Goal: Task Accomplishment & Management: Manage account settings

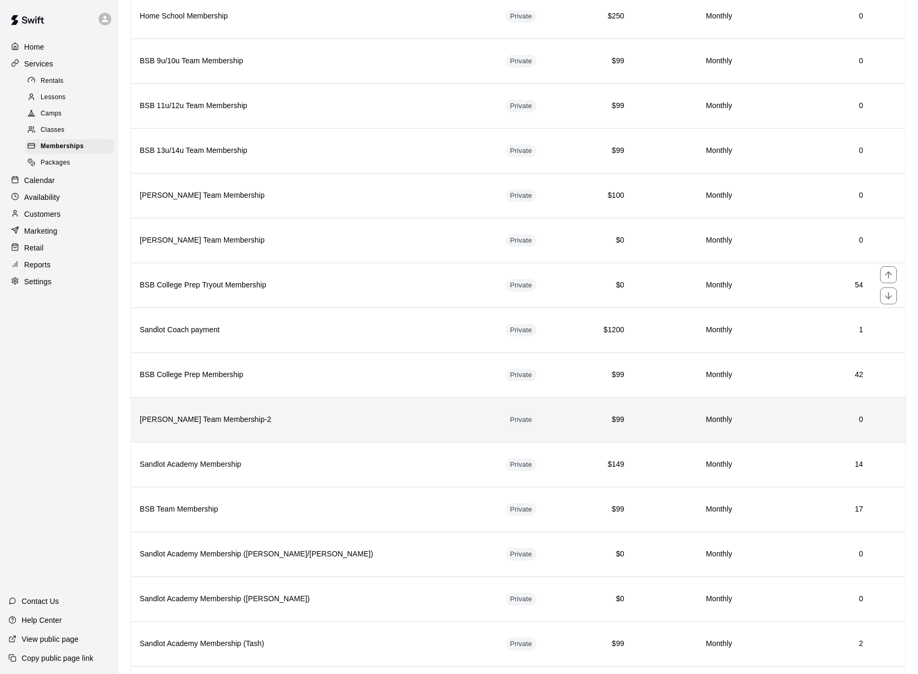
scroll to position [440, 0]
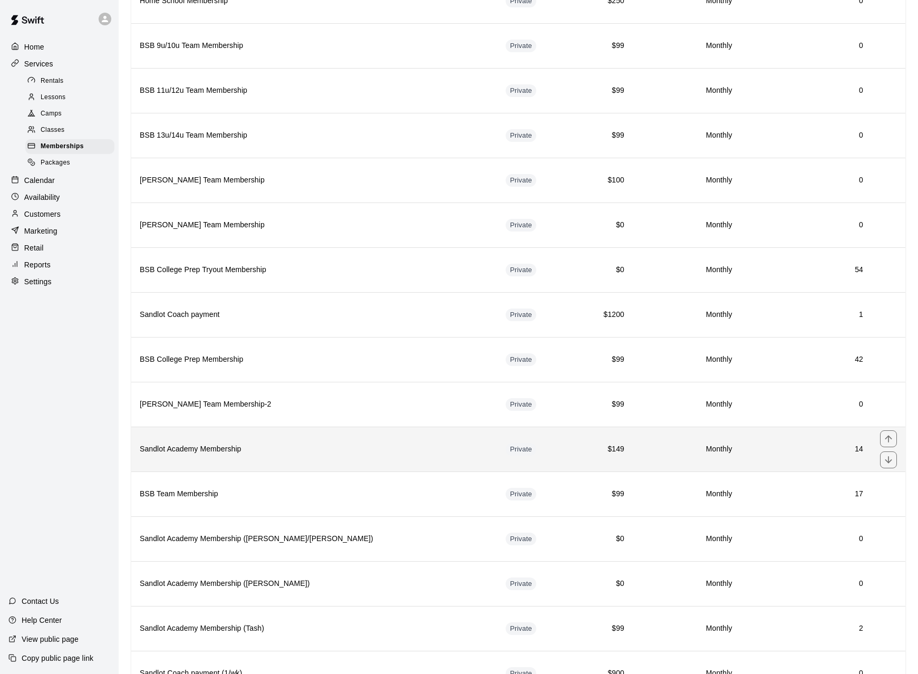
click at [230, 451] on h6 "Sandlot Academy Membership" at bounding box center [314, 450] width 349 height 12
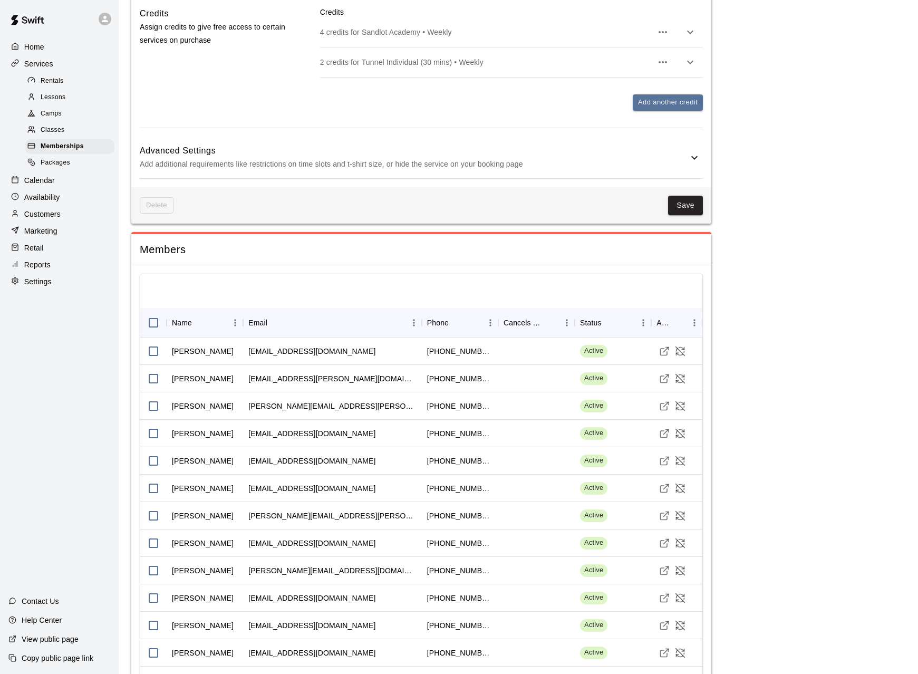
scroll to position [580, 0]
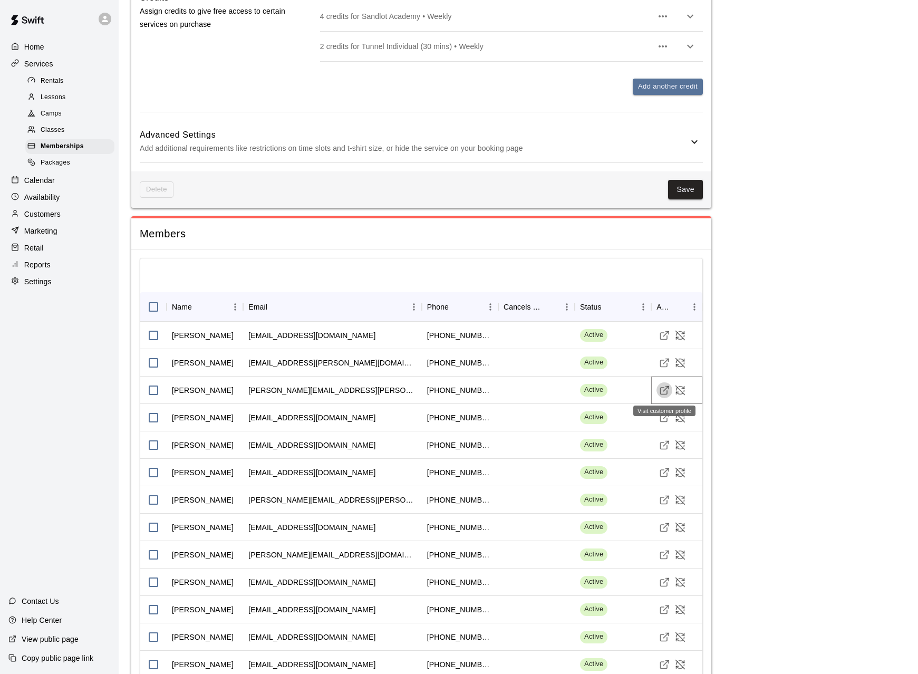
click at [661, 390] on icon "Visit customer profile" at bounding box center [664, 391] width 7 height 7
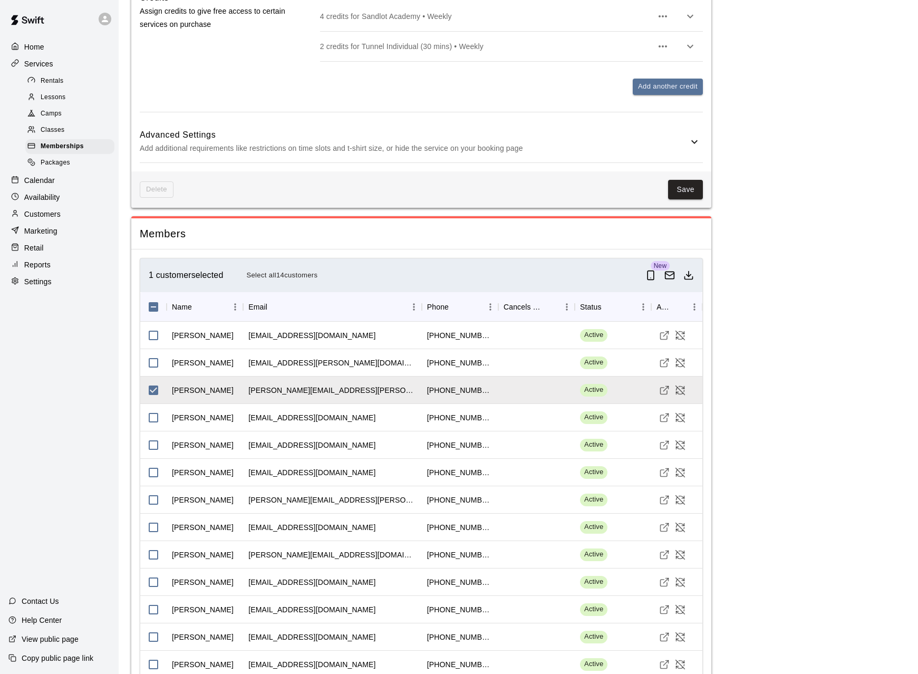
click at [50, 236] on p "Marketing" at bounding box center [40, 231] width 33 height 11
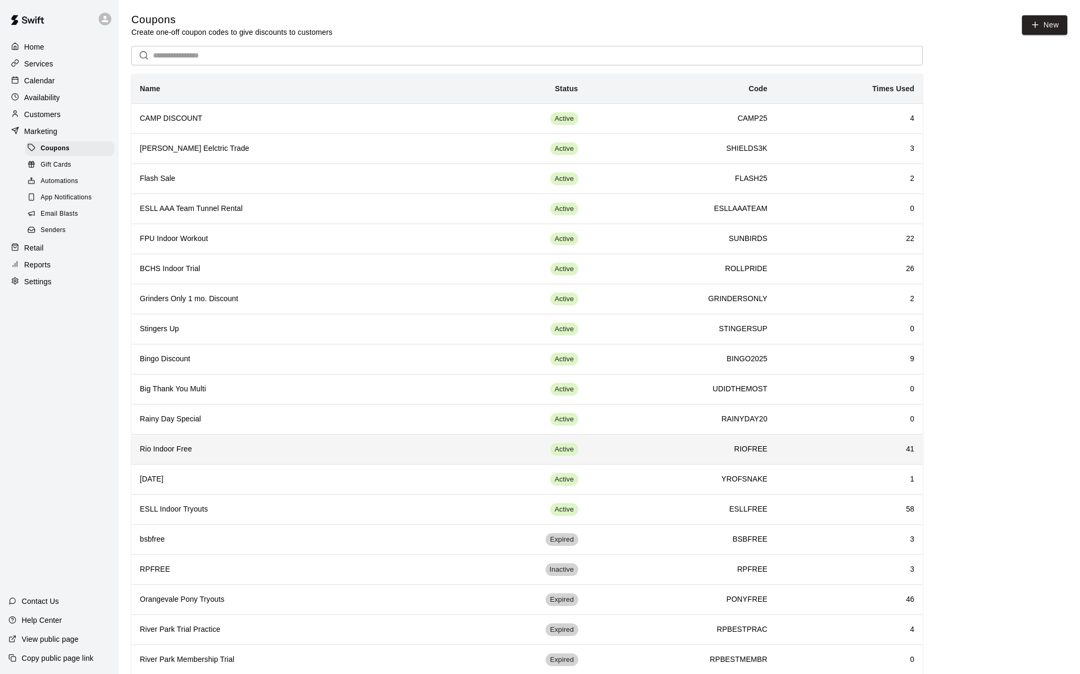
click at [167, 450] on h6 "Rio Indoor Free" at bounding box center [288, 450] width 297 height 12
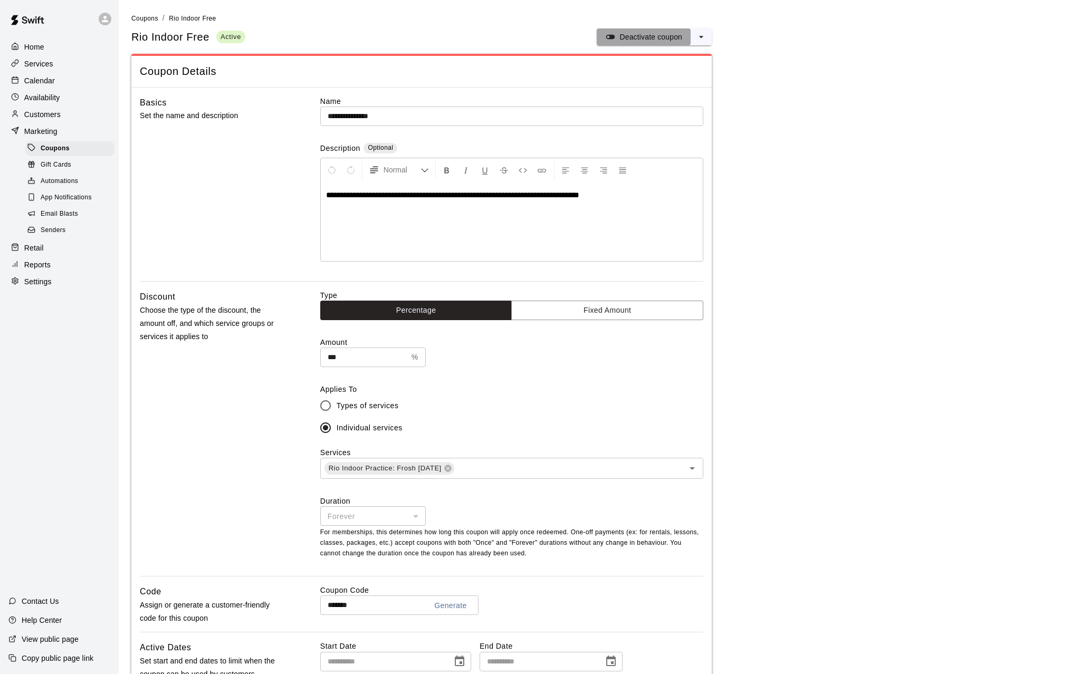
click at [671, 36] on p "Deactivate coupon" at bounding box center [650, 37] width 63 height 11
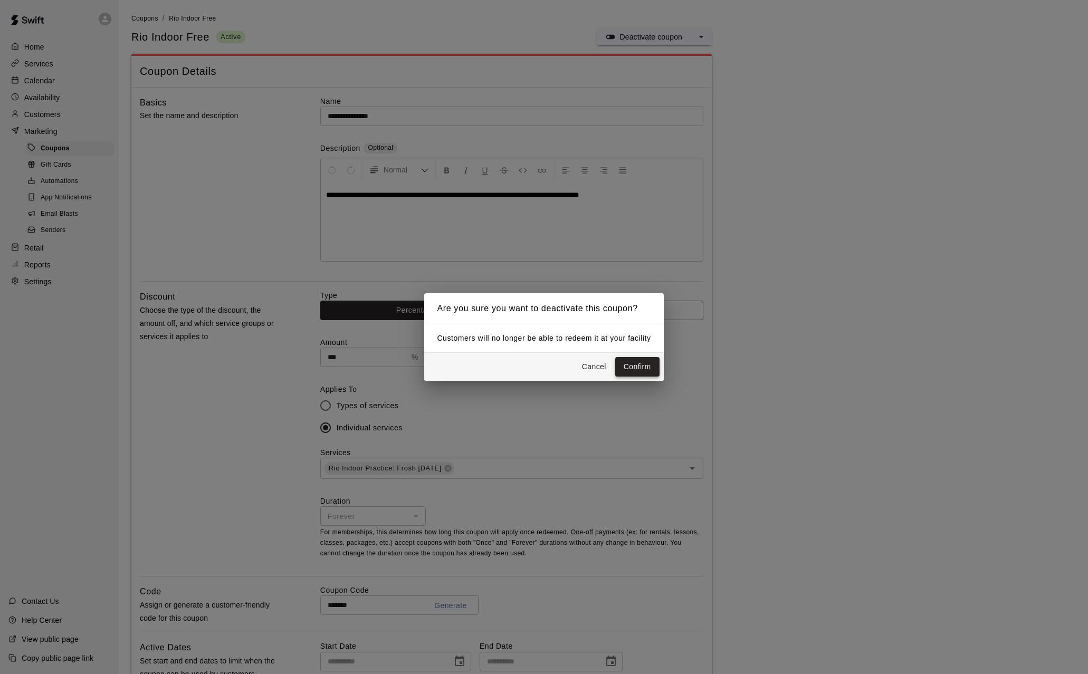
click at [634, 369] on button "Confirm" at bounding box center [637, 367] width 44 height 20
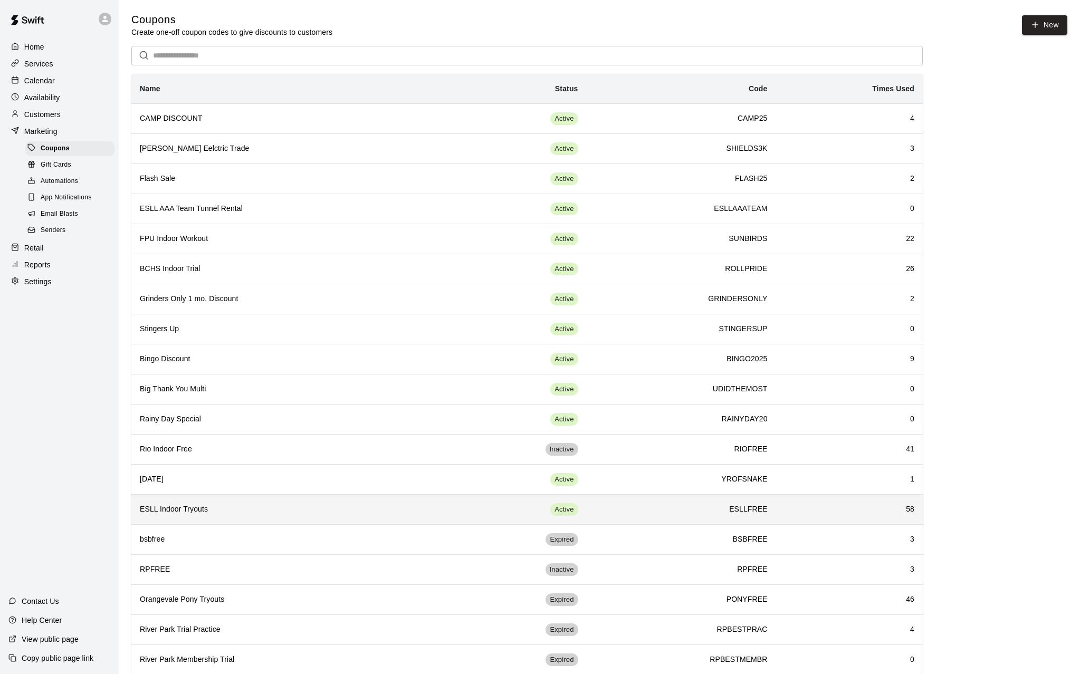
click at [205, 480] on h6 "ESLL Indoor Tryouts" at bounding box center [288, 510] width 297 height 12
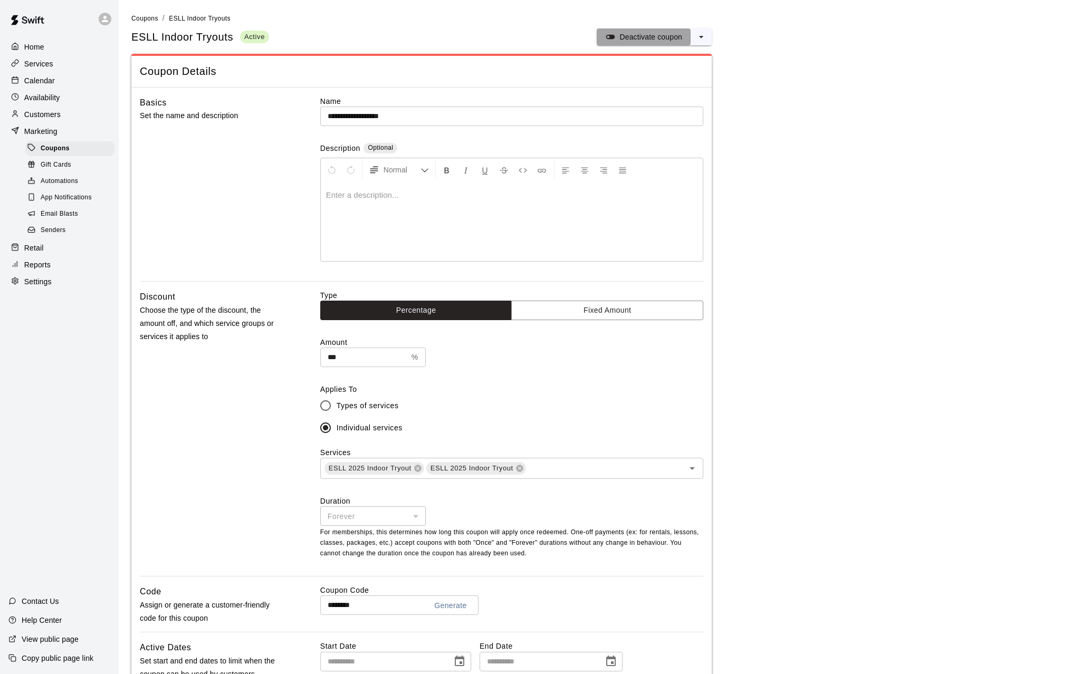
click at [652, 33] on p "Deactivate coupon" at bounding box center [650, 37] width 63 height 11
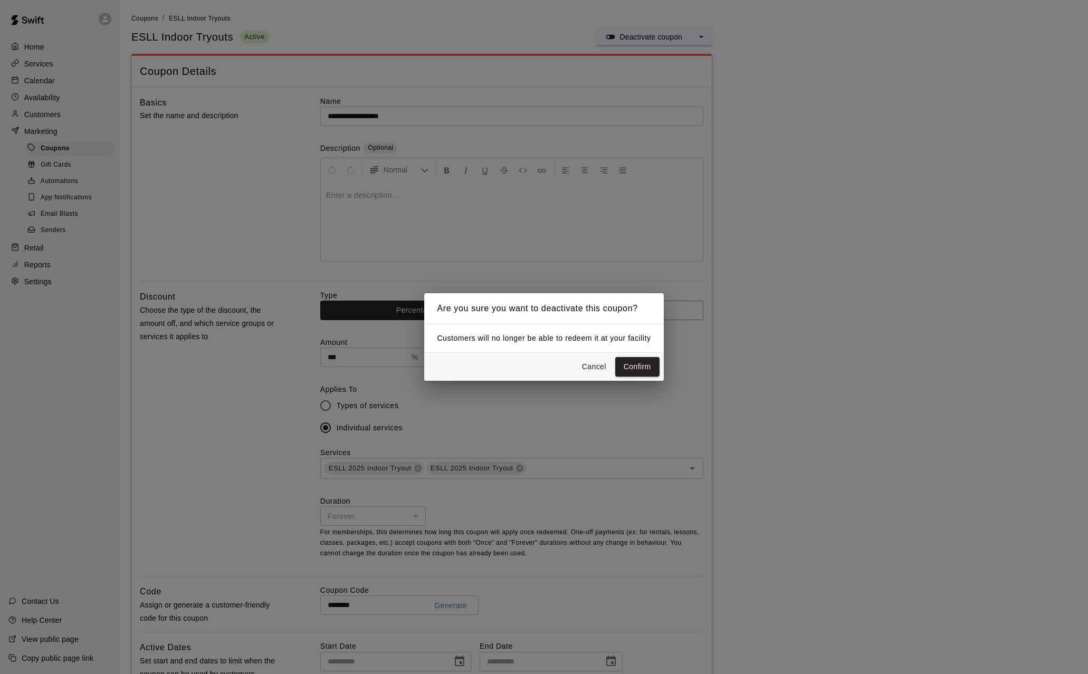
drag, startPoint x: 650, startPoint y: 366, endPoint x: 641, endPoint y: 363, distance: 9.9
click at [649, 366] on button "Confirm" at bounding box center [637, 367] width 44 height 20
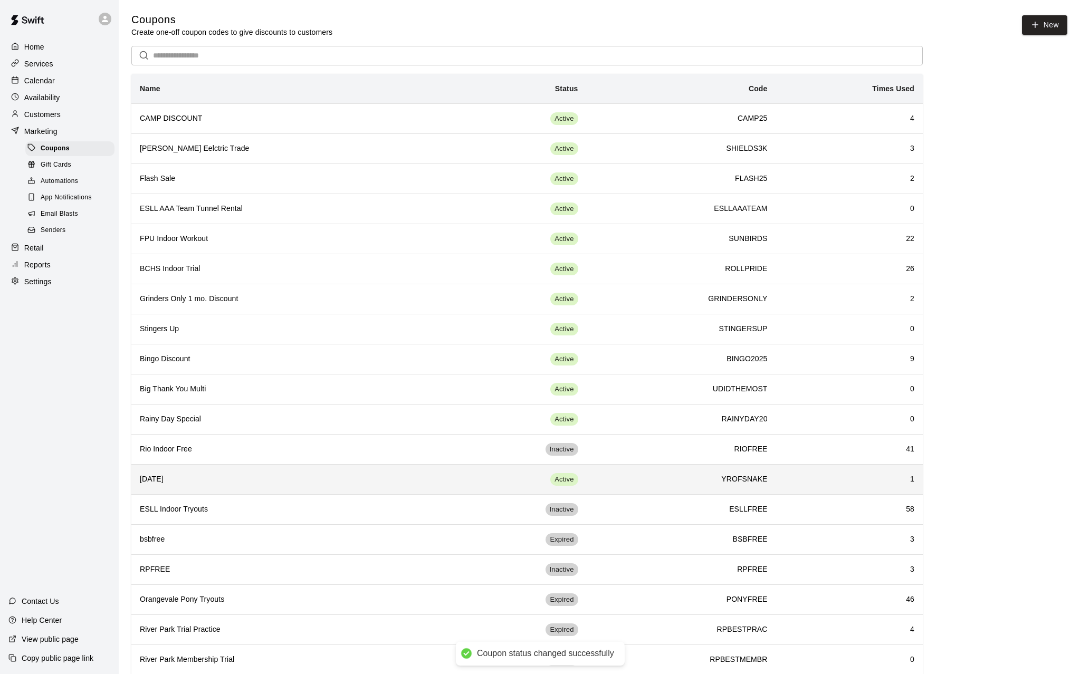
click at [194, 480] on h6 "Chinese New Year" at bounding box center [288, 480] width 297 height 12
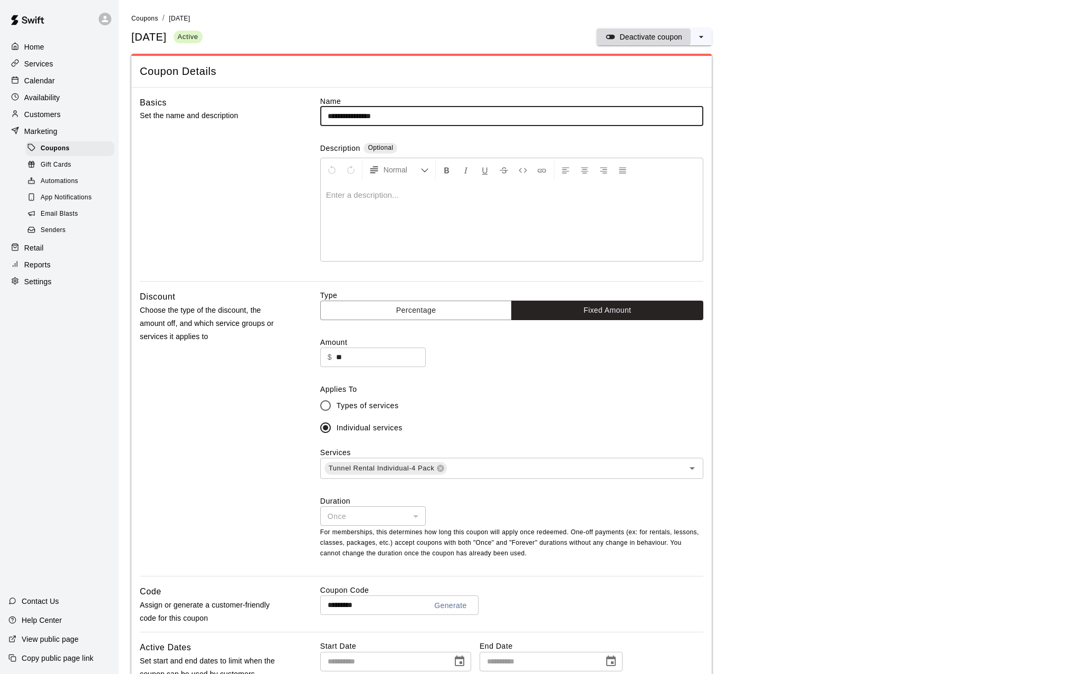
click at [657, 36] on p "Deactivate coupon" at bounding box center [650, 37] width 63 height 11
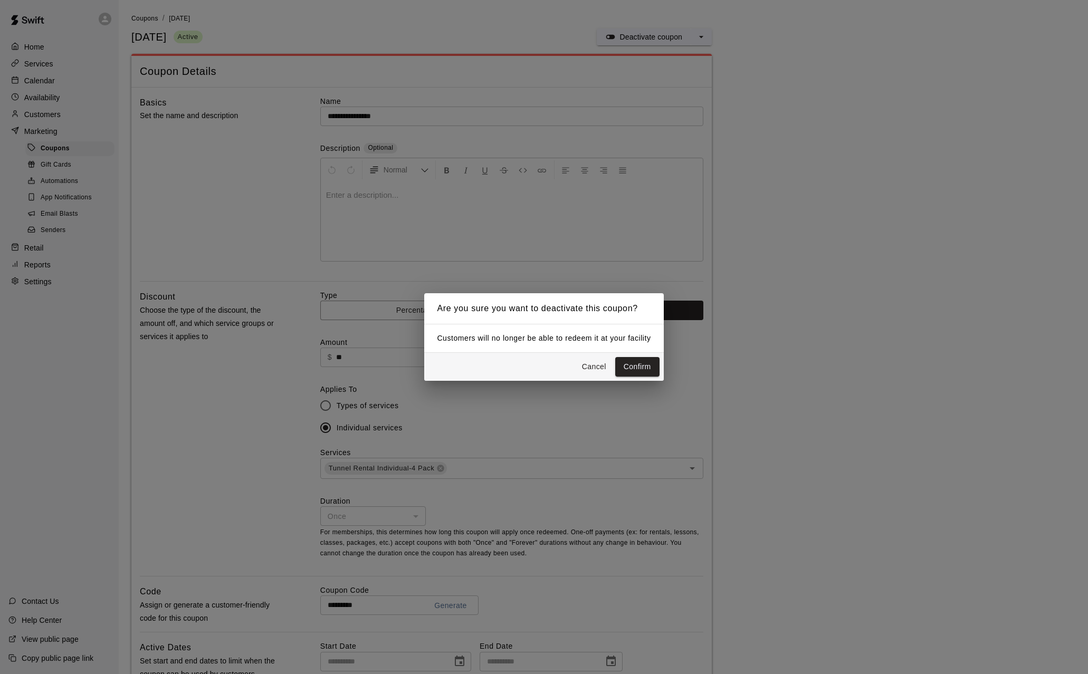
click at [643, 358] on button "Confirm" at bounding box center [637, 367] width 44 height 20
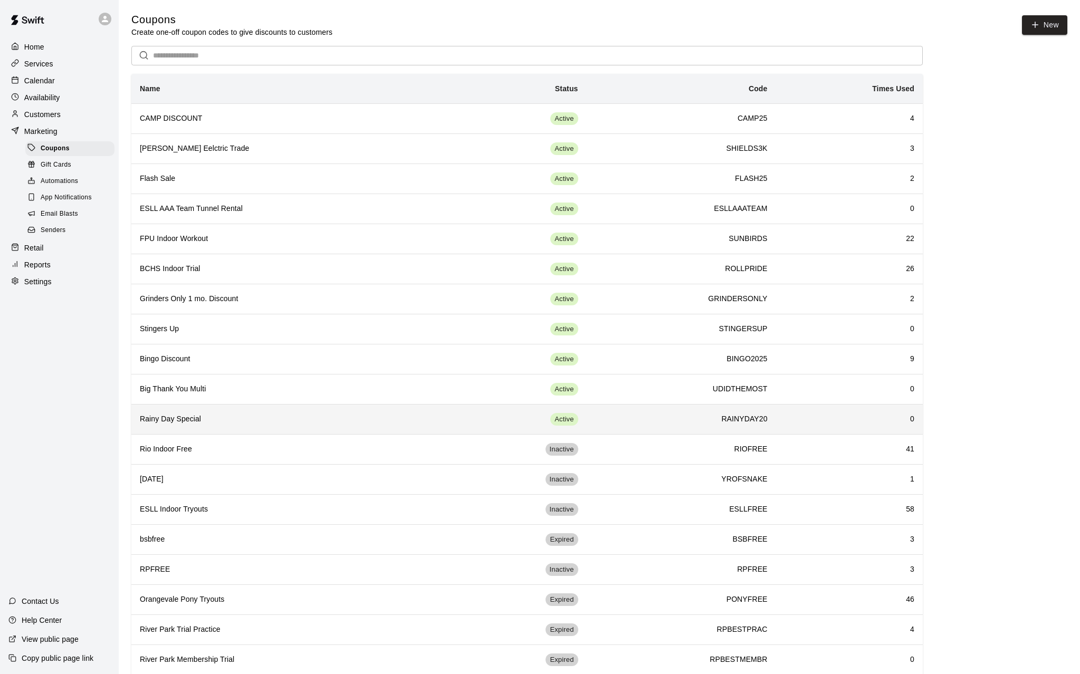
click at [482, 424] on td "Active" at bounding box center [516, 419] width 140 height 30
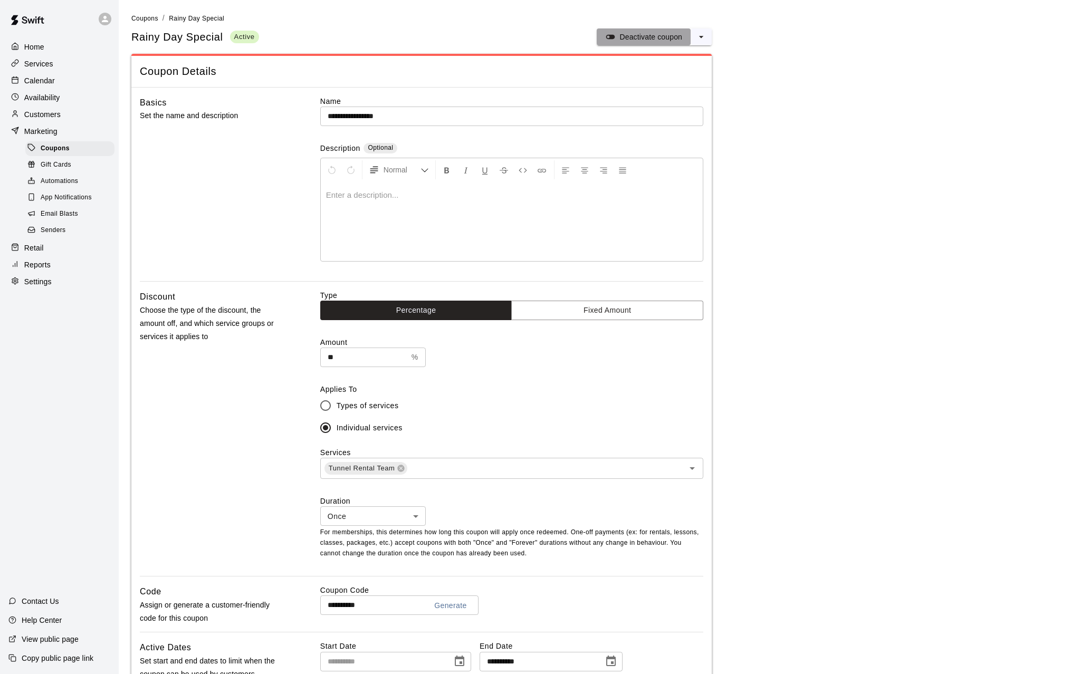
click at [639, 35] on p "Deactivate coupon" at bounding box center [650, 37] width 63 height 11
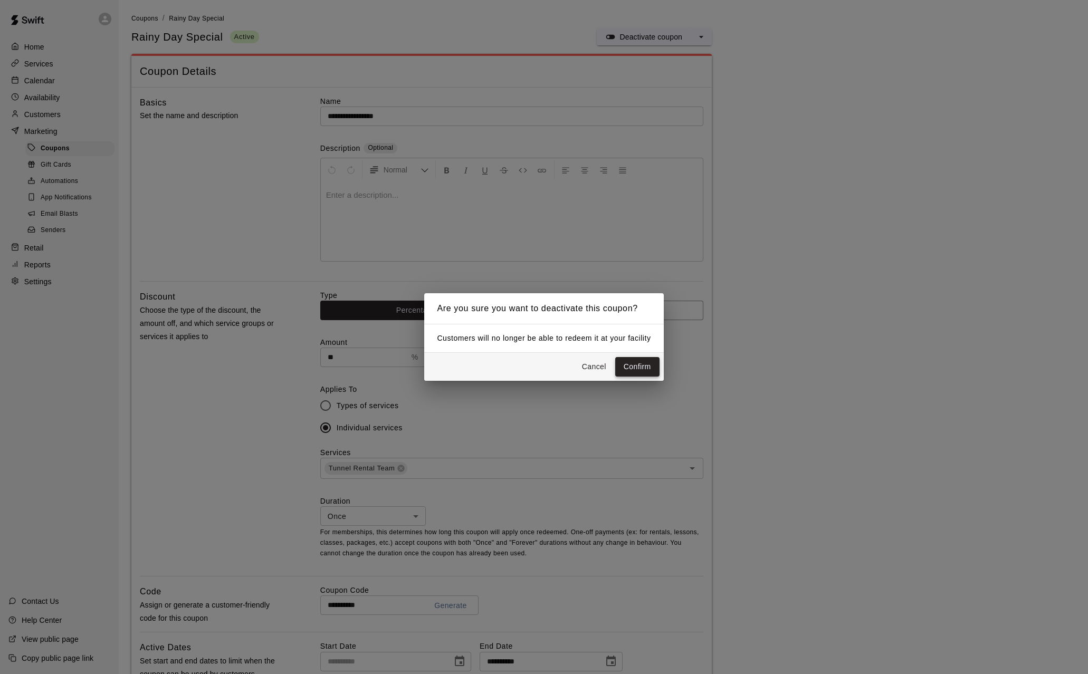
click at [633, 371] on button "Confirm" at bounding box center [637, 367] width 44 height 20
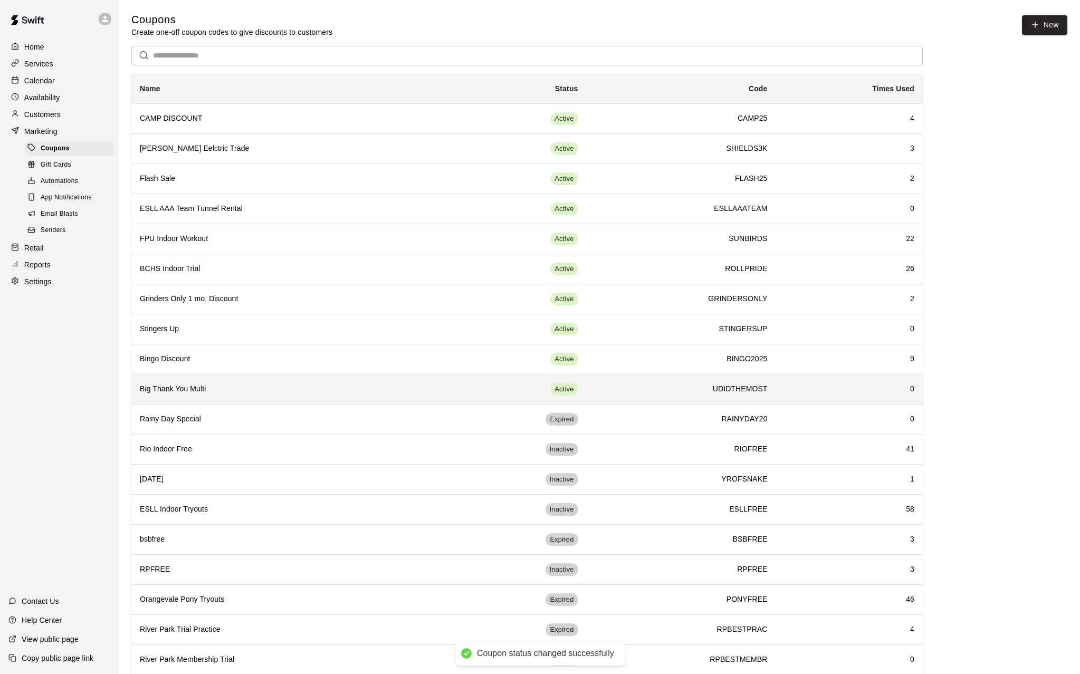
click at [336, 391] on h6 "Big Thank You Multi" at bounding box center [288, 389] width 297 height 12
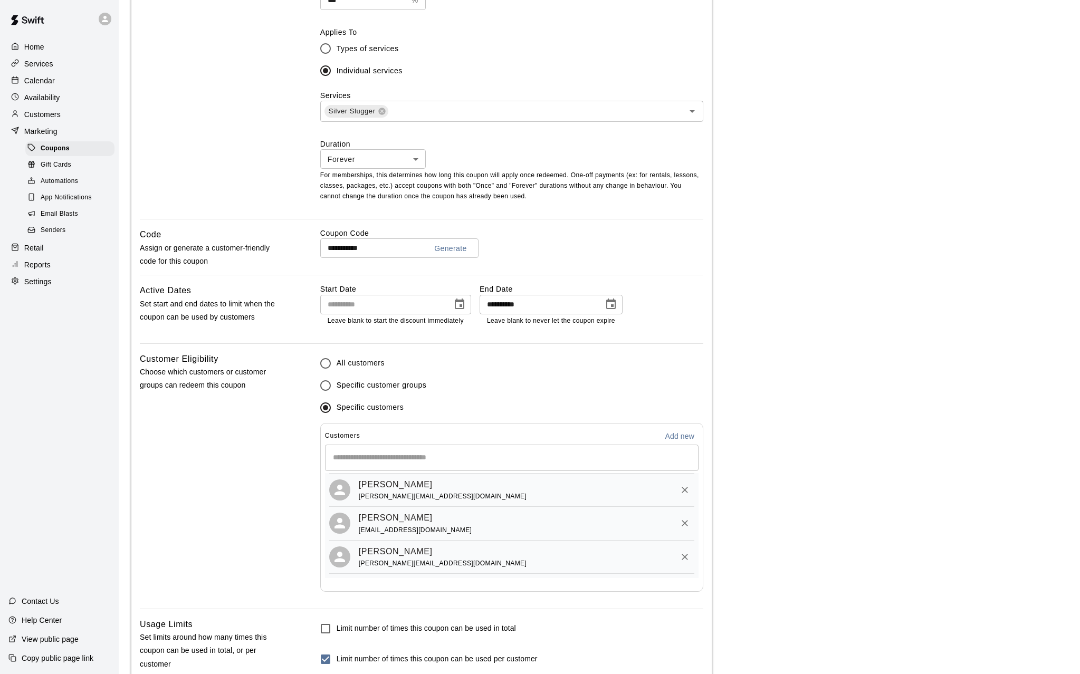
scroll to position [538, 0]
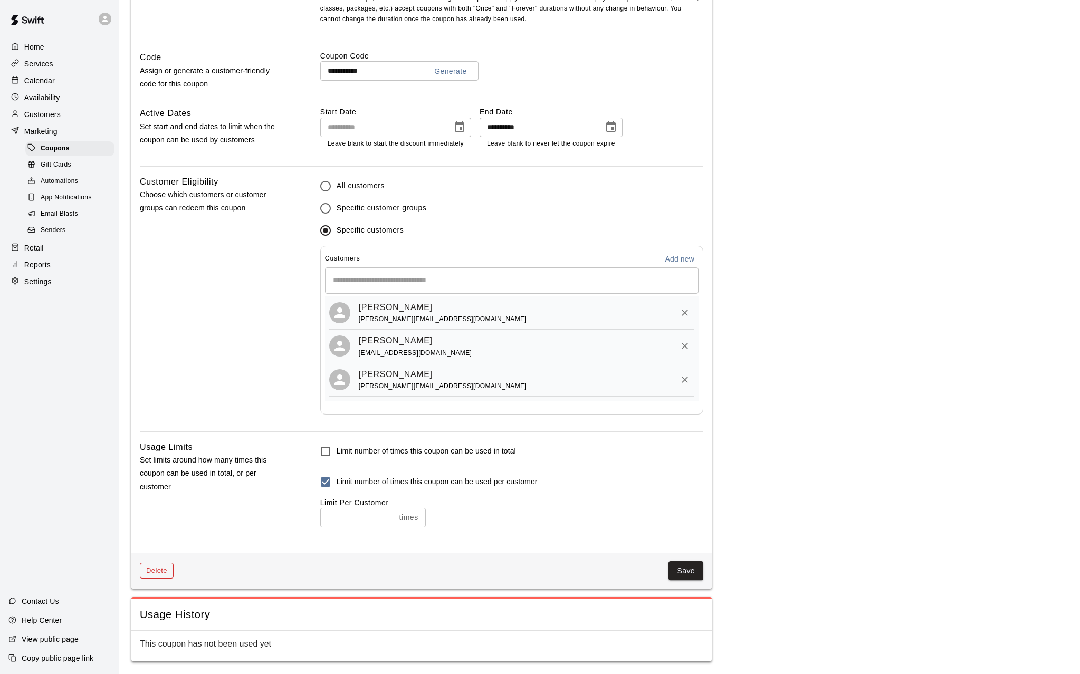
click at [167, 480] on button "Delete" at bounding box center [157, 571] width 34 height 16
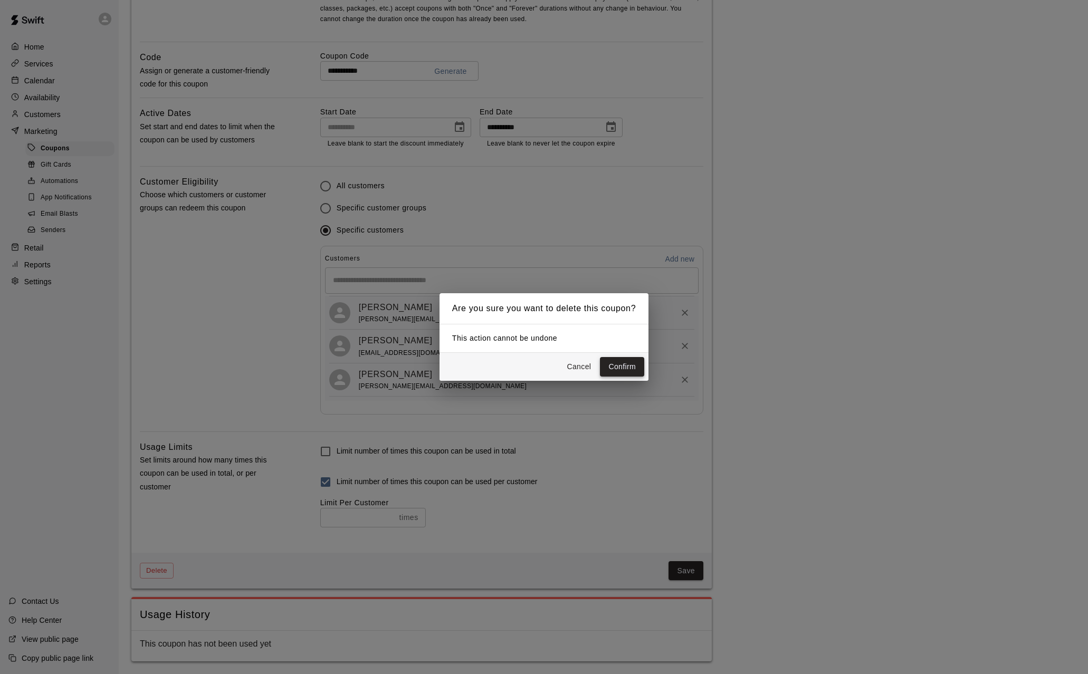
click at [624, 367] on button "Confirm" at bounding box center [622, 367] width 44 height 20
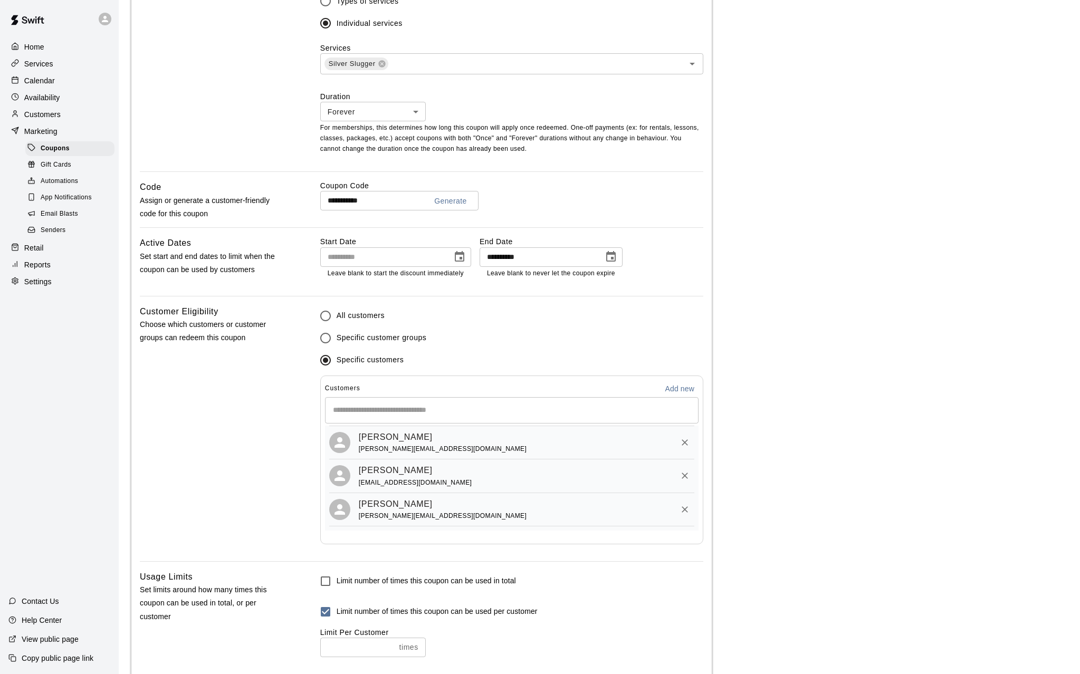
scroll to position [380, 0]
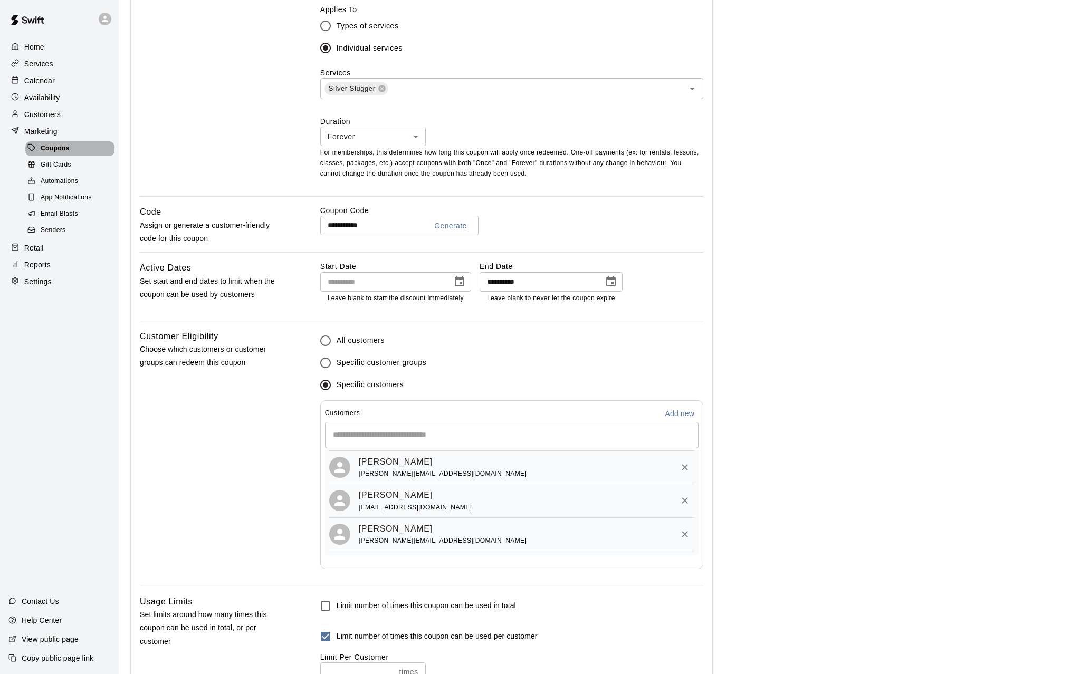
click at [64, 149] on span "Coupons" at bounding box center [55, 148] width 29 height 11
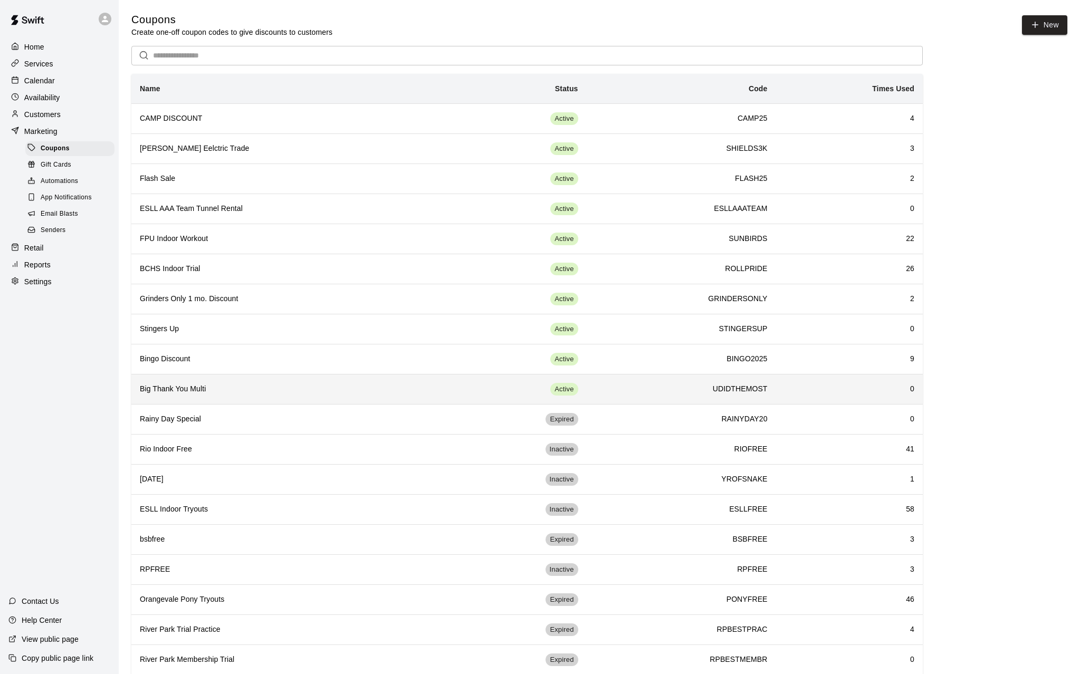
click at [190, 391] on h6 "Big Thank You Multi" at bounding box center [288, 389] width 297 height 12
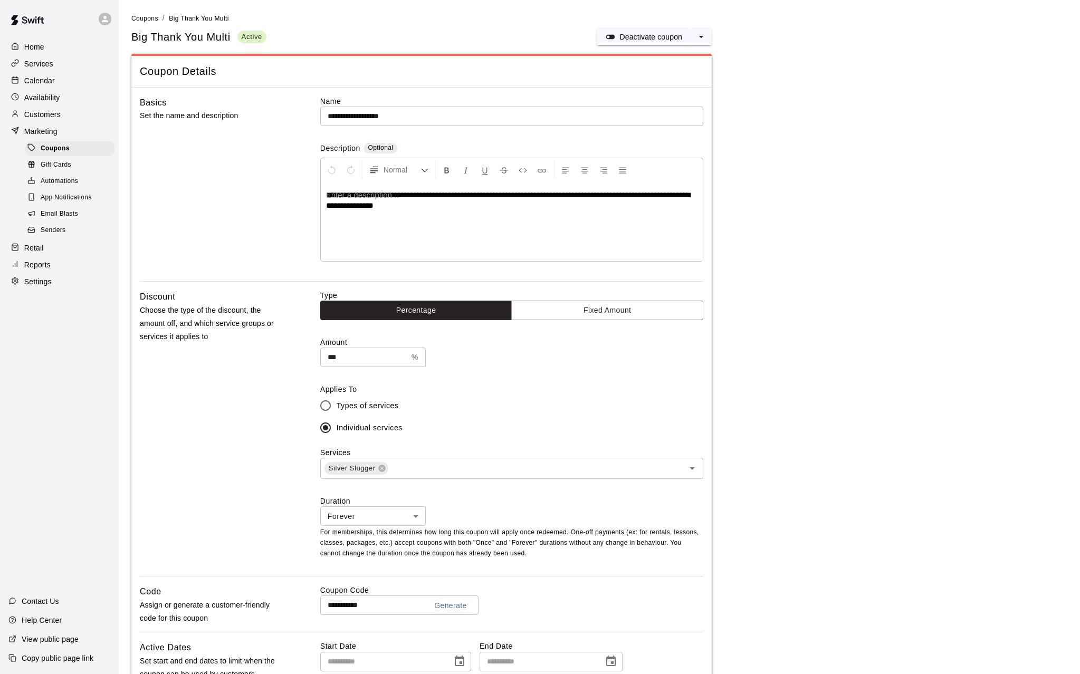
type input "**********"
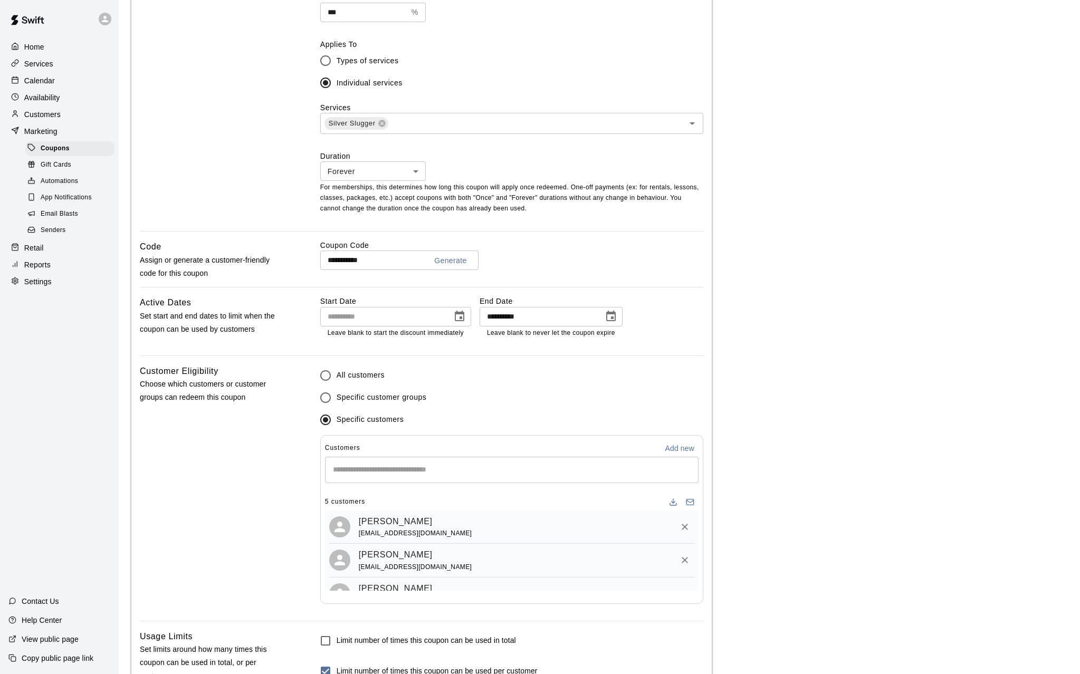
scroll to position [475, 0]
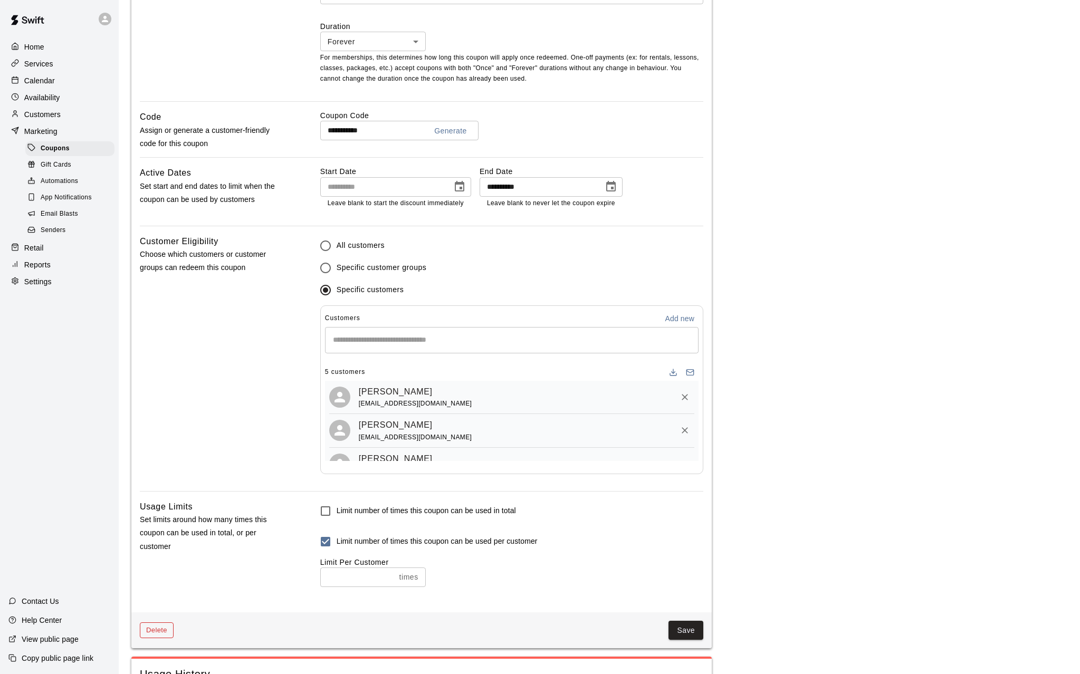
click at [160, 480] on button "Delete" at bounding box center [157, 630] width 34 height 16
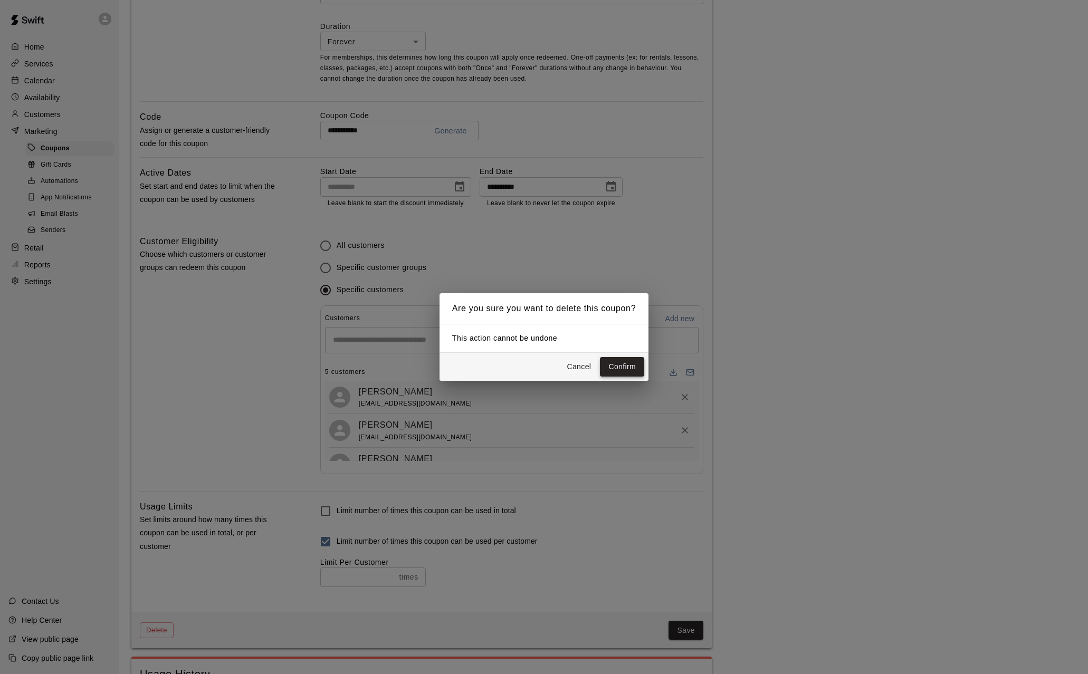
click at [627, 365] on button "Confirm" at bounding box center [622, 367] width 44 height 20
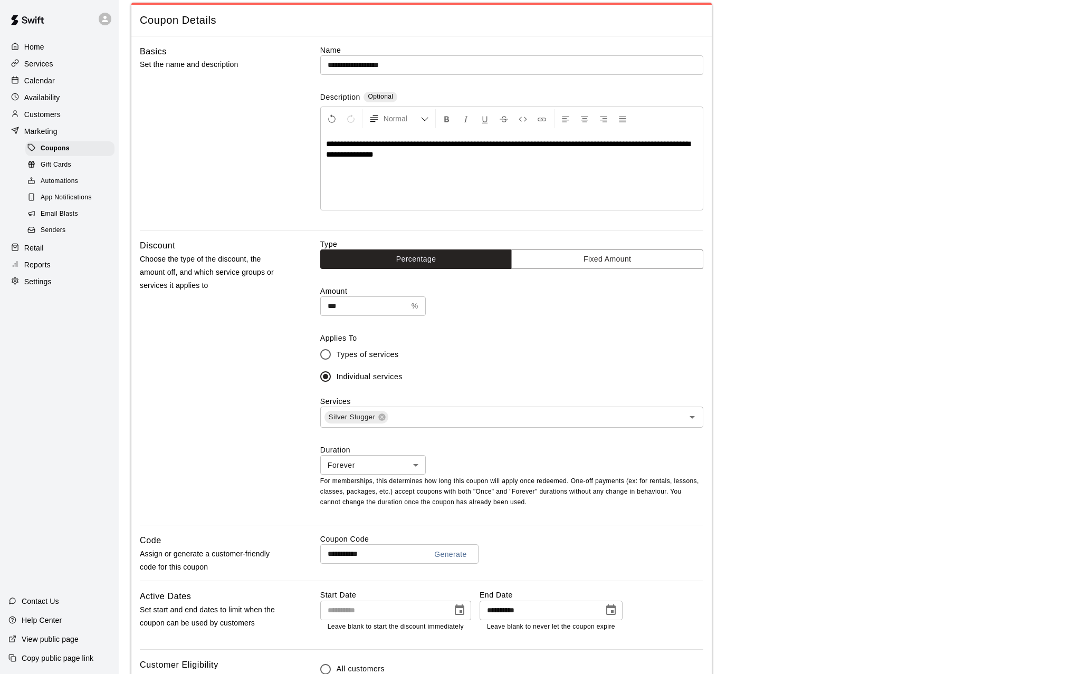
scroll to position [0, 0]
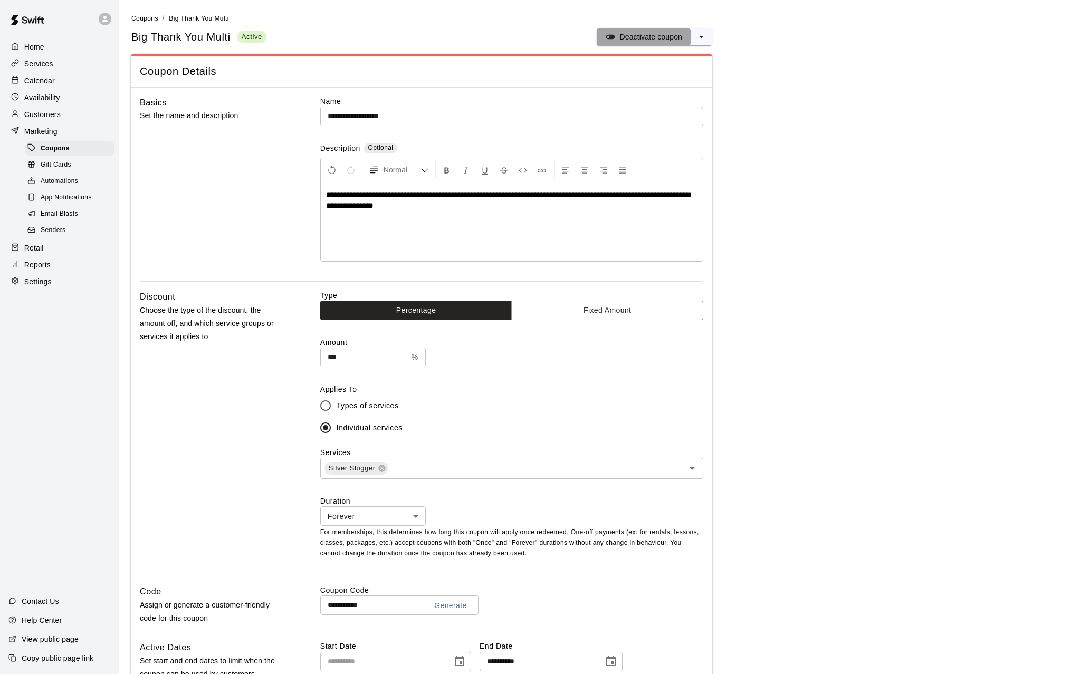
click at [614, 37] on icon "split button" at bounding box center [610, 37] width 9 height 4
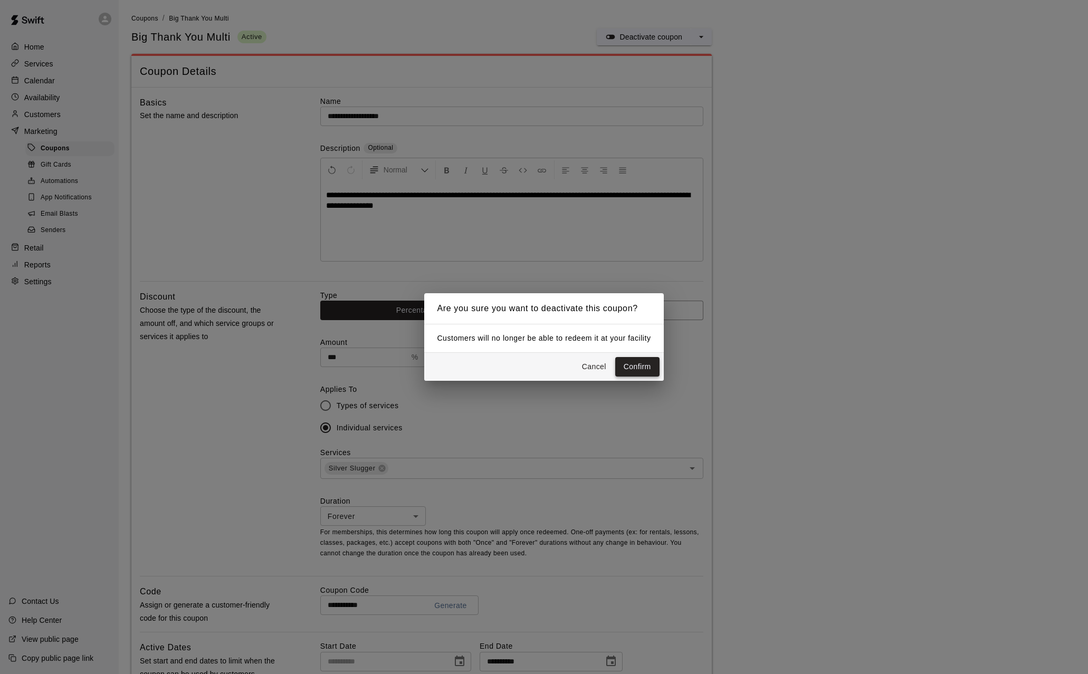
click at [632, 363] on button "Confirm" at bounding box center [637, 367] width 44 height 20
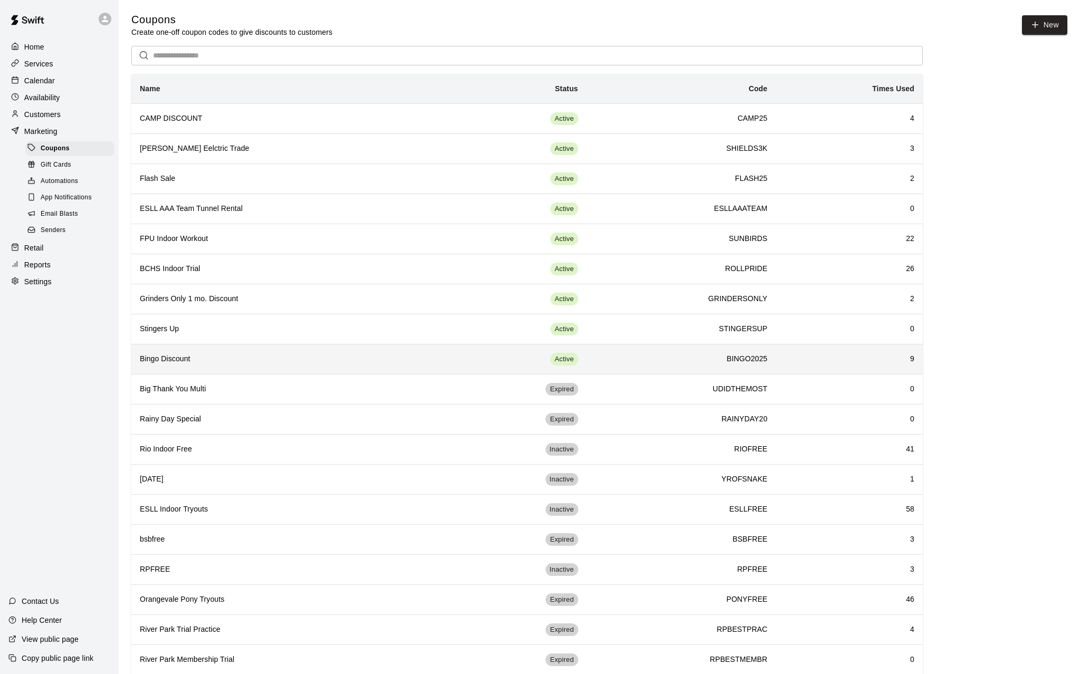
click at [189, 362] on h6 "Bingo Discount" at bounding box center [288, 359] width 297 height 12
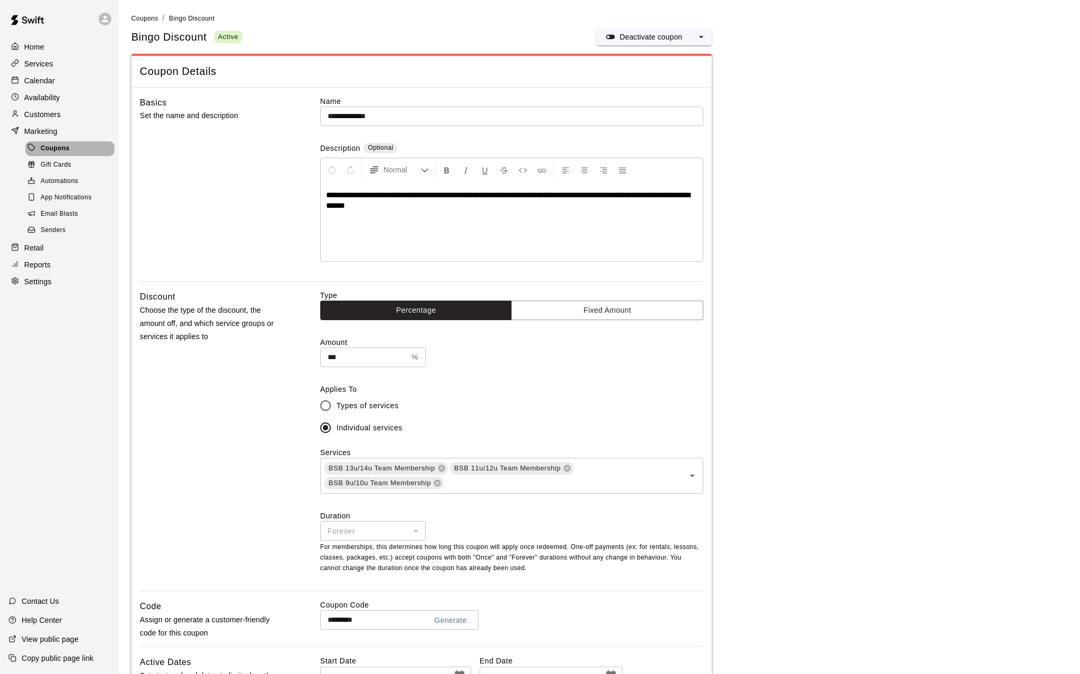
click at [51, 154] on span "Coupons" at bounding box center [55, 148] width 29 height 11
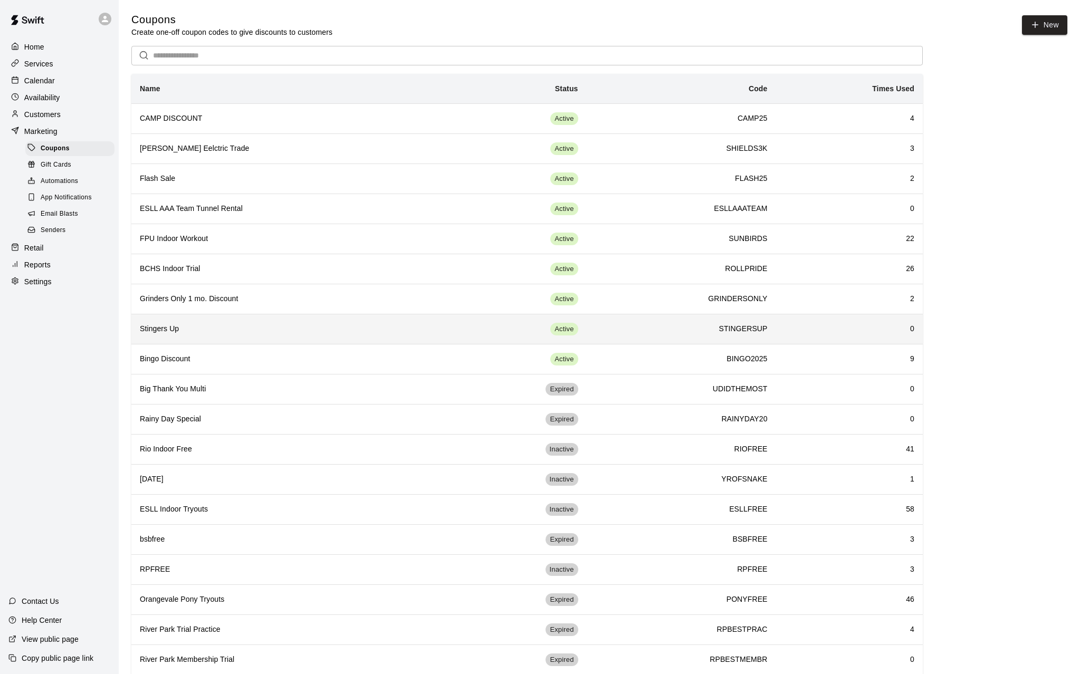
click at [295, 339] on th "Stingers Up" at bounding box center [288, 329] width 314 height 30
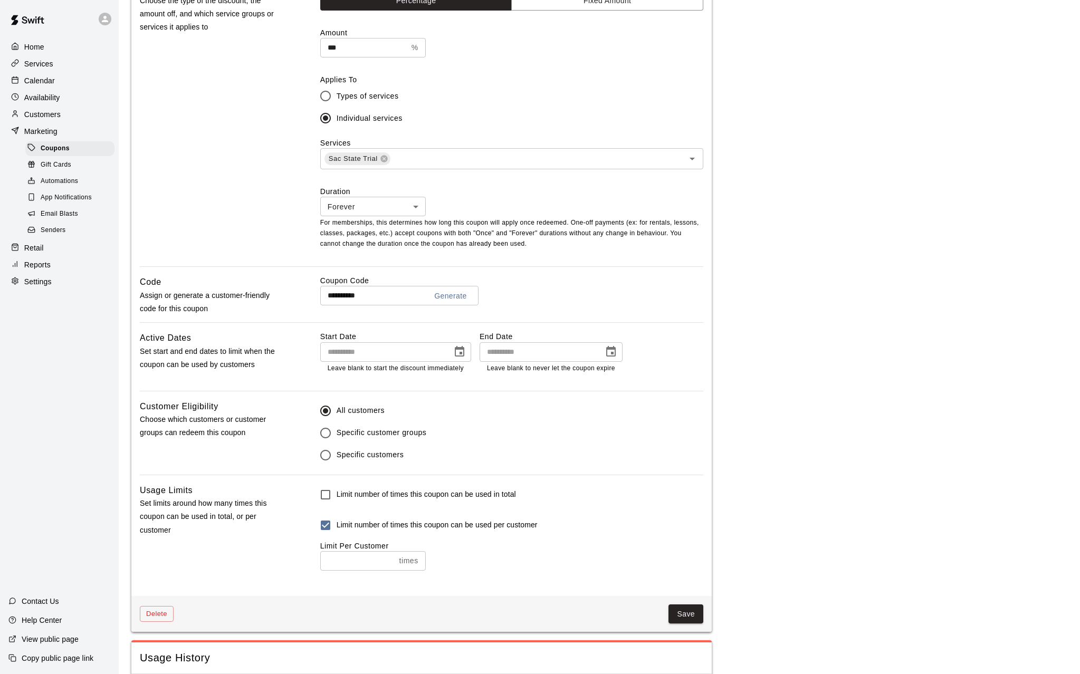
scroll to position [357, 0]
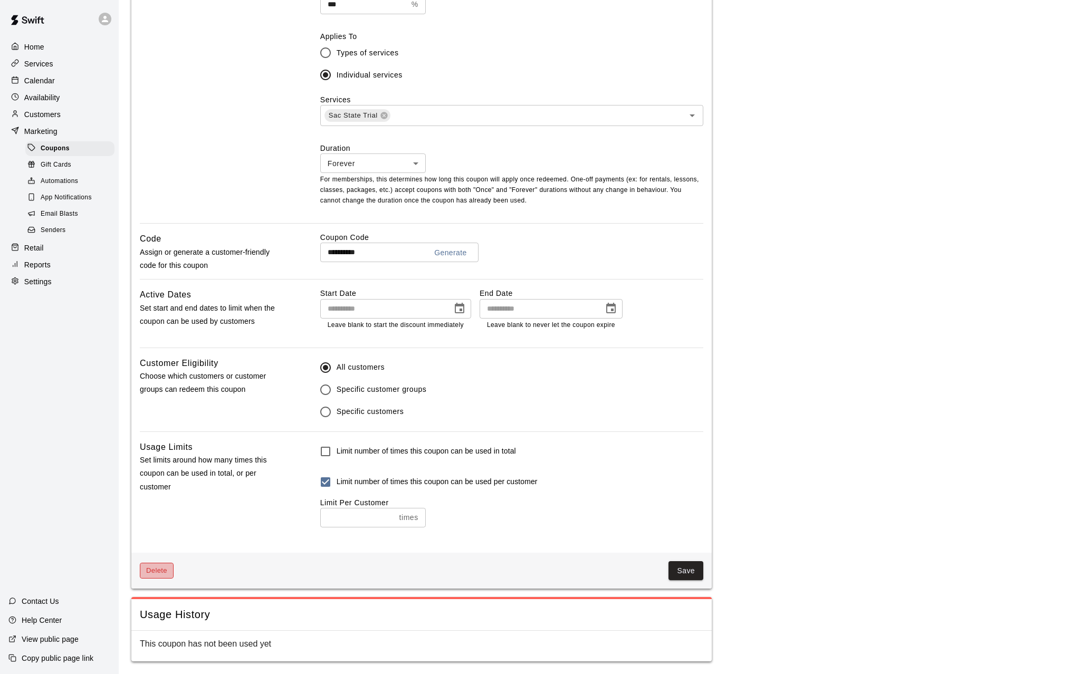
click at [160, 480] on button "Delete" at bounding box center [157, 571] width 34 height 16
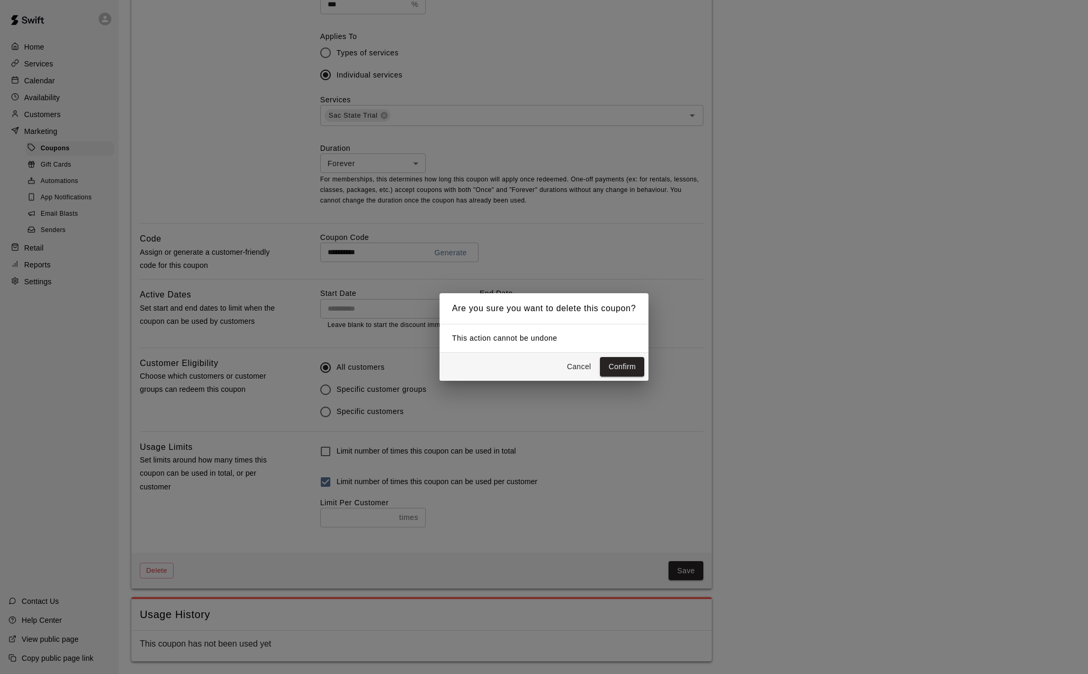
click at [618, 365] on button "Confirm" at bounding box center [622, 367] width 44 height 20
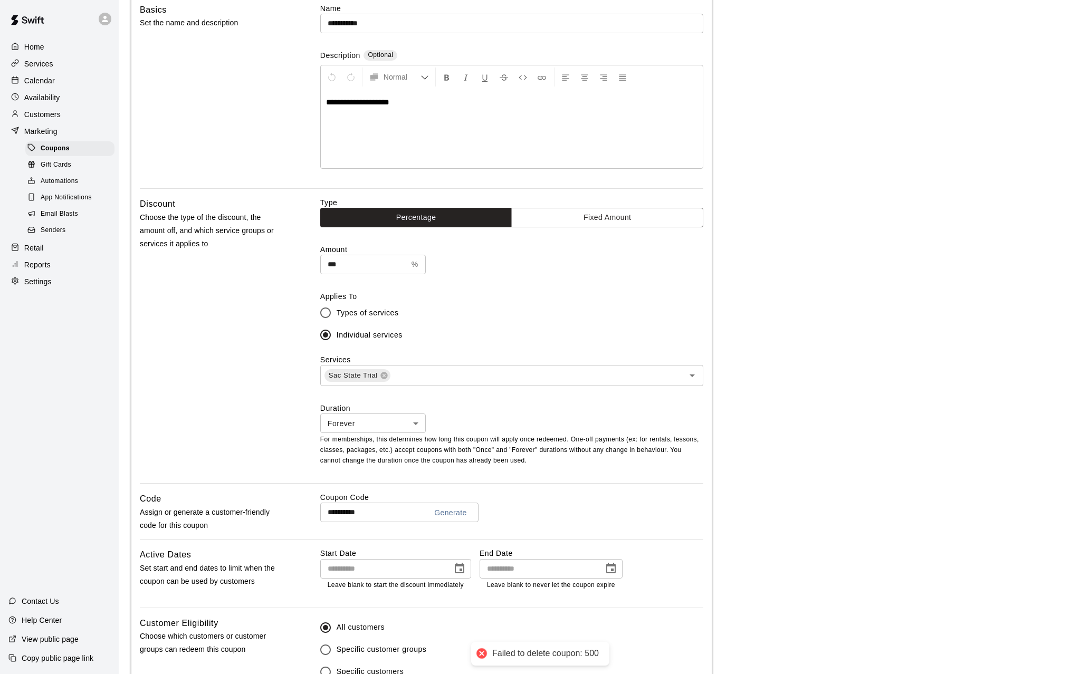
scroll to position [0, 0]
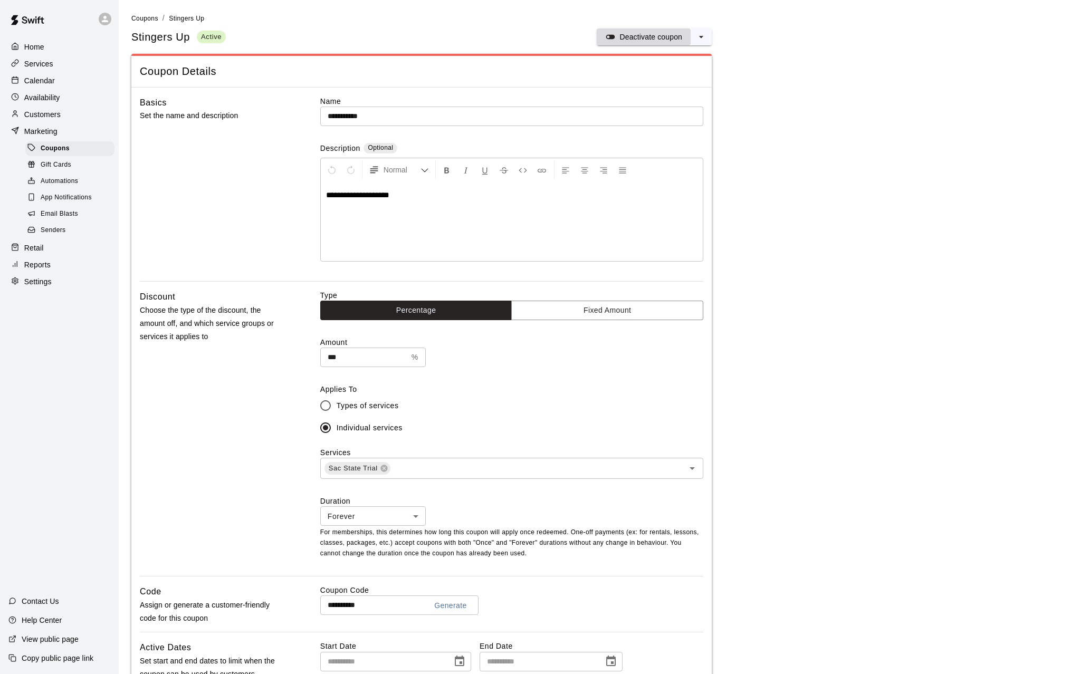
click at [636, 37] on p "Deactivate coupon" at bounding box center [650, 37] width 63 height 11
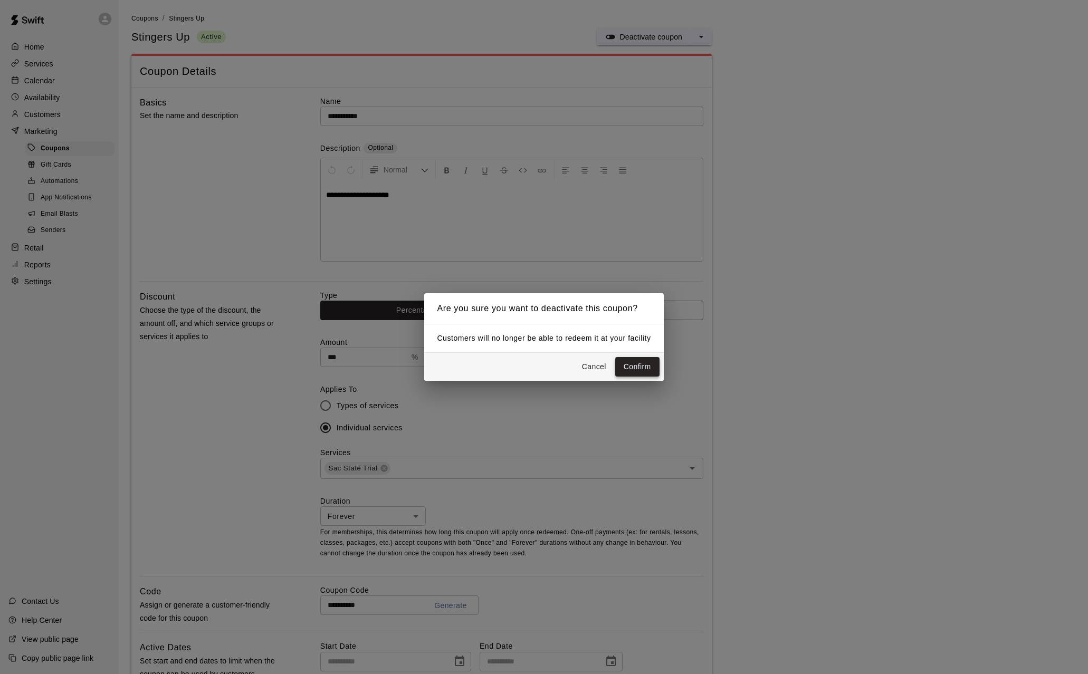
click at [628, 368] on button "Confirm" at bounding box center [637, 367] width 44 height 20
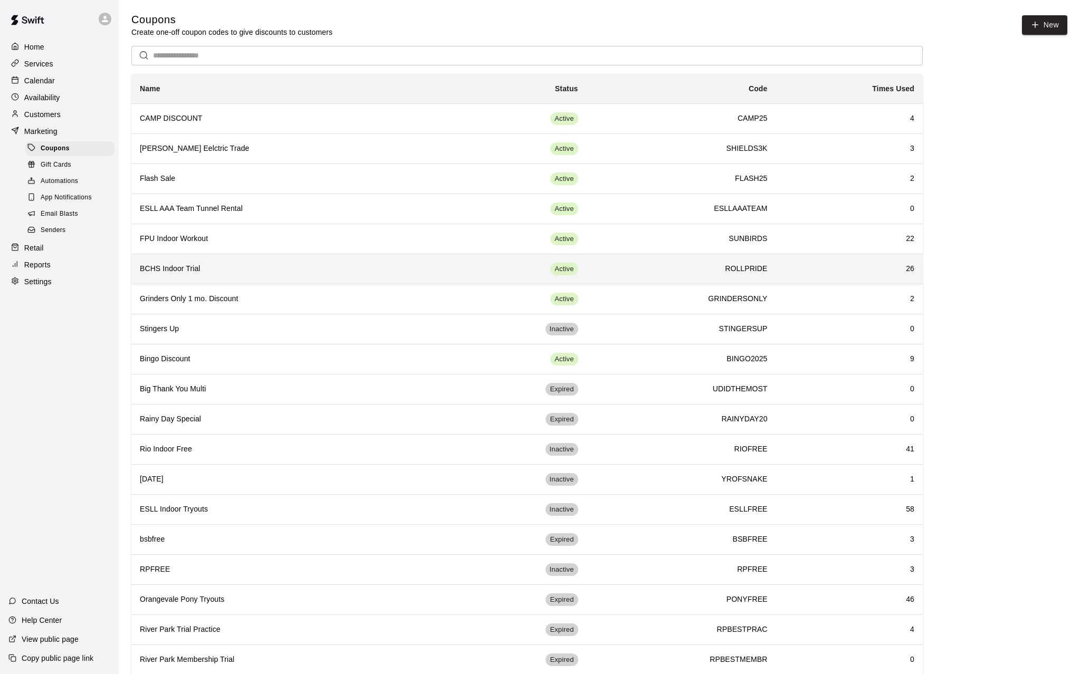
click at [224, 268] on h6 "BCHS Indoor Trial" at bounding box center [288, 269] width 297 height 12
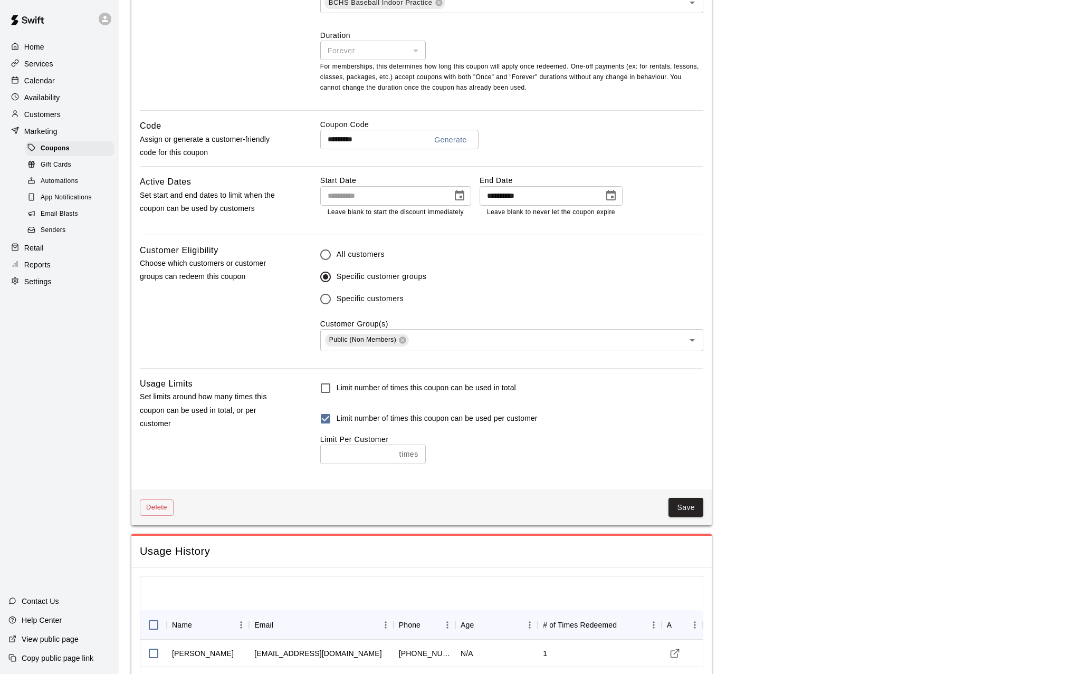
scroll to position [475, 0]
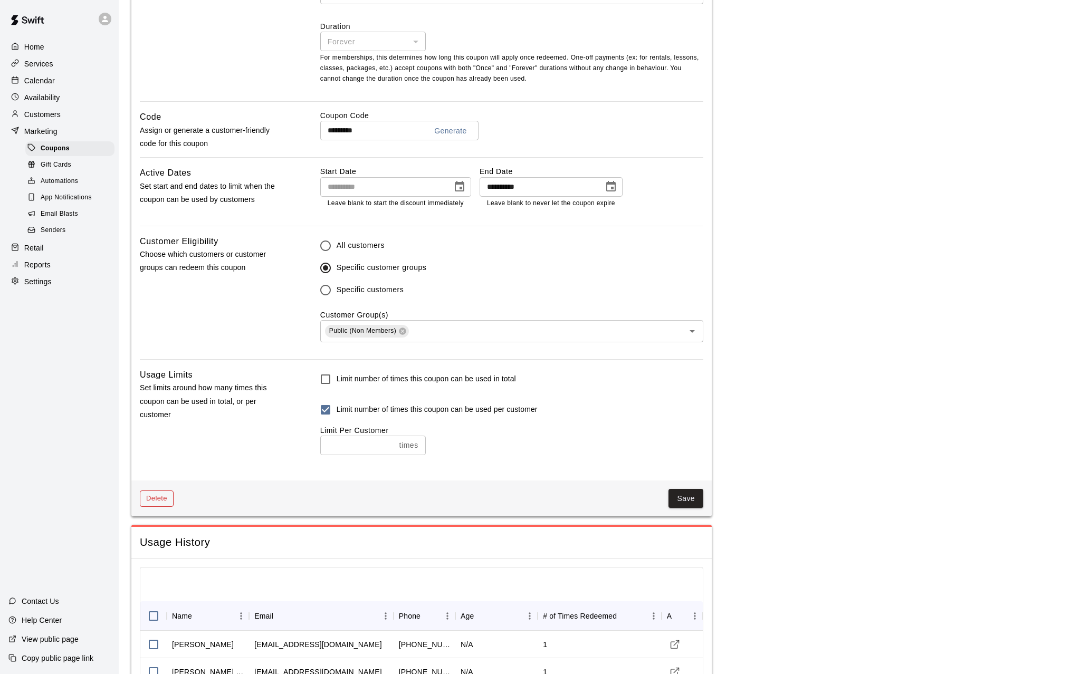
click at [156, 480] on button "Delete" at bounding box center [157, 499] width 34 height 16
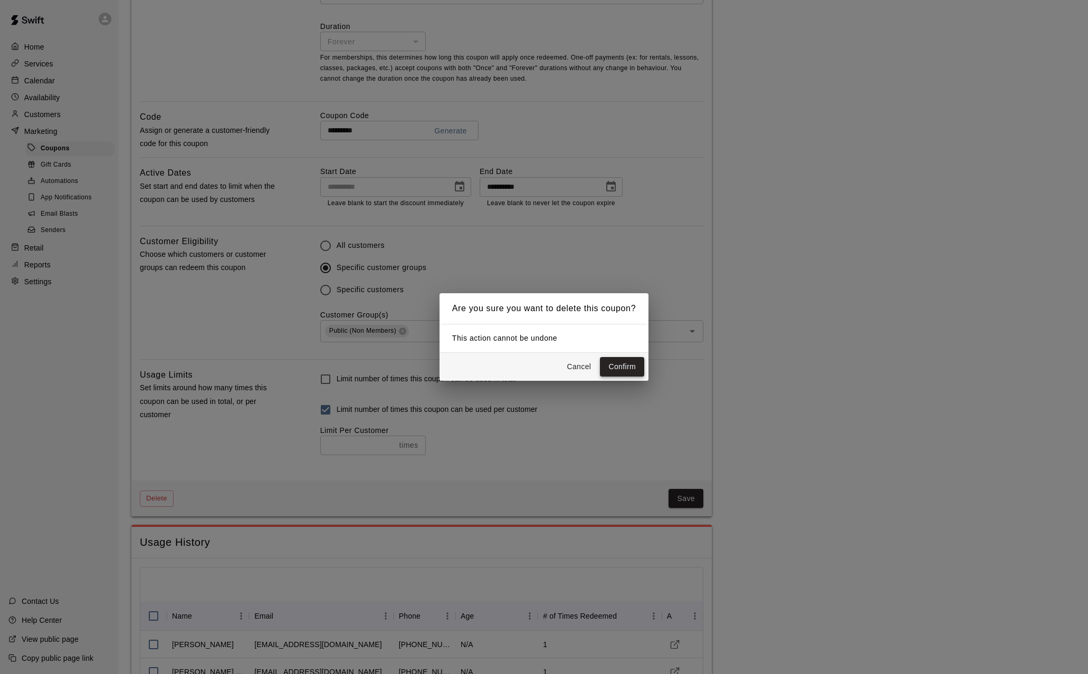
click at [630, 366] on button "Confirm" at bounding box center [622, 367] width 44 height 20
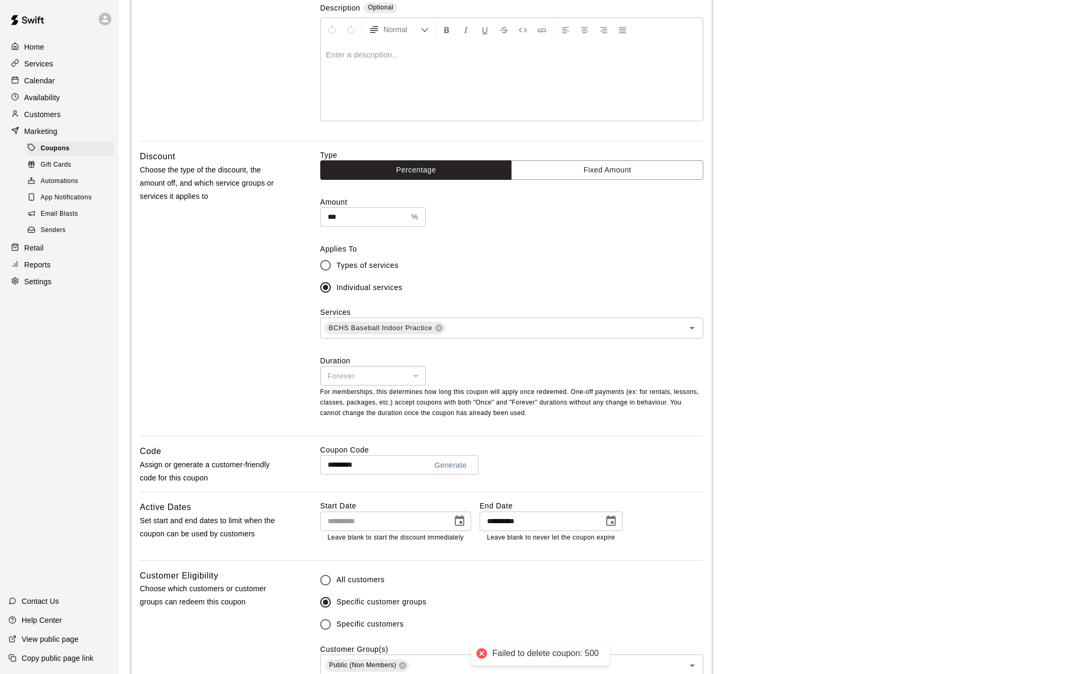
scroll to position [0, 0]
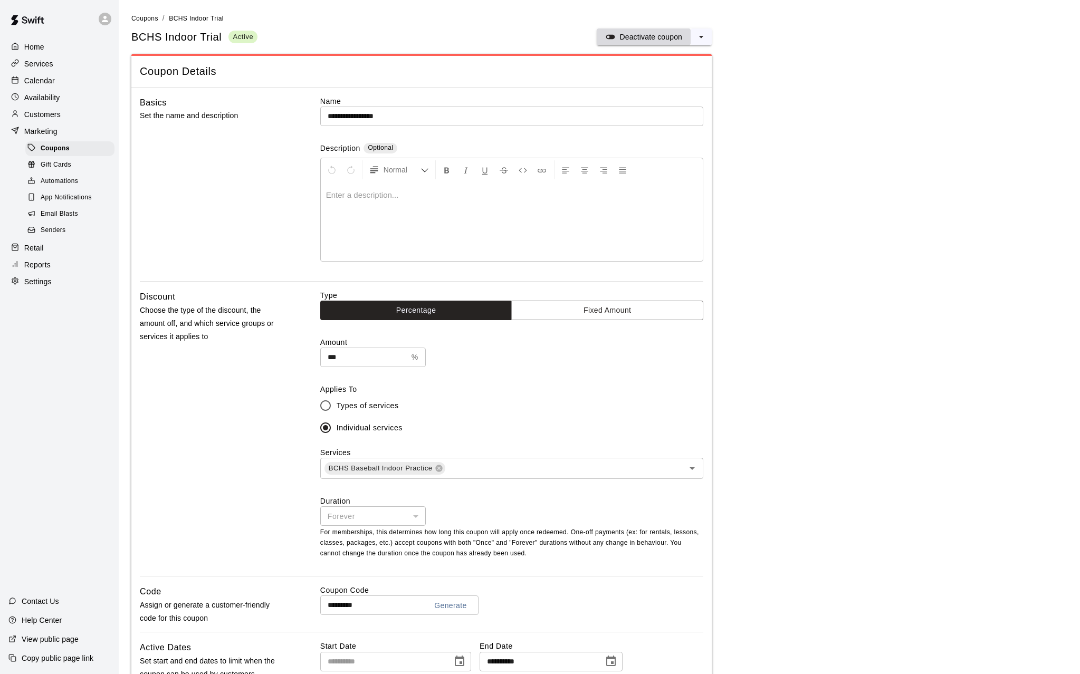
click at [641, 41] on p "Deactivate coupon" at bounding box center [650, 37] width 63 height 11
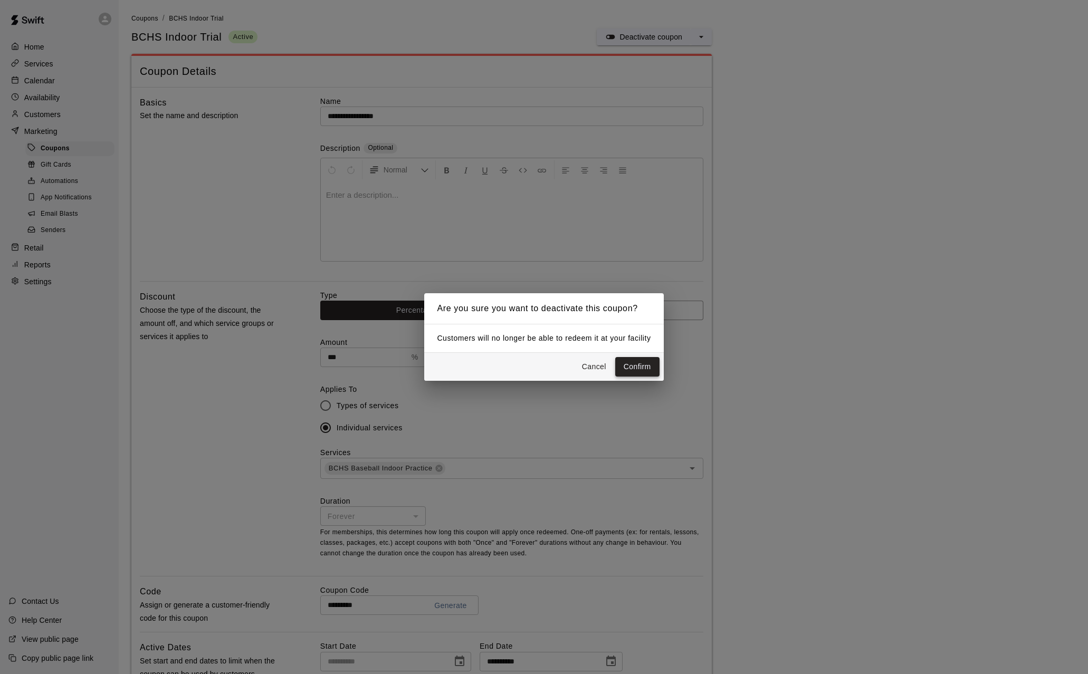
click at [638, 369] on button "Confirm" at bounding box center [637, 367] width 44 height 20
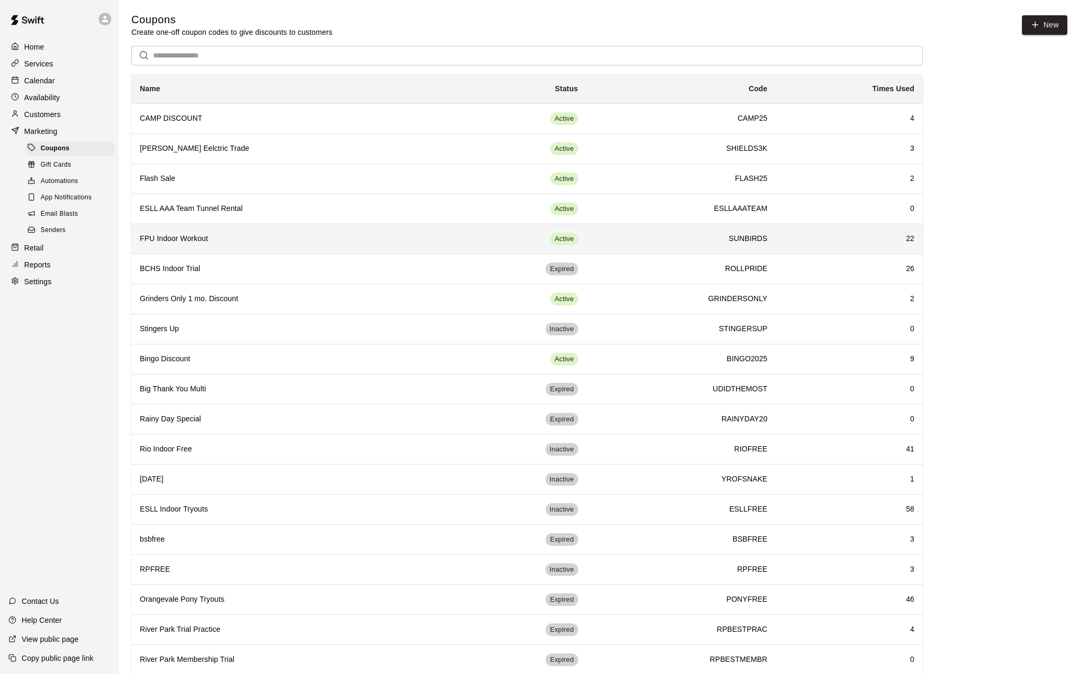
click at [202, 241] on h6 "FPU Indoor Workout" at bounding box center [288, 239] width 297 height 12
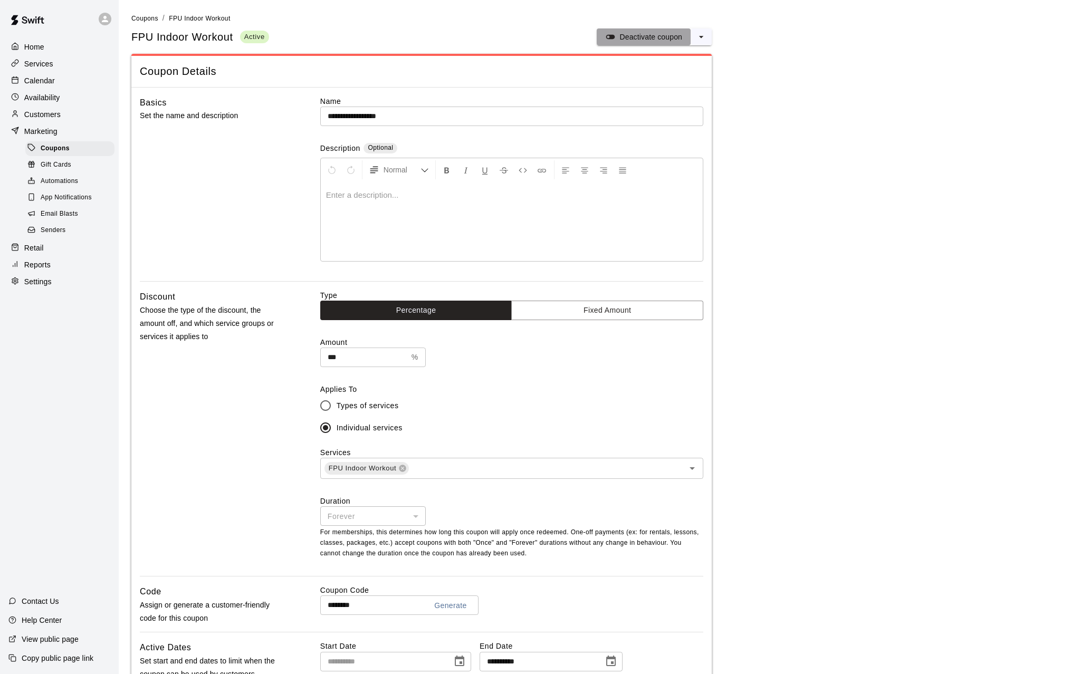
click at [645, 33] on p "Deactivate coupon" at bounding box center [650, 37] width 63 height 11
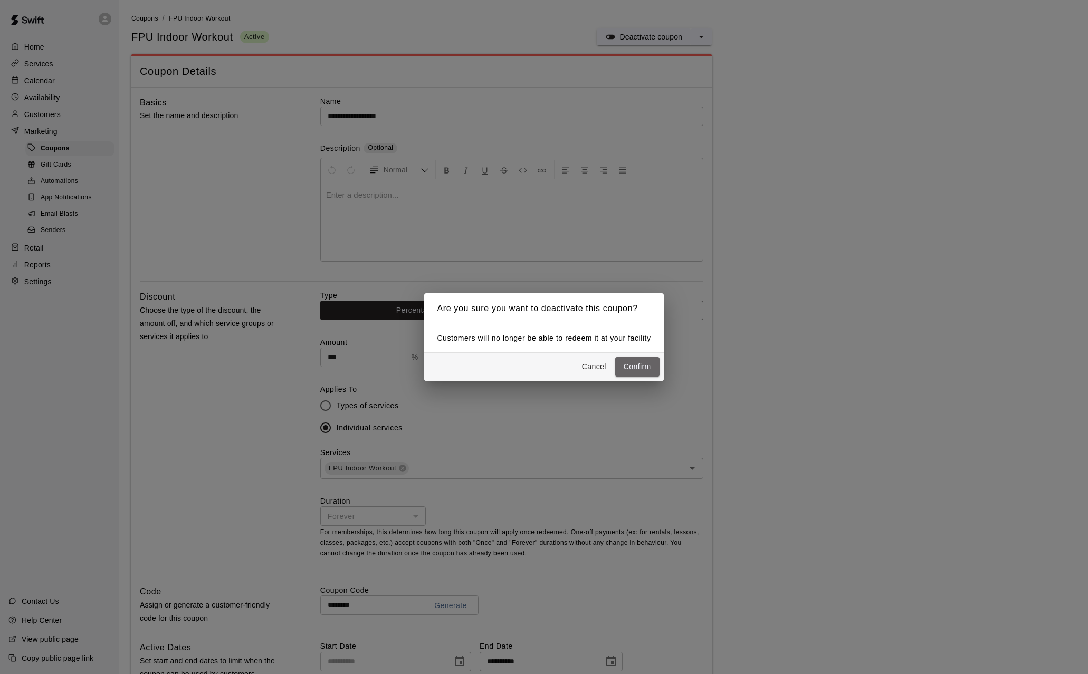
drag, startPoint x: 634, startPoint y: 370, endPoint x: 615, endPoint y: 364, distance: 19.9
click at [633, 369] on button "Confirm" at bounding box center [637, 367] width 44 height 20
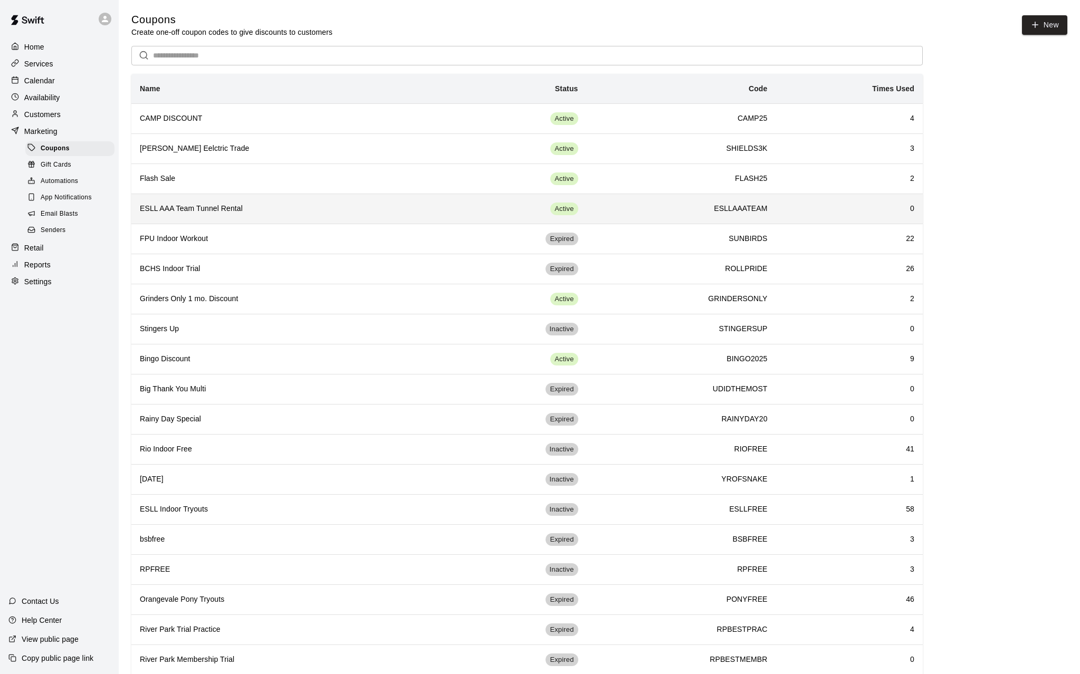
click at [361, 216] on th "ESLL AAA Team Tunnel Rental" at bounding box center [288, 209] width 314 height 30
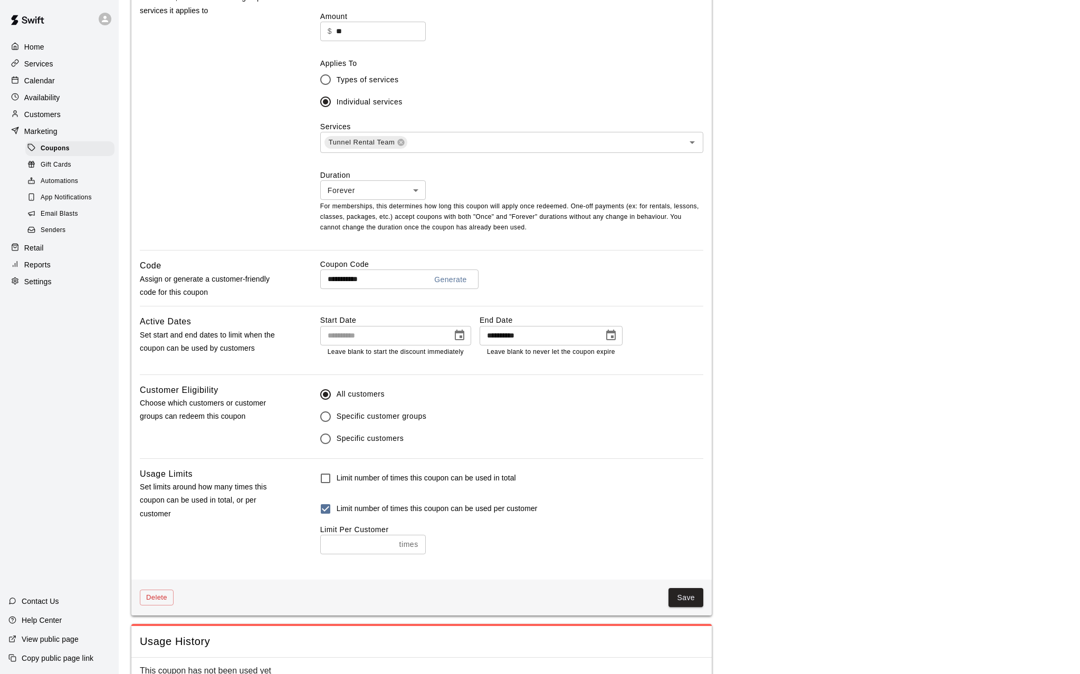
scroll to position [357, 0]
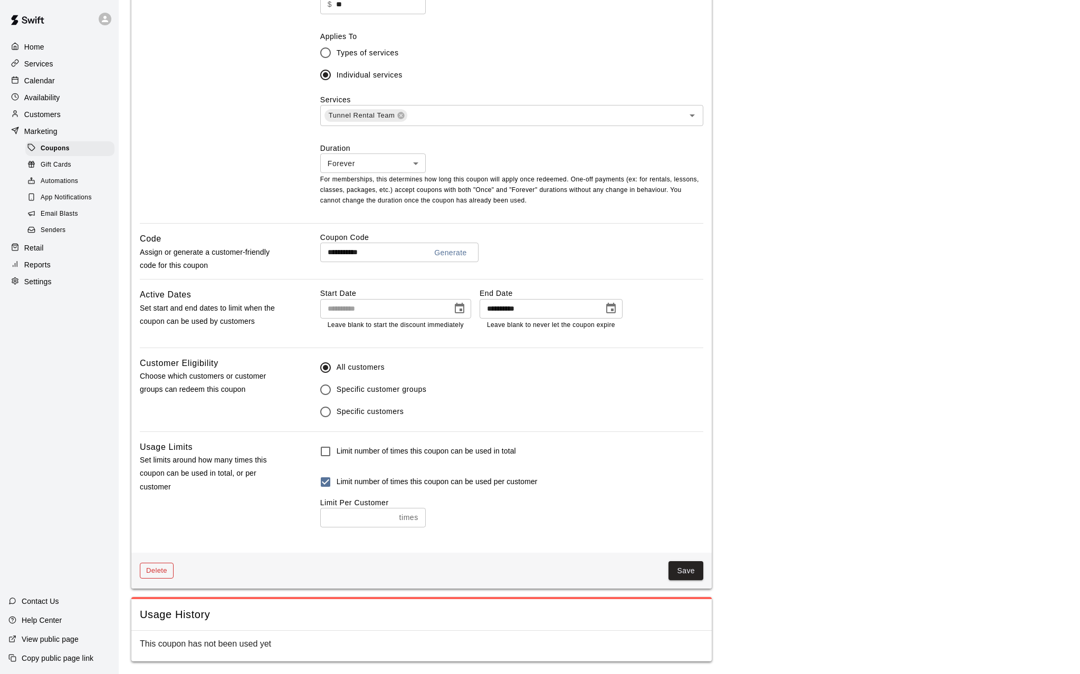
click at [152, 480] on button "Delete" at bounding box center [157, 571] width 34 height 16
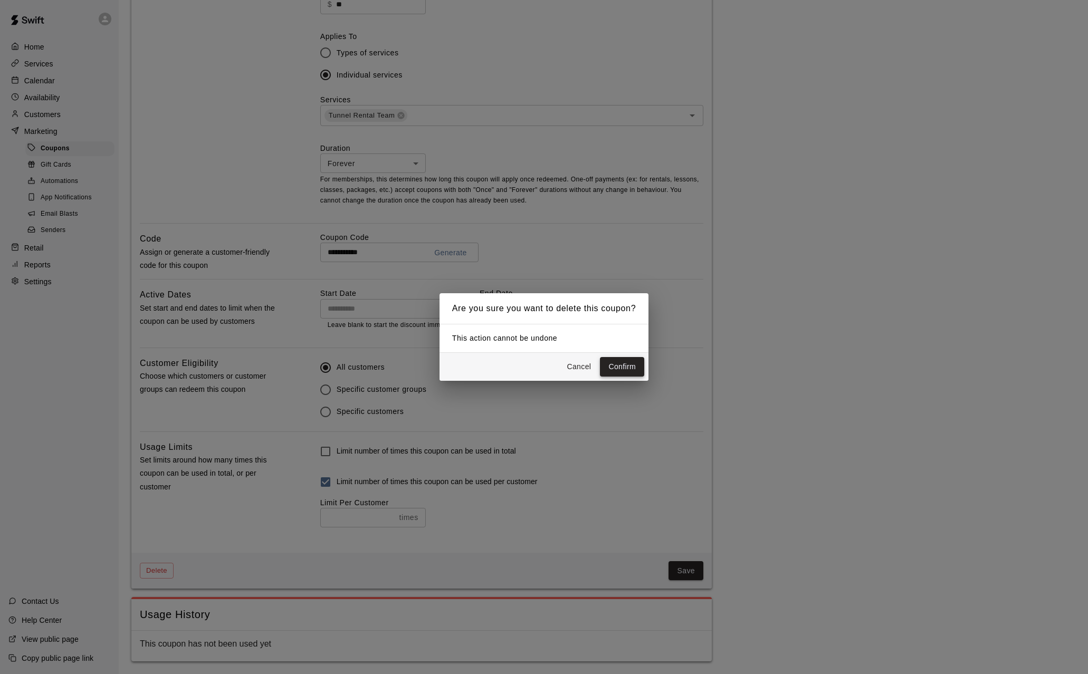
click at [615, 367] on button "Confirm" at bounding box center [622, 367] width 44 height 20
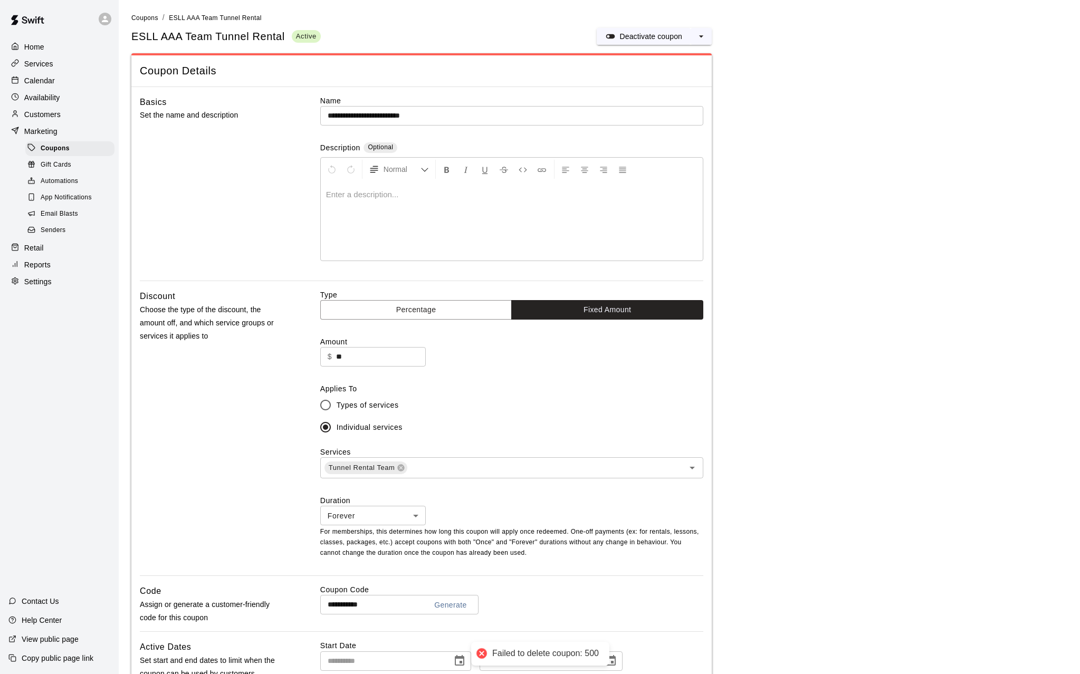
scroll to position [0, 0]
click at [658, 32] on p "Deactivate coupon" at bounding box center [650, 37] width 63 height 11
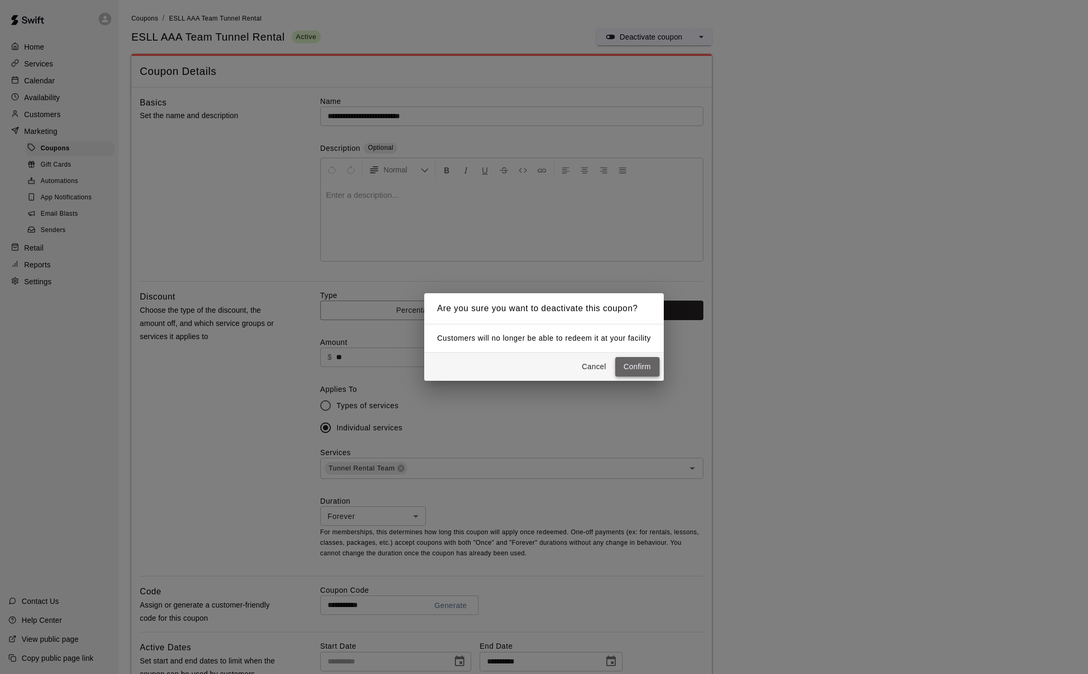
click at [634, 363] on button "Confirm" at bounding box center [637, 367] width 44 height 20
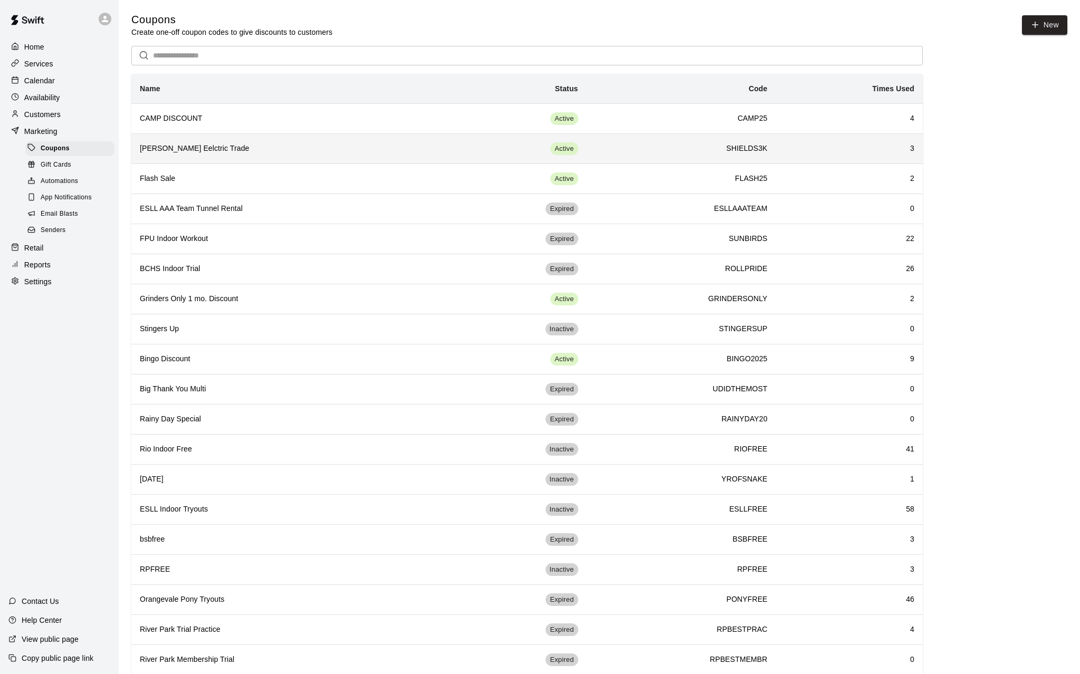
click at [272, 155] on th "Shields Eelctric Trade" at bounding box center [288, 148] width 314 height 30
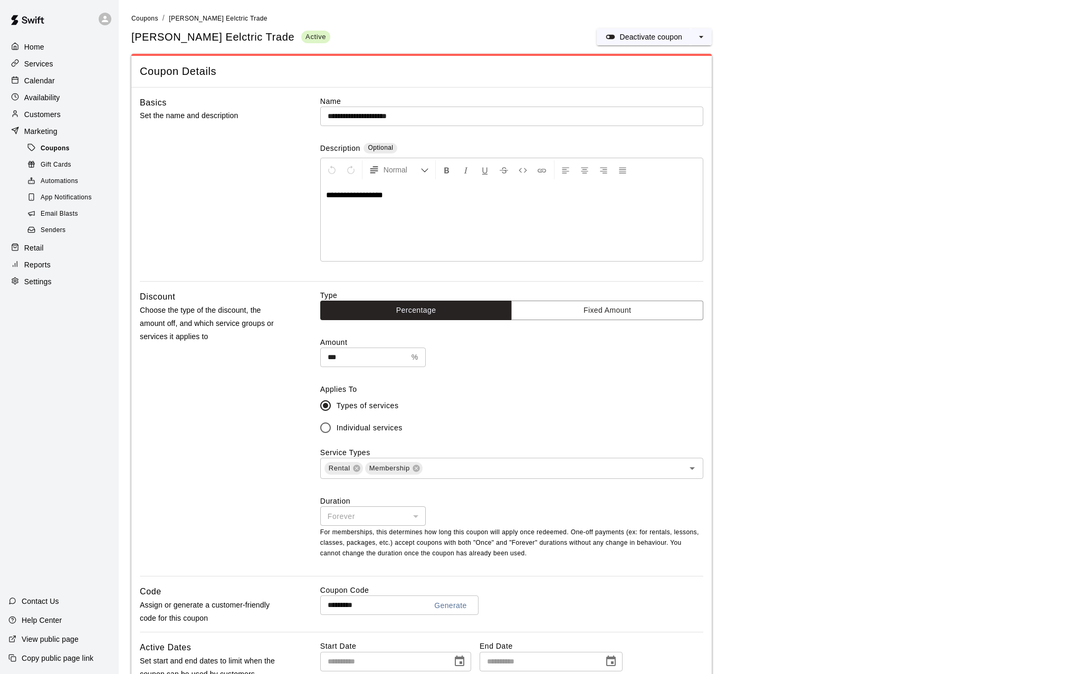
click at [50, 148] on span "Coupons" at bounding box center [55, 148] width 29 height 11
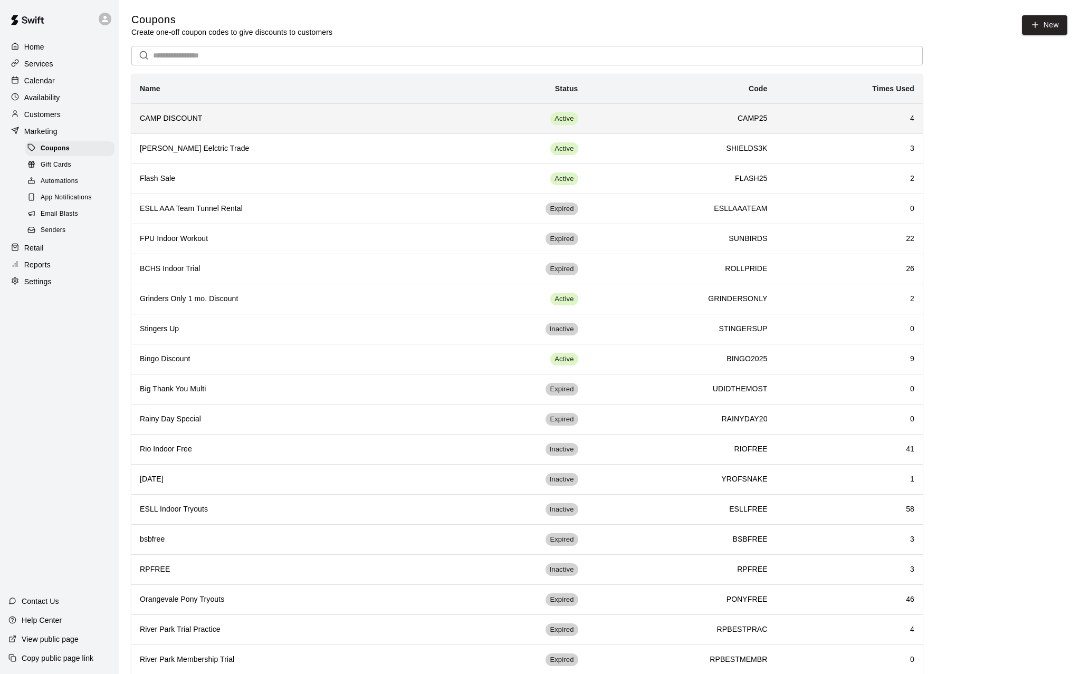
click at [229, 121] on h6 "CAMP DISCOUNT" at bounding box center [288, 119] width 297 height 12
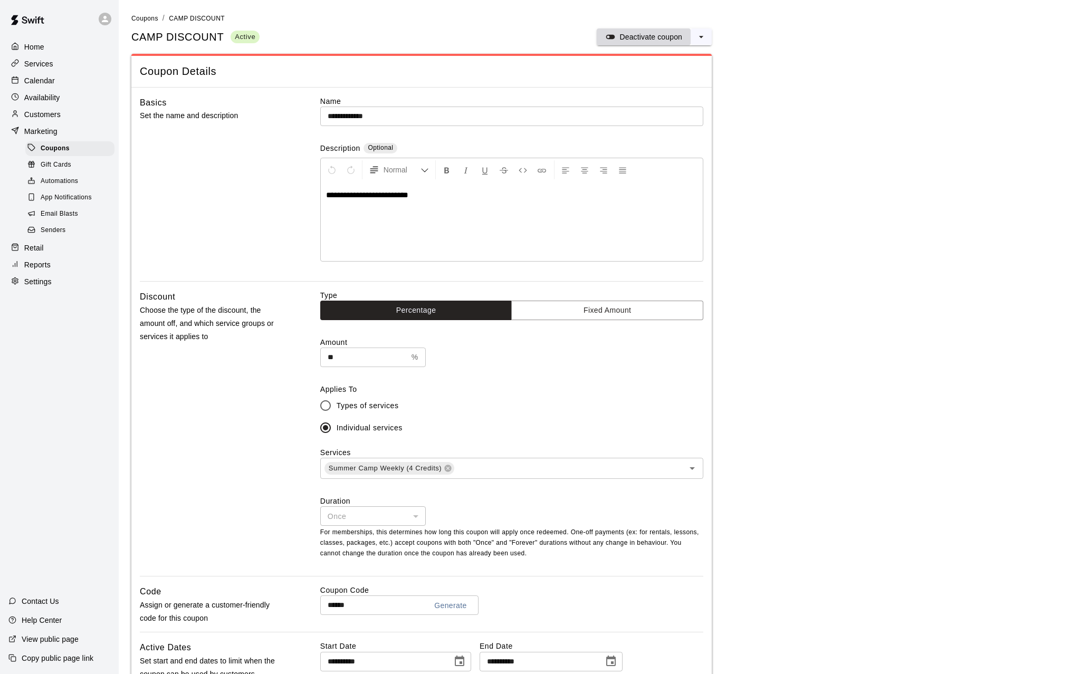
click at [639, 38] on p "Deactivate coupon" at bounding box center [650, 37] width 63 height 11
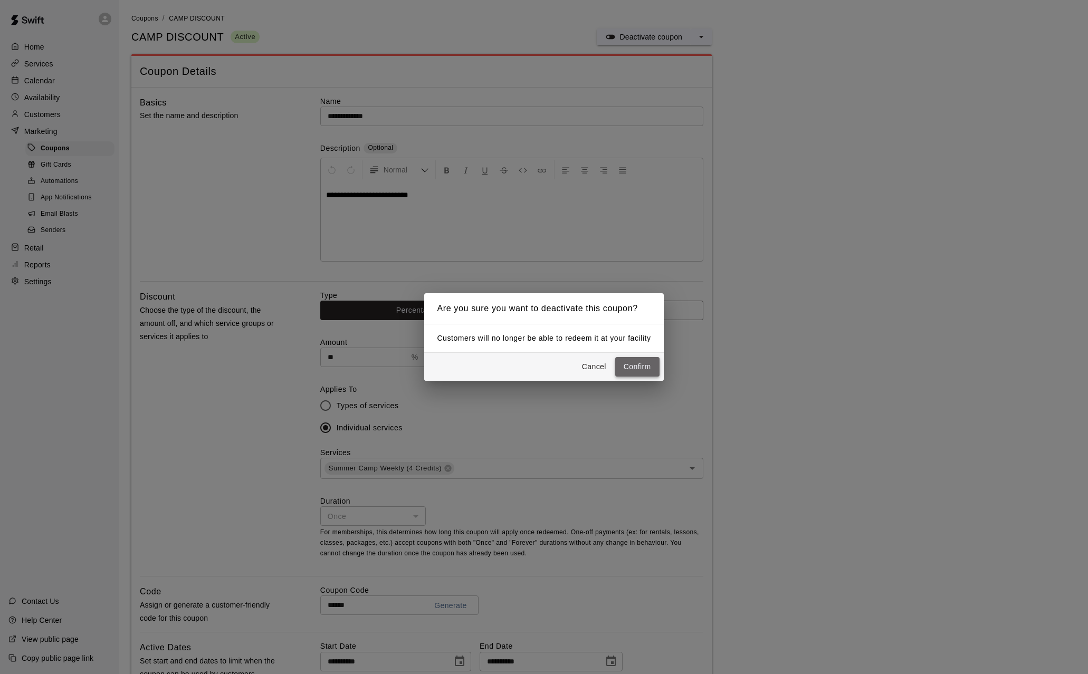
click at [637, 367] on button "Confirm" at bounding box center [637, 367] width 44 height 20
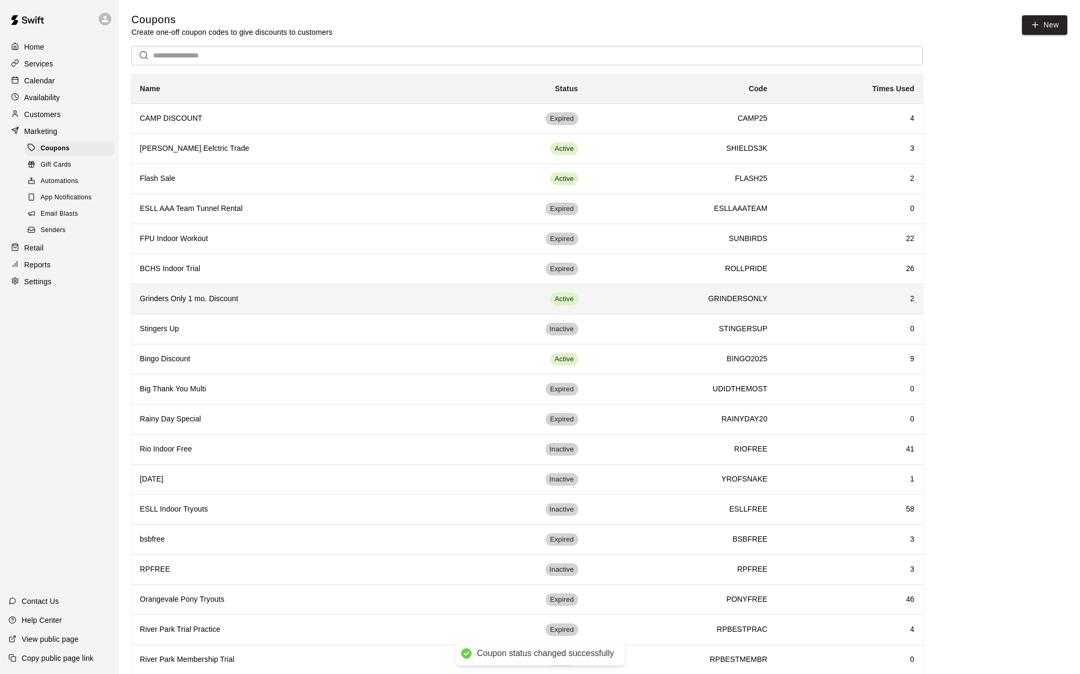
click at [446, 301] on td "Active" at bounding box center [516, 299] width 140 height 30
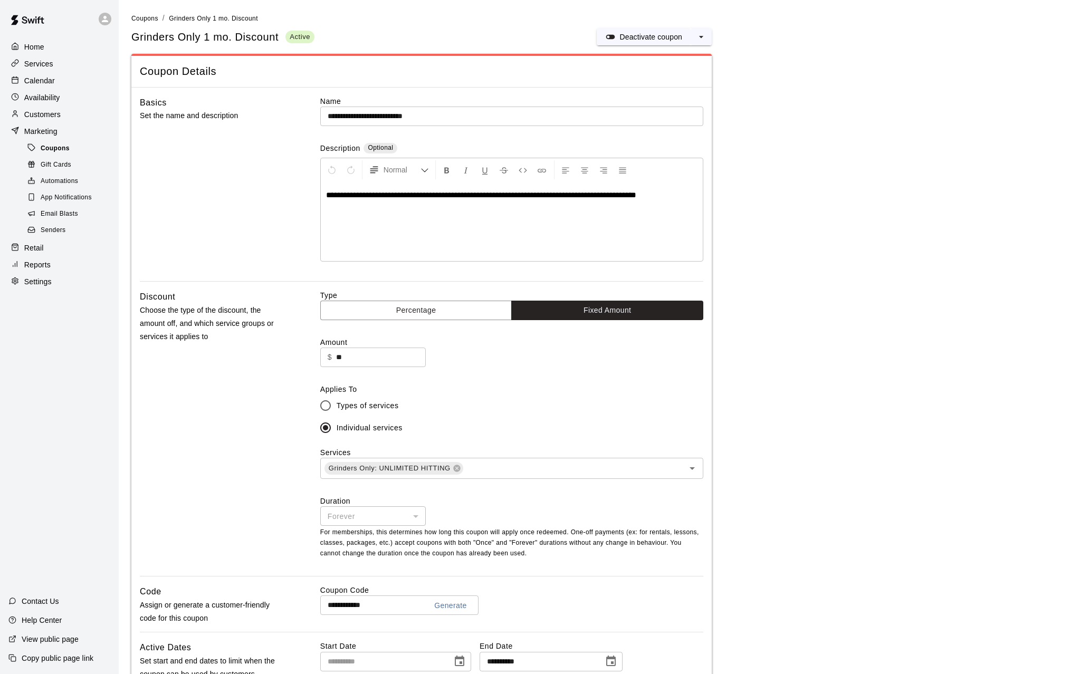
click at [63, 145] on div "Coupons" at bounding box center [69, 148] width 89 height 15
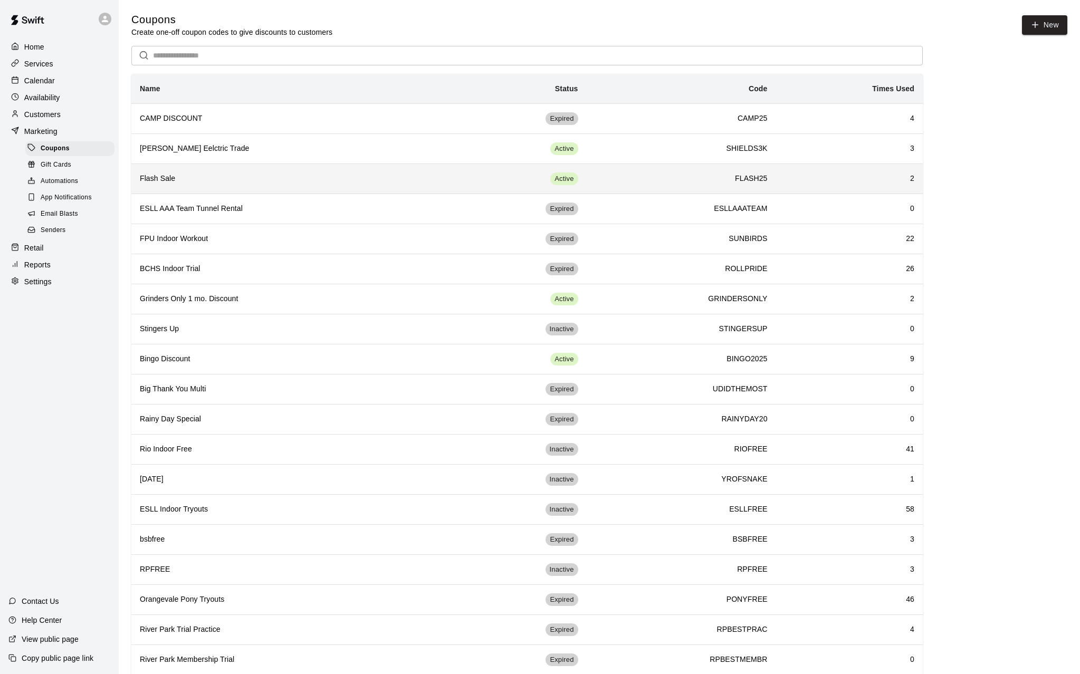
click at [508, 181] on td "Active" at bounding box center [516, 179] width 140 height 30
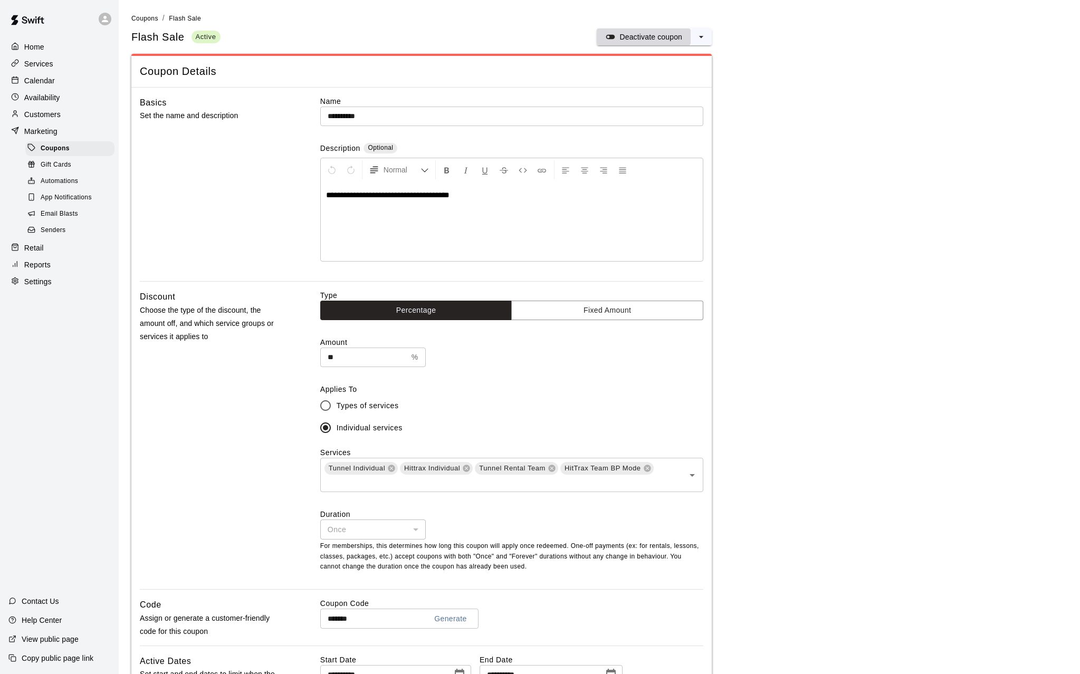
click at [651, 40] on p "Deactivate coupon" at bounding box center [650, 37] width 63 height 11
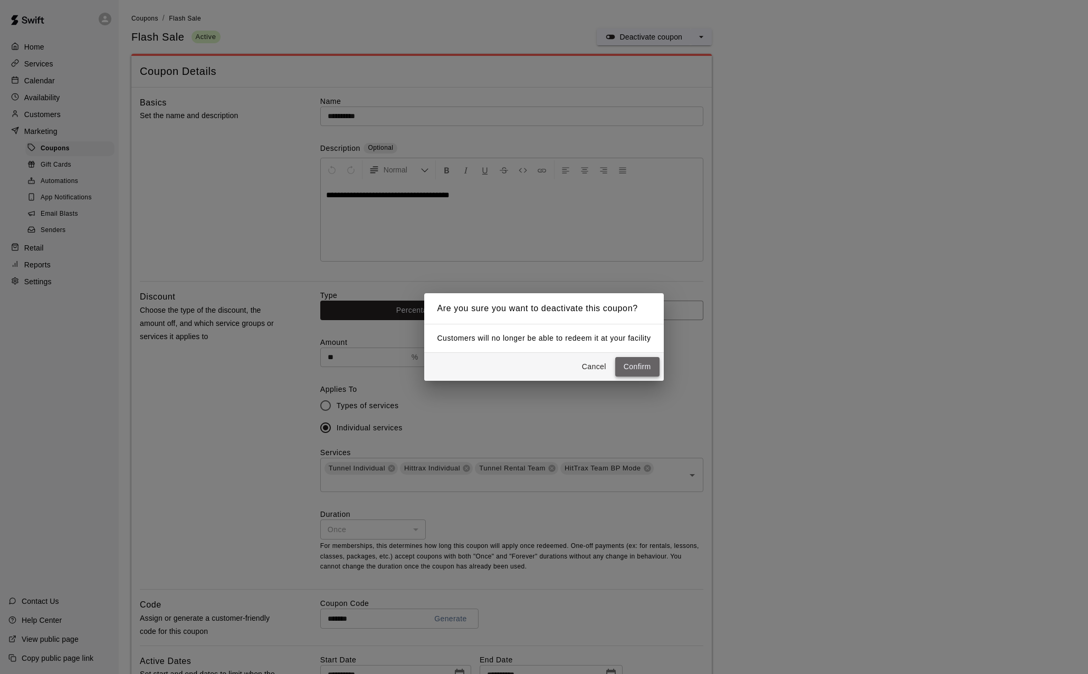
click at [640, 369] on button "Confirm" at bounding box center [637, 367] width 44 height 20
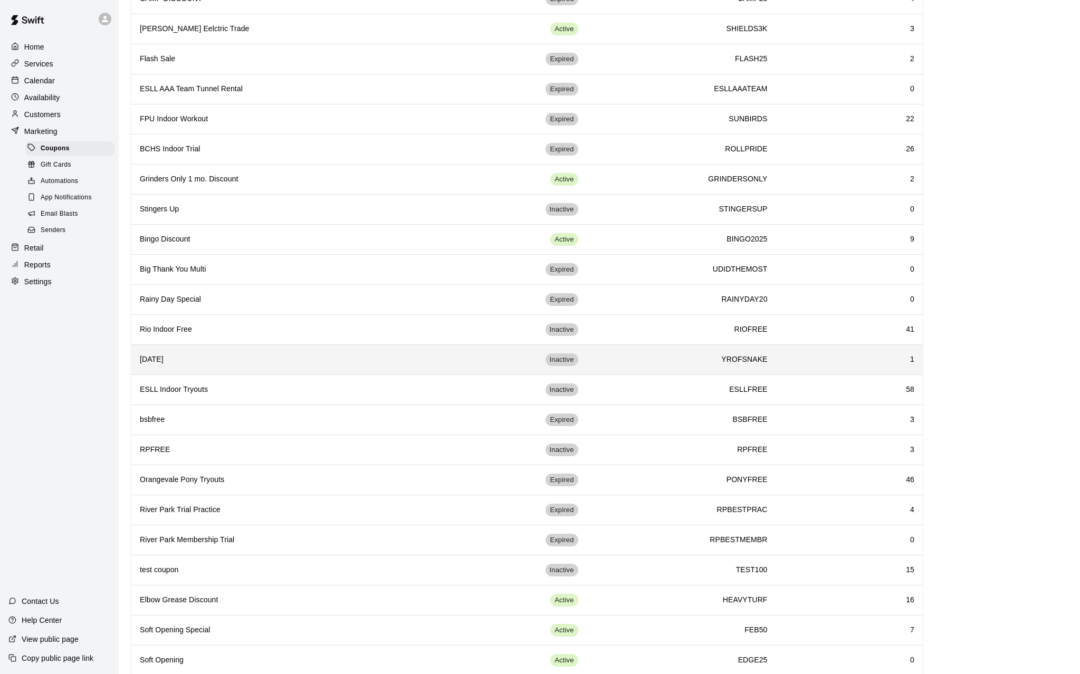
scroll to position [142, 0]
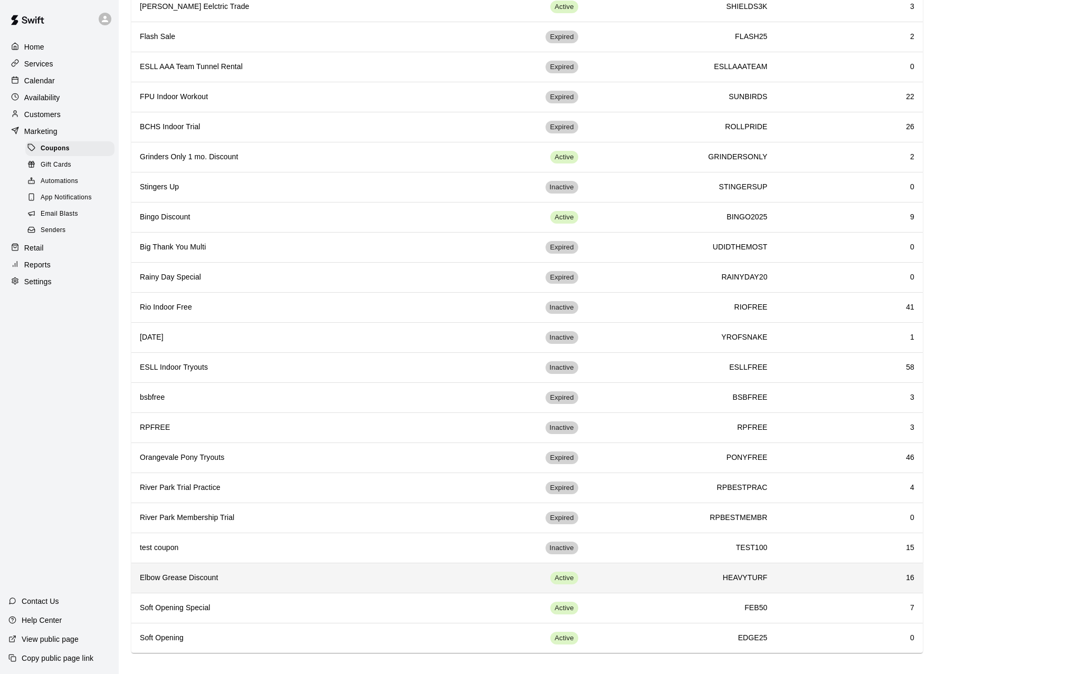
click at [459, 480] on td "Active" at bounding box center [516, 578] width 140 height 30
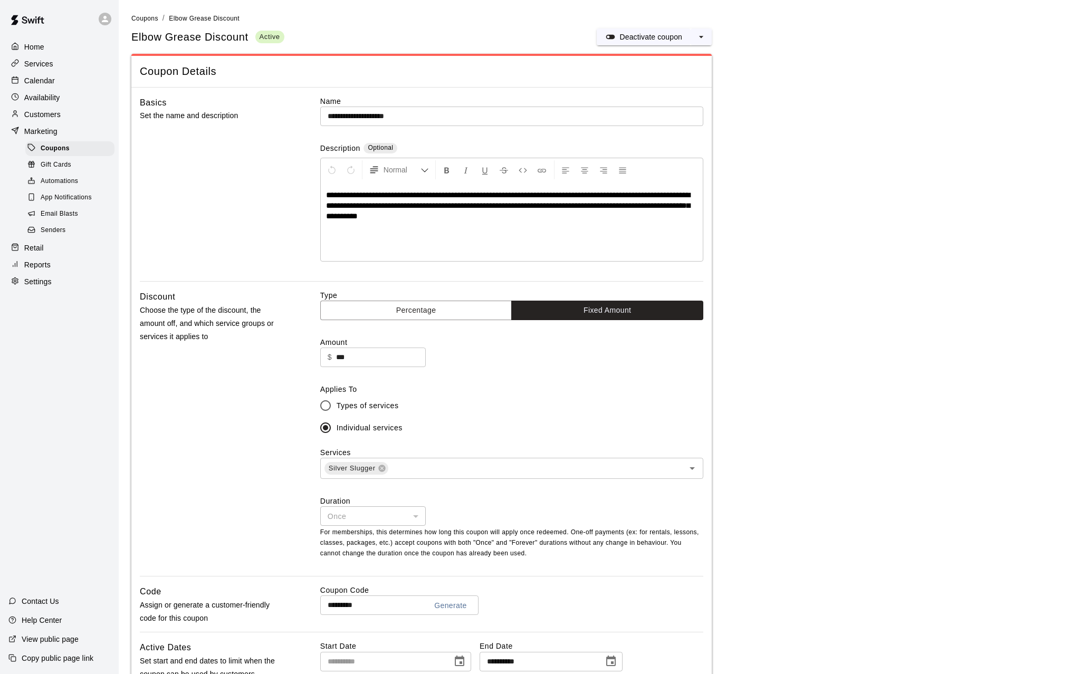
click at [607, 47] on main "**********" at bounding box center [599, 651] width 936 height 1276
click at [627, 38] on p "Deactivate coupon" at bounding box center [650, 37] width 63 height 11
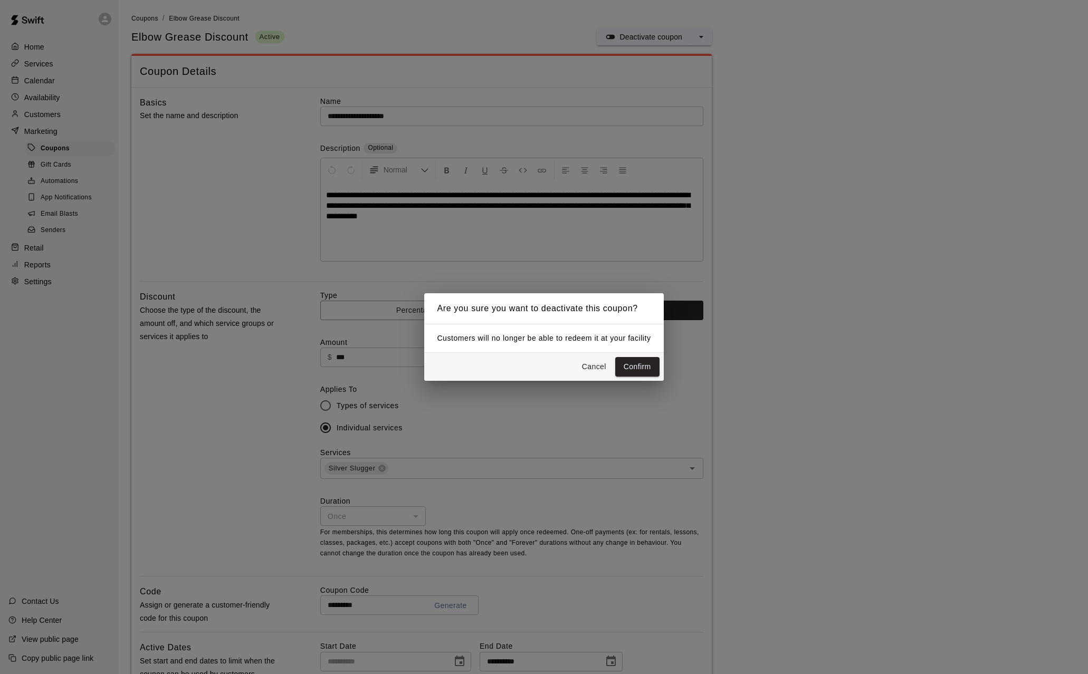
click at [645, 362] on button "Confirm" at bounding box center [637, 367] width 44 height 20
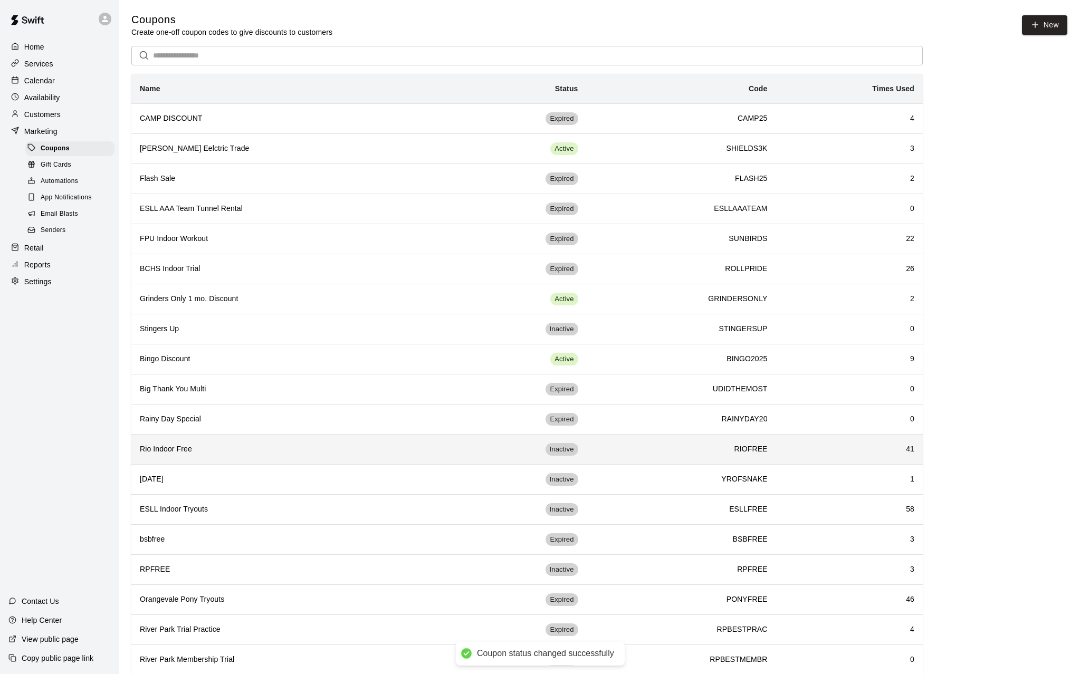
scroll to position [142, 0]
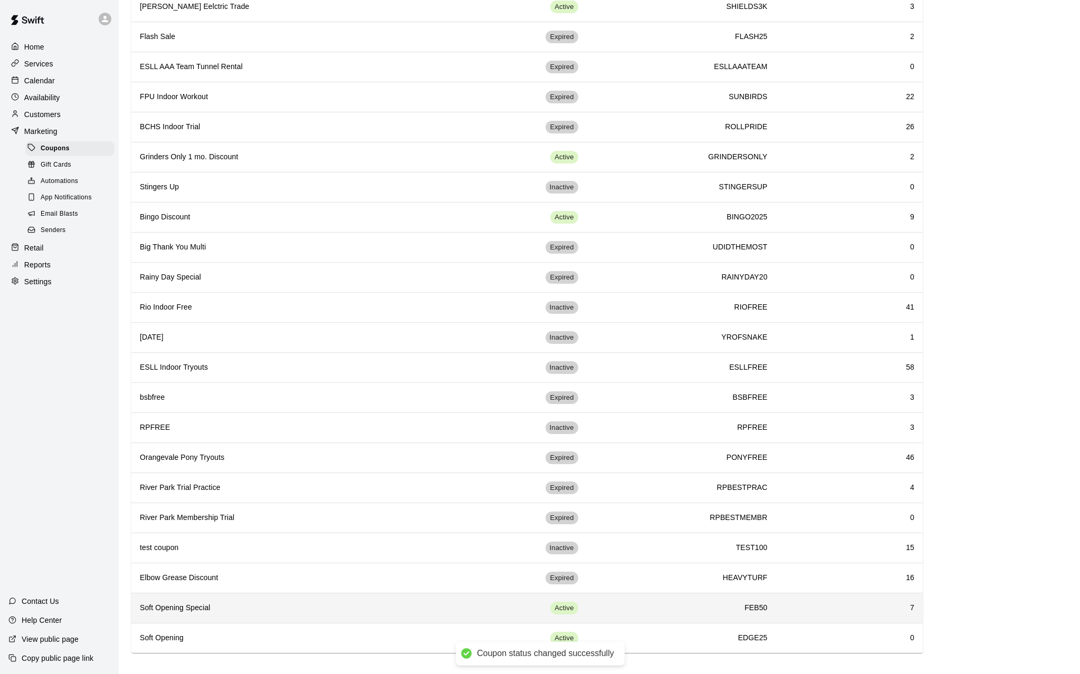
click at [192, 480] on h6 "Soft Opening Special" at bounding box center [288, 608] width 297 height 12
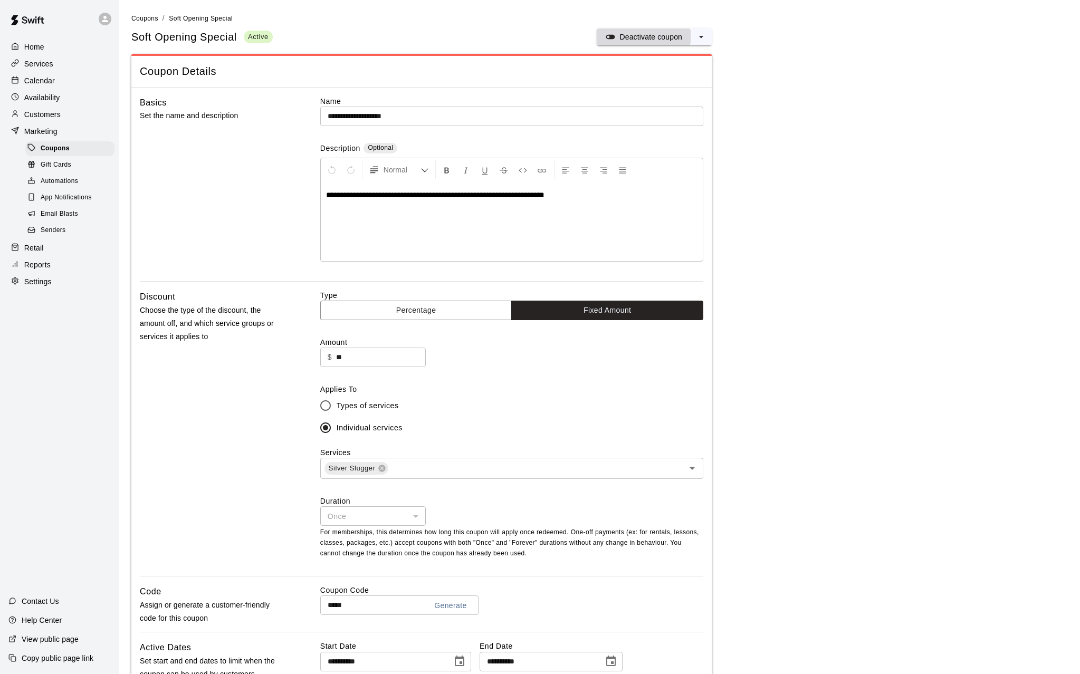
click at [671, 31] on button "Deactivate coupon" at bounding box center [644, 36] width 94 height 17
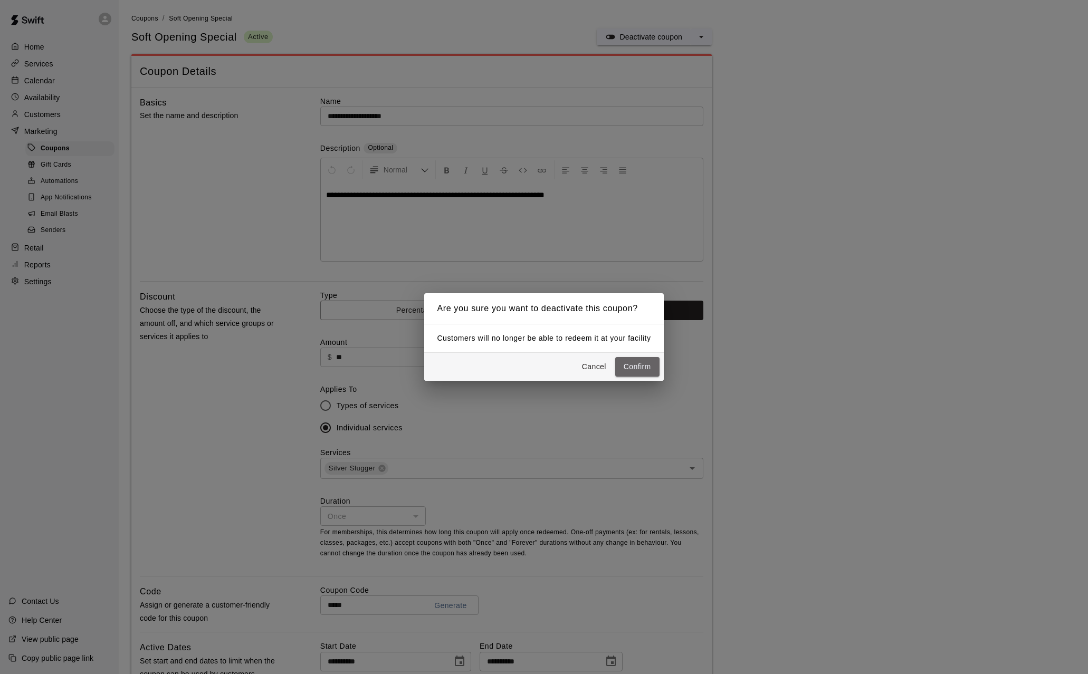
drag, startPoint x: 639, startPoint y: 375, endPoint x: 632, endPoint y: 366, distance: 11.4
click at [638, 374] on button "Confirm" at bounding box center [637, 367] width 44 height 20
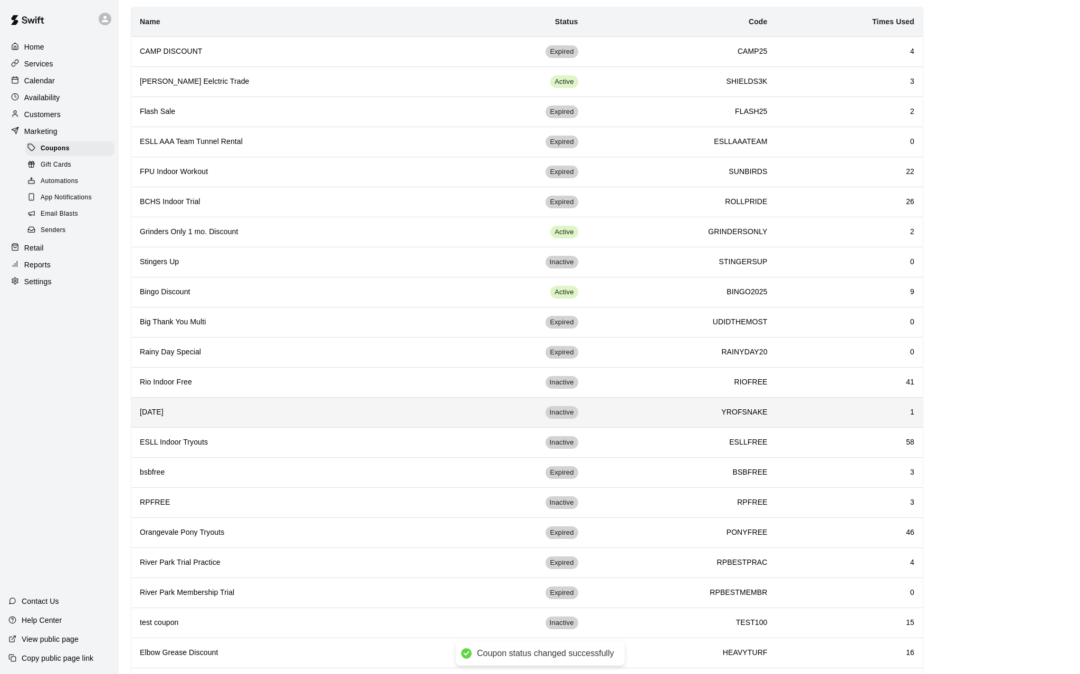
scroll to position [142, 0]
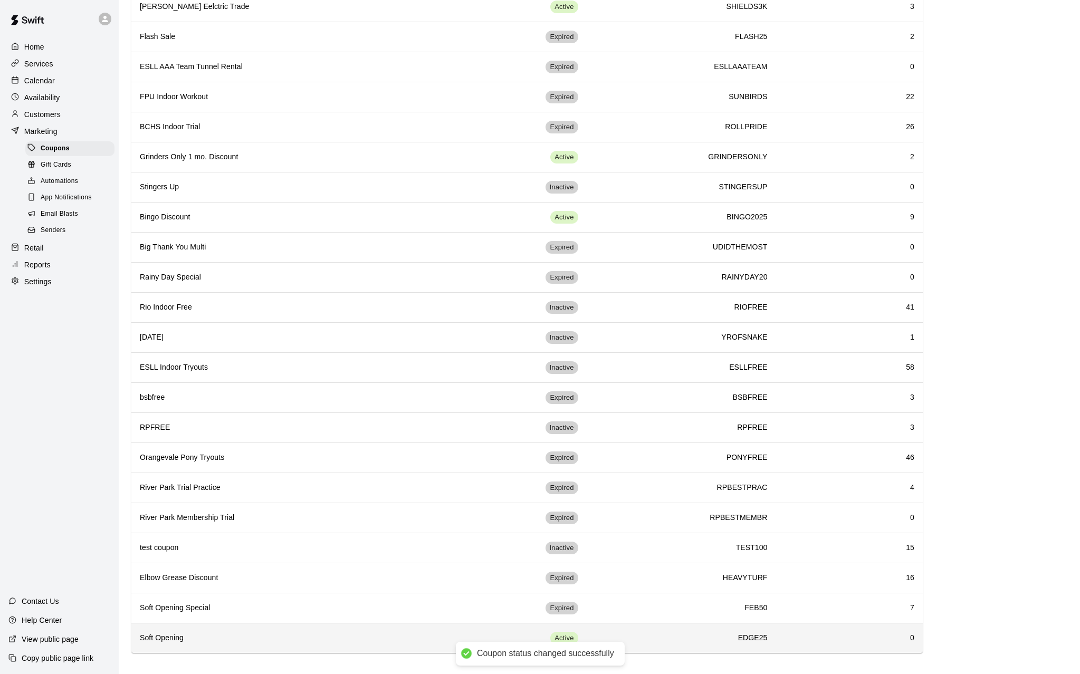
click at [148, 480] on h6 "Soft Opening" at bounding box center [288, 638] width 297 height 12
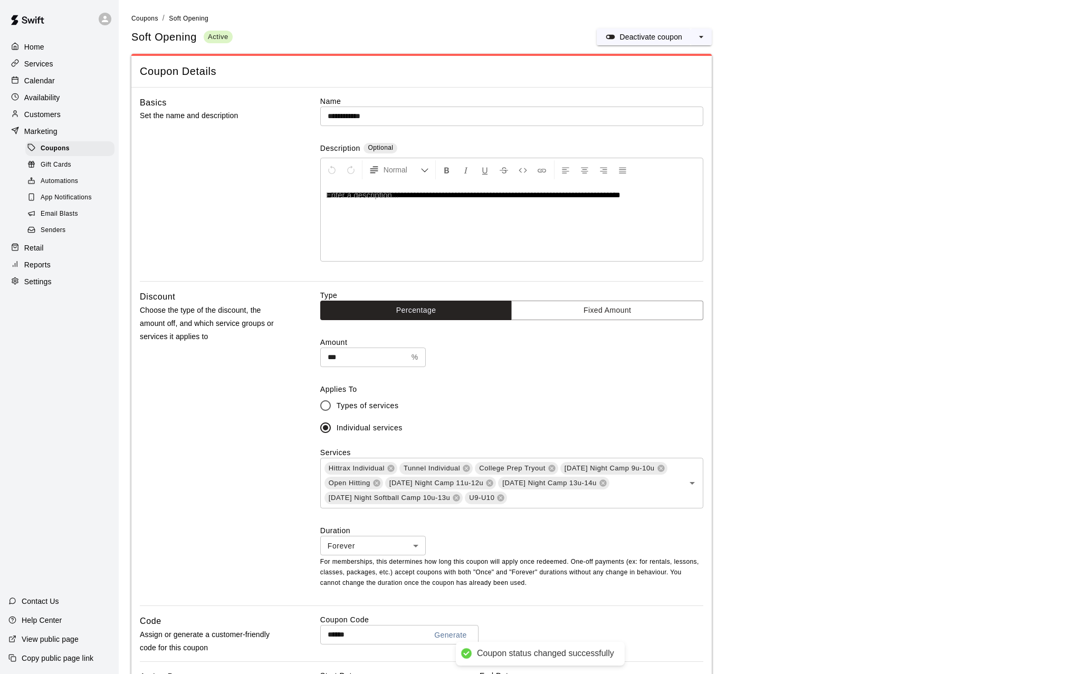
type input "**********"
click at [619, 35] on p "Deactivate coupon" at bounding box center [650, 37] width 63 height 11
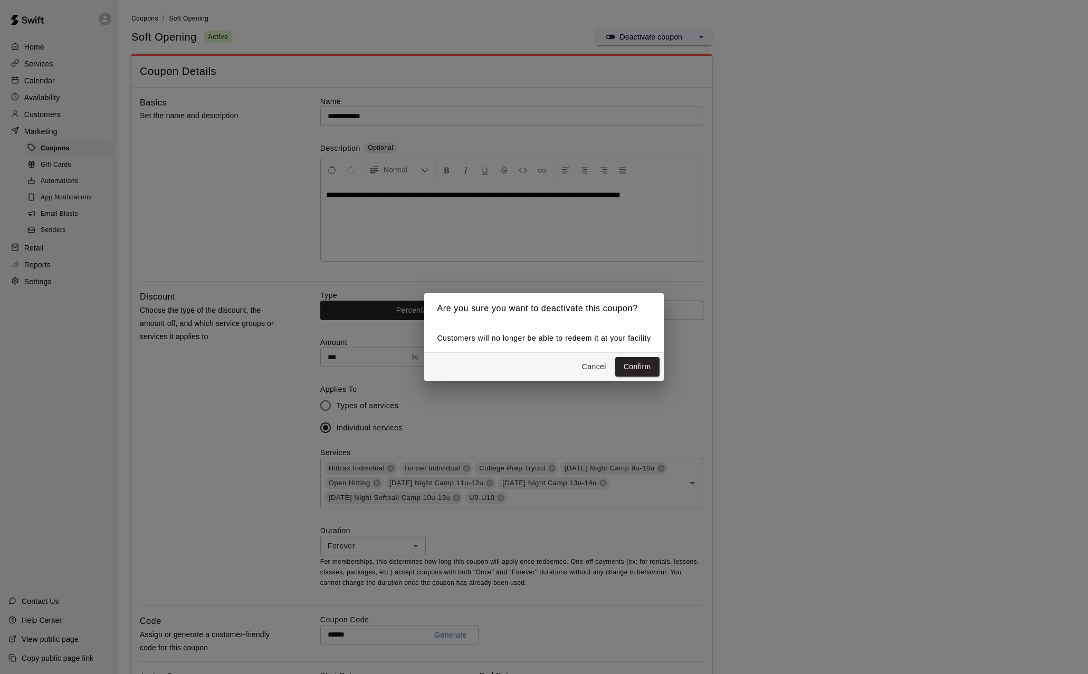
click at [624, 362] on button "Confirm" at bounding box center [637, 367] width 44 height 20
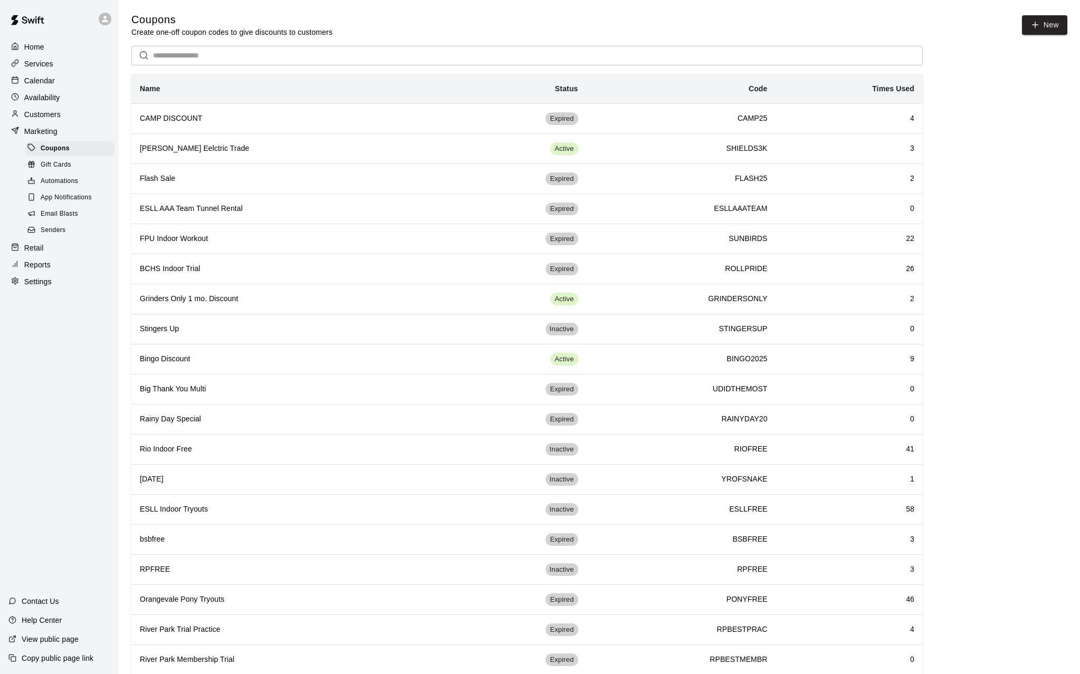
click at [42, 64] on p "Services" at bounding box center [38, 64] width 29 height 11
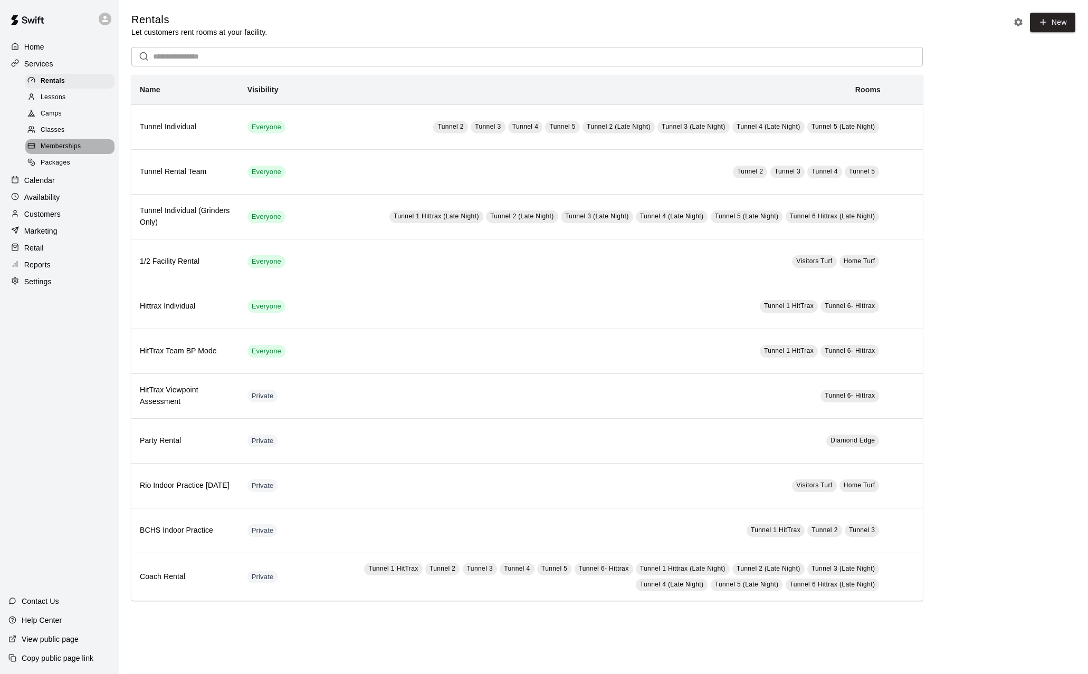
click at [65, 147] on span "Memberships" at bounding box center [61, 146] width 40 height 11
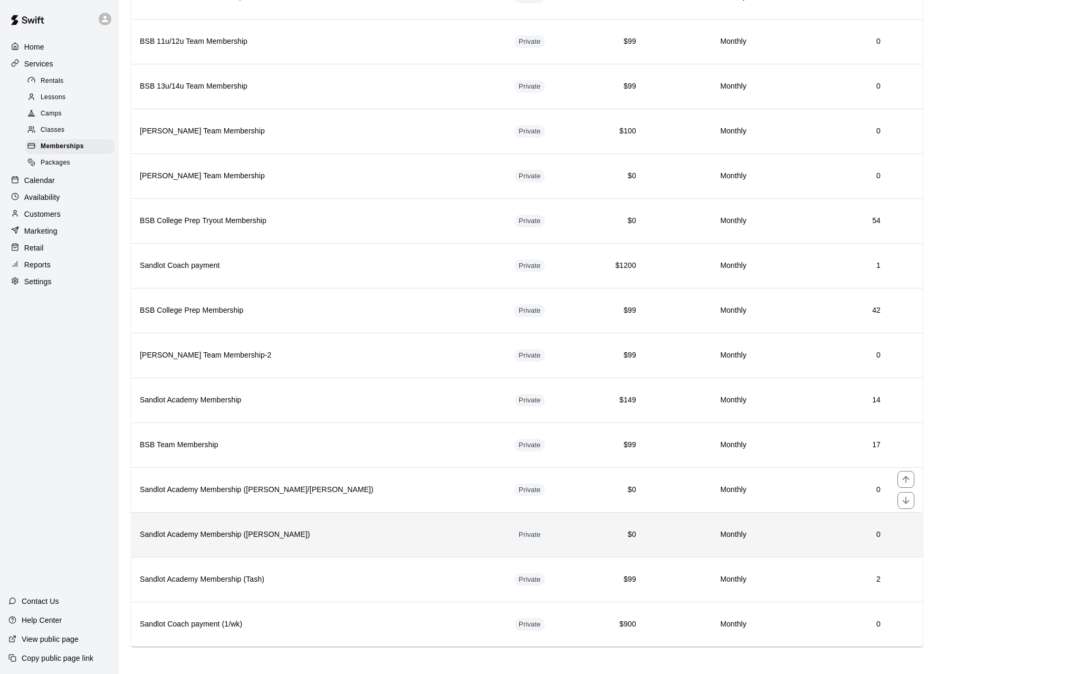
scroll to position [493, 0]
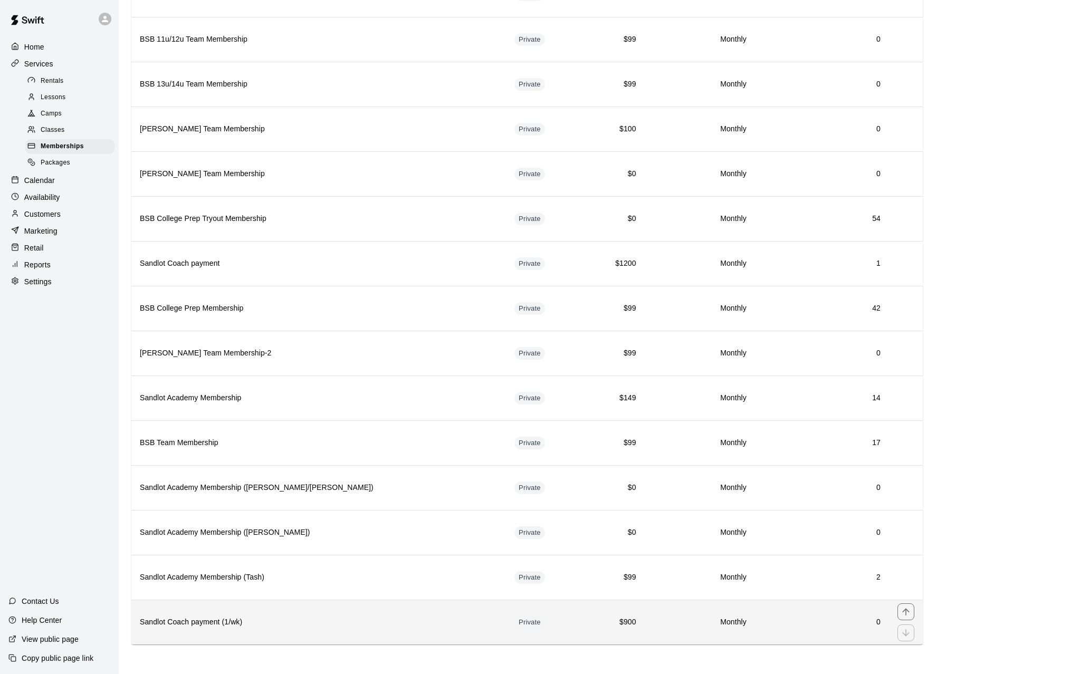
click at [277, 480] on h6 "Sandlot Coach payment (1/wk)" at bounding box center [319, 623] width 358 height 12
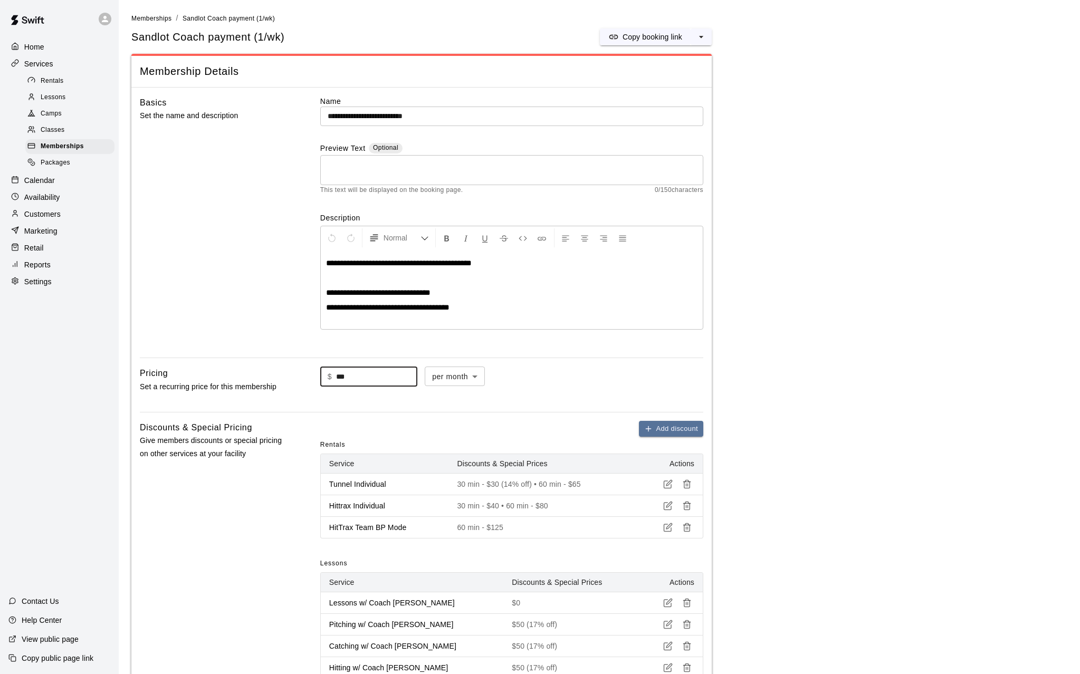
drag, startPoint x: 353, startPoint y: 382, endPoint x: 329, endPoint y: 380, distance: 24.4
click at [329, 380] on div "$ *** ​" at bounding box center [368, 377] width 97 height 20
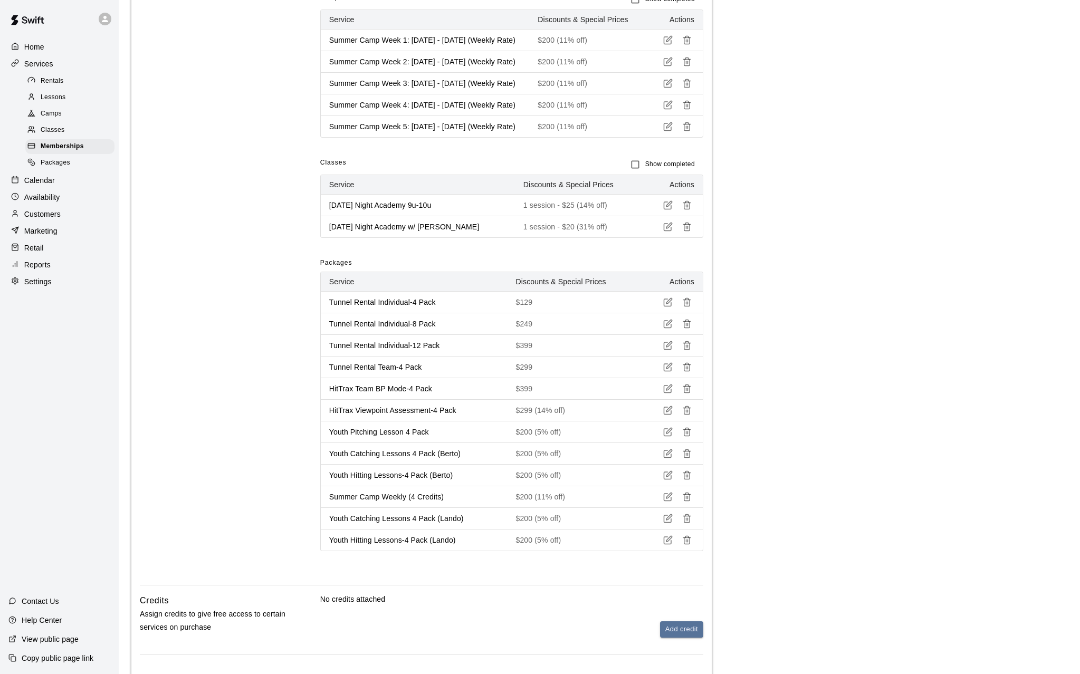
scroll to position [901, 0]
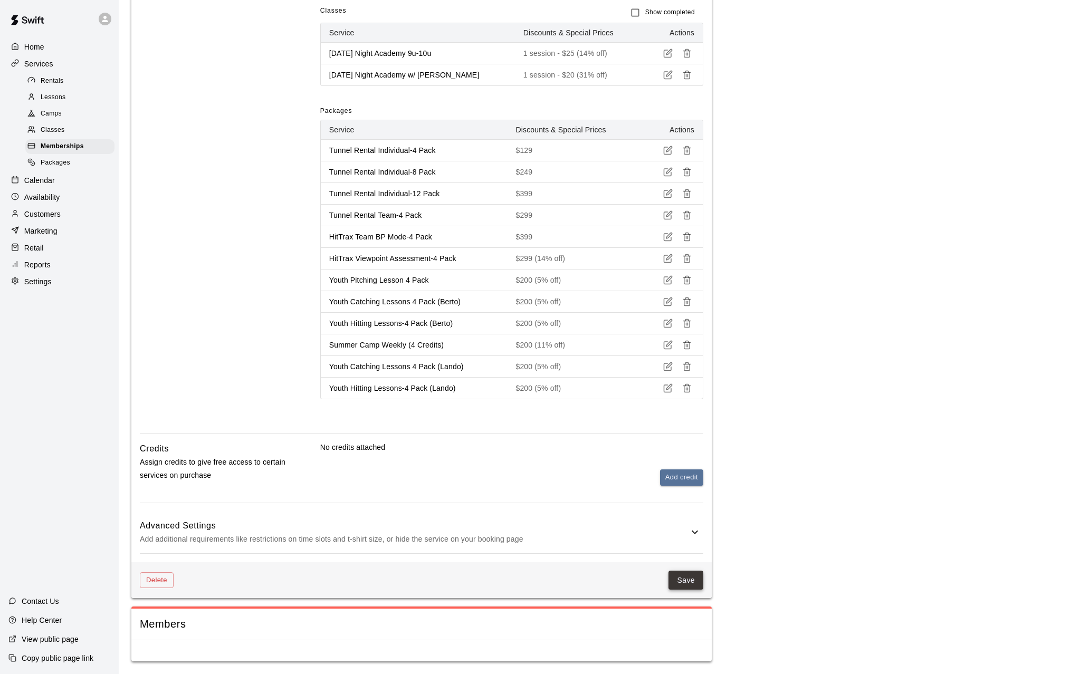
type input "***"
click at [687, 480] on button "Save" at bounding box center [685, 581] width 35 height 20
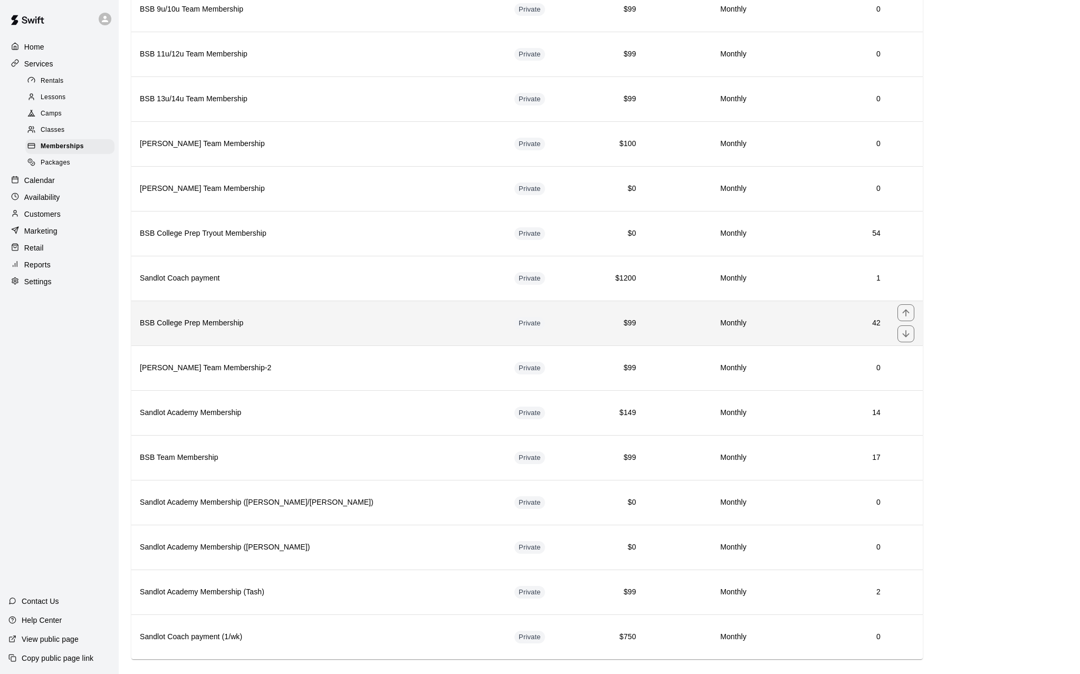
scroll to position [493, 0]
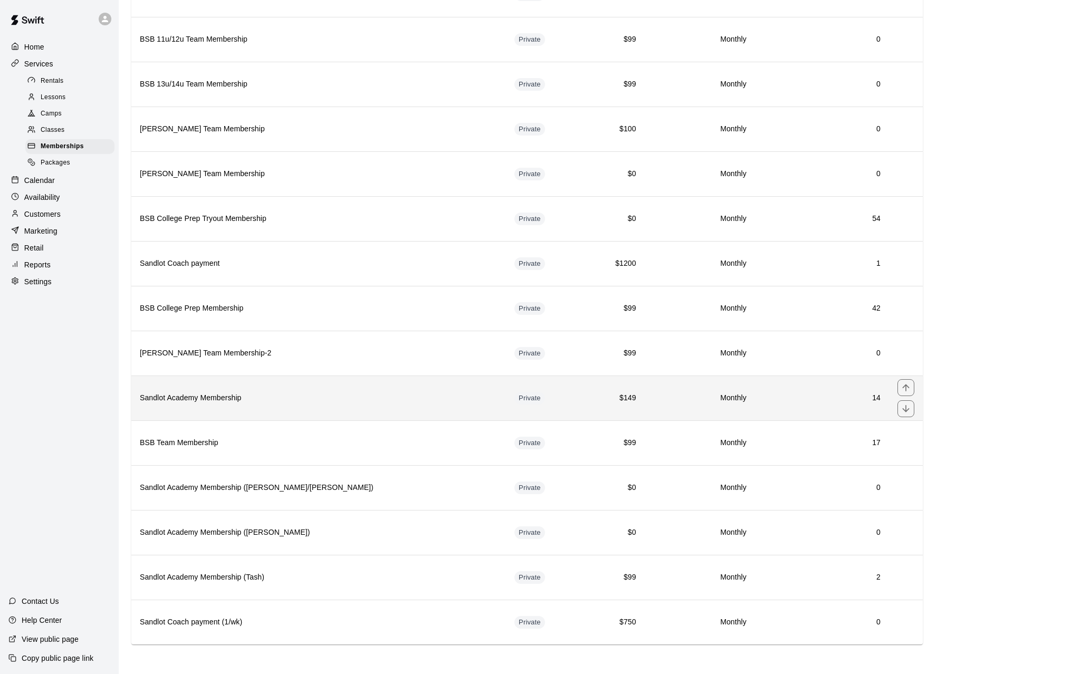
click at [347, 390] on th "Sandlot Academy Membership" at bounding box center [318, 398] width 374 height 45
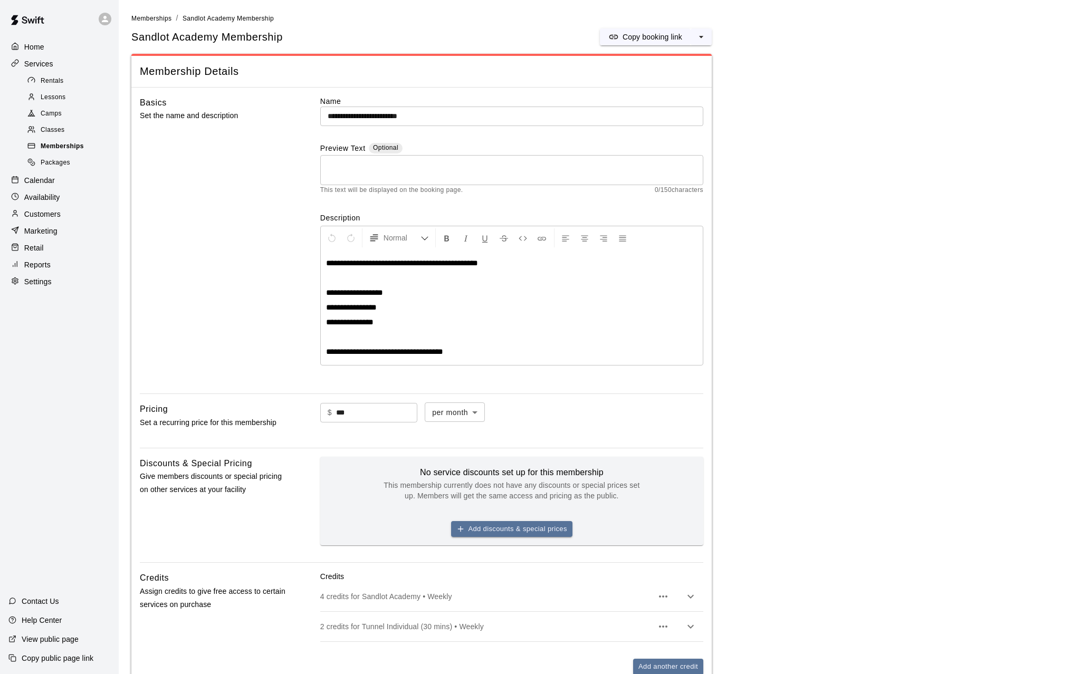
click at [49, 147] on span "Memberships" at bounding box center [62, 146] width 43 height 11
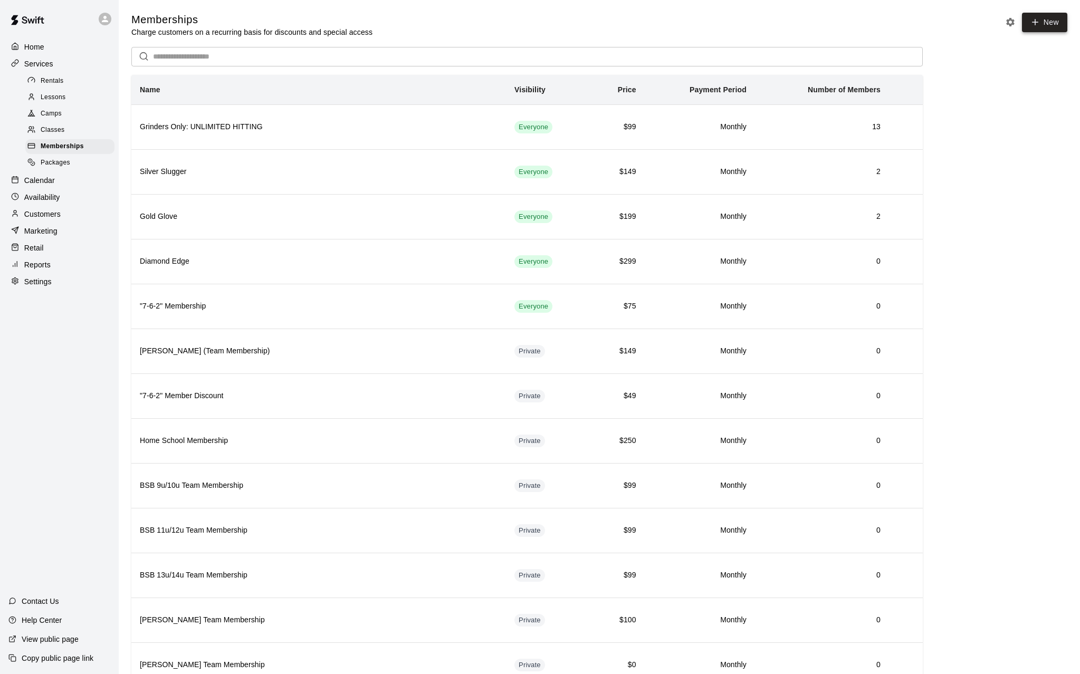
click at [918, 24] on icon at bounding box center [1034, 21] width 9 height 9
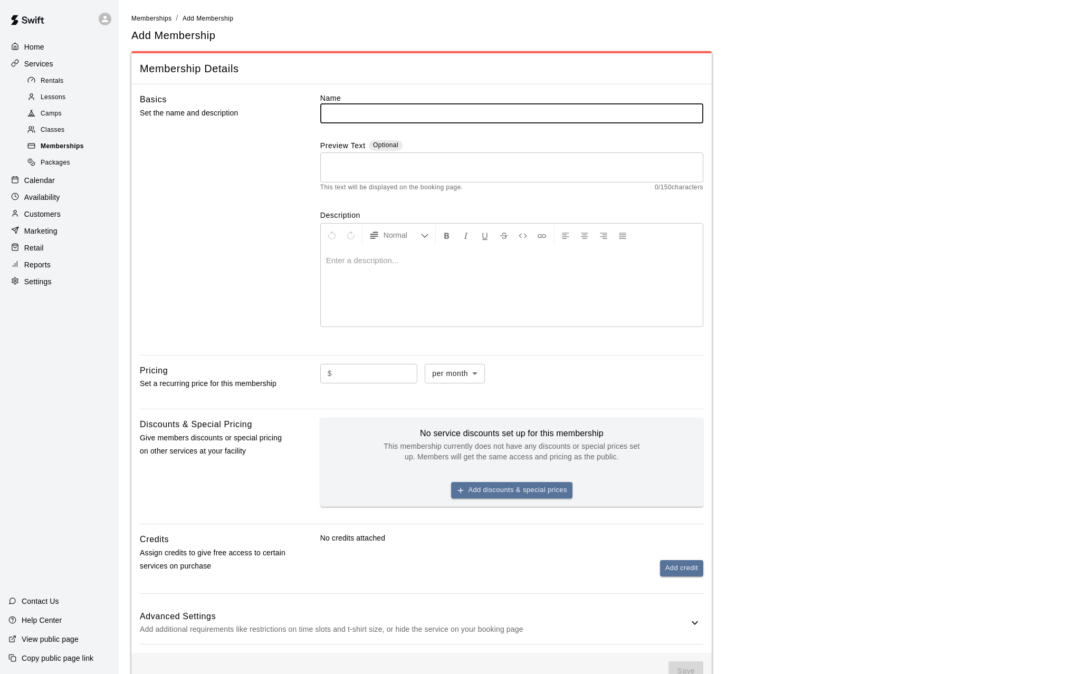
click at [62, 143] on div "Memberships" at bounding box center [69, 146] width 89 height 15
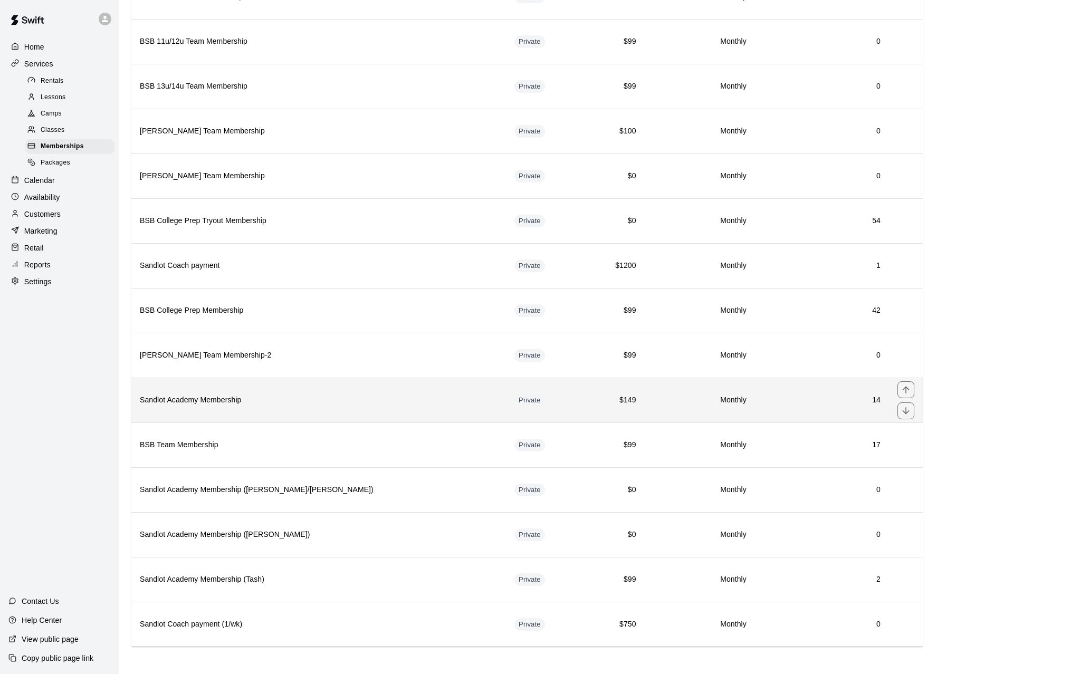
scroll to position [493, 0]
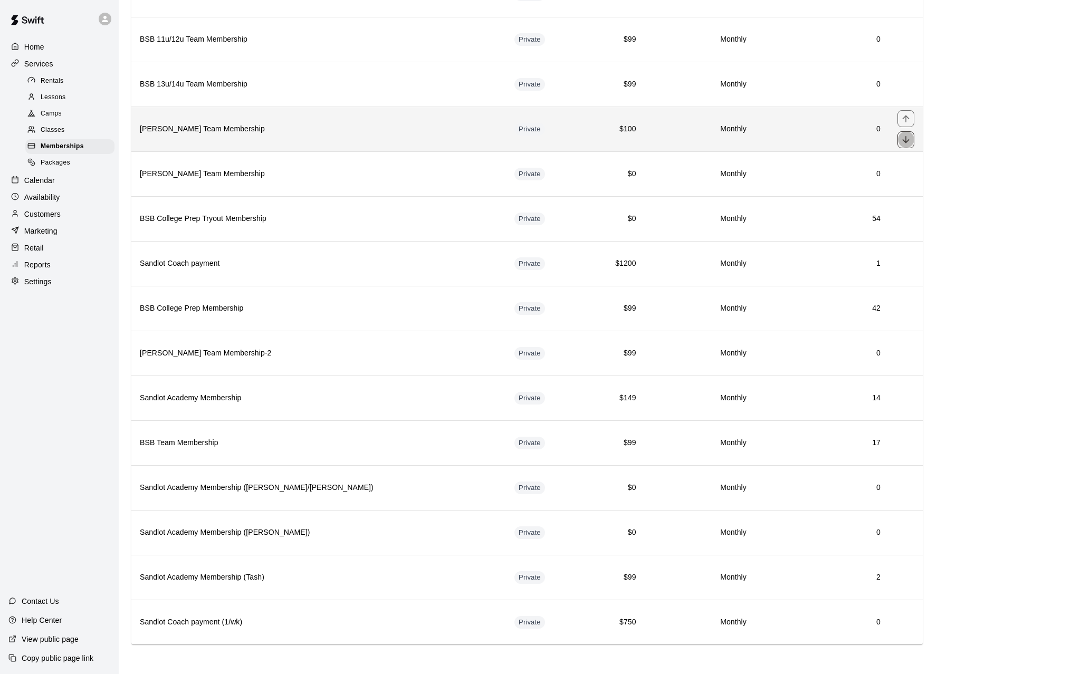
click at [908, 140] on icon "move item down" at bounding box center [905, 139] width 7 height 7
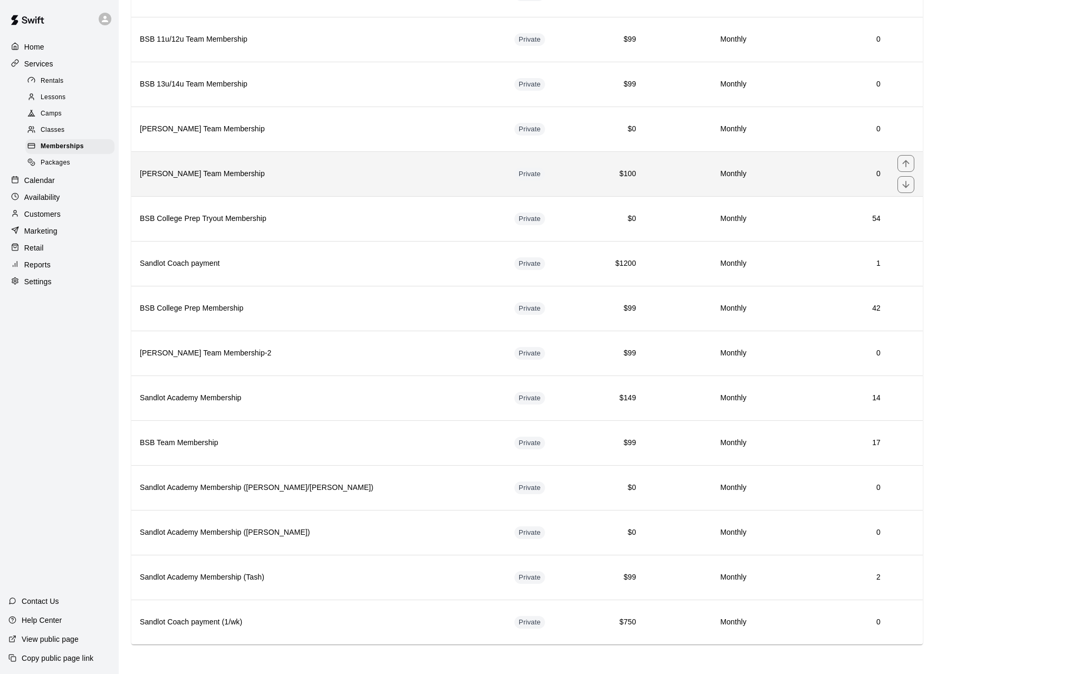
click at [324, 166] on th "Sandlot Hayes Team Membership" at bounding box center [318, 173] width 374 height 45
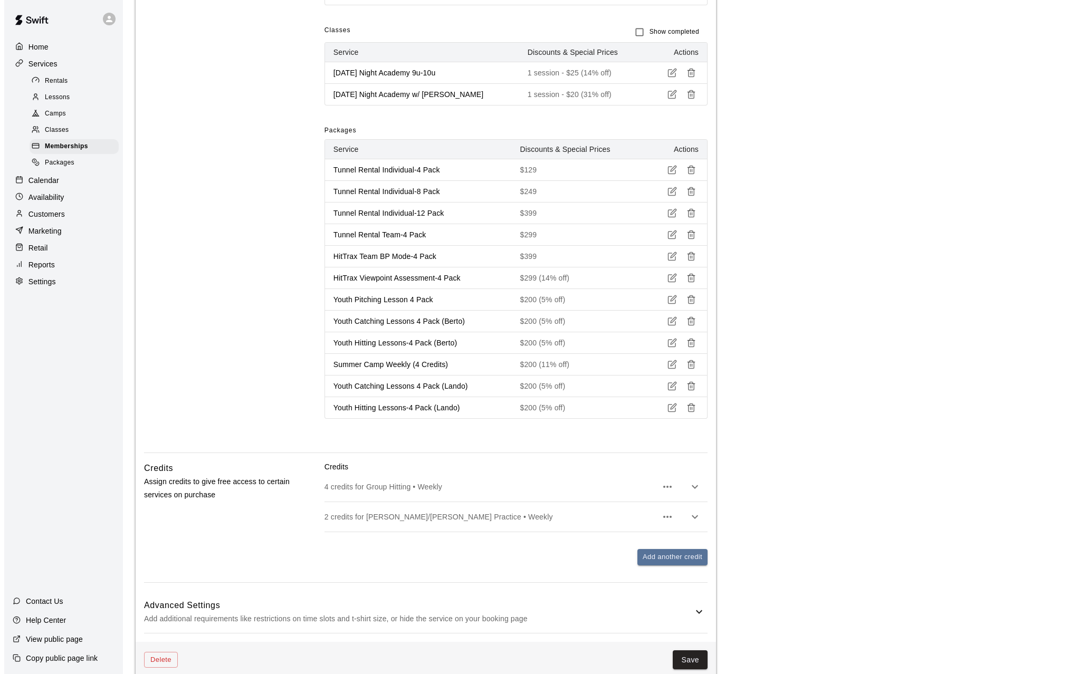
scroll to position [1026, 0]
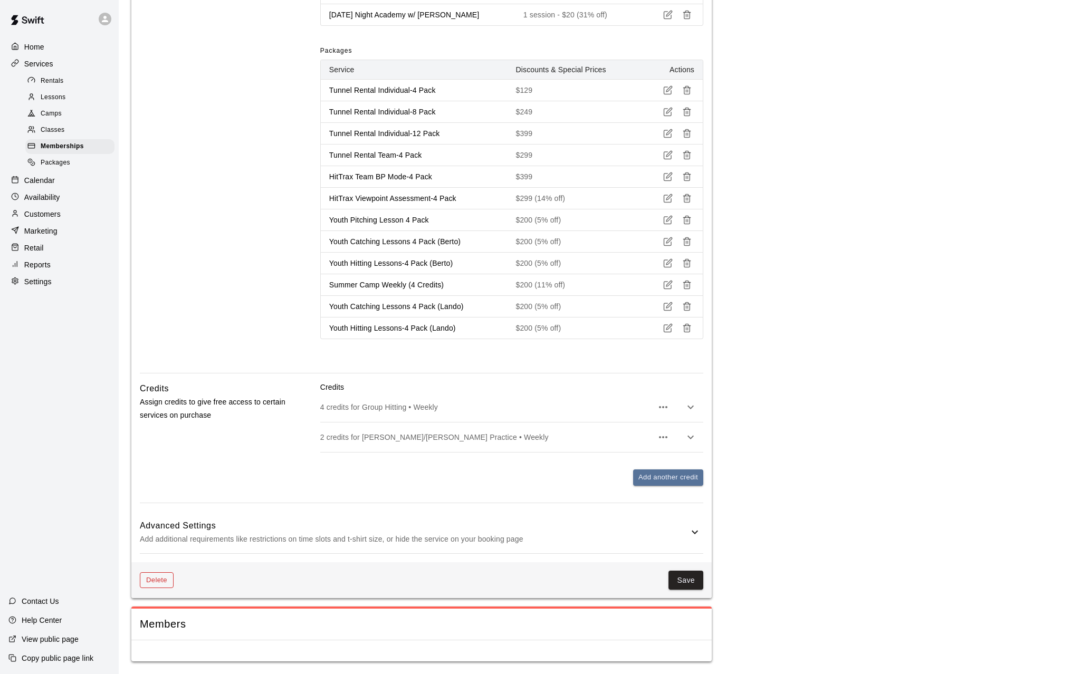
click at [160, 480] on button "Delete" at bounding box center [157, 580] width 34 height 16
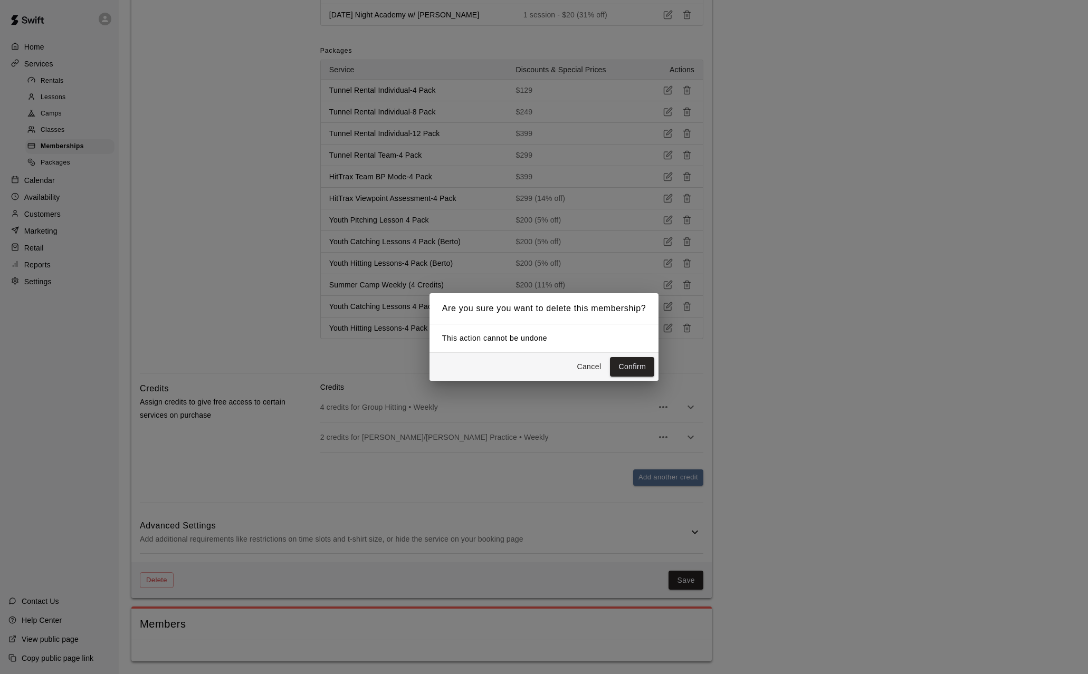
click at [593, 367] on button "Cancel" at bounding box center [589, 367] width 34 height 20
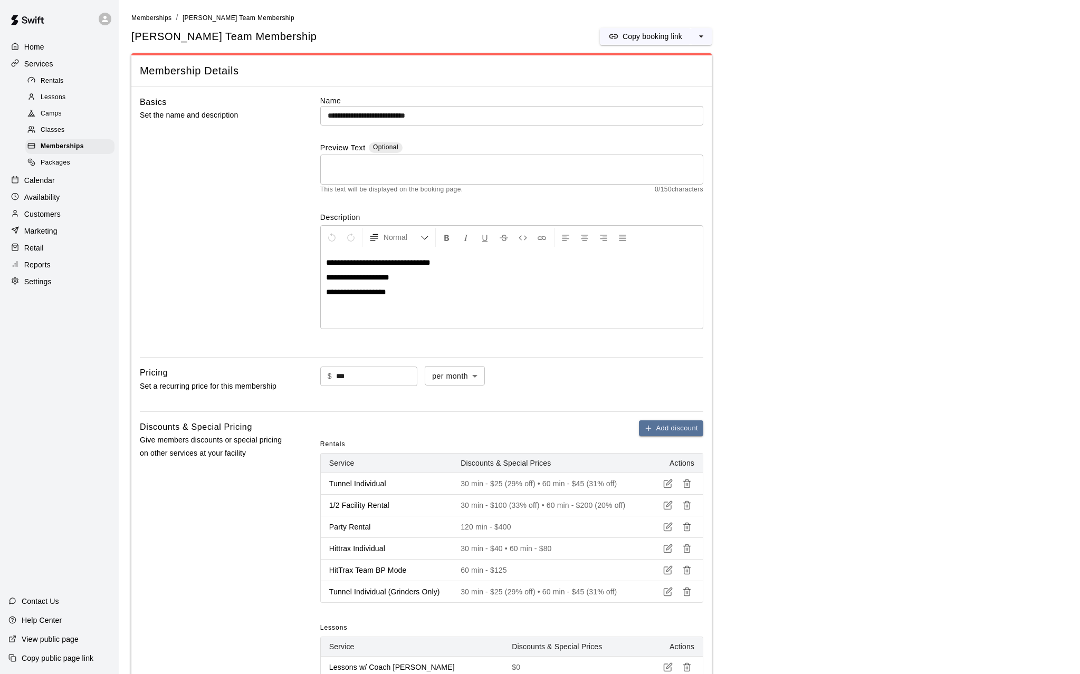
scroll to position [0, 0]
click at [52, 145] on span "Memberships" at bounding box center [62, 146] width 43 height 11
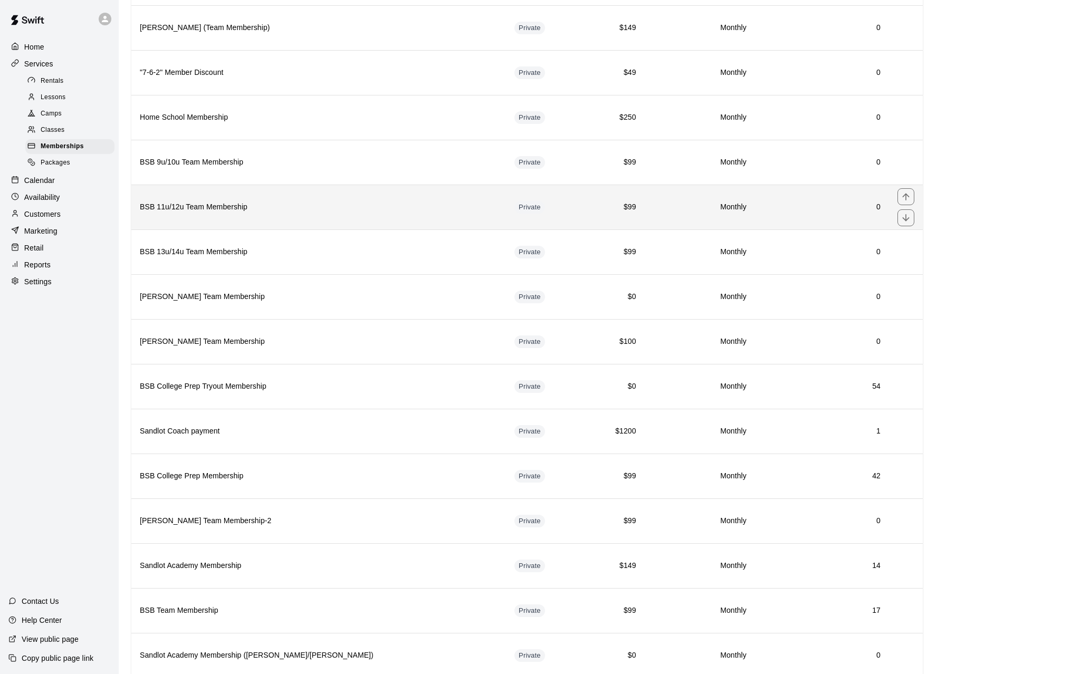
scroll to position [493, 0]
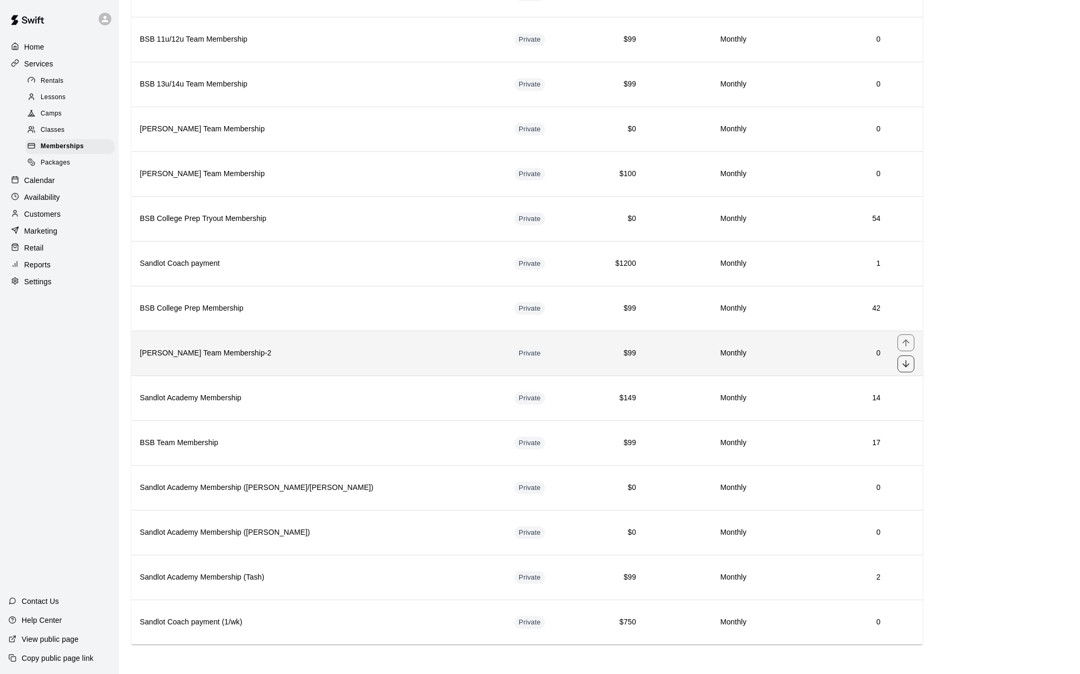
click at [909, 361] on icon "move item down" at bounding box center [905, 364] width 11 height 11
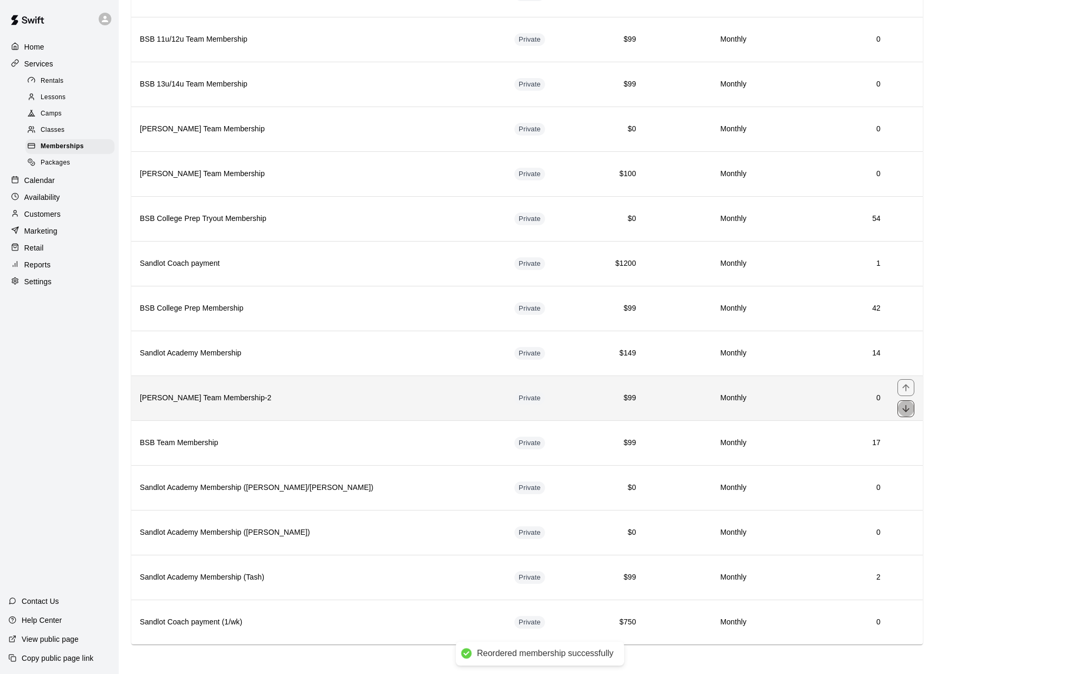
click at [906, 409] on icon "move item down" at bounding box center [905, 408] width 7 height 7
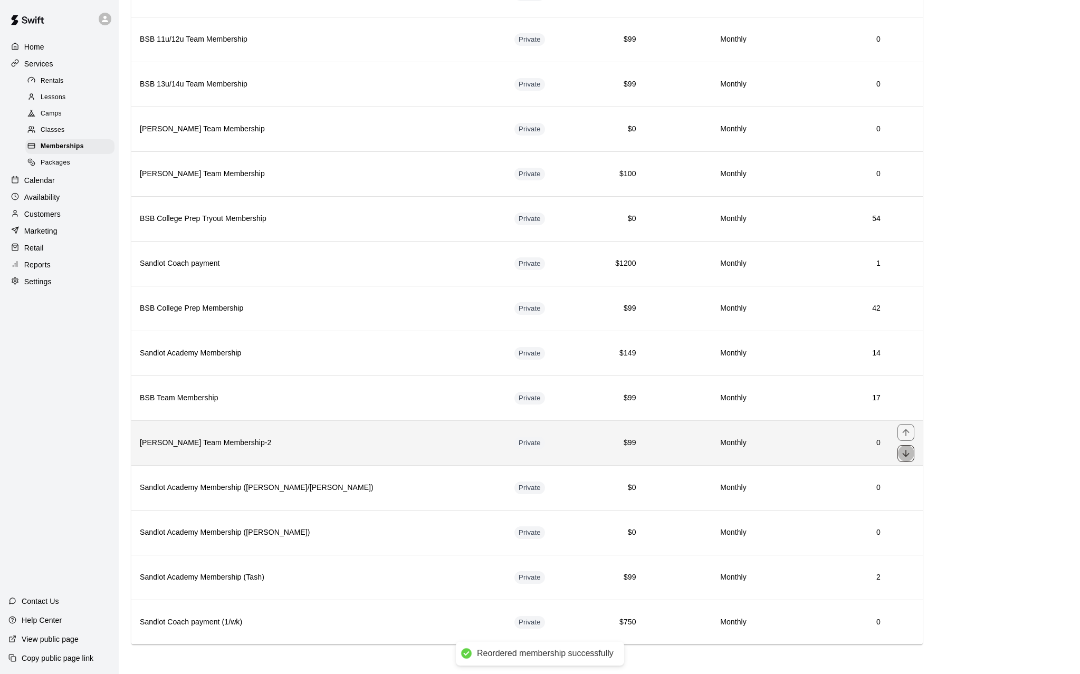
click at [903, 455] on icon "move item down" at bounding box center [905, 453] width 11 height 11
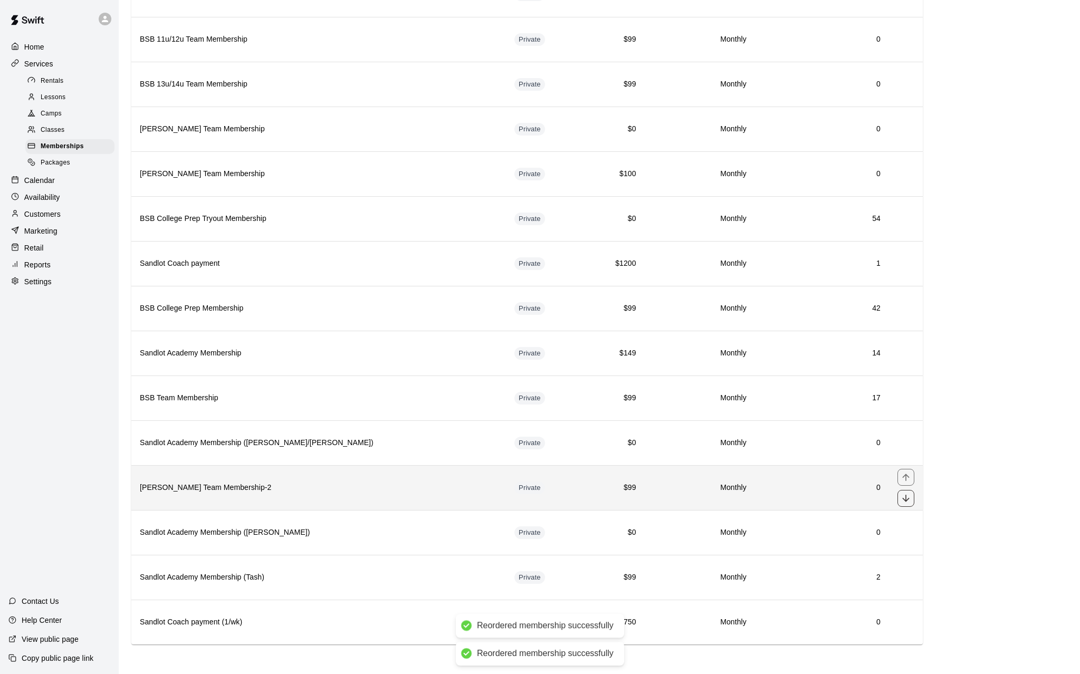
click at [912, 480] on button "move item down" at bounding box center [905, 498] width 17 height 17
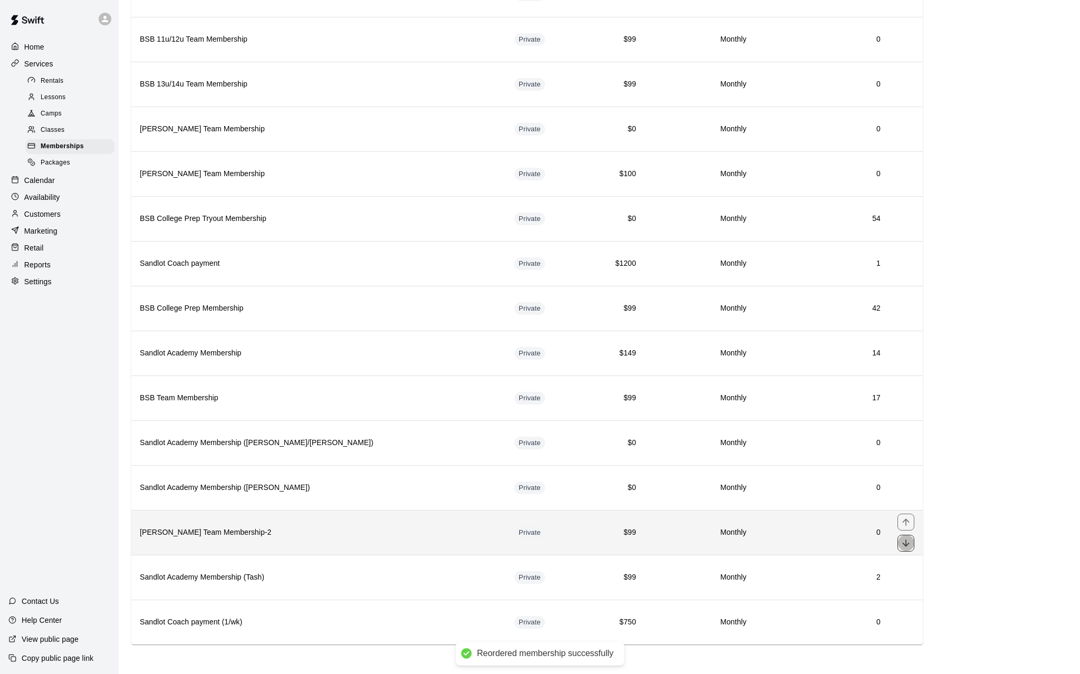
click at [905, 480] on icon "move item down" at bounding box center [905, 543] width 11 height 11
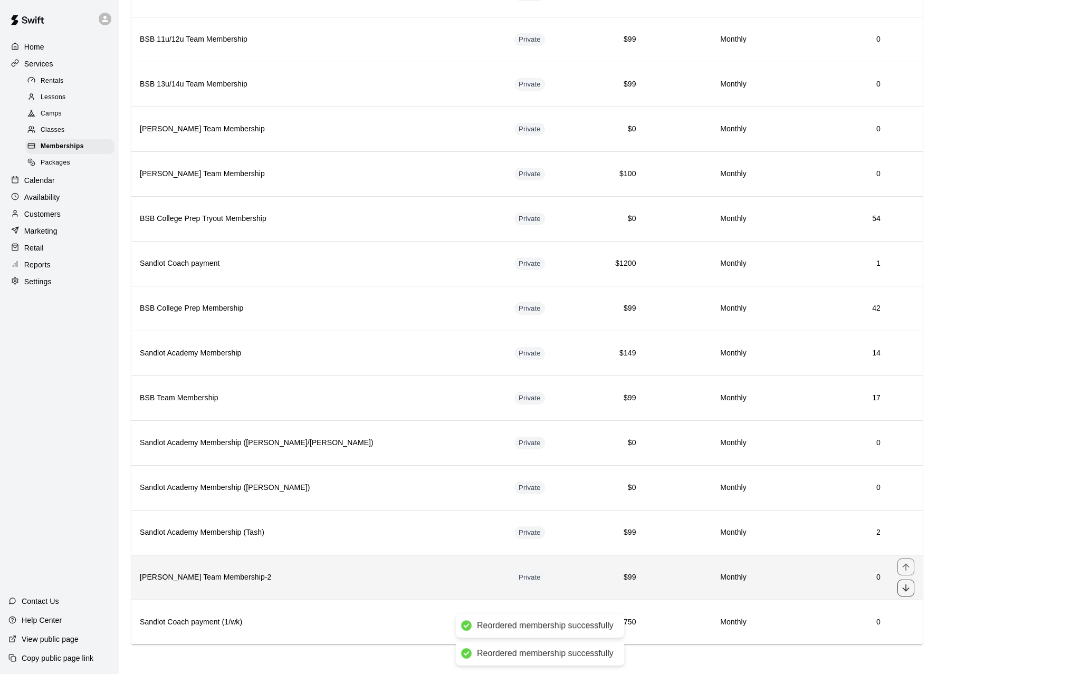
click at [905, 480] on icon "move item down" at bounding box center [905, 588] width 11 height 11
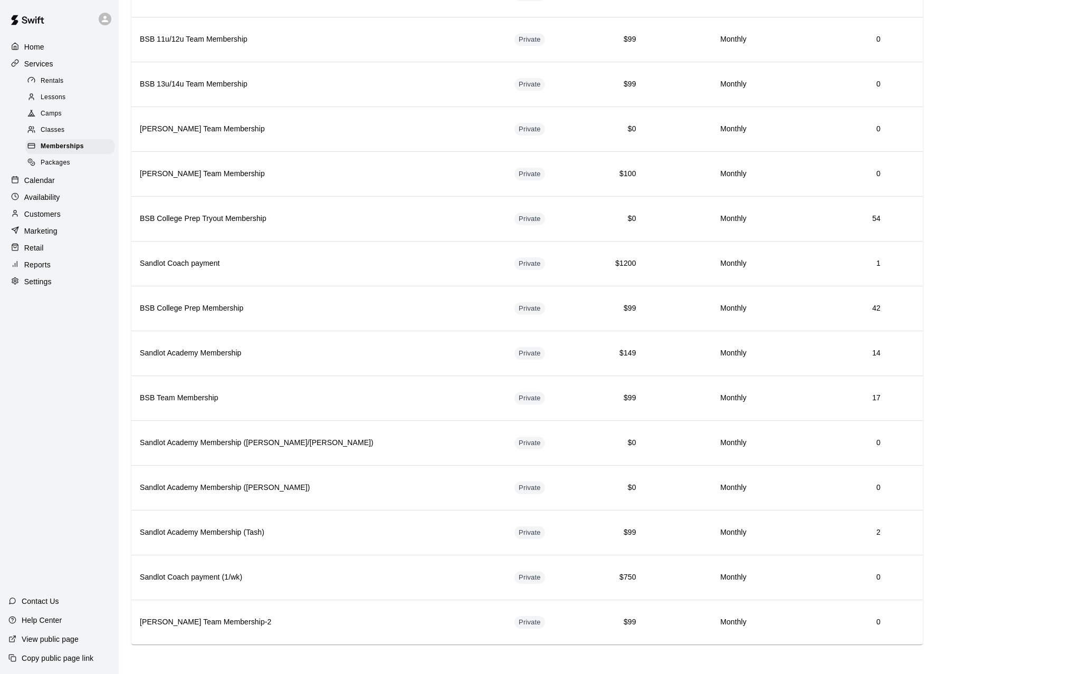
click at [45, 186] on p "Calendar" at bounding box center [39, 180] width 31 height 11
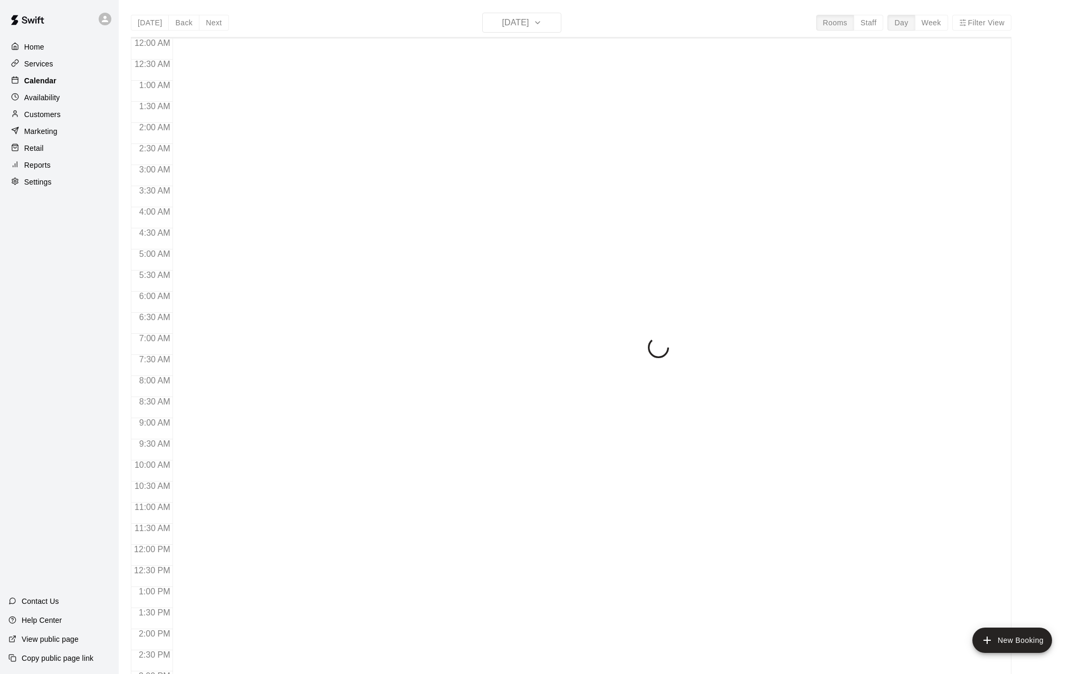
scroll to position [365, 0]
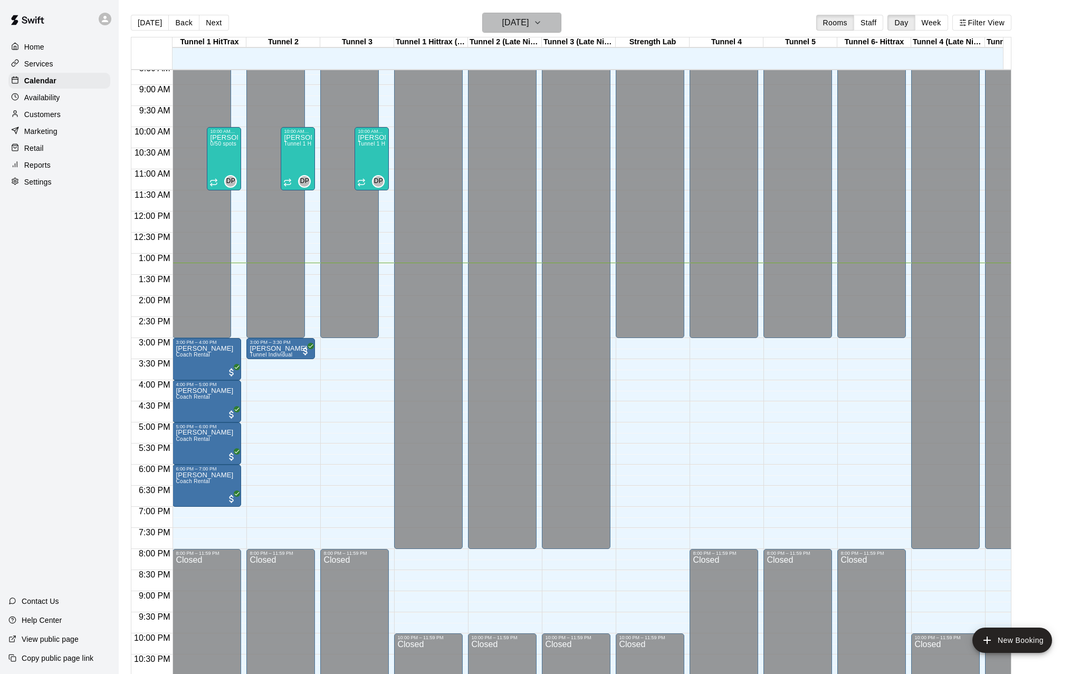
click at [515, 24] on h6 "Saturday Aug 16" at bounding box center [515, 22] width 27 height 15
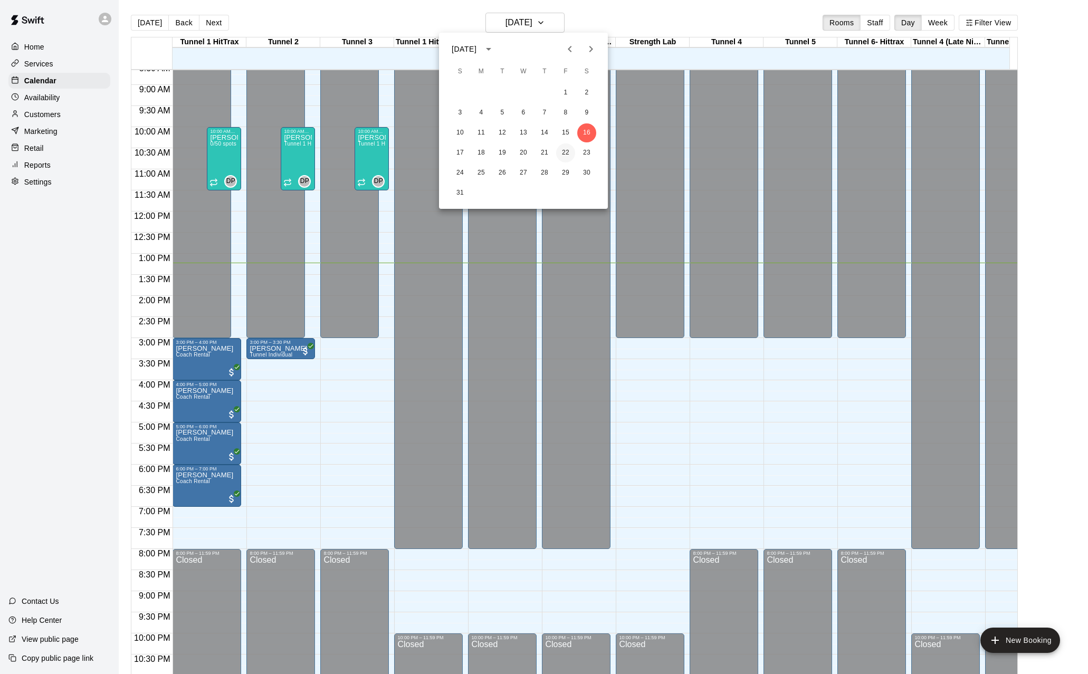
click at [563, 152] on button "22" at bounding box center [565, 152] width 19 height 19
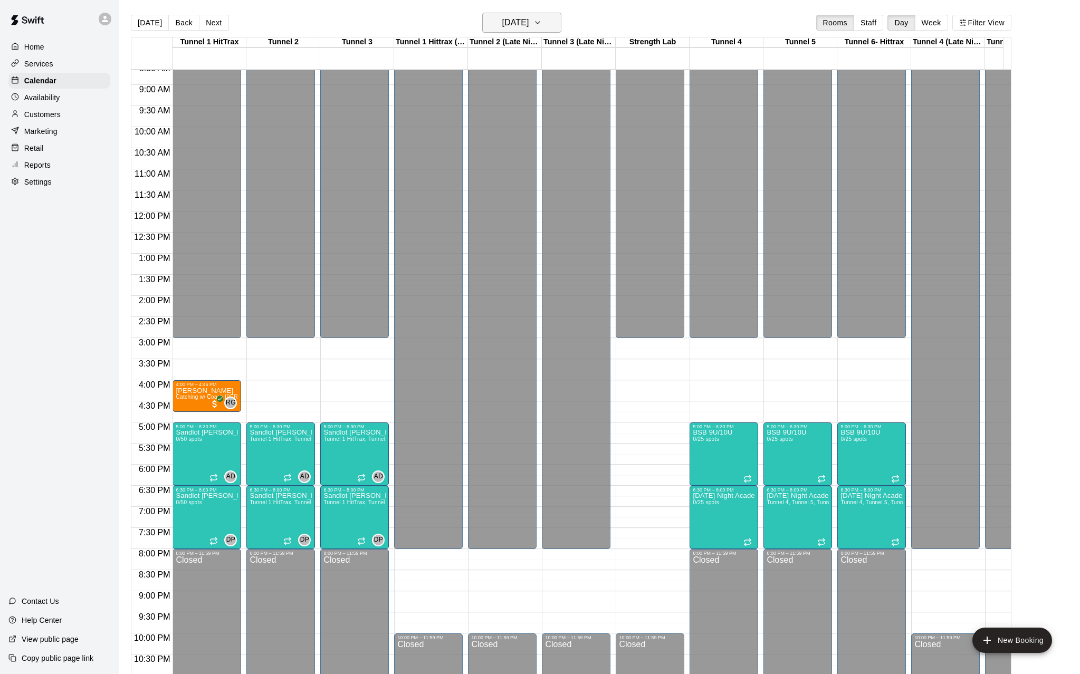
click at [513, 29] on h6 "Friday Aug 22" at bounding box center [515, 22] width 27 height 15
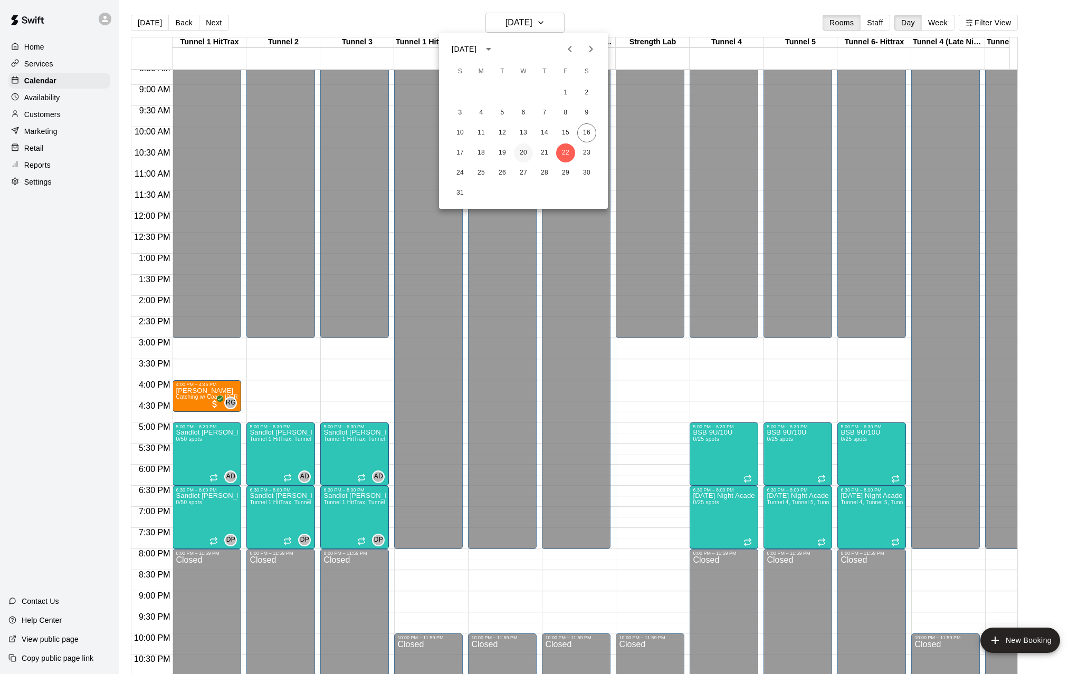
click at [522, 154] on button "20" at bounding box center [523, 152] width 19 height 19
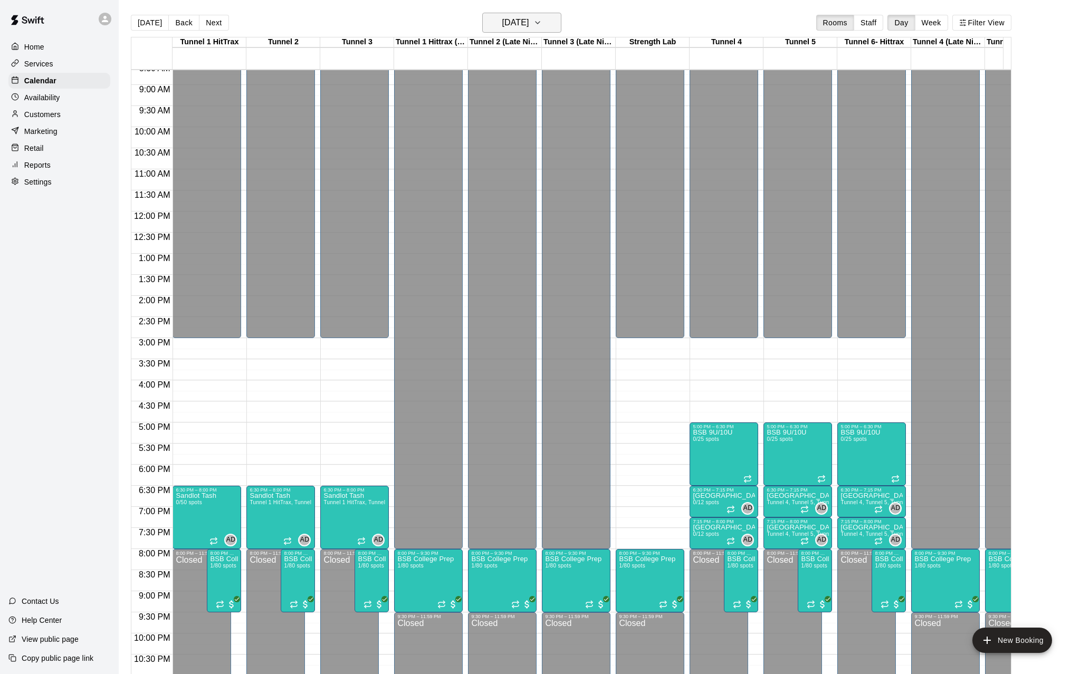
click at [526, 22] on h6 "Wednesday Aug 20" at bounding box center [515, 22] width 27 height 15
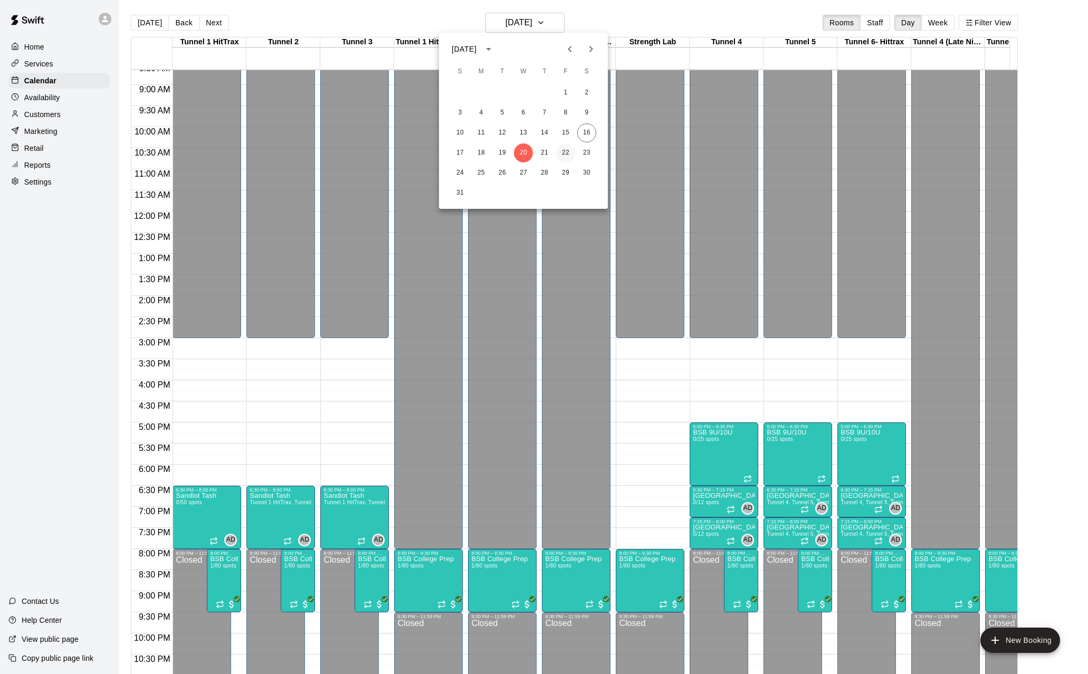
click at [564, 153] on button "22" at bounding box center [565, 152] width 19 height 19
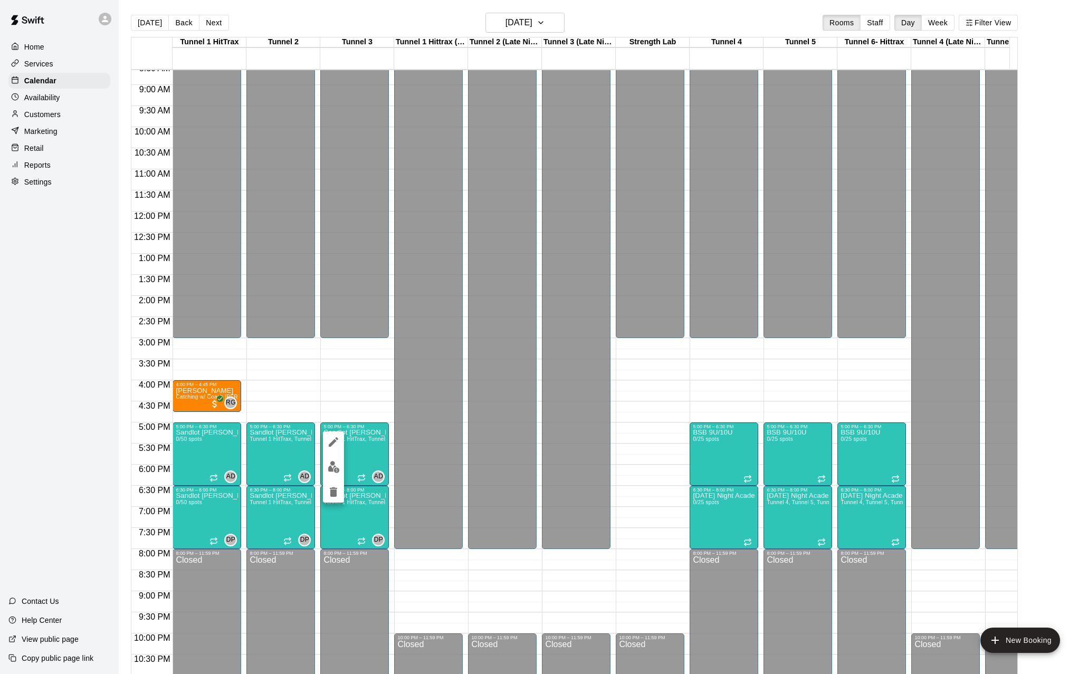
click at [333, 443] on icon "edit" at bounding box center [333, 441] width 9 height 9
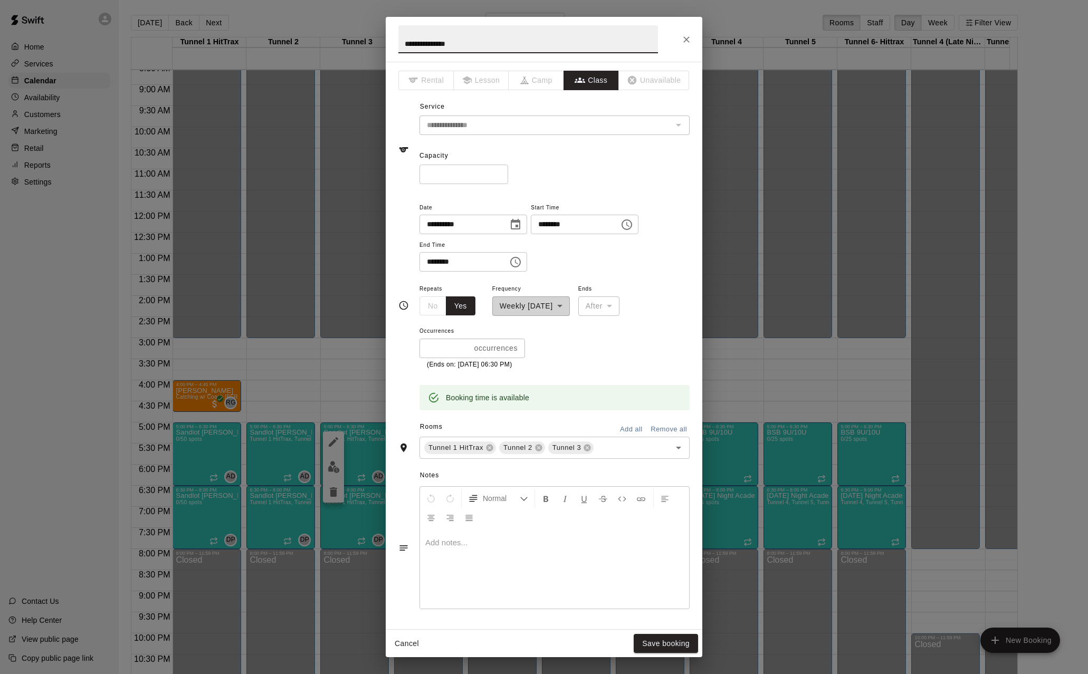
click at [482, 230] on input "**********" at bounding box center [459, 225] width 81 height 20
click at [520, 226] on icon "Choose date, selected date is Aug 22, 2025" at bounding box center [515, 224] width 9 height 11
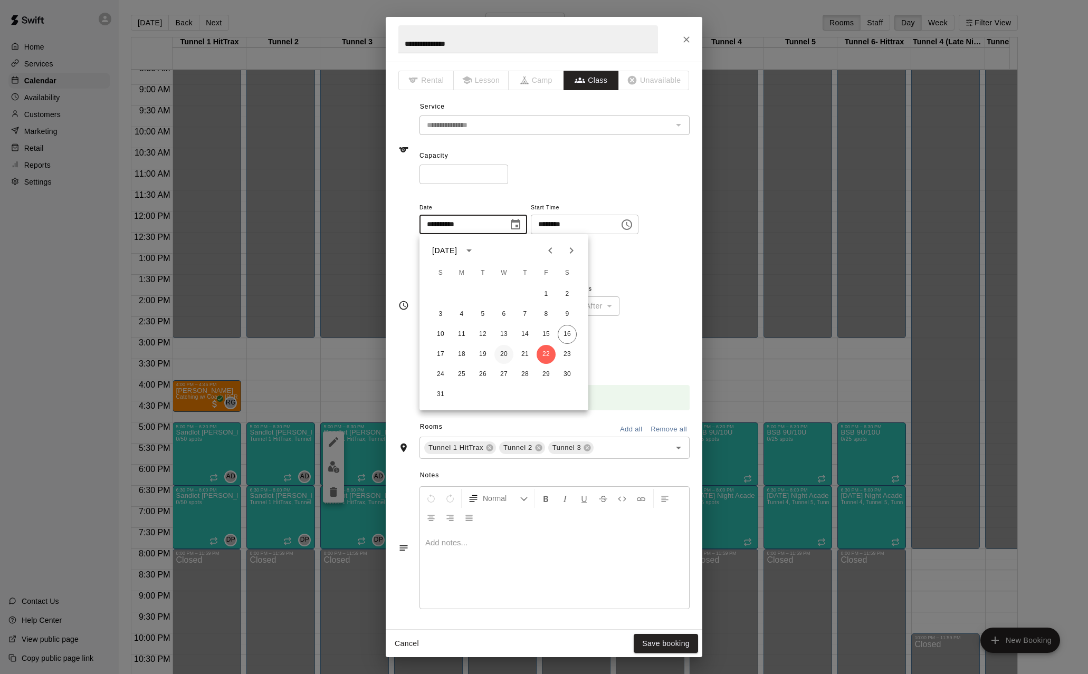
click at [503, 354] on button "20" at bounding box center [503, 354] width 19 height 19
type input "**********"
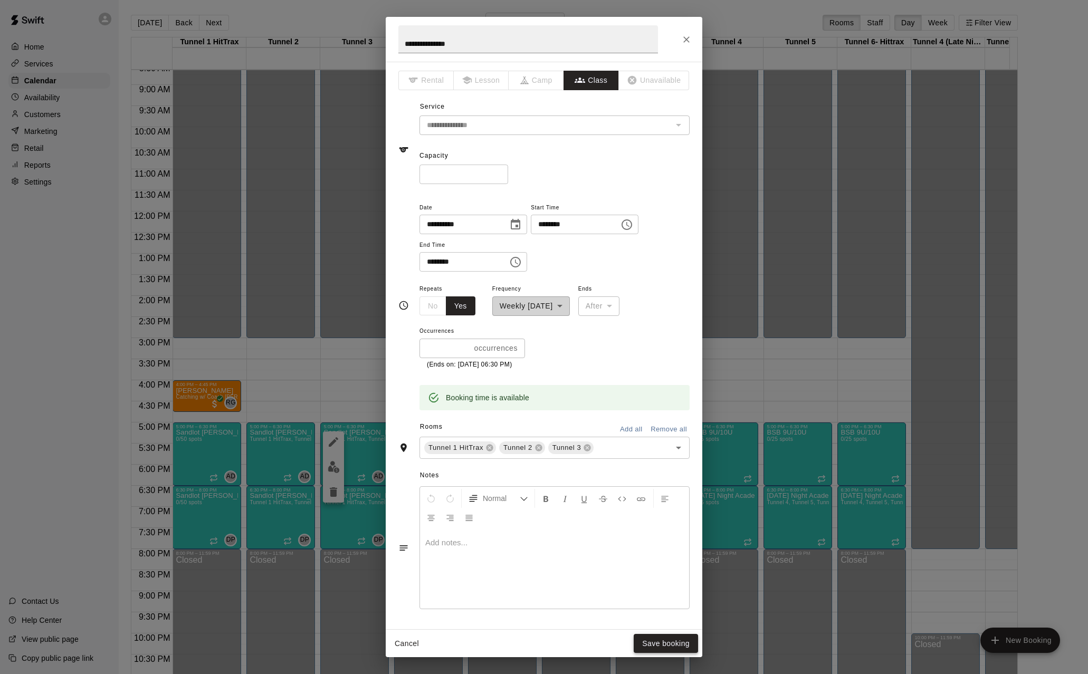
click at [671, 480] on button "Save booking" at bounding box center [665, 644] width 64 height 20
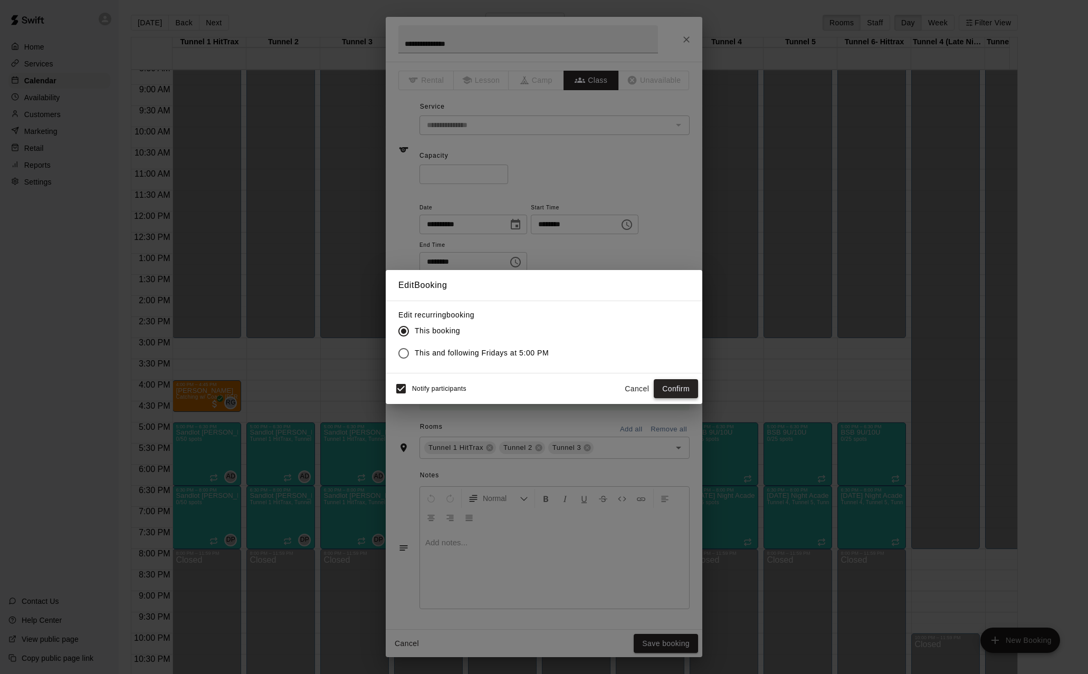
click at [670, 390] on button "Confirm" at bounding box center [675, 389] width 44 height 20
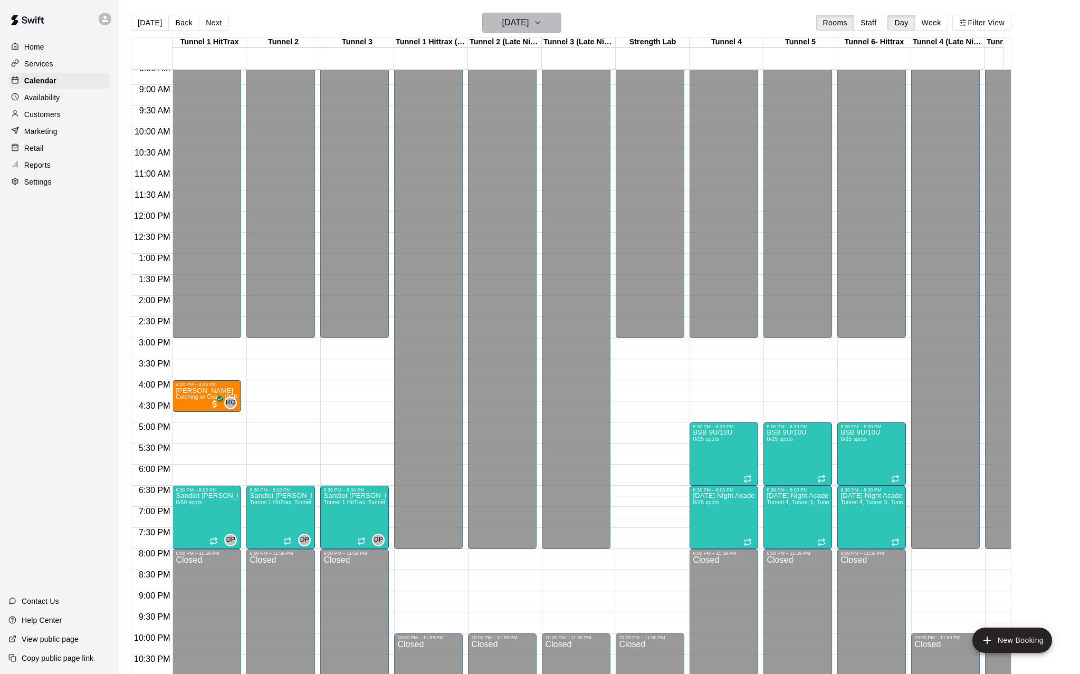
click at [506, 24] on h6 "Friday Aug 22" at bounding box center [515, 22] width 27 height 15
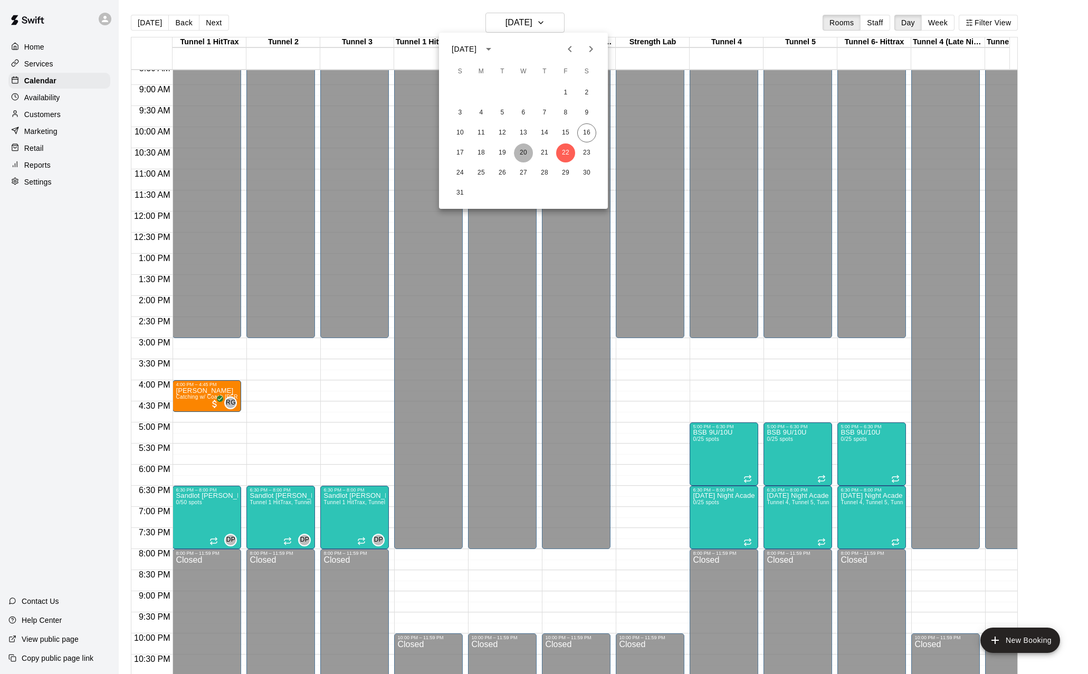
click at [524, 149] on button "20" at bounding box center [523, 152] width 19 height 19
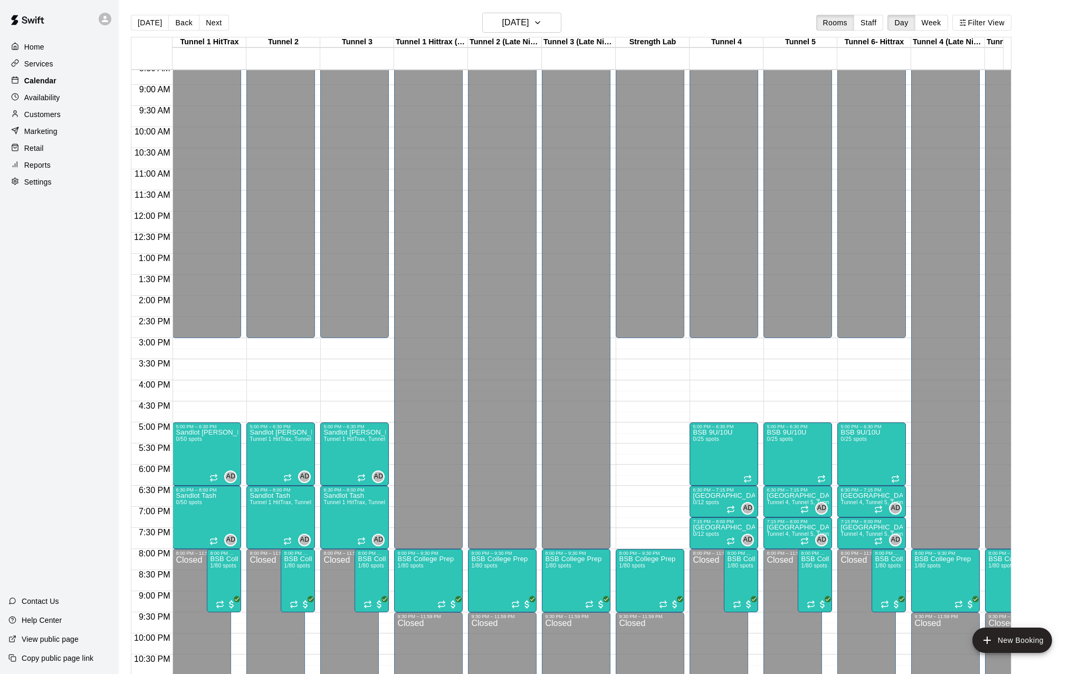
click at [49, 83] on p "Calendar" at bounding box center [40, 80] width 32 height 11
click at [49, 60] on p "Services" at bounding box center [38, 64] width 29 height 11
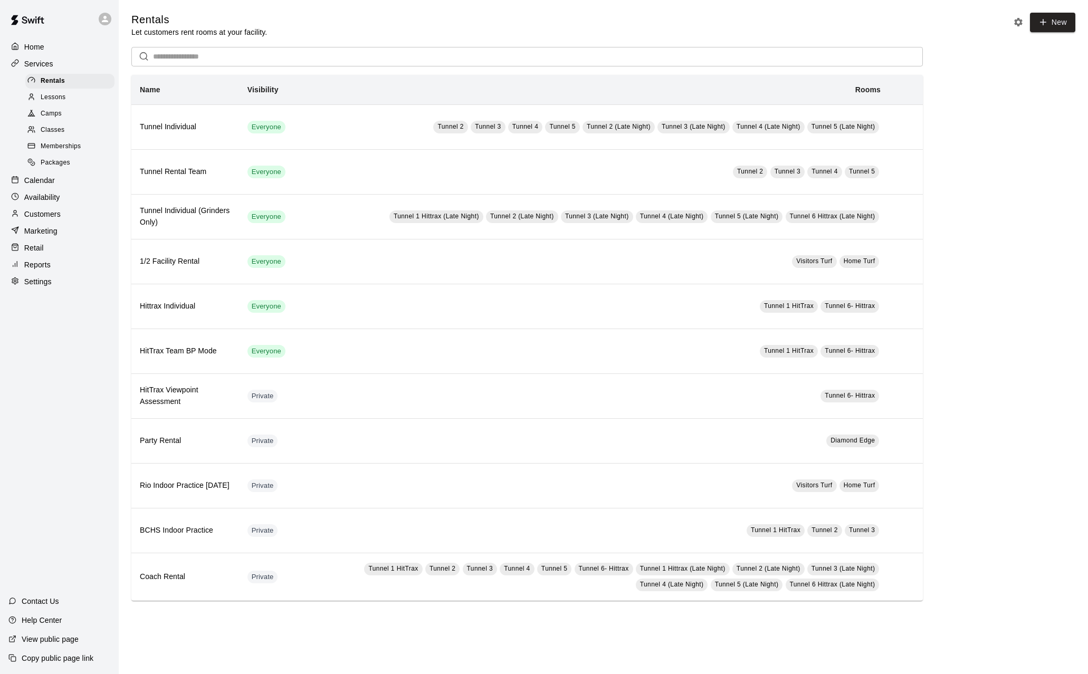
click at [60, 146] on span "Memberships" at bounding box center [61, 146] width 40 height 11
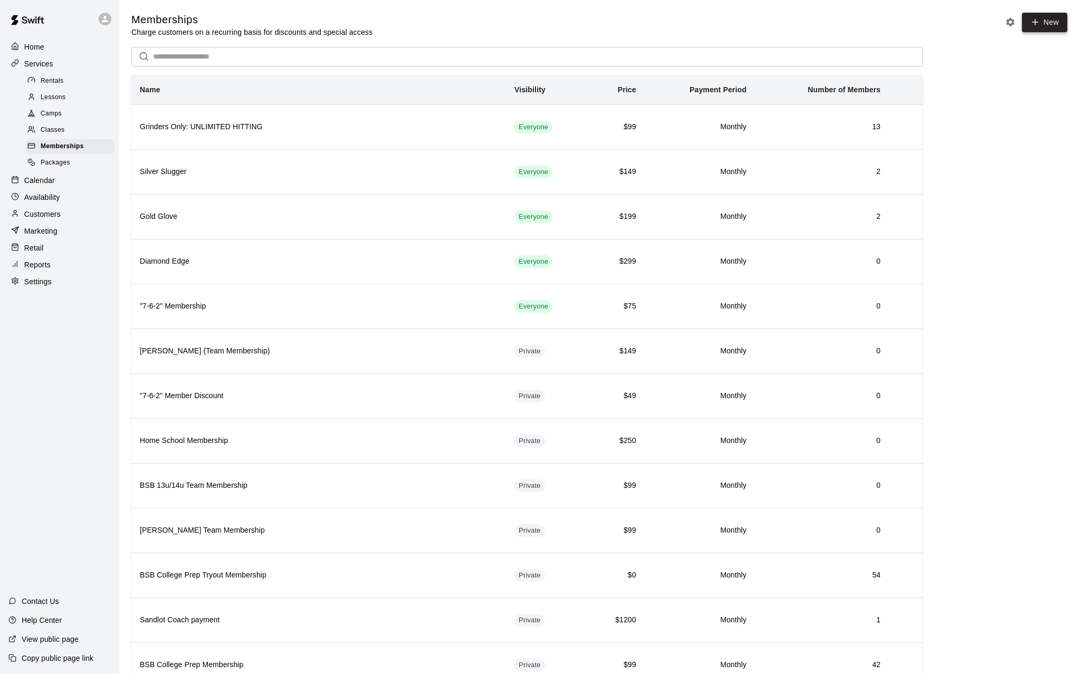
click at [918, 24] on link "New" at bounding box center [1044, 23] width 45 height 20
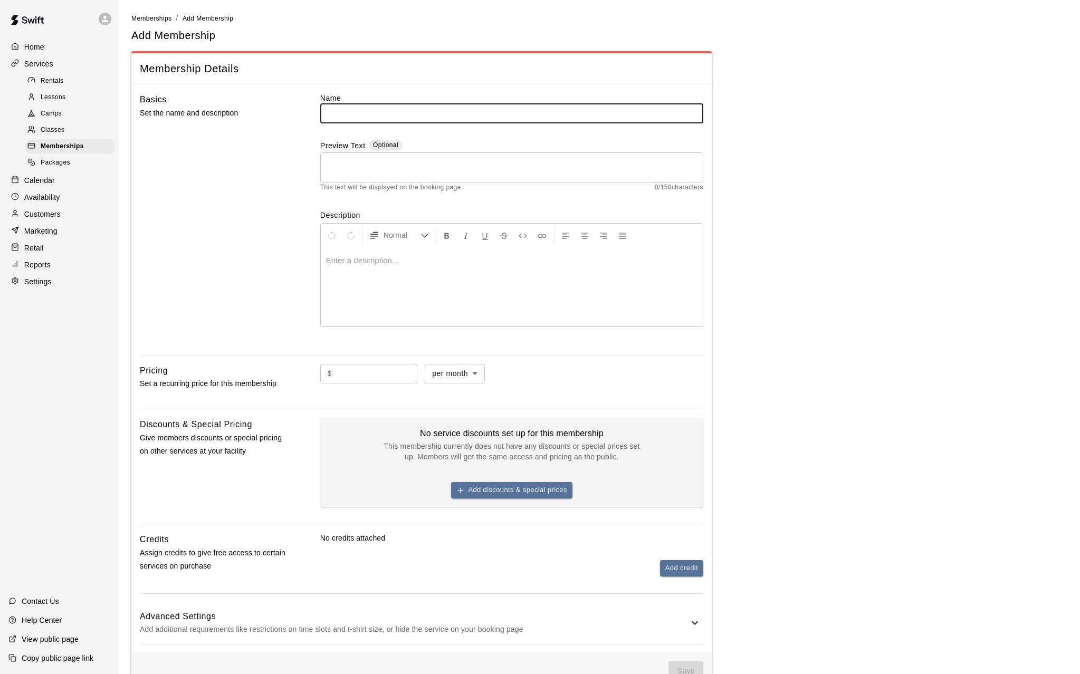
click at [361, 116] on input "text" at bounding box center [511, 113] width 383 height 20
paste input "**********"
click at [391, 116] on input "**********" at bounding box center [511, 113] width 383 height 20
click at [450, 113] on input "**********" at bounding box center [511, 113] width 383 height 20
type input "**********"
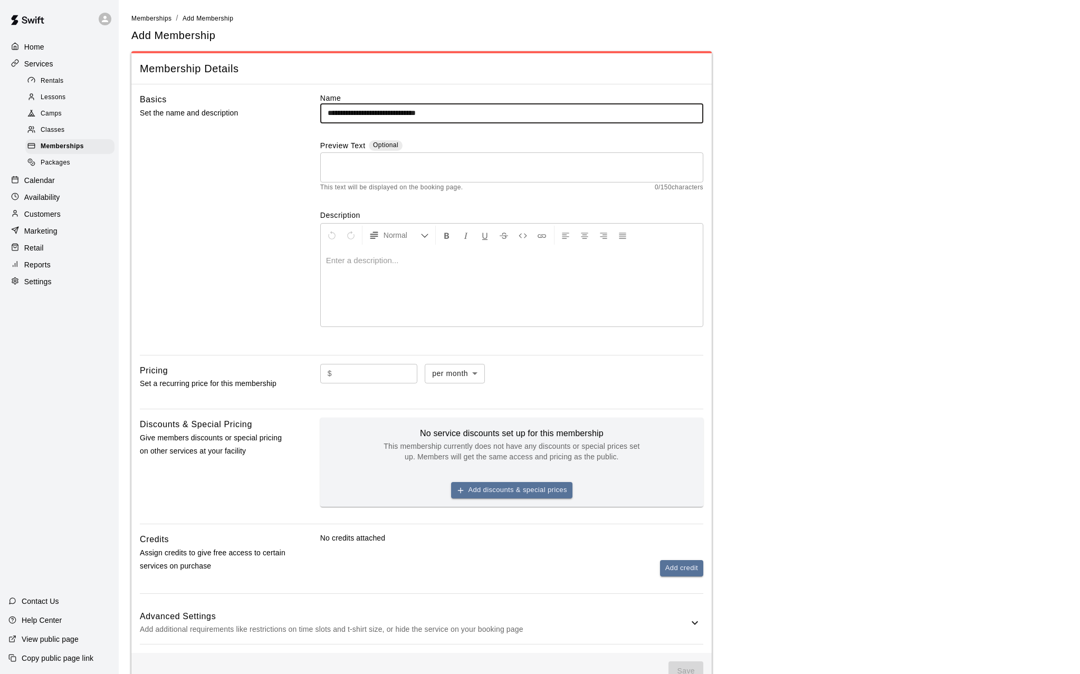
drag, startPoint x: 342, startPoint y: 273, endPoint x: 341, endPoint y: 267, distance: 6.4
click at [341, 268] on div at bounding box center [512, 286] width 382 height 79
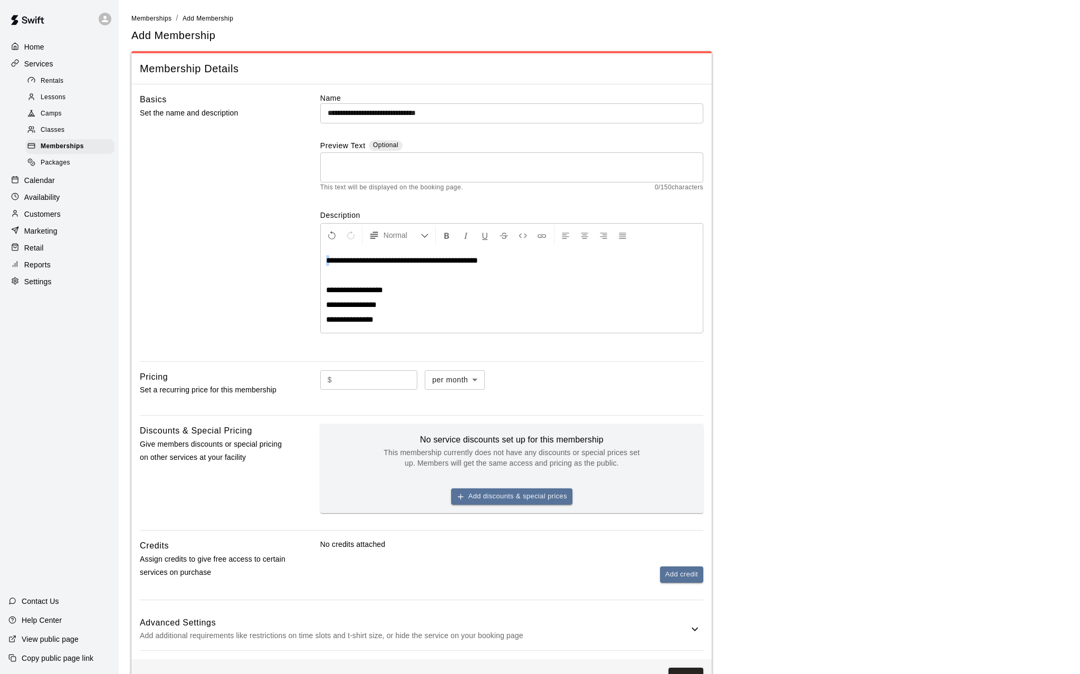
drag, startPoint x: 330, startPoint y: 258, endPoint x: 315, endPoint y: 258, distance: 15.3
click at [315, 258] on div "**********" at bounding box center [421, 223] width 563 height 260
drag, startPoint x: 386, startPoint y: 305, endPoint x: 316, endPoint y: 300, distance: 69.8
click at [316, 300] on div "**********" at bounding box center [421, 223] width 563 height 260
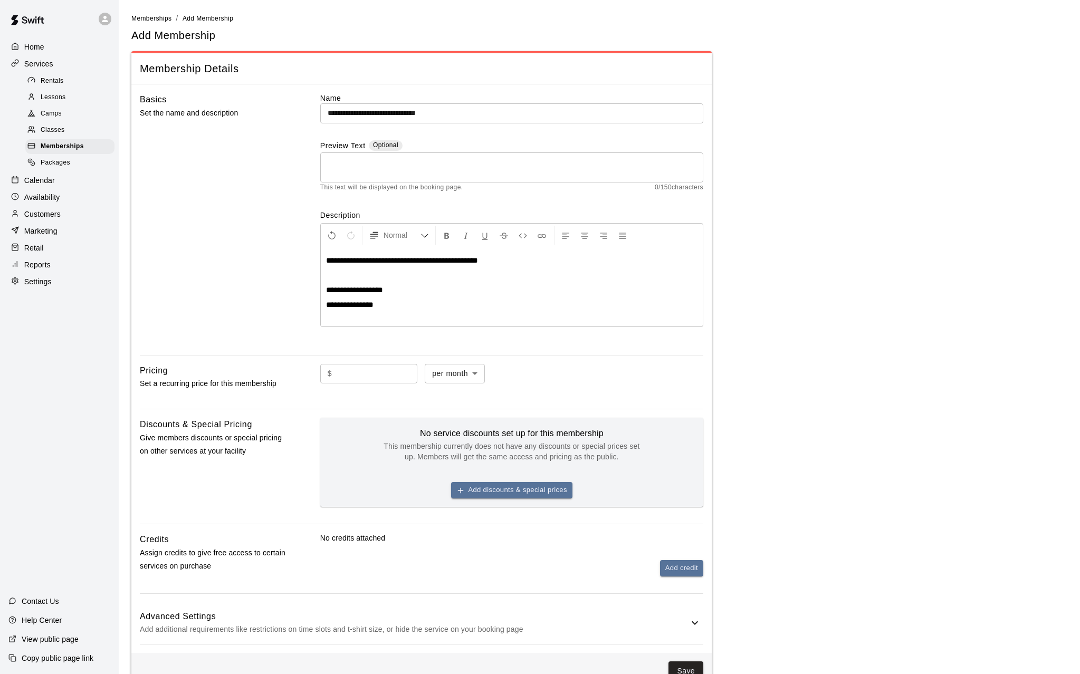
click at [359, 373] on input "text" at bounding box center [376, 374] width 81 height 20
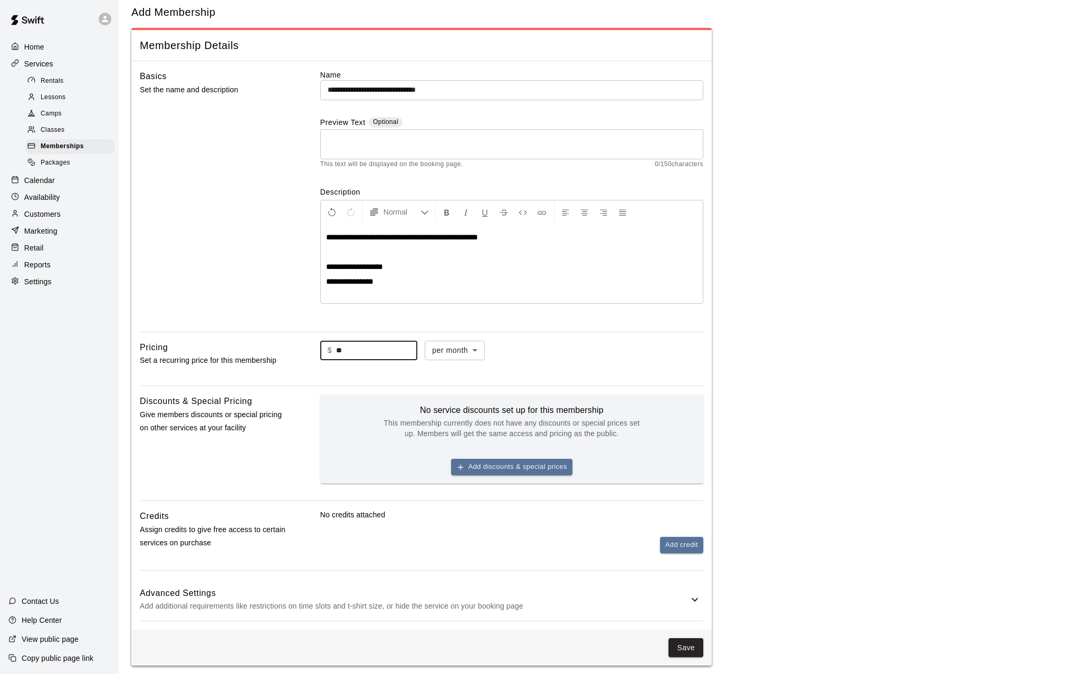
scroll to position [36, 0]
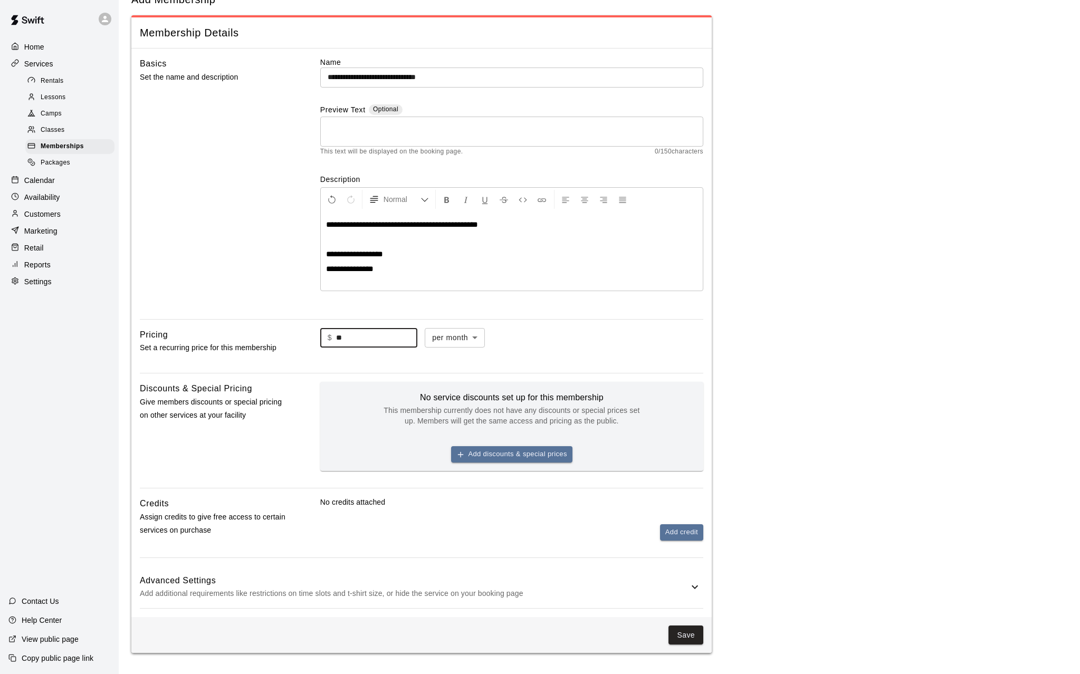
type input "**"
click at [676, 480] on button "Add credit" at bounding box center [681, 532] width 43 height 16
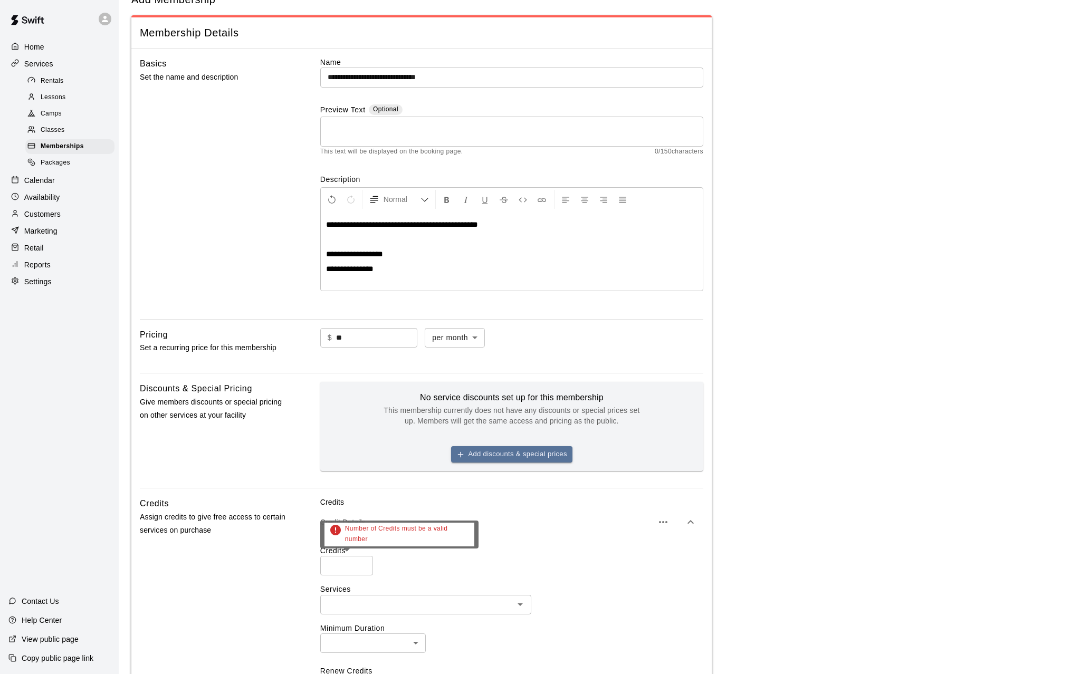
click at [343, 480] on input "number" at bounding box center [346, 566] width 53 height 20
click at [363, 480] on input "number" at bounding box center [346, 566] width 53 height 20
type input "*"
click at [414, 480] on input "text" at bounding box center [416, 604] width 187 height 13
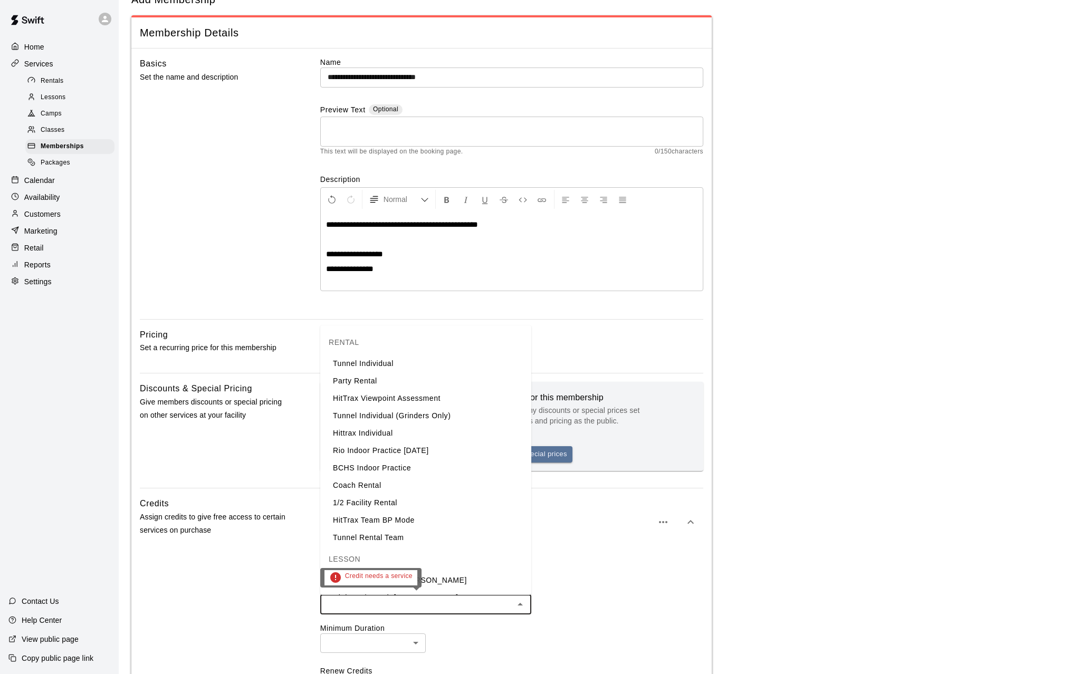
click at [520, 480] on icon "Close" at bounding box center [520, 604] width 13 height 13
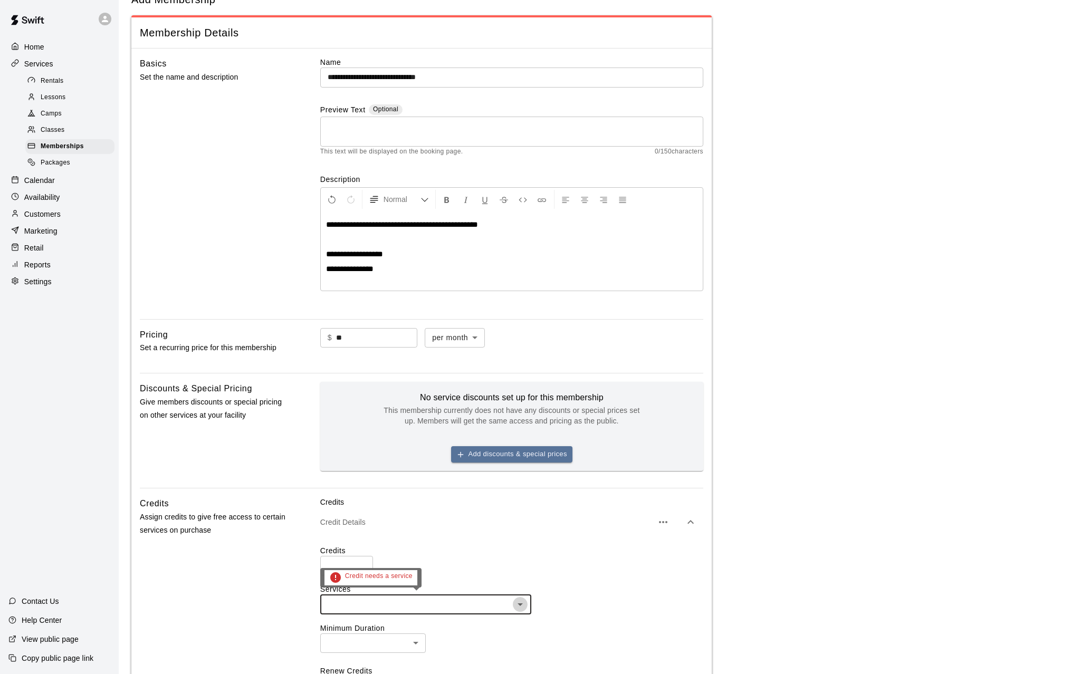
click at [520, 480] on icon "Open" at bounding box center [519, 604] width 5 height 3
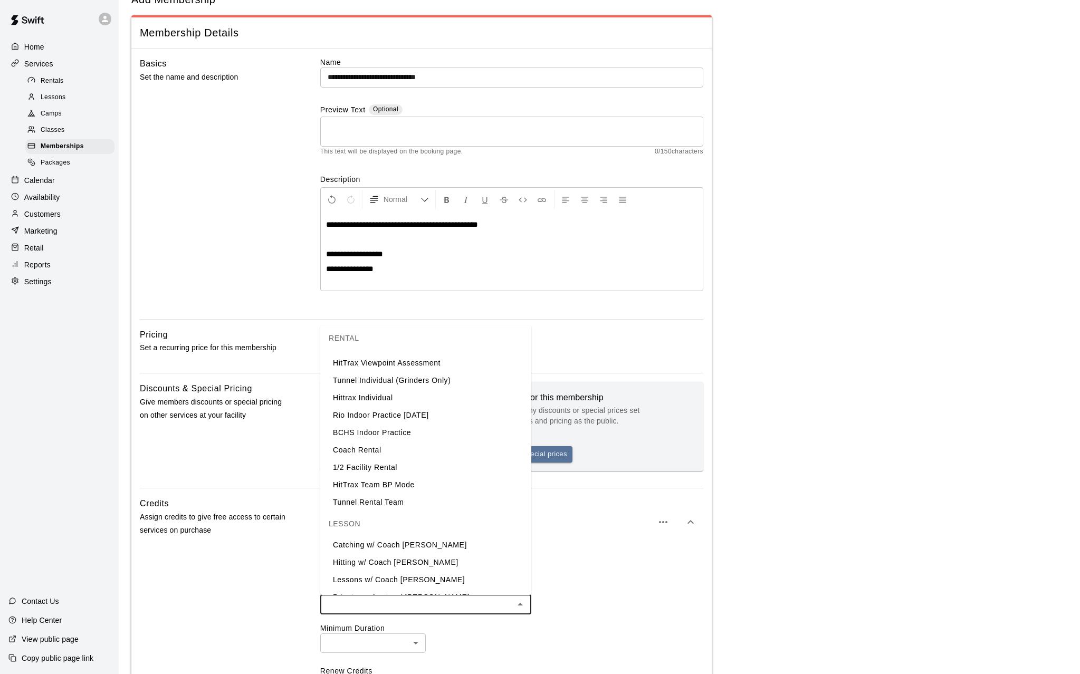
scroll to position [369, 0]
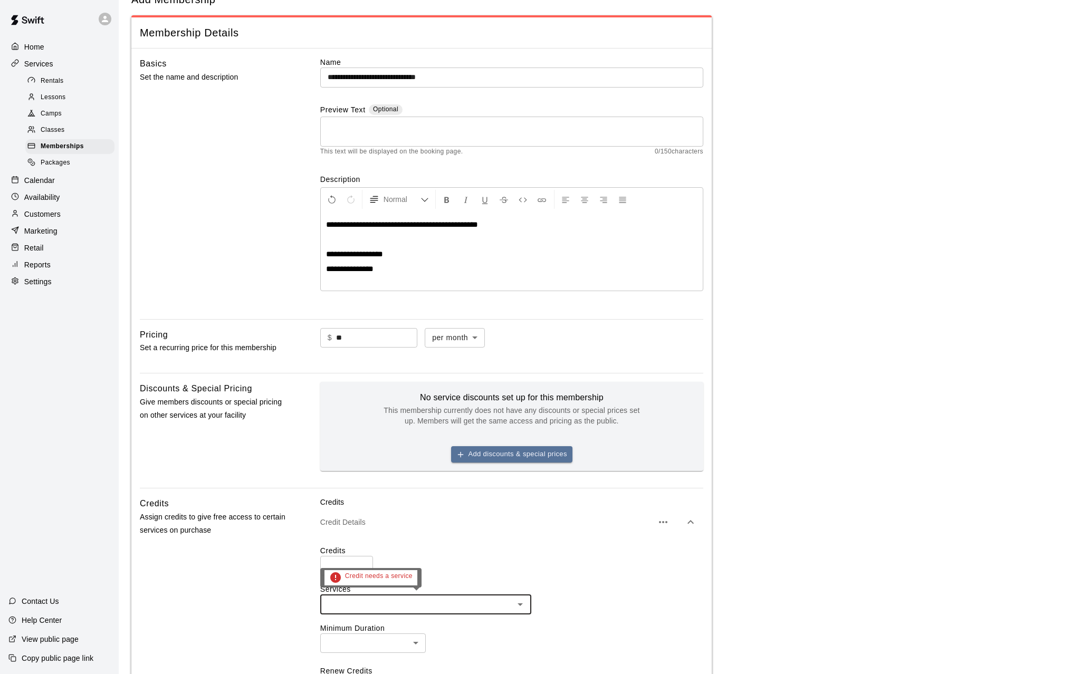
click at [521, 480] on icon "Open" at bounding box center [519, 604] width 5 height 3
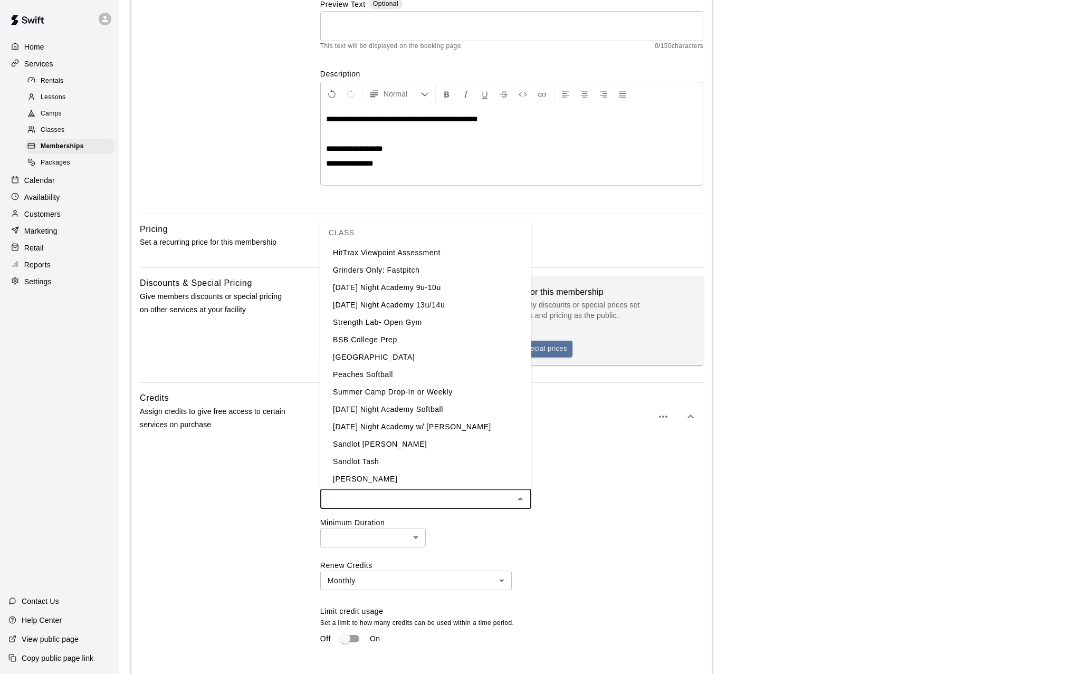
scroll to position [371, 0]
click at [408, 376] on li "Sandlot Academy" at bounding box center [425, 372] width 211 height 17
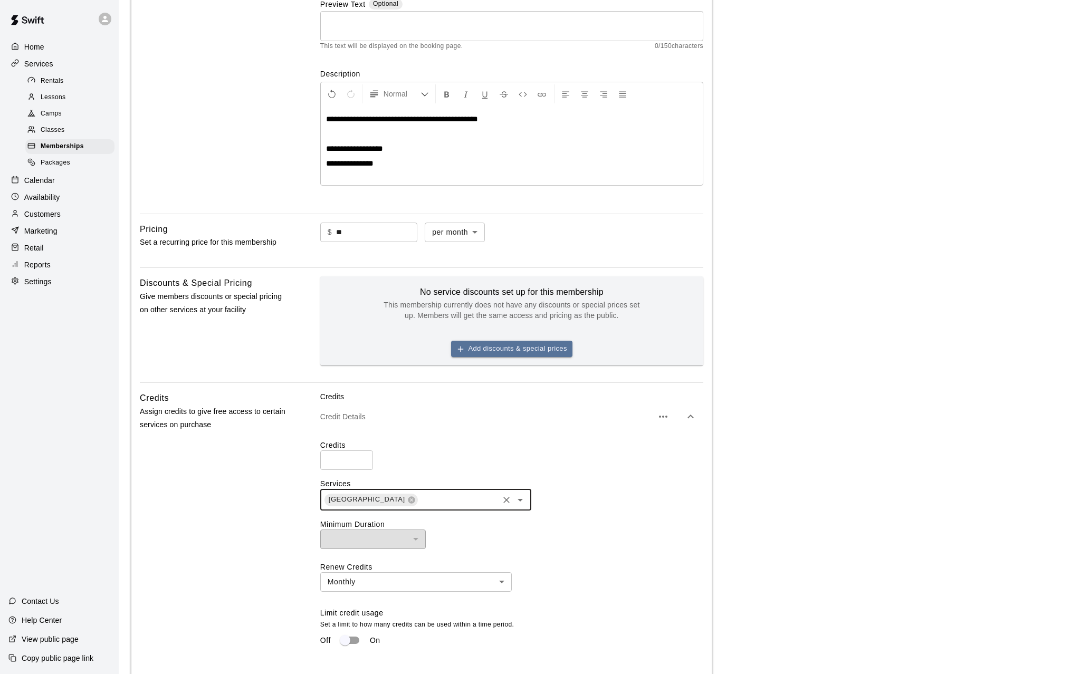
click at [472, 480] on body "**********" at bounding box center [540, 346] width 1080 height 975
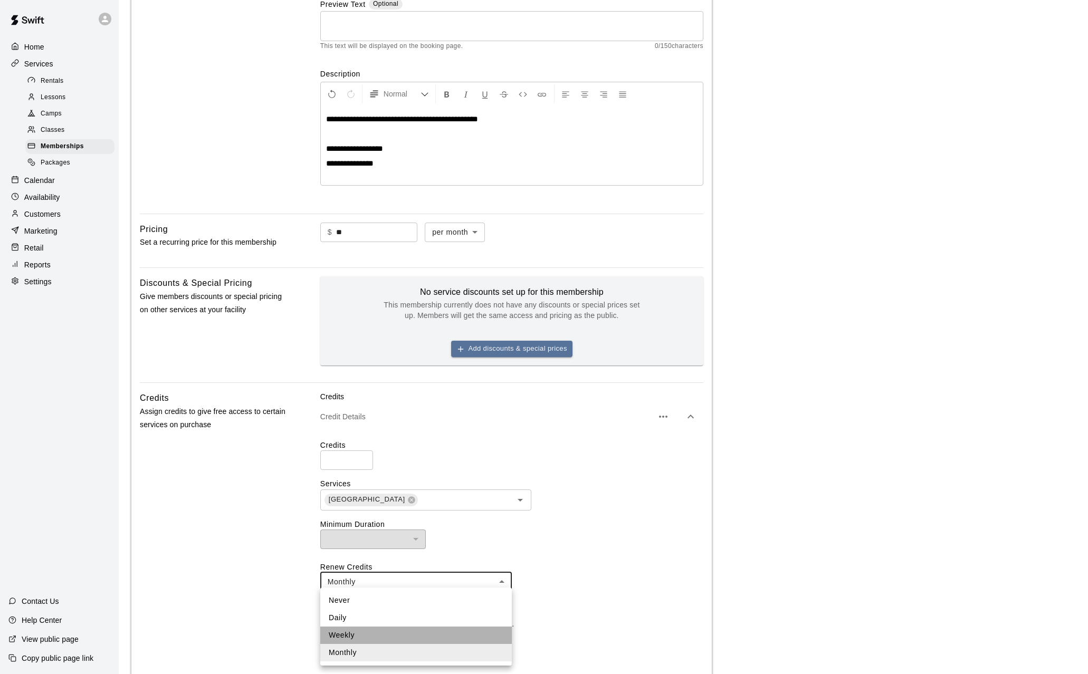
click at [390, 480] on li "Weekly" at bounding box center [415, 635] width 191 height 17
type input "******"
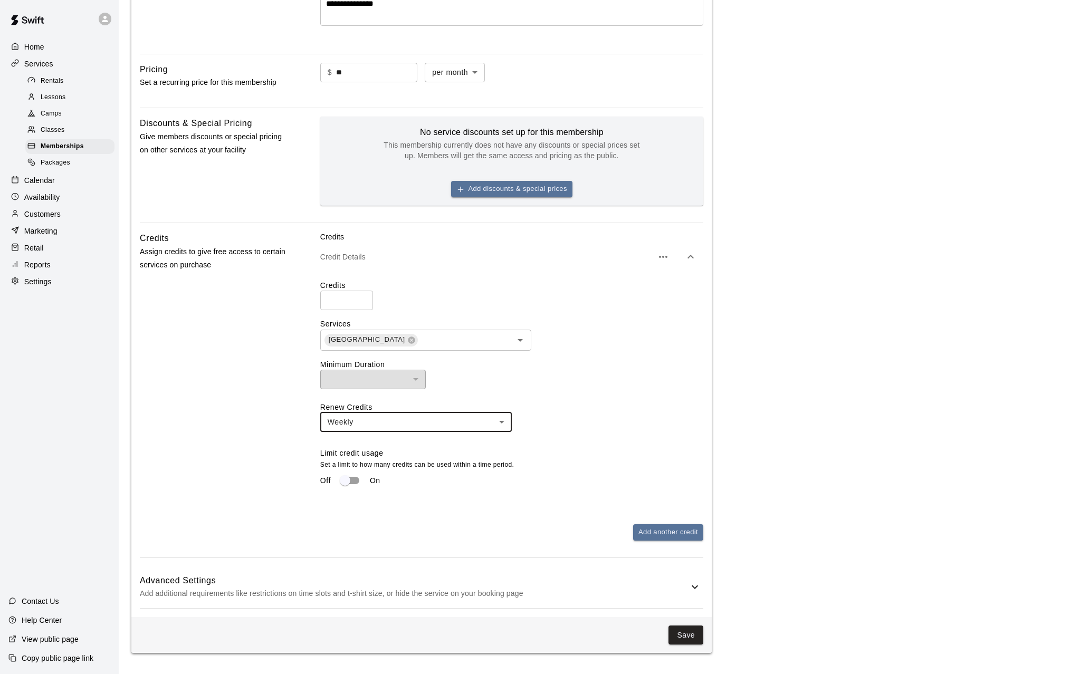
scroll to position [303, 0]
click at [694, 480] on icon at bounding box center [694, 587] width 13 height 13
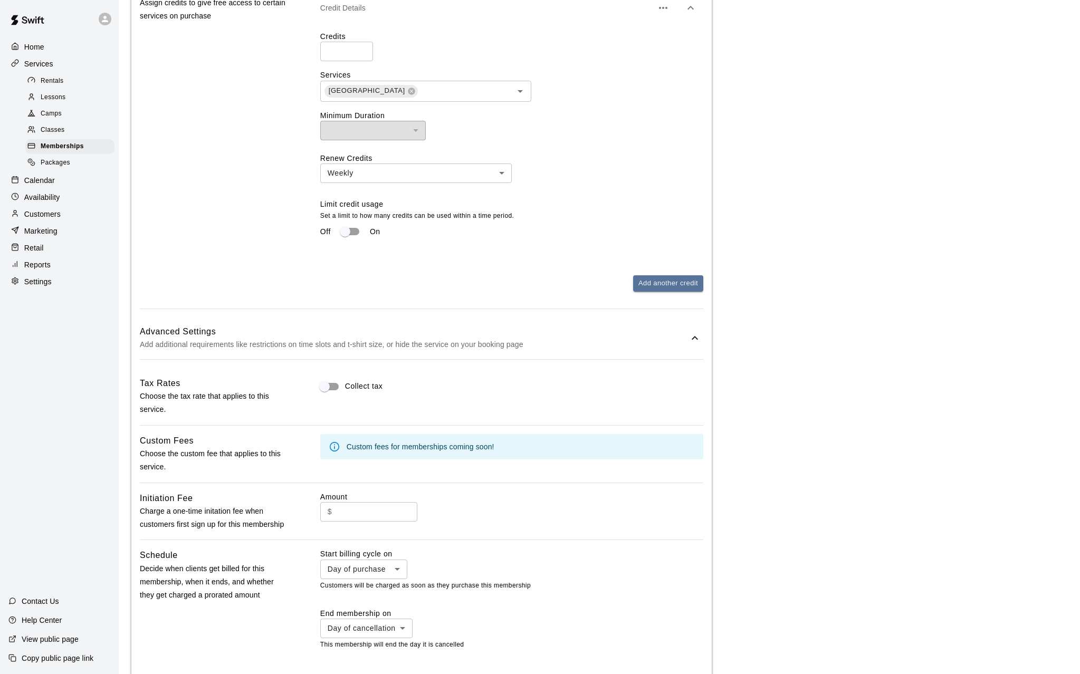
scroll to position [567, 0]
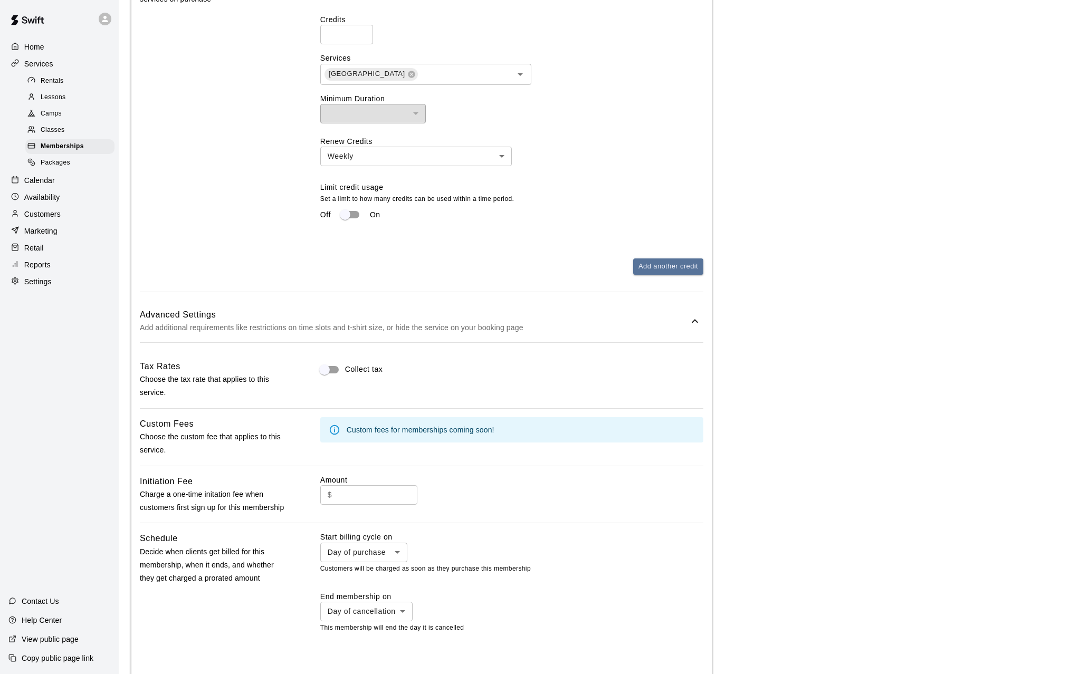
click at [370, 480] on body "**********" at bounding box center [544, 162] width 1088 height 1458
click at [374, 480] on li "1st day of the month" at bounding box center [364, 594] width 90 height 17
type input "**********"
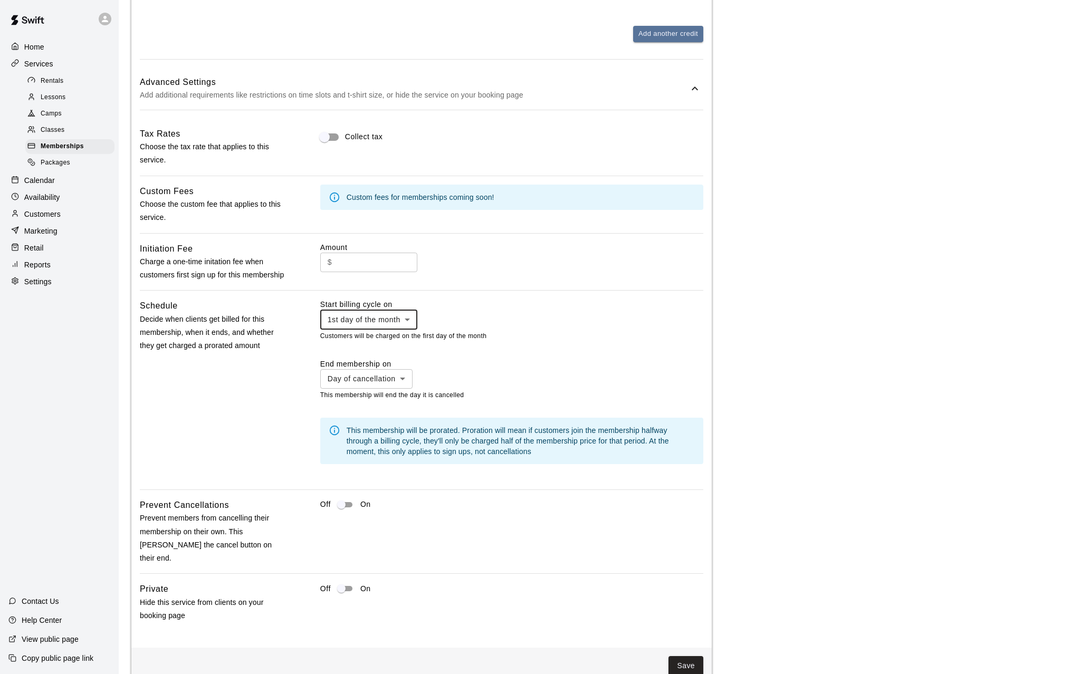
scroll to position [819, 0]
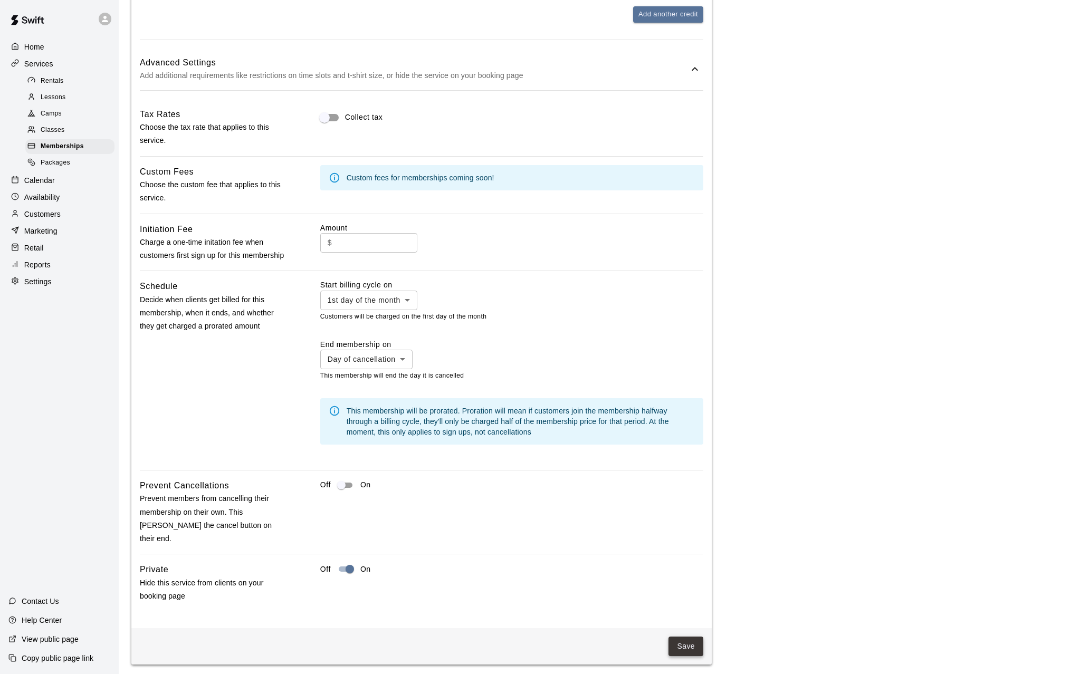
click at [688, 480] on button "Save" at bounding box center [685, 647] width 35 height 20
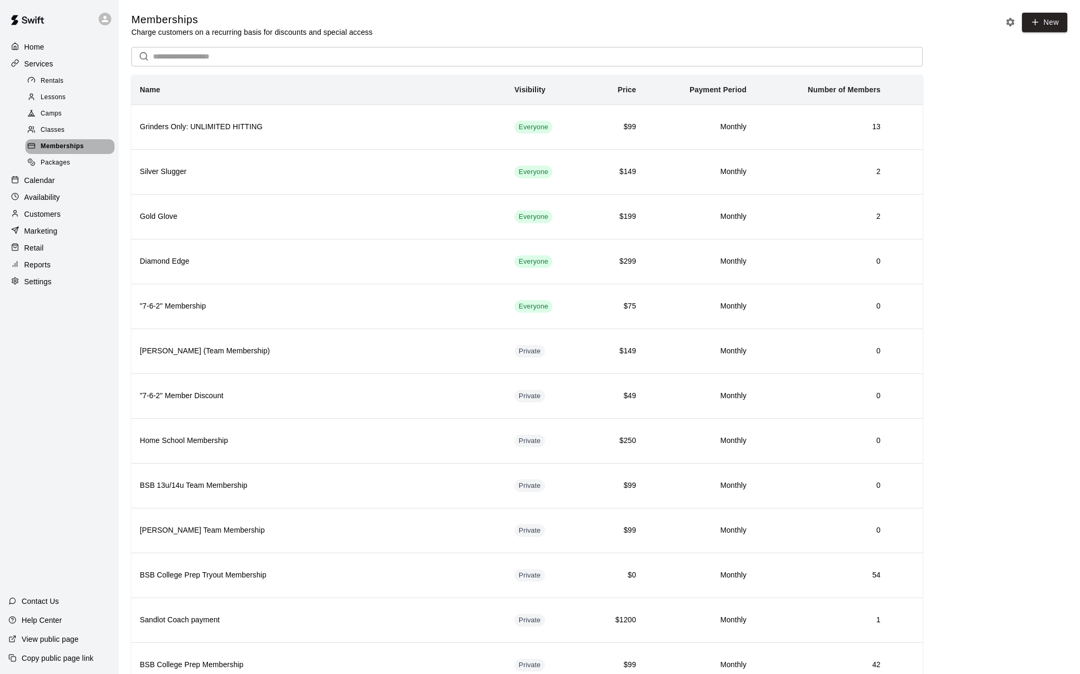
click at [57, 148] on span "Memberships" at bounding box center [62, 146] width 43 height 11
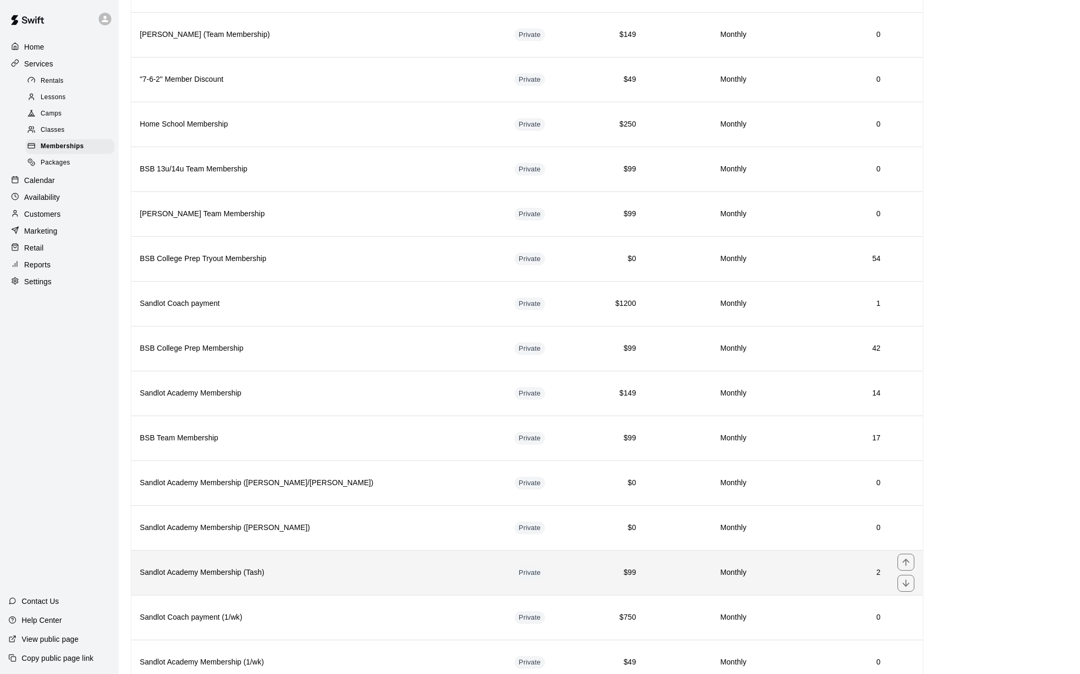
scroll to position [358, 0]
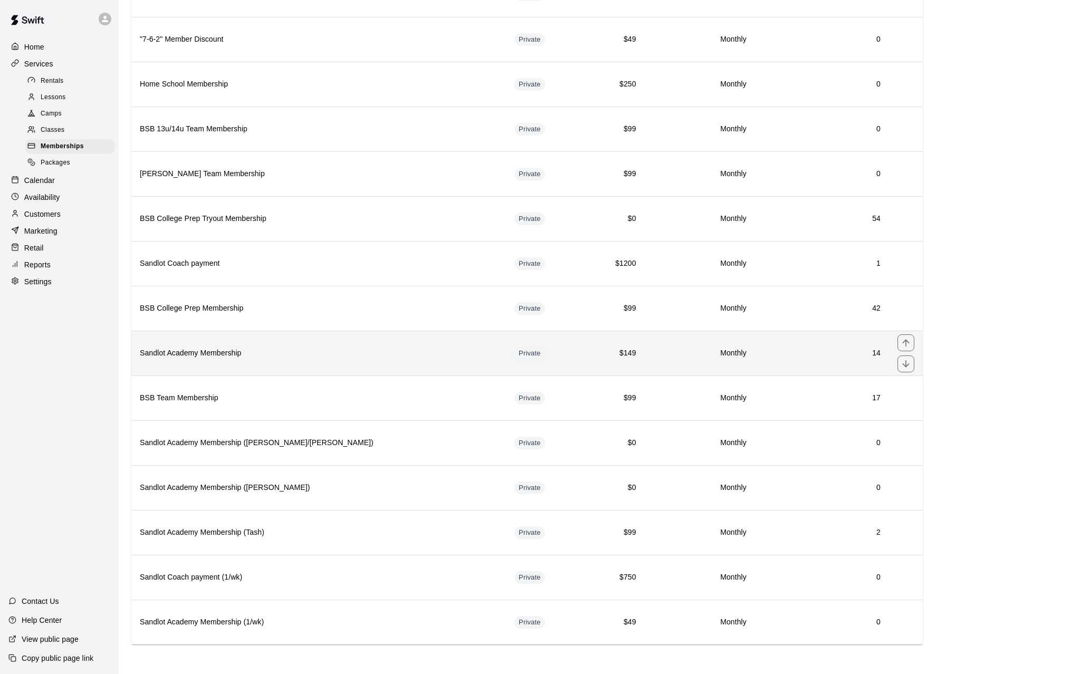
click at [296, 357] on h6 "Sandlot Academy Membership" at bounding box center [319, 354] width 358 height 12
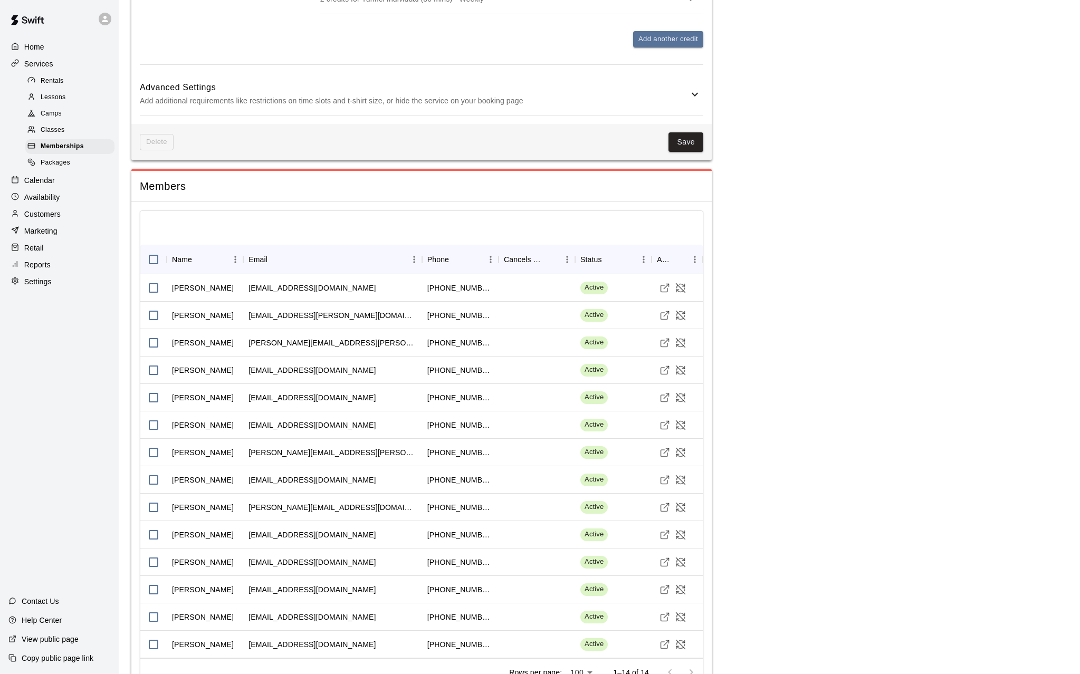
scroll to position [674, 0]
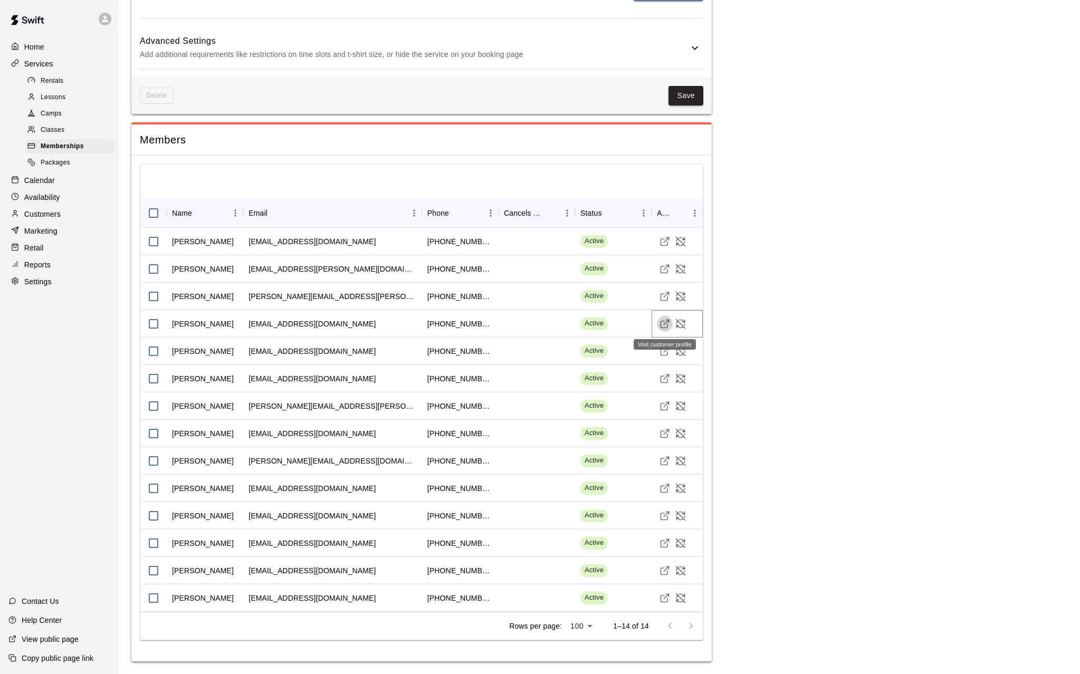
click at [667, 320] on polyline "Visit customer profile" at bounding box center [667, 321] width 3 height 3
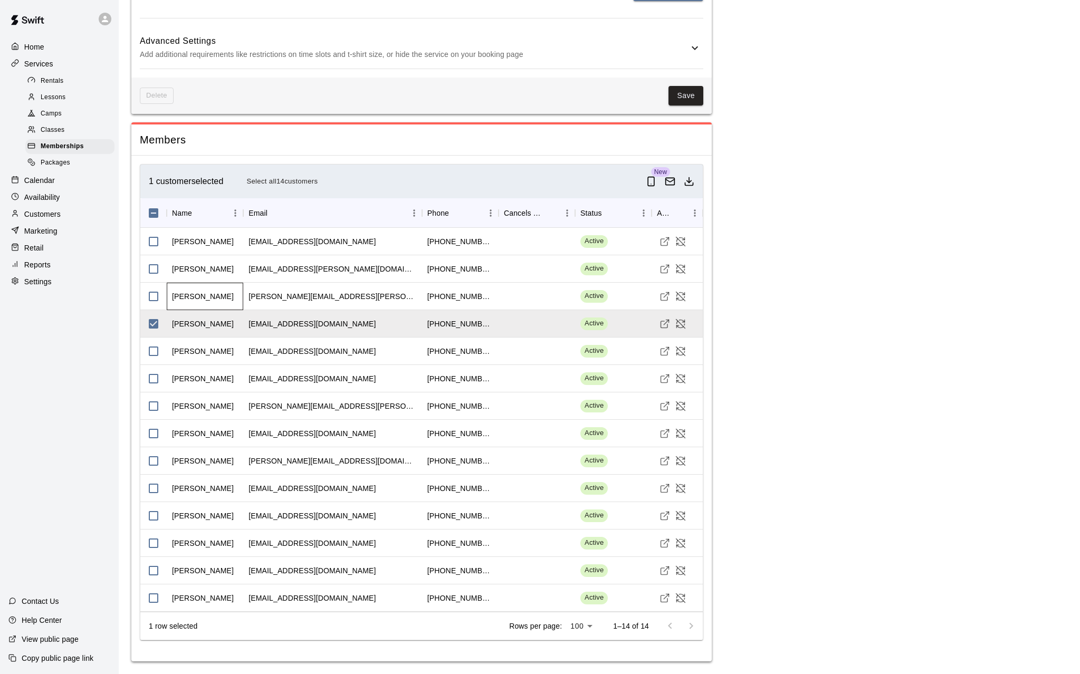
click at [207, 294] on div "[PERSON_NAME]" at bounding box center [203, 296] width 62 height 11
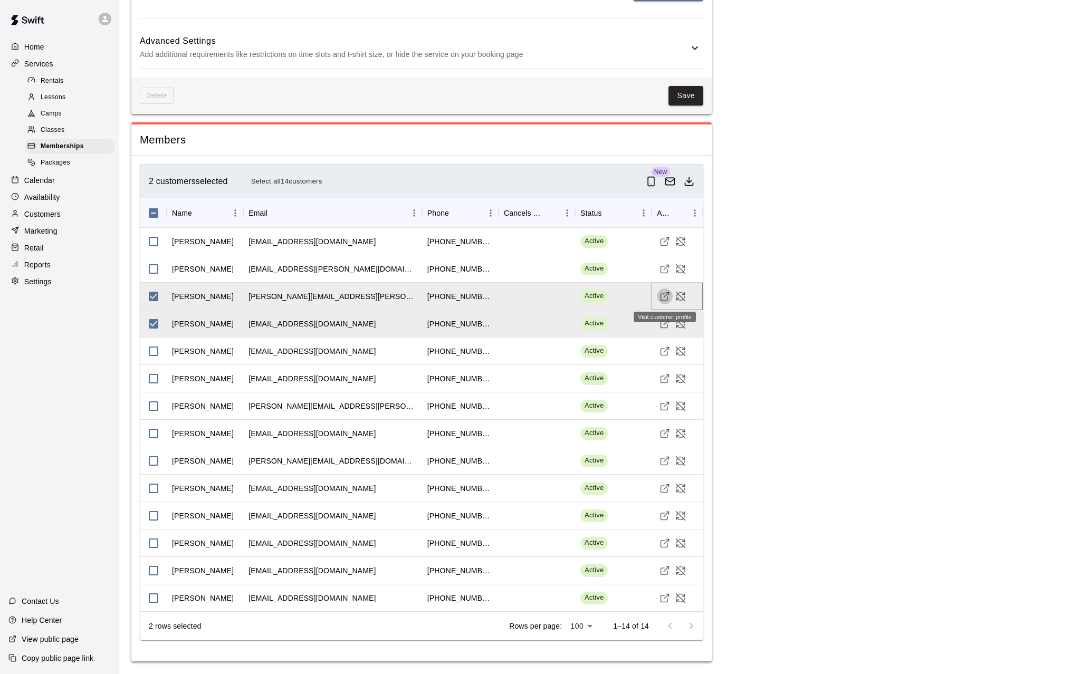
click at [665, 299] on icon "Visit customer profile" at bounding box center [664, 296] width 11 height 11
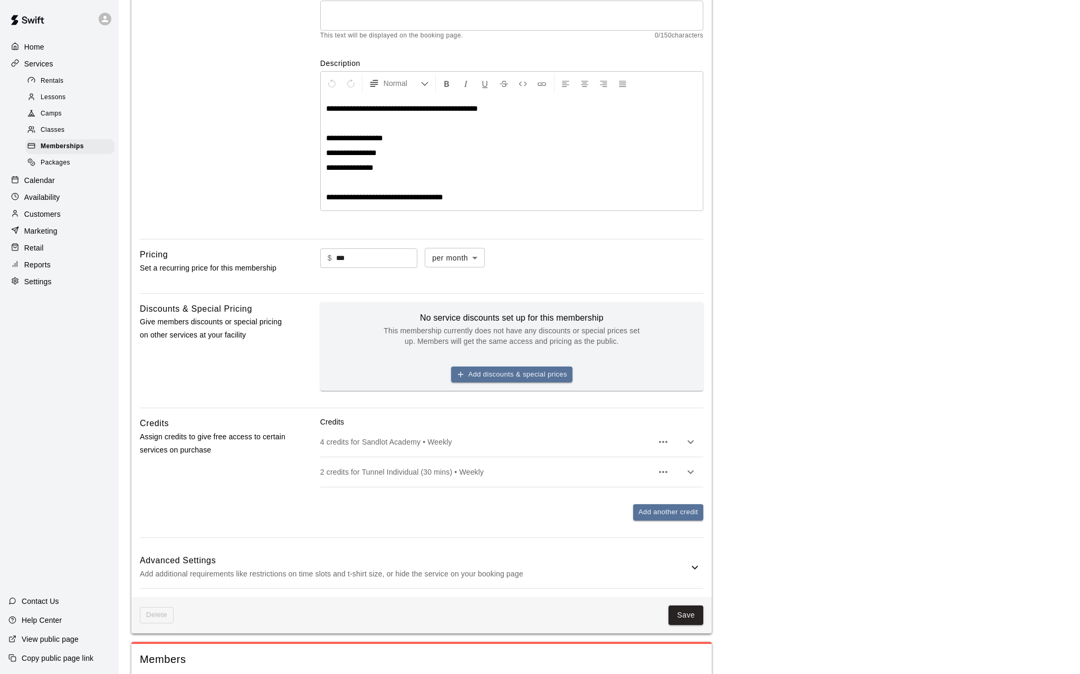
scroll to position [147, 0]
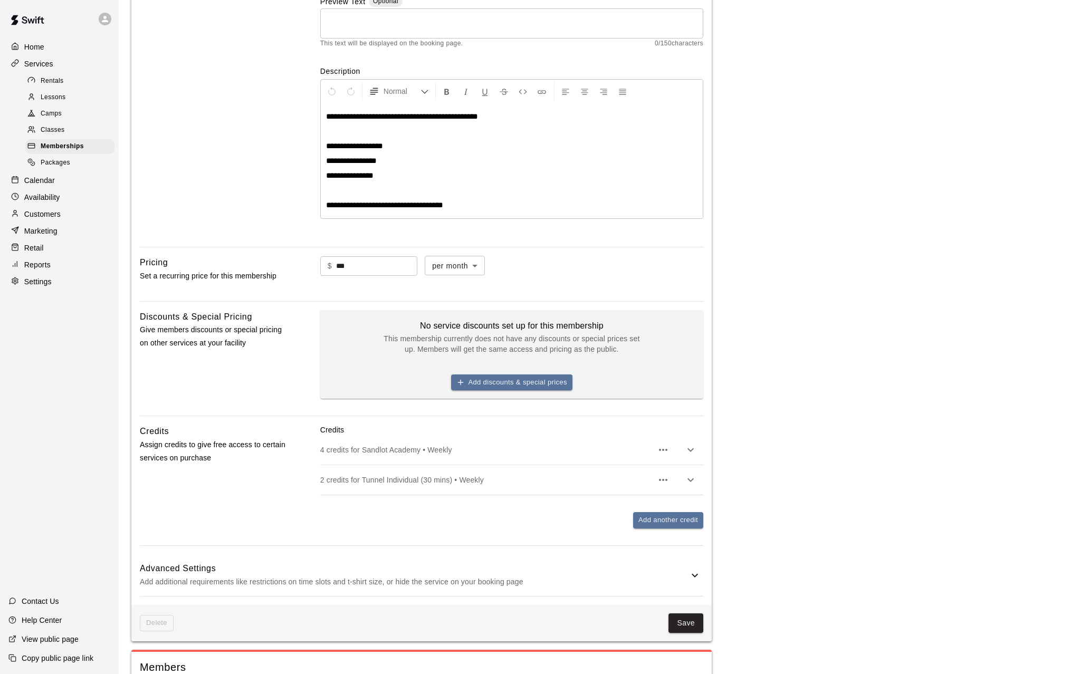
click at [478, 116] on span "**********" at bounding box center [402, 116] width 152 height 8
click at [669, 480] on div "Save" at bounding box center [439, 623] width 530 height 20
click at [681, 480] on button "Save" at bounding box center [685, 623] width 35 height 20
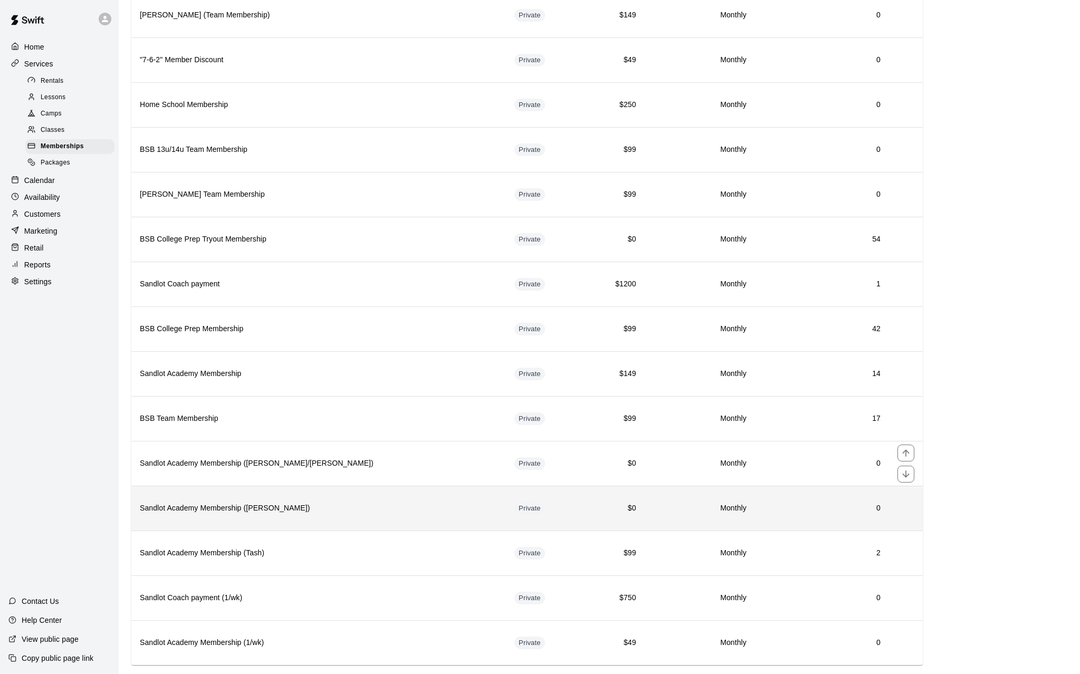
scroll to position [358, 0]
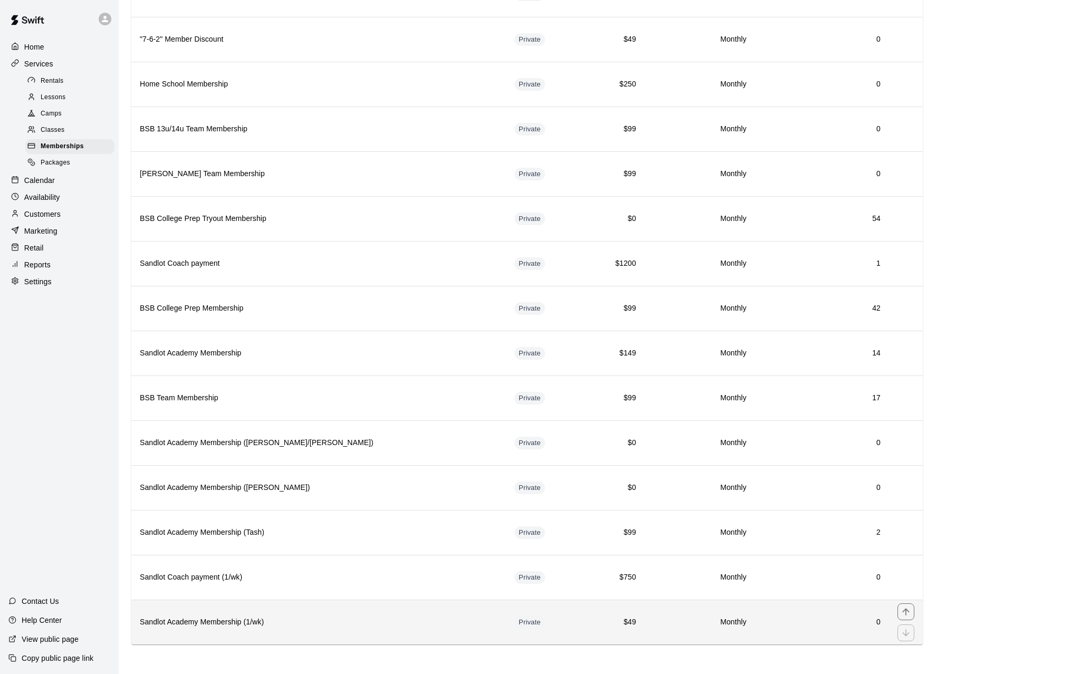
click at [214, 480] on h6 "Sandlot Academy Membership (1/wk)" at bounding box center [319, 623] width 358 height 12
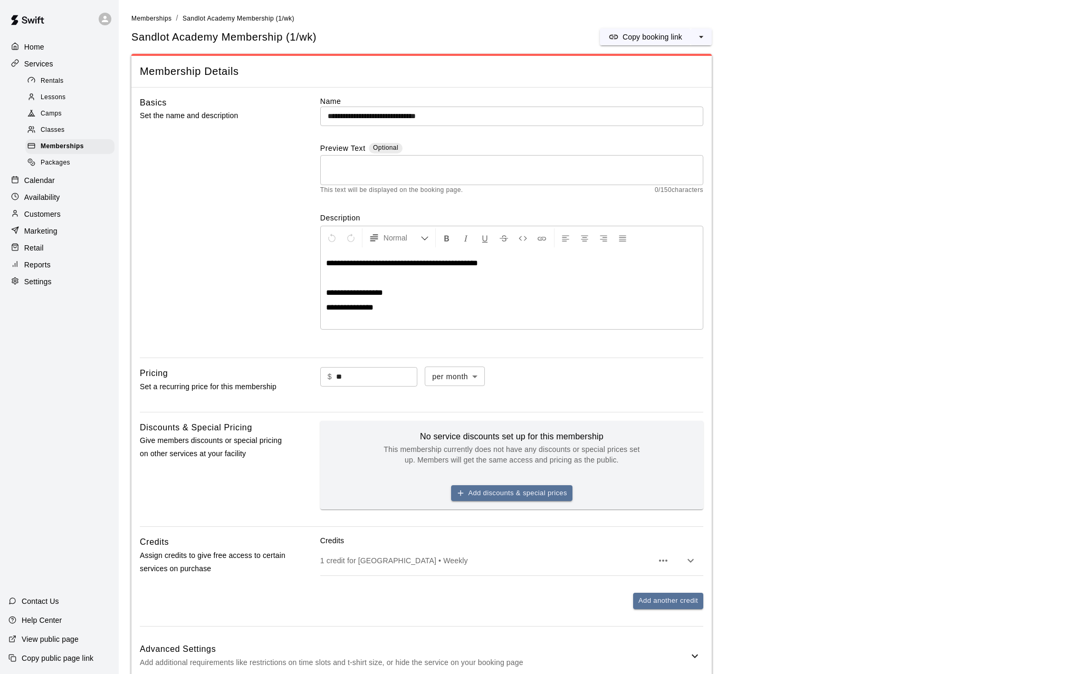
click at [353, 265] on span "**********" at bounding box center [402, 263] width 152 height 8
click at [475, 263] on span "**********" at bounding box center [400, 263] width 149 height 8
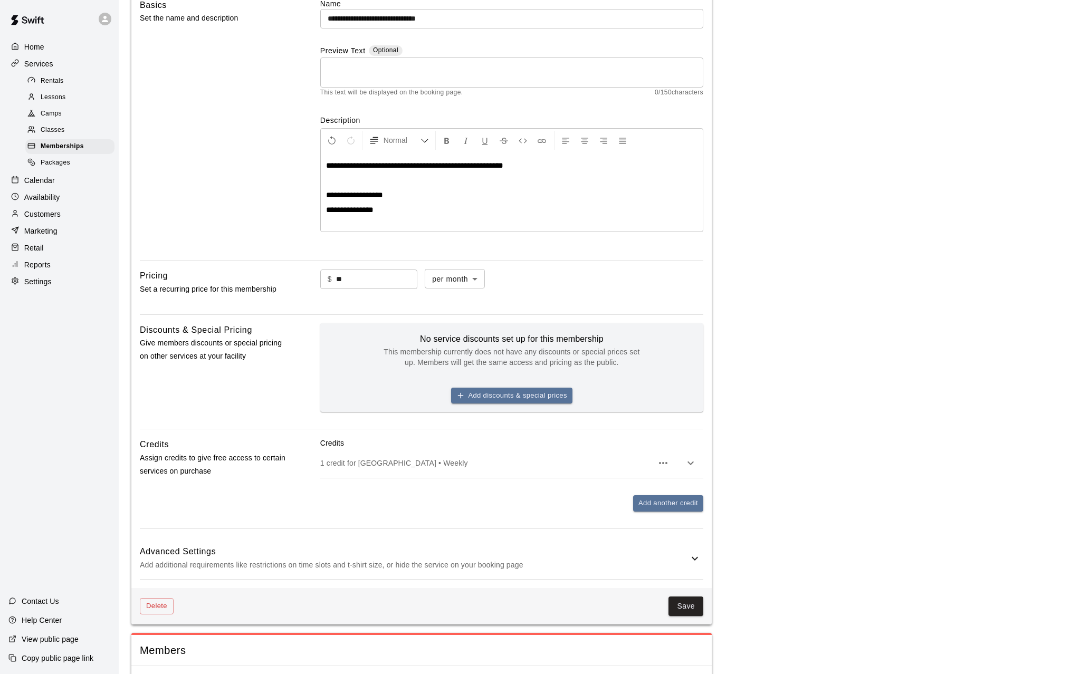
scroll to position [123, 0]
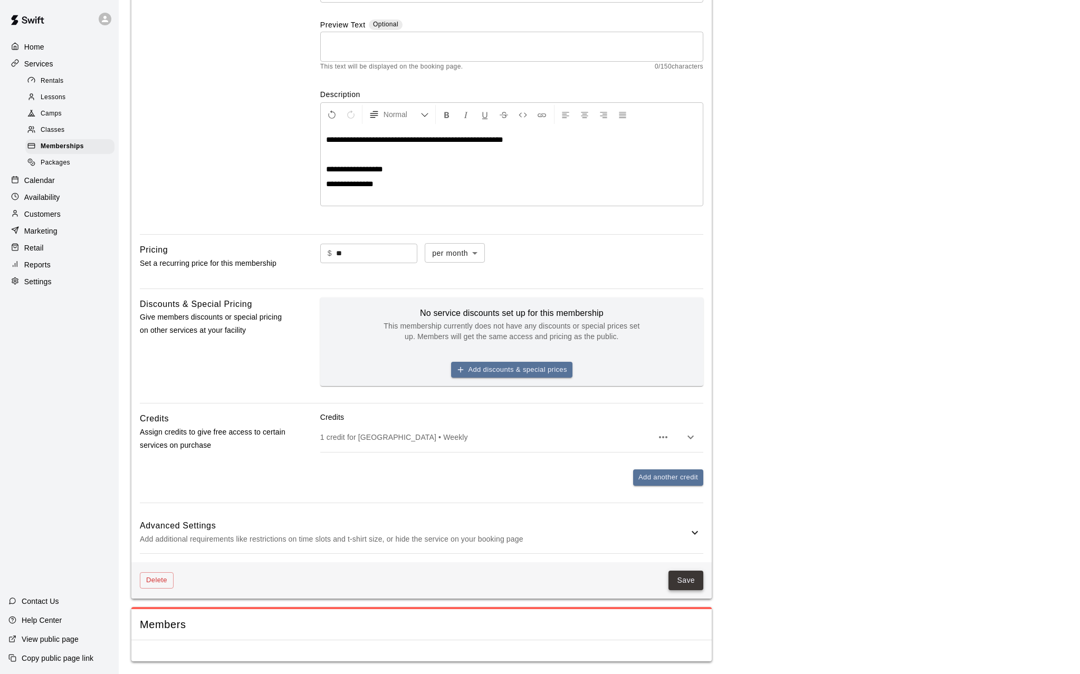
click at [684, 480] on button "Save" at bounding box center [685, 581] width 35 height 20
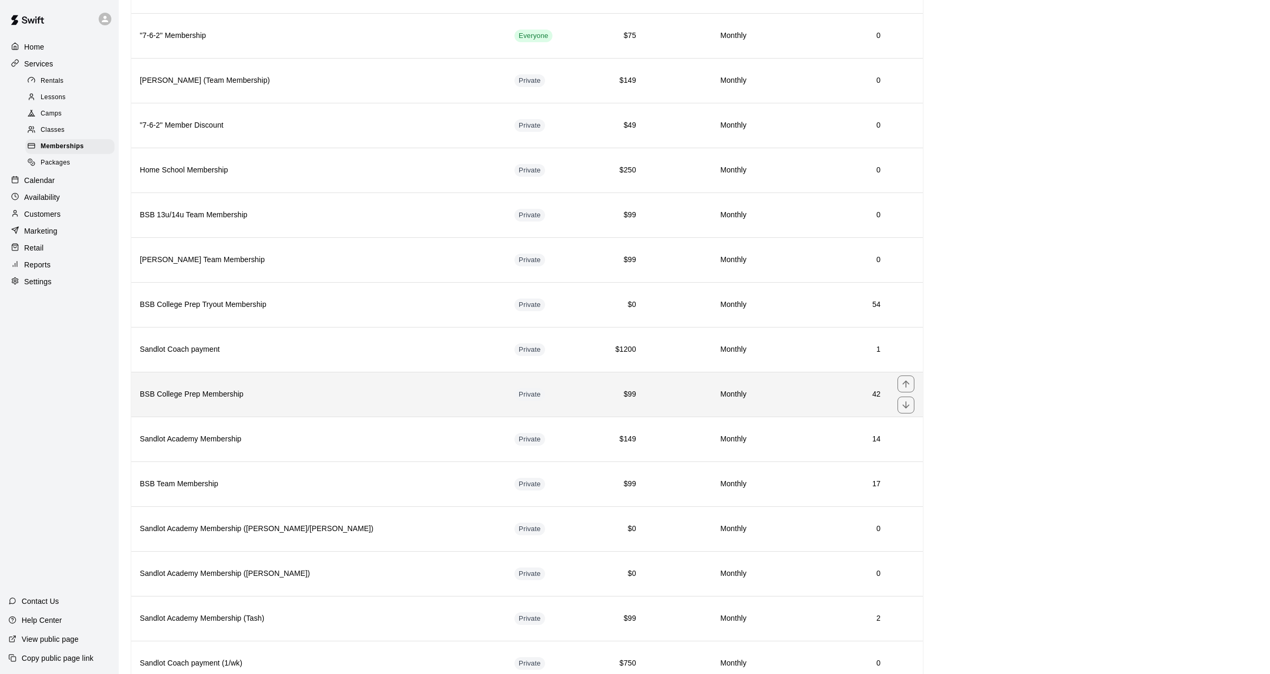
scroll to position [316, 0]
click at [246, 398] on h6 "Sandlot Academy Membership" at bounding box center [319, 394] width 358 height 12
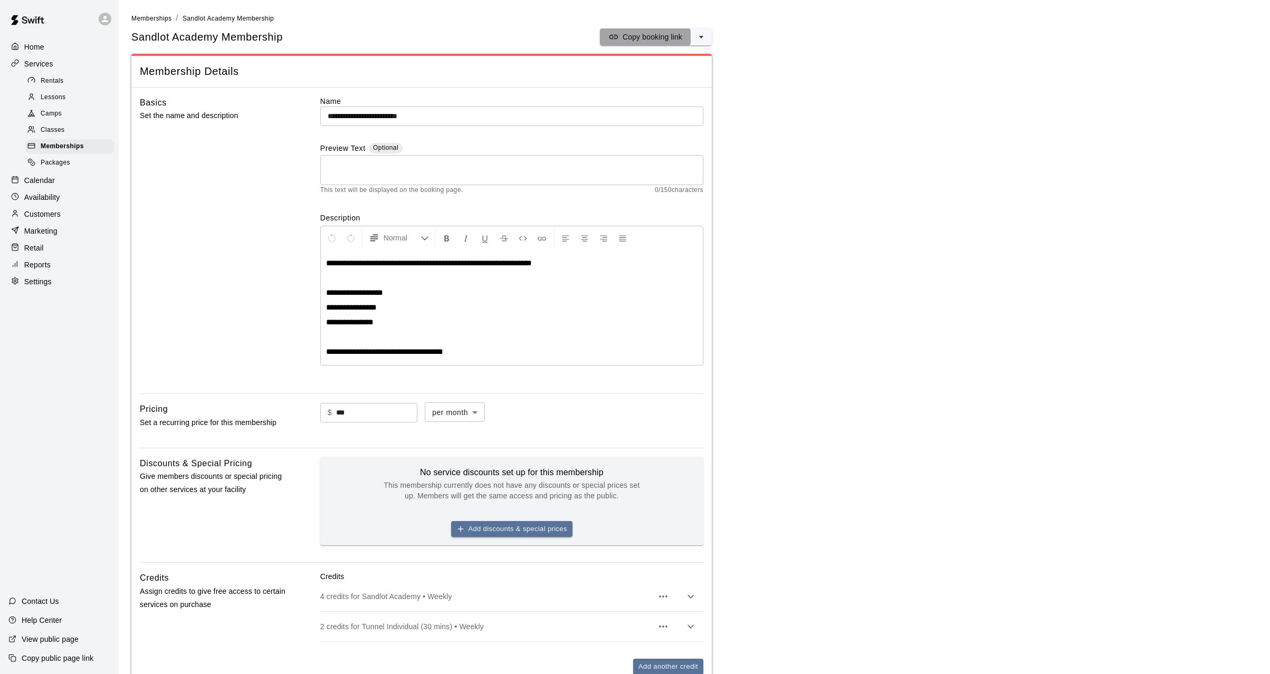
click at [664, 37] on p "Copy booking link" at bounding box center [652, 37] width 60 height 11
click at [670, 37] on p "Copy booking link" at bounding box center [652, 37] width 60 height 11
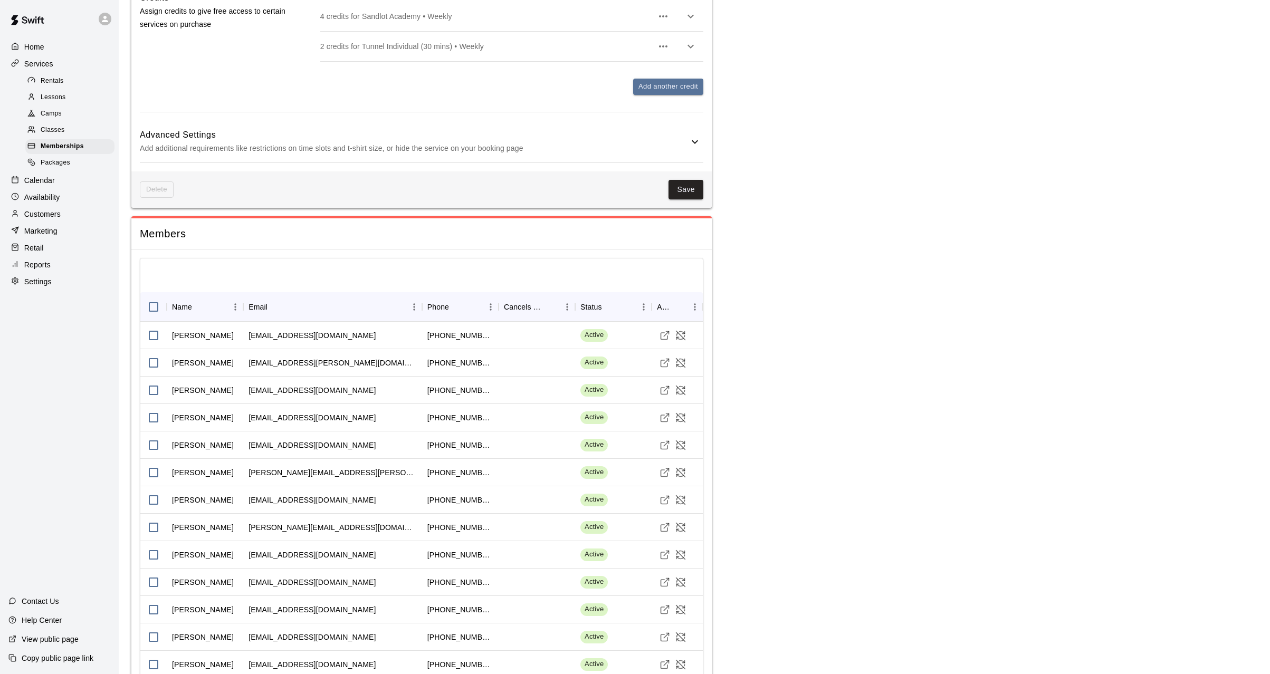
scroll to position [633, 0]
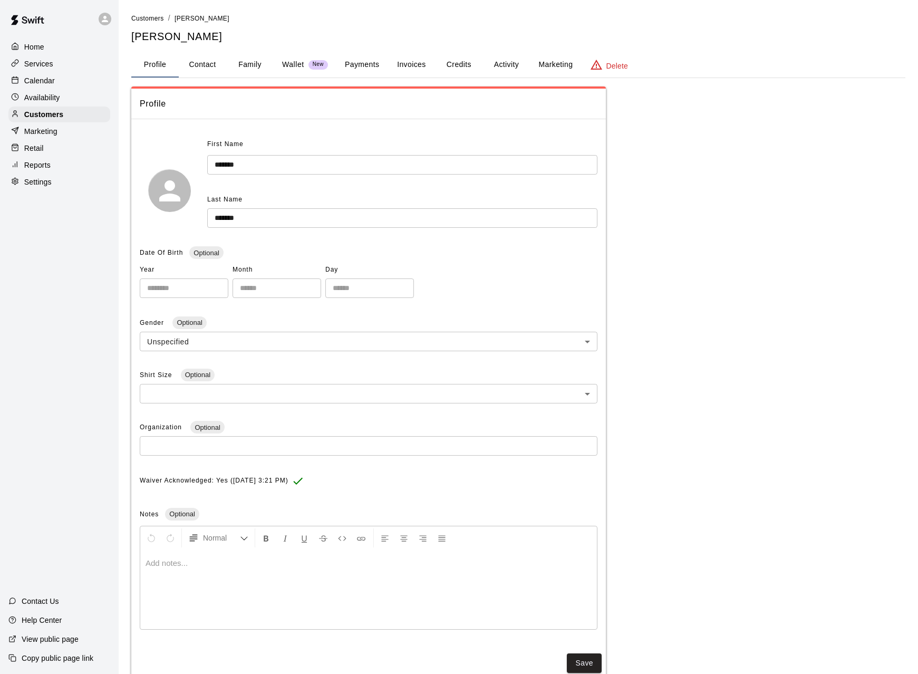
click at [476, 61] on button "Credits" at bounding box center [458, 64] width 47 height 25
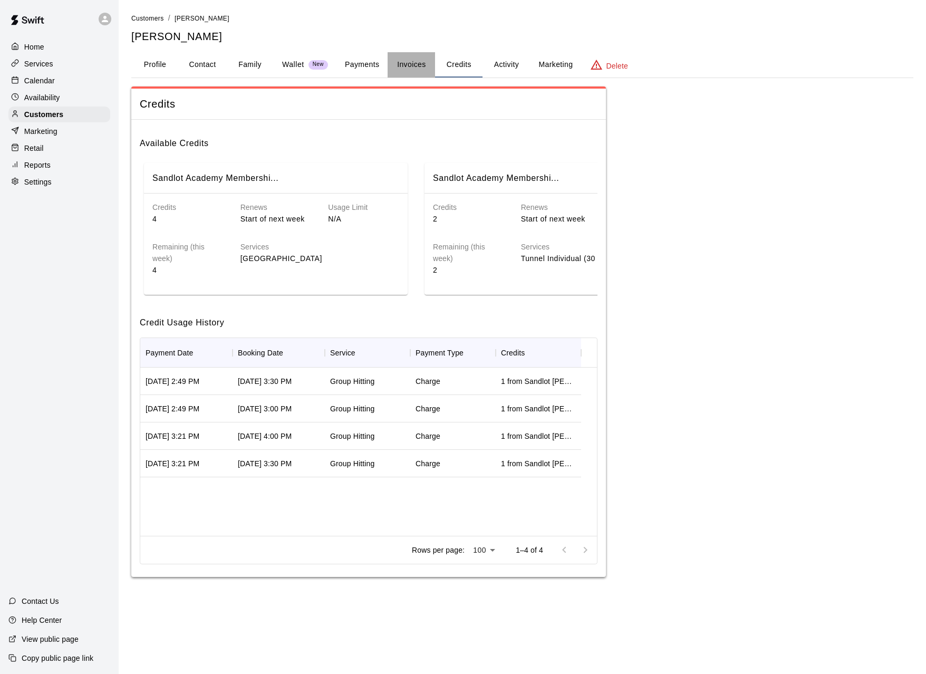
click at [431, 57] on button "Invoices" at bounding box center [411, 64] width 47 height 25
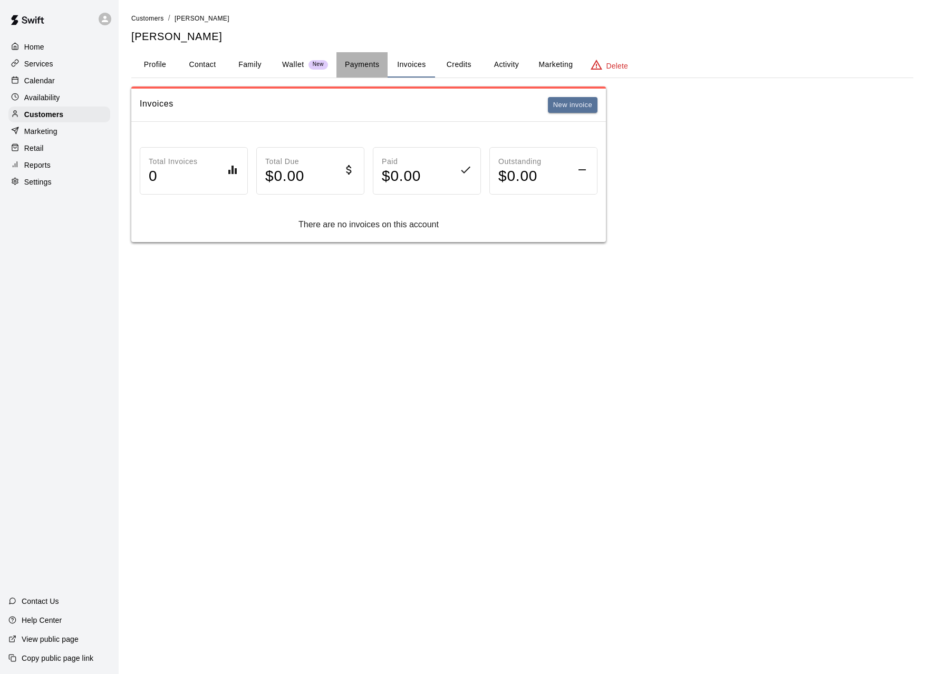
click at [361, 66] on button "Payments" at bounding box center [361, 64] width 51 height 25
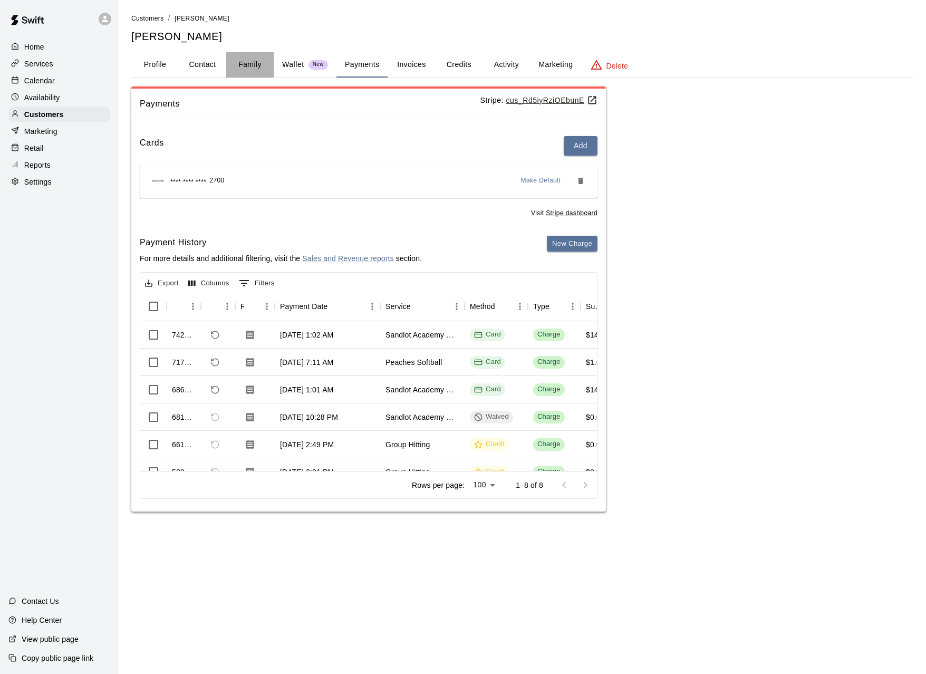
click at [239, 66] on button "Family" at bounding box center [249, 64] width 47 height 25
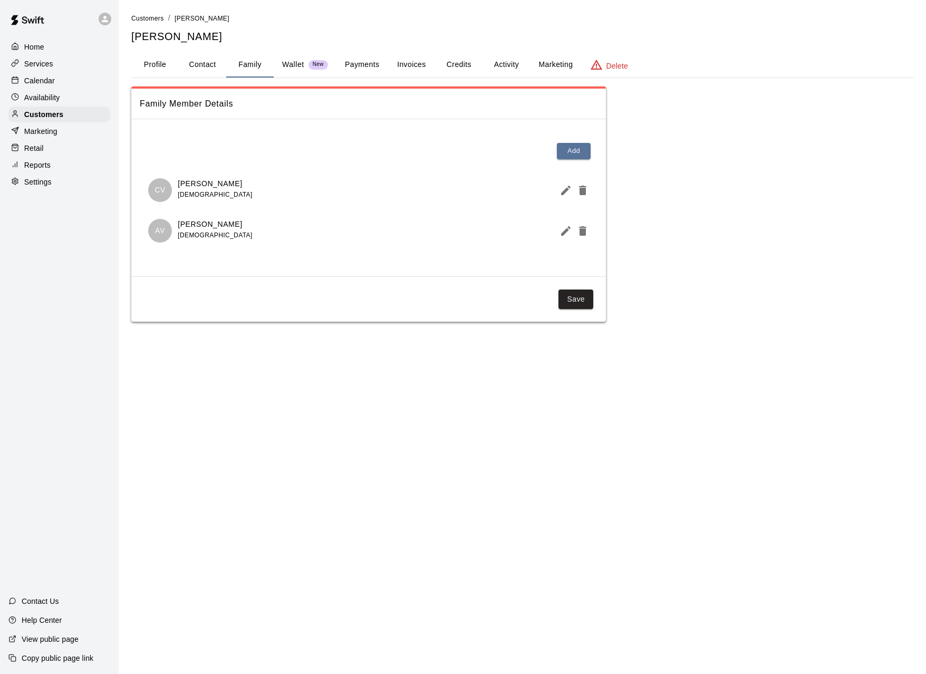
click at [191, 65] on button "Contact" at bounding box center [202, 64] width 47 height 25
select select "**"
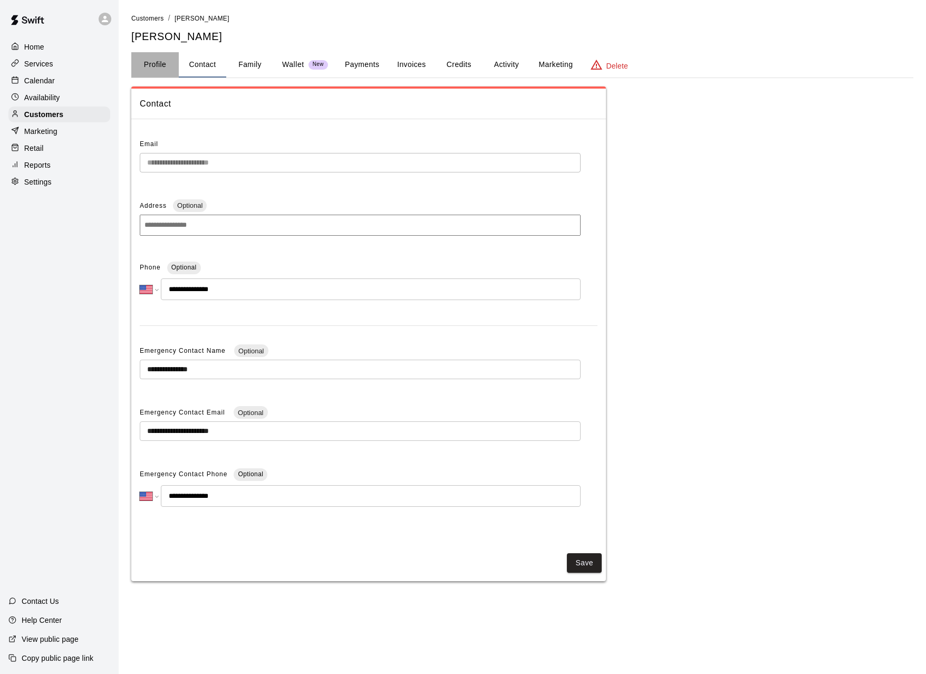
click at [143, 57] on button "Profile" at bounding box center [154, 64] width 47 height 25
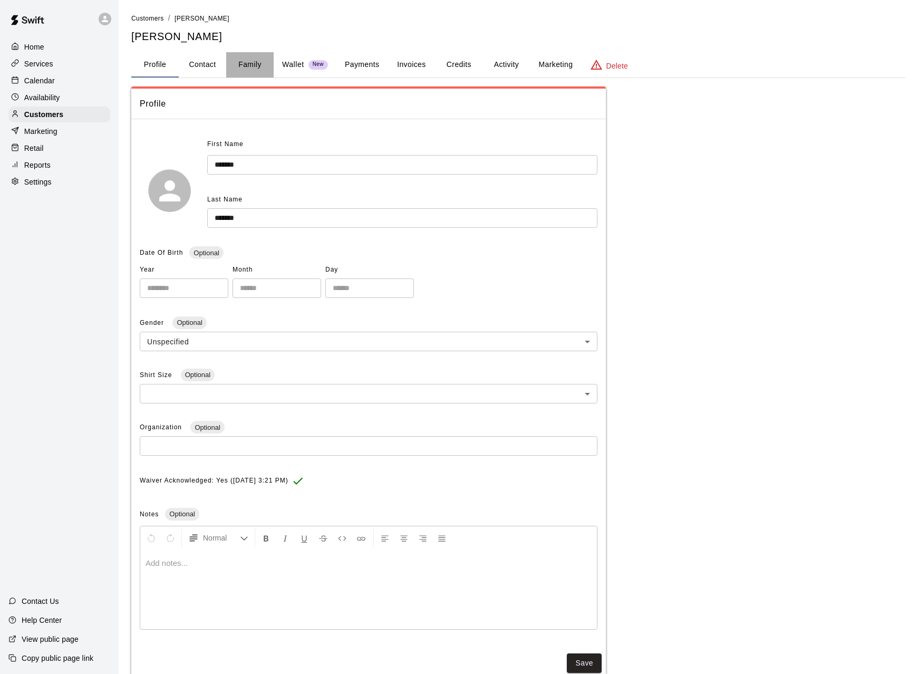
click at [255, 66] on button "Family" at bounding box center [249, 64] width 47 height 25
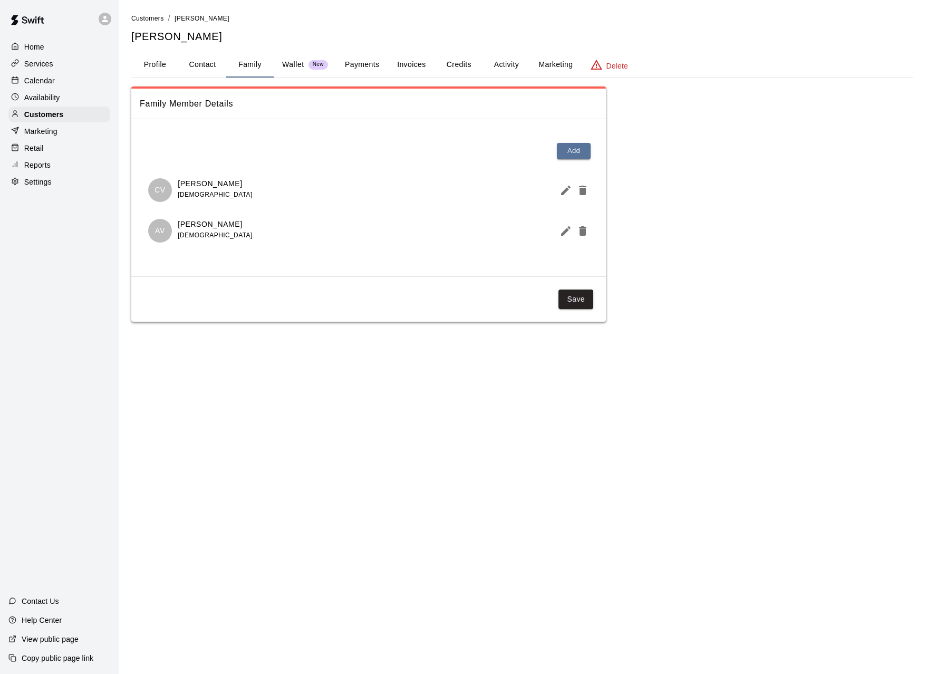
click at [291, 64] on p "Wallet" at bounding box center [293, 64] width 22 height 11
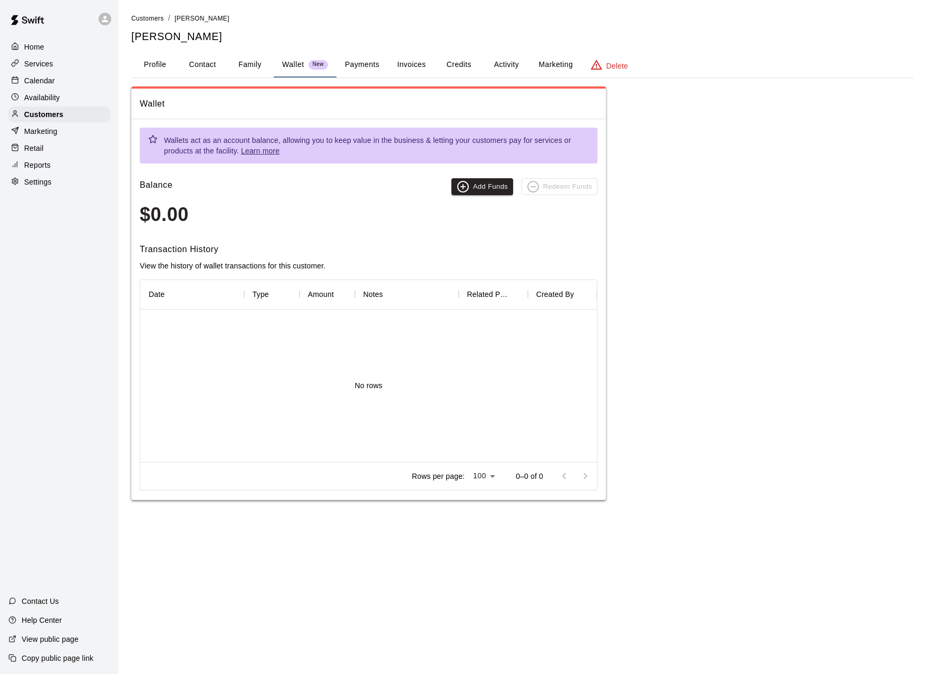
click at [370, 69] on button "Payments" at bounding box center [361, 64] width 51 height 25
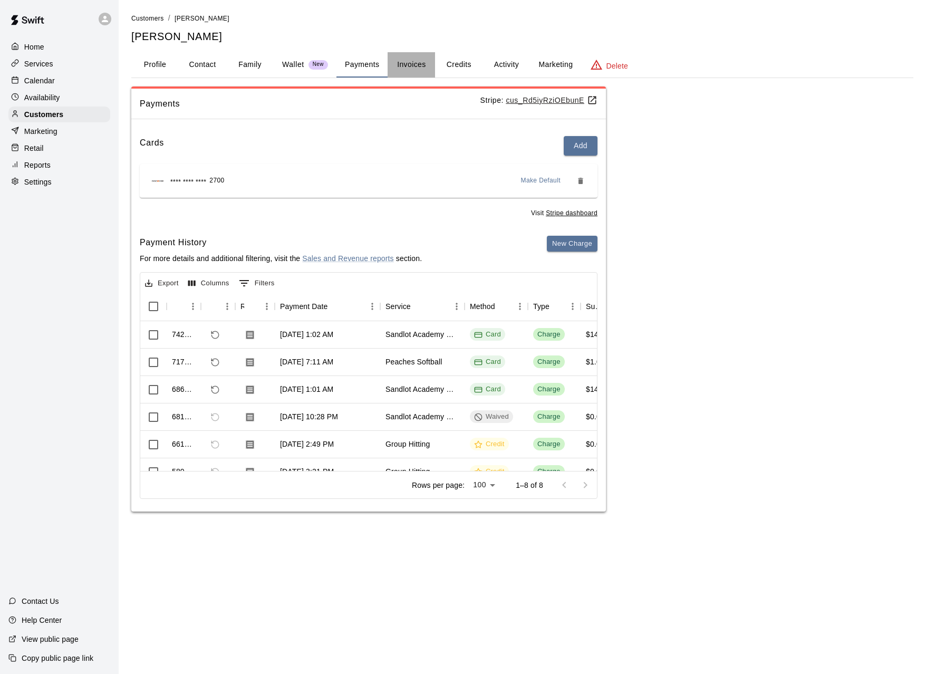
click at [403, 65] on button "Invoices" at bounding box center [411, 64] width 47 height 25
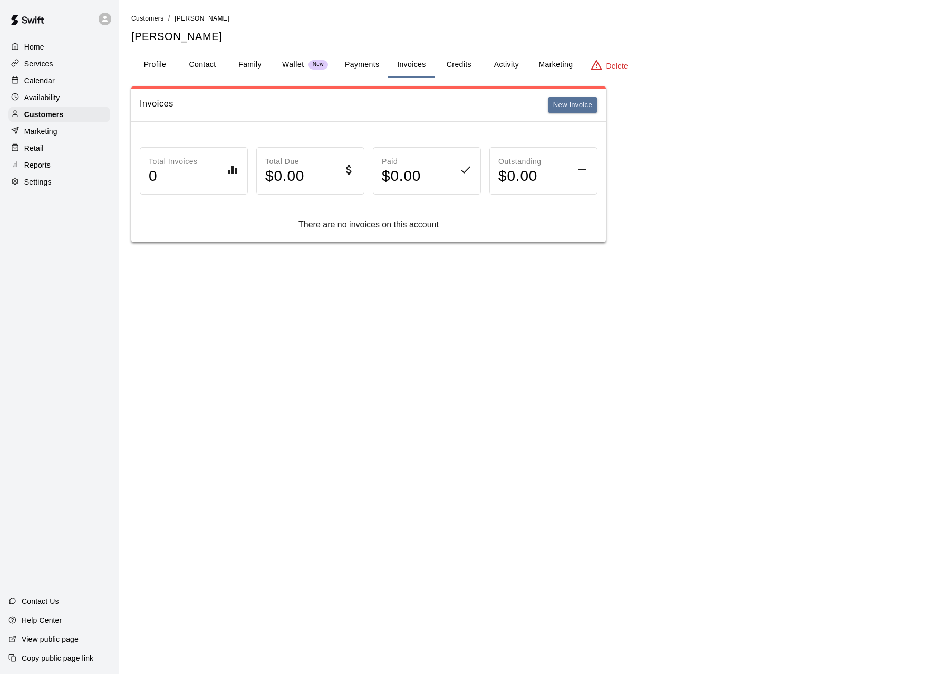
click at [440, 65] on button "Credits" at bounding box center [458, 64] width 47 height 25
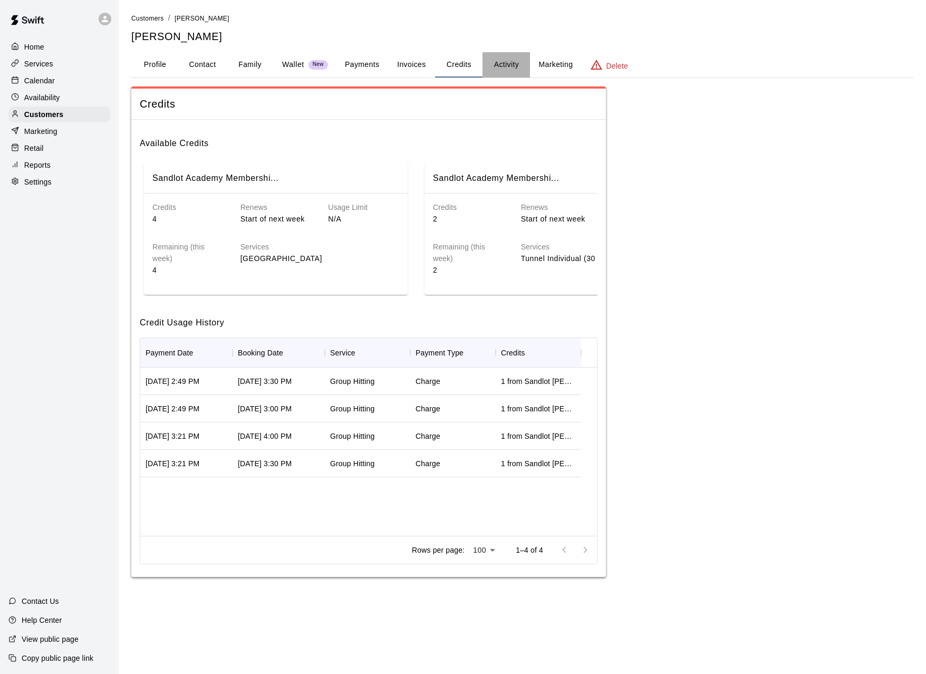
click at [506, 64] on button "Activity" at bounding box center [506, 64] width 47 height 25
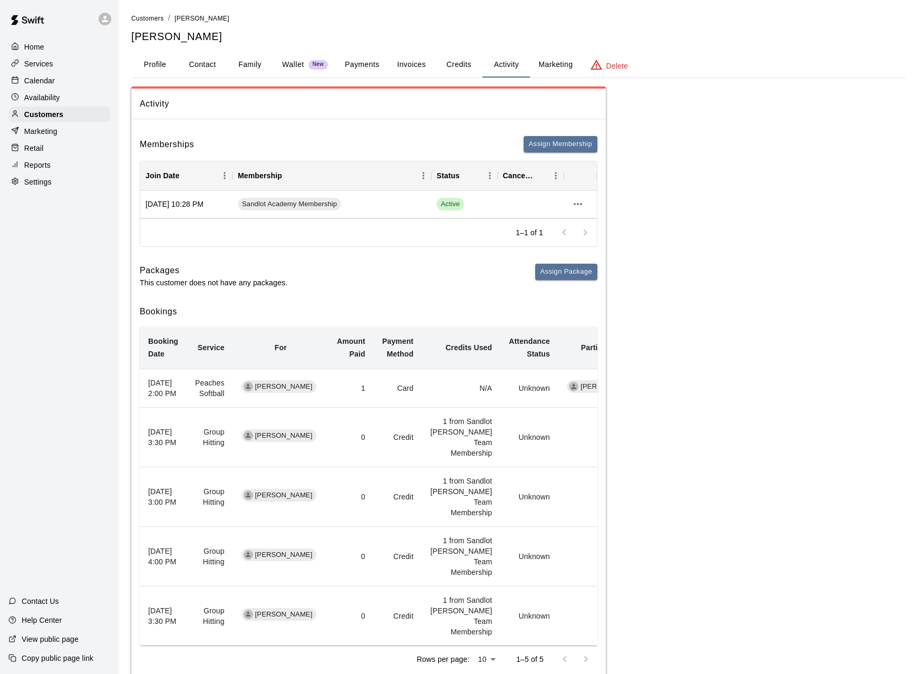
click at [547, 60] on button "Marketing" at bounding box center [555, 64] width 51 height 25
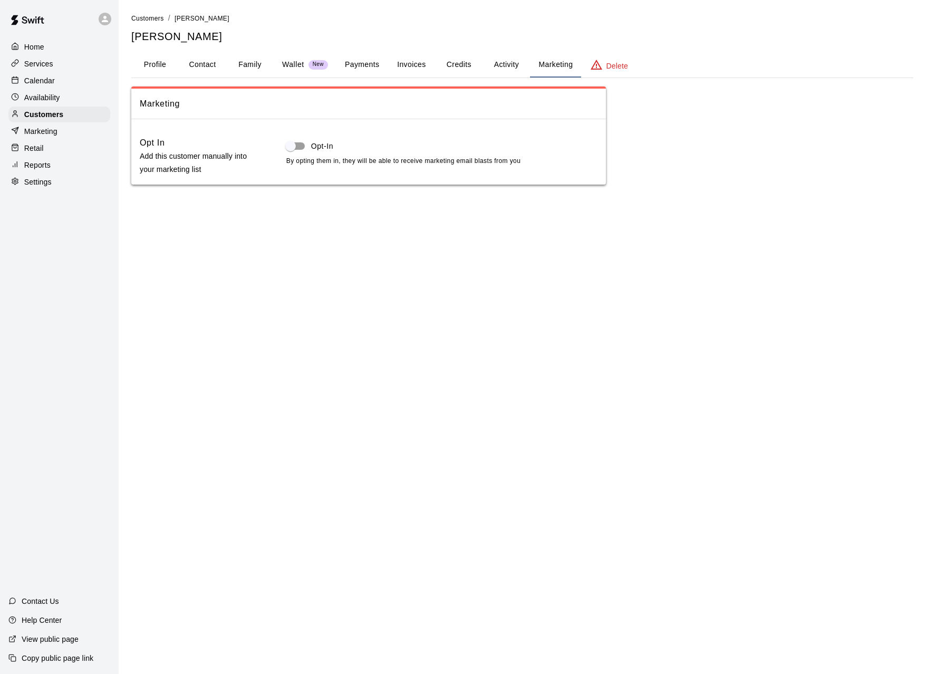
click at [509, 65] on button "Activity" at bounding box center [506, 64] width 47 height 25
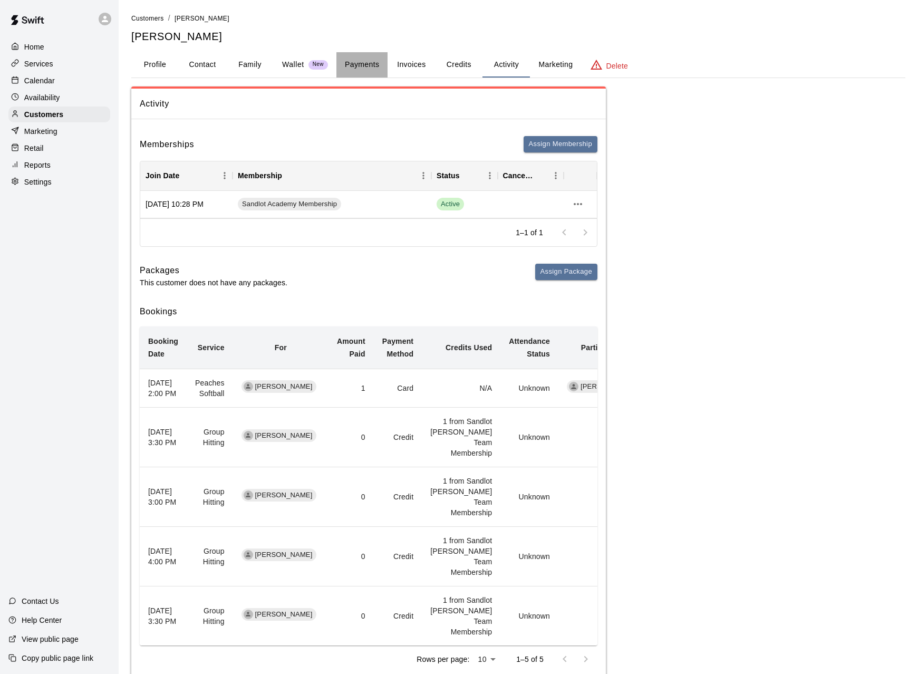
click at [365, 61] on button "Payments" at bounding box center [361, 64] width 51 height 25
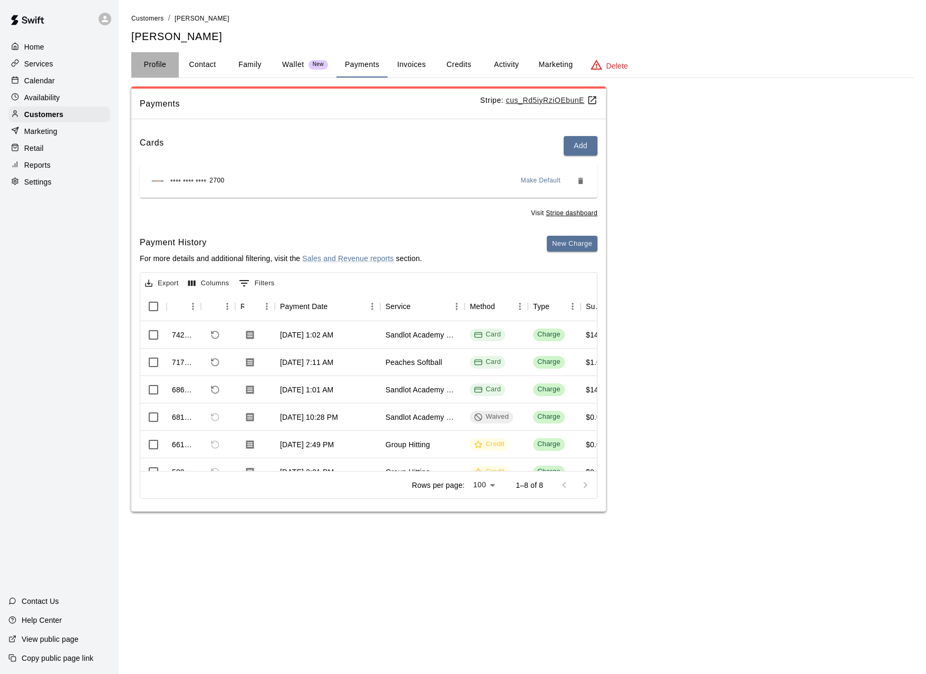
click at [158, 57] on button "Profile" at bounding box center [154, 64] width 47 height 25
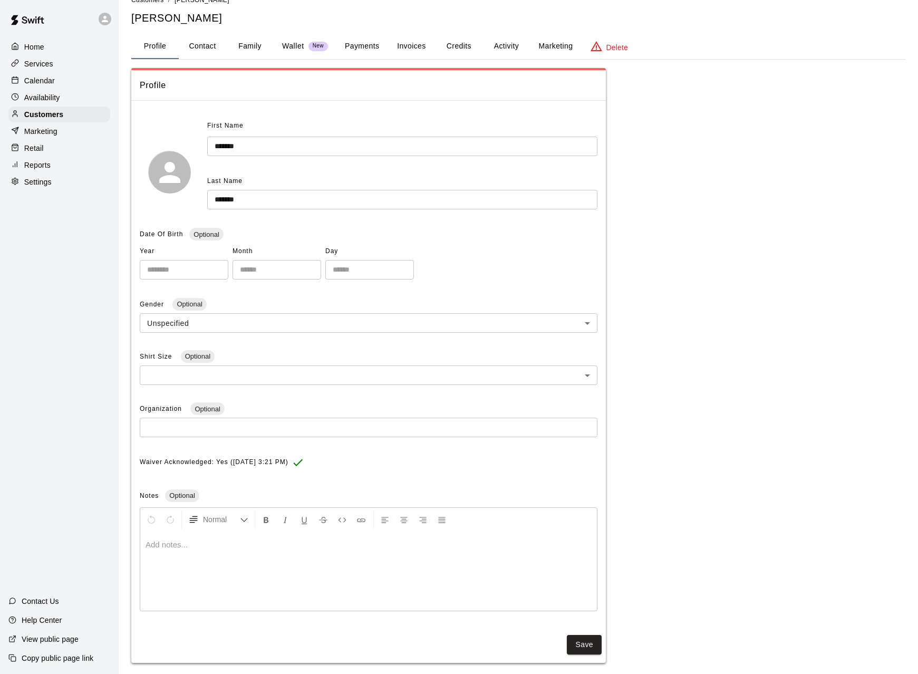
scroll to position [28, 0]
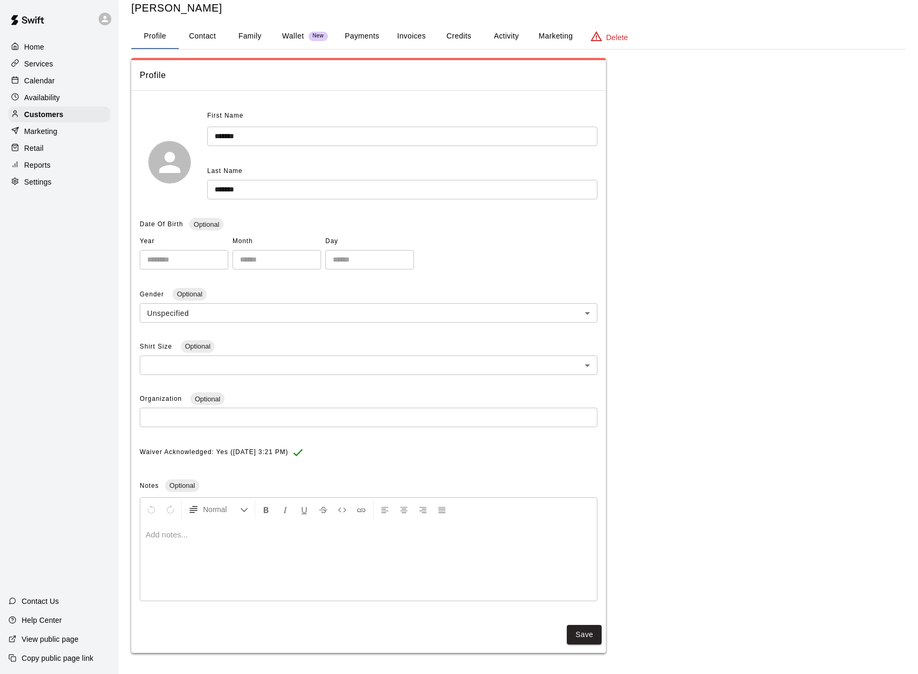
click at [195, 43] on button "Contact" at bounding box center [202, 36] width 47 height 25
select select "**"
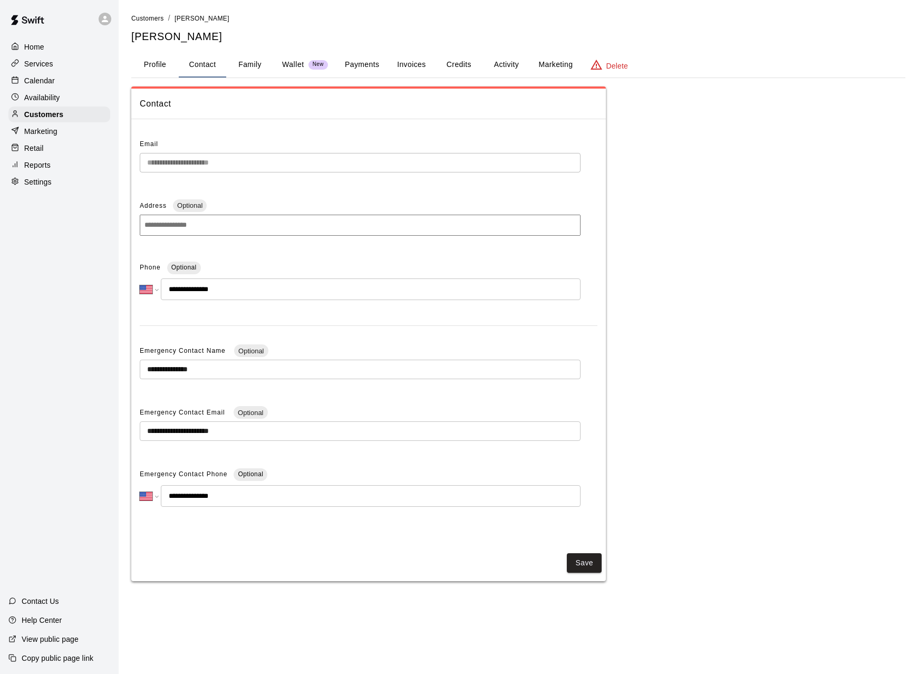
scroll to position [0, 0]
click at [255, 56] on button "Family" at bounding box center [249, 64] width 47 height 25
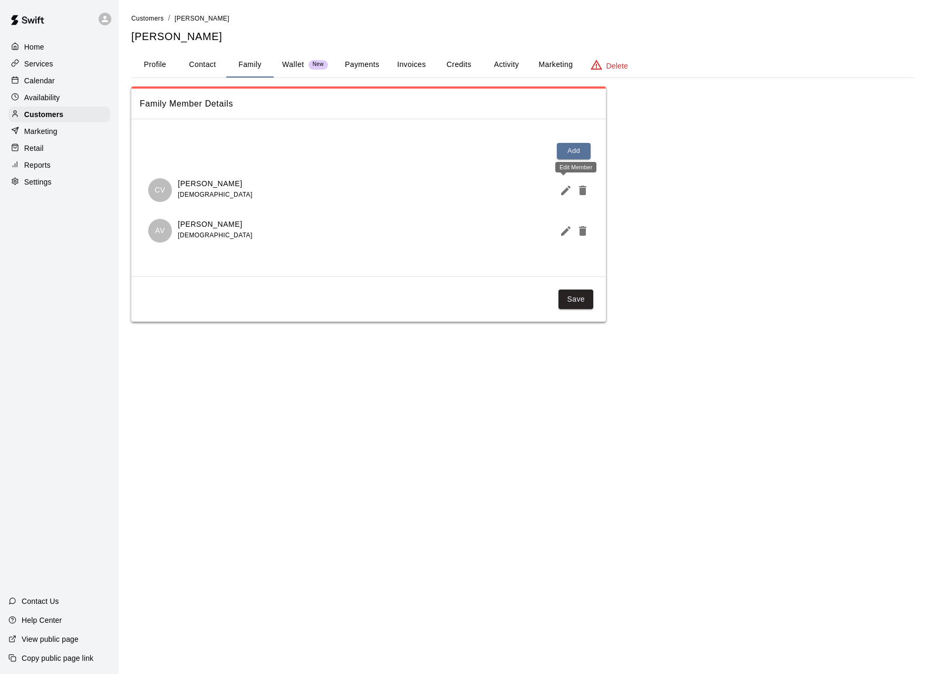
click at [569, 191] on icon "Edit Member" at bounding box center [566, 190] width 13 height 13
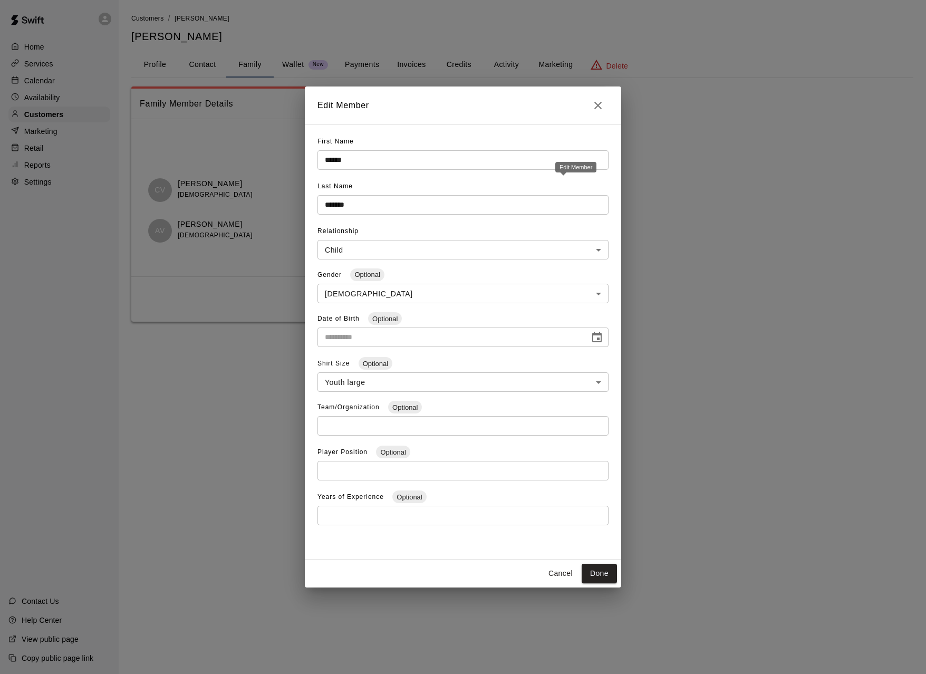
type input "**********"
click at [599, 110] on icon "Close" at bounding box center [598, 105] width 13 height 13
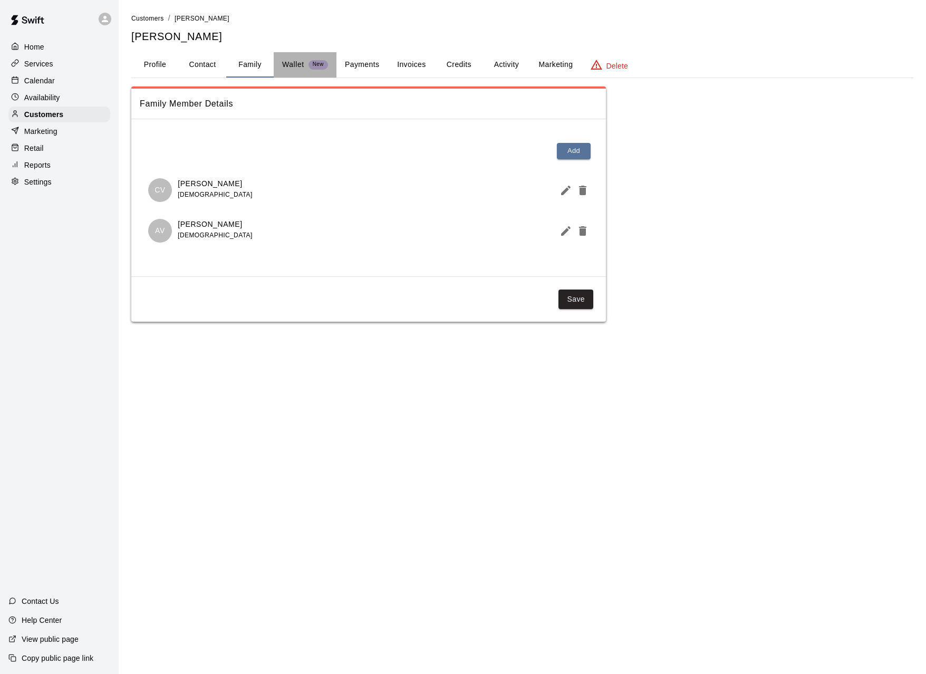
click at [294, 57] on button "Wallet New" at bounding box center [305, 64] width 63 height 25
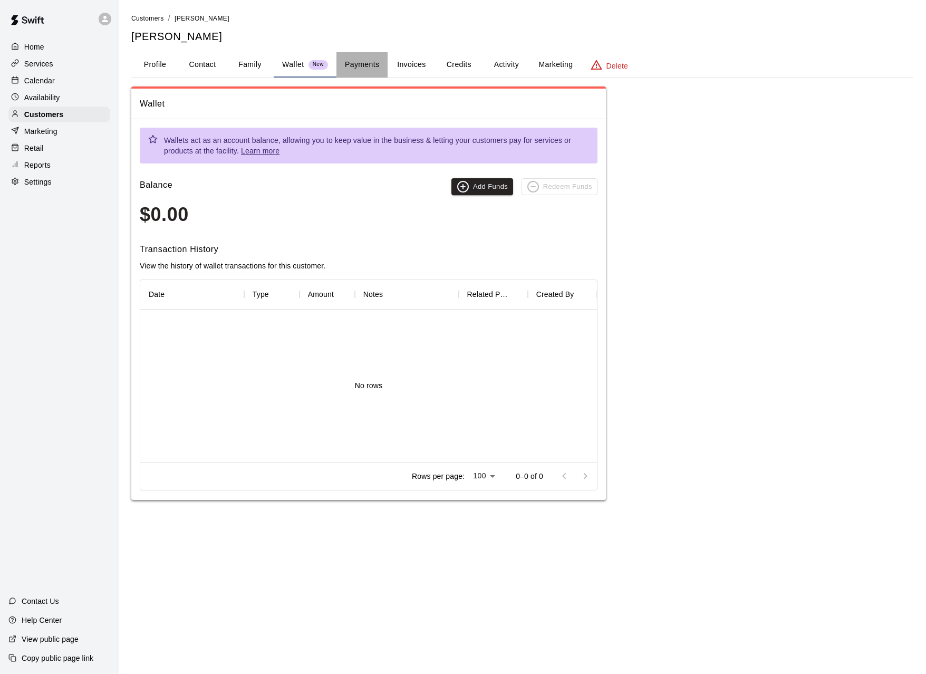
click at [359, 66] on button "Payments" at bounding box center [361, 64] width 51 height 25
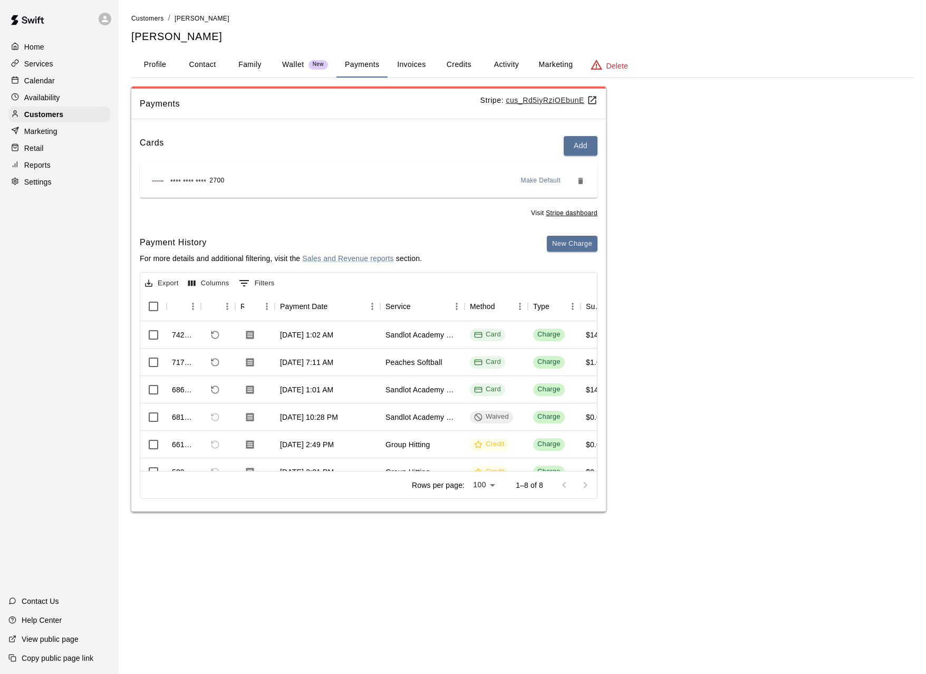
click at [404, 66] on button "Invoices" at bounding box center [411, 64] width 47 height 25
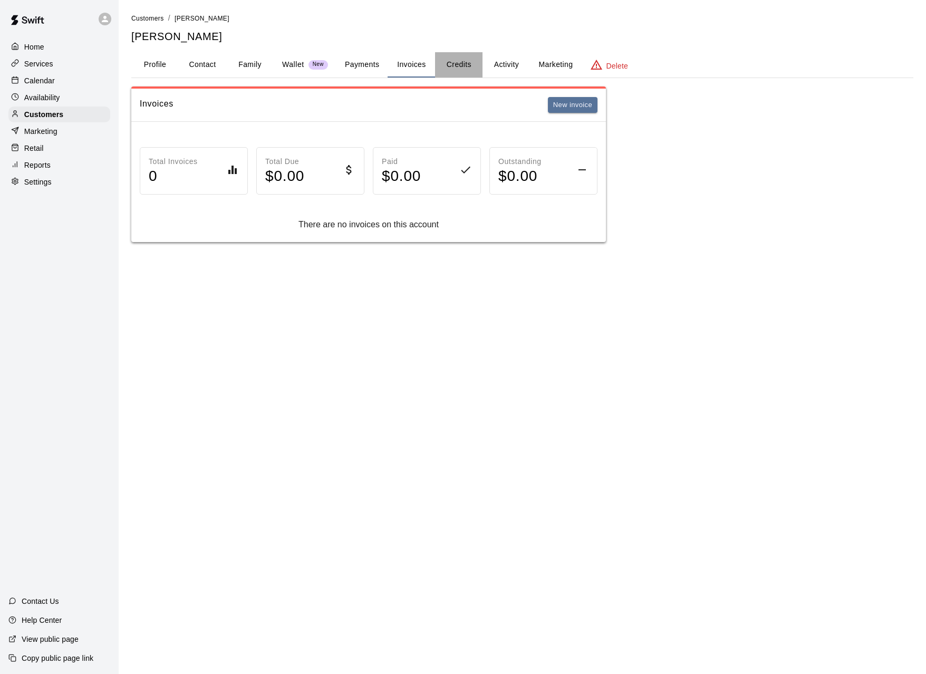
click at [465, 65] on button "Credits" at bounding box center [458, 64] width 47 height 25
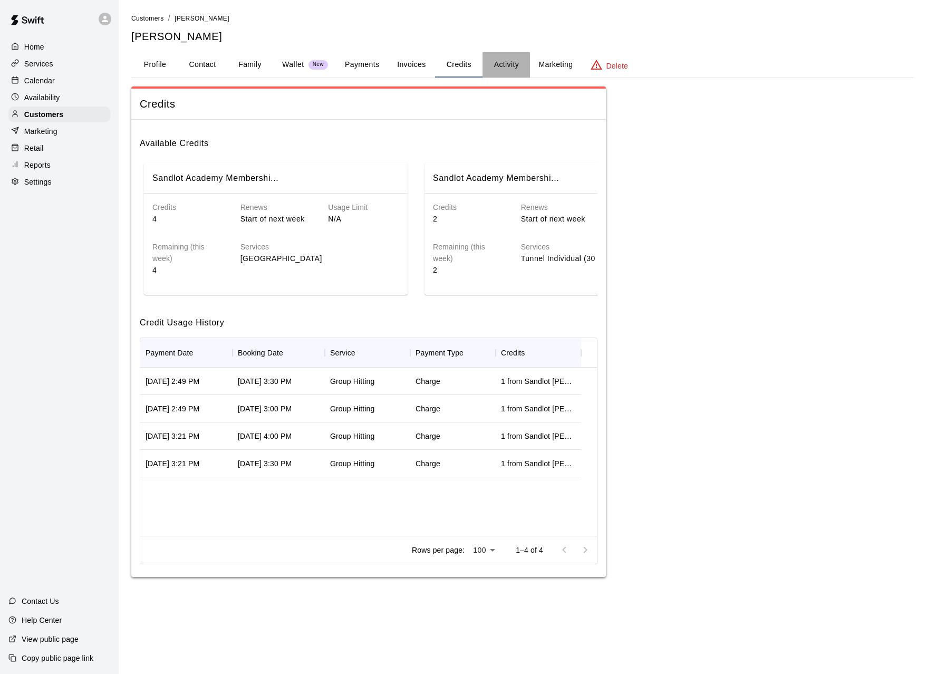
click at [508, 67] on button "Activity" at bounding box center [506, 64] width 47 height 25
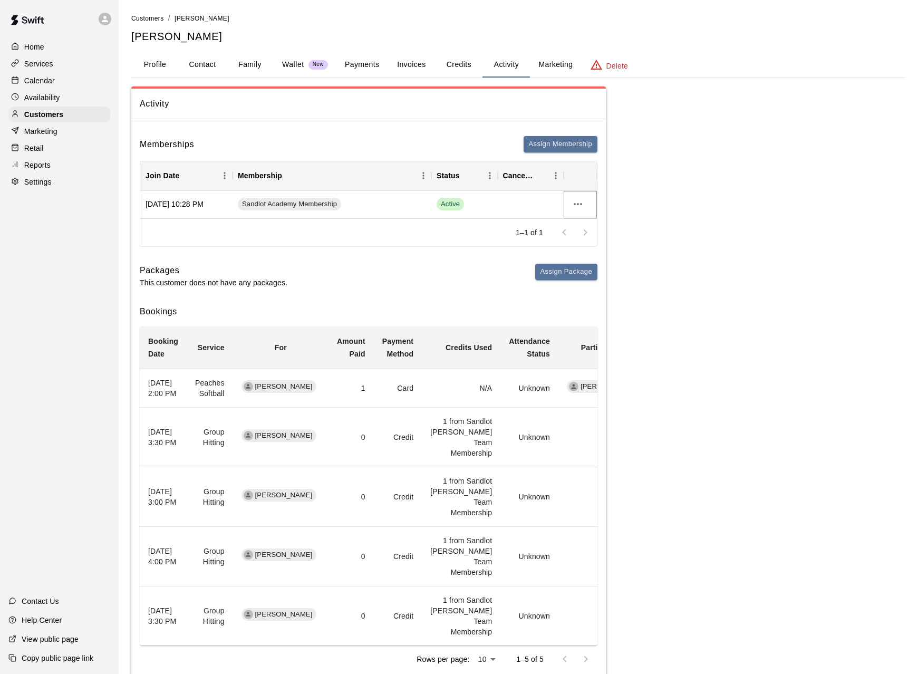
click at [580, 206] on icon "more actions" at bounding box center [578, 204] width 13 height 13
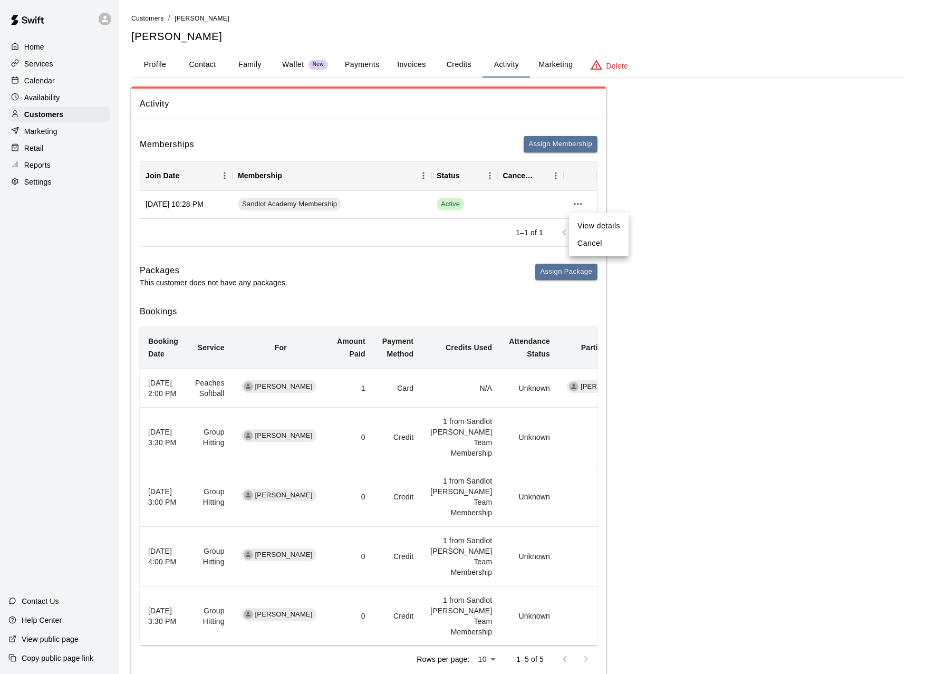
click at [583, 225] on li "View details" at bounding box center [599, 225] width 60 height 17
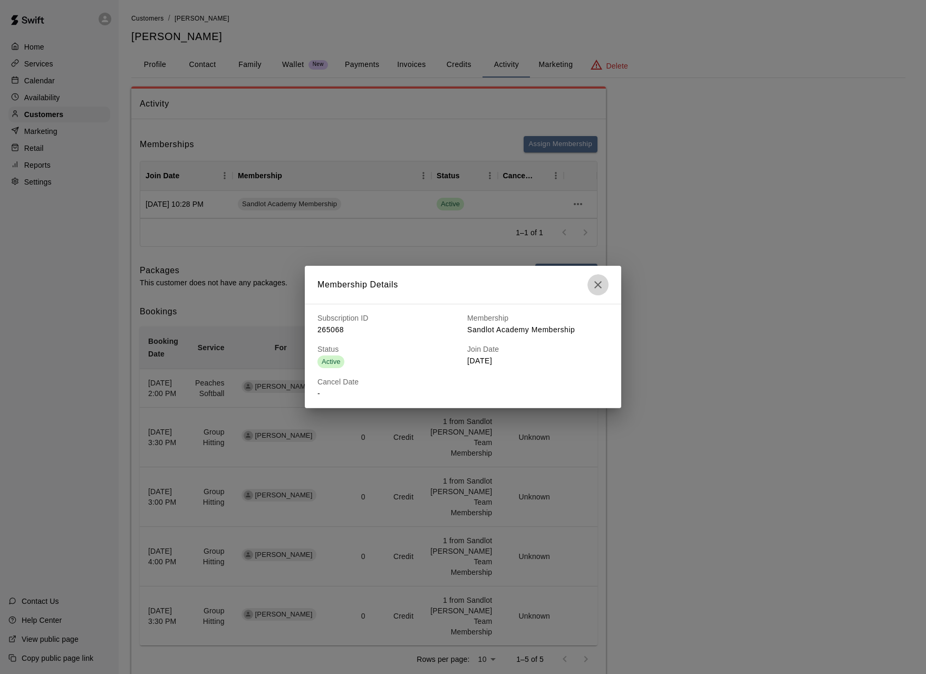
click at [603, 284] on icon "button" at bounding box center [598, 284] width 13 height 13
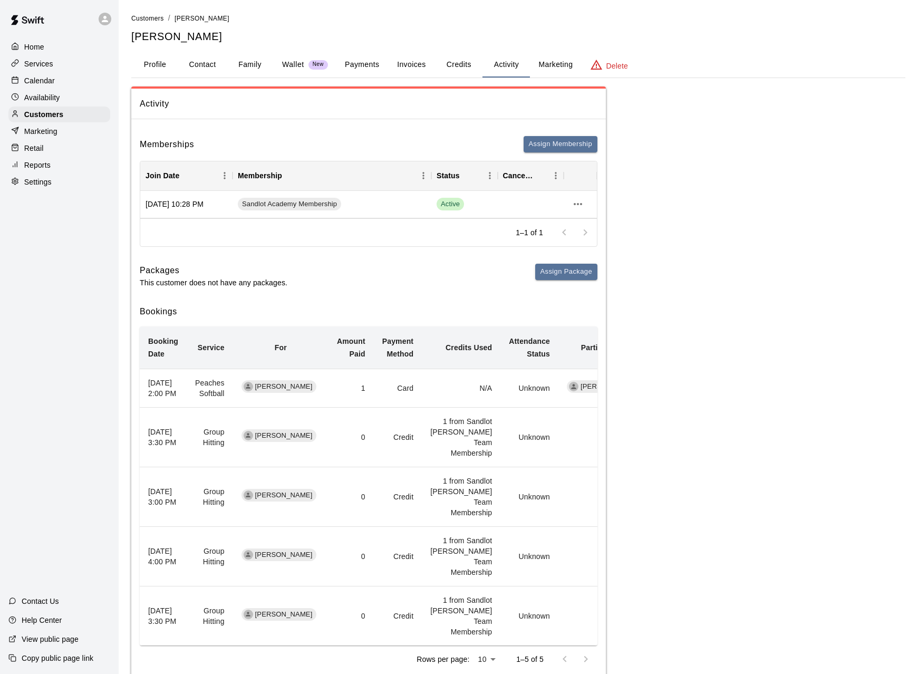
click at [205, 59] on button "Contact" at bounding box center [202, 64] width 47 height 25
select select "**"
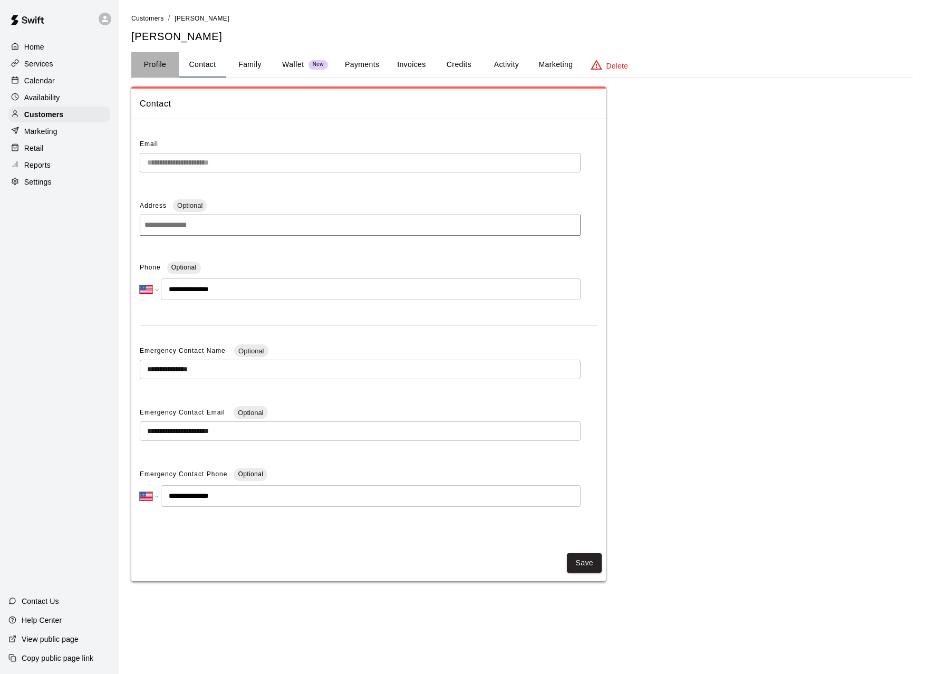
click at [167, 62] on button "Profile" at bounding box center [154, 64] width 47 height 25
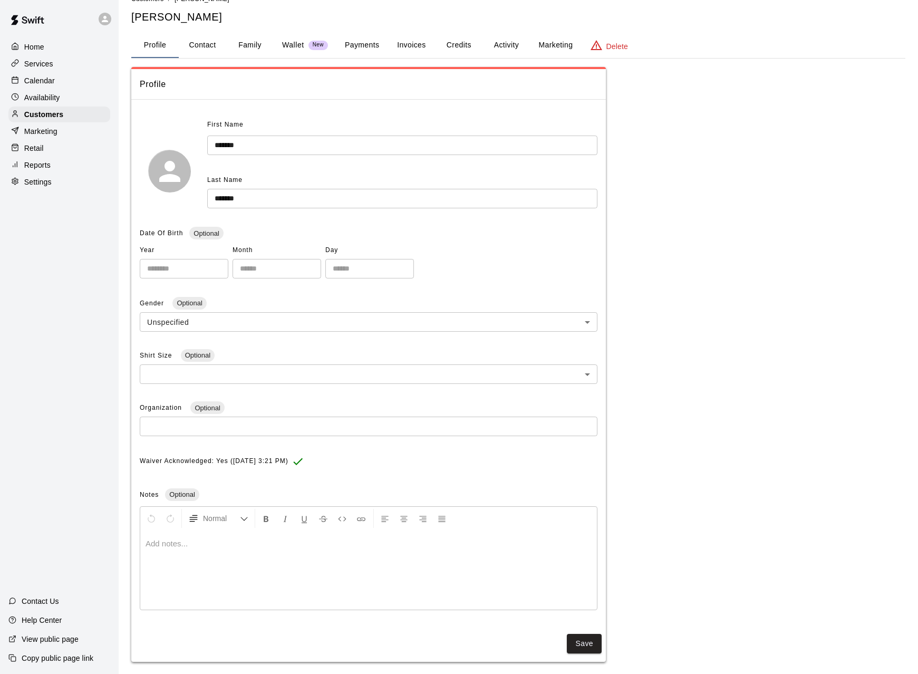
scroll to position [28, 0]
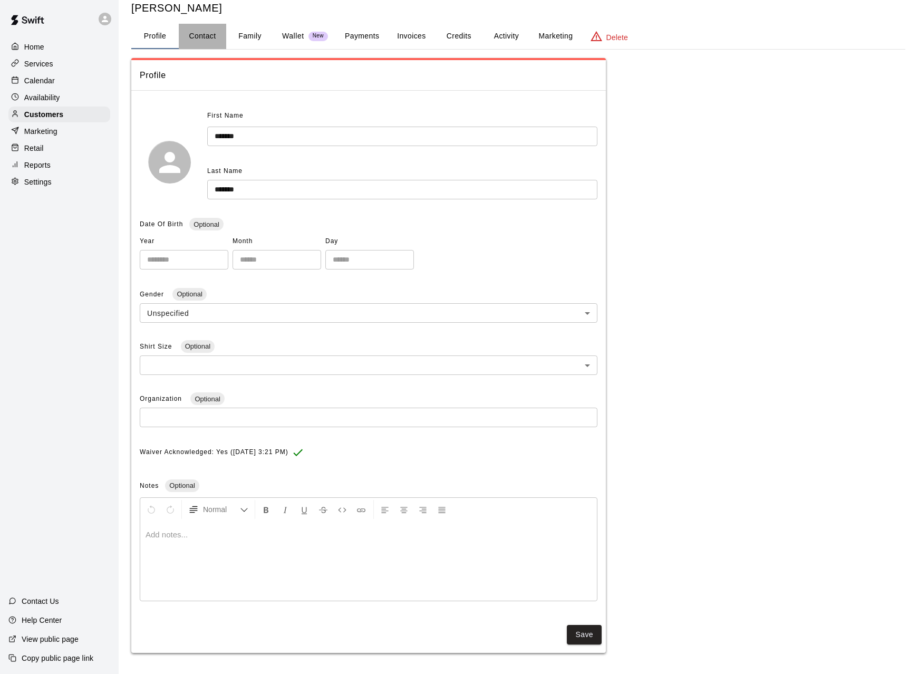
click at [196, 33] on button "Contact" at bounding box center [202, 36] width 47 height 25
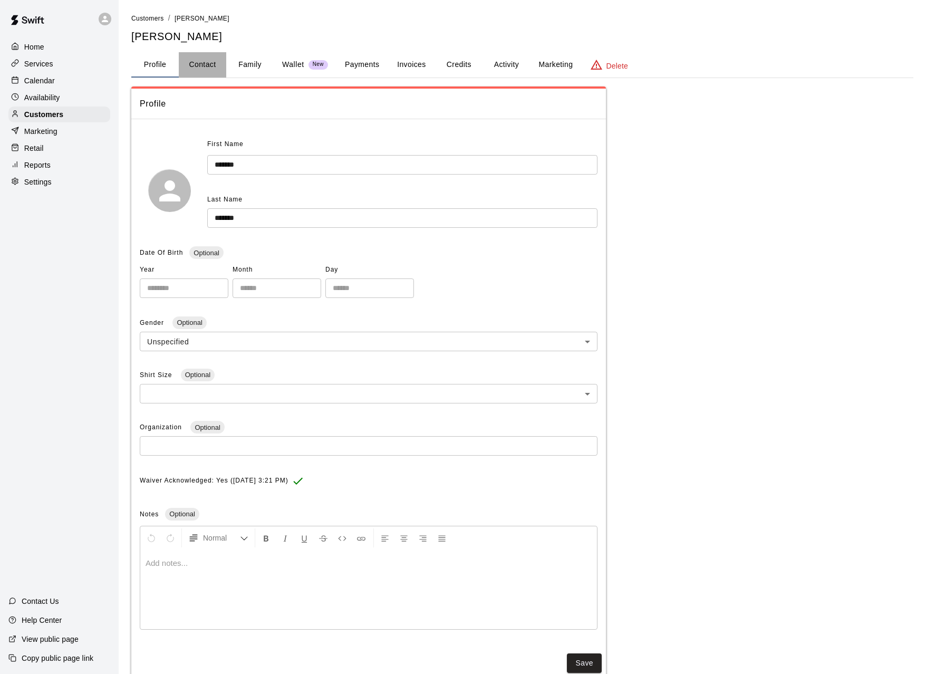
select select "**"
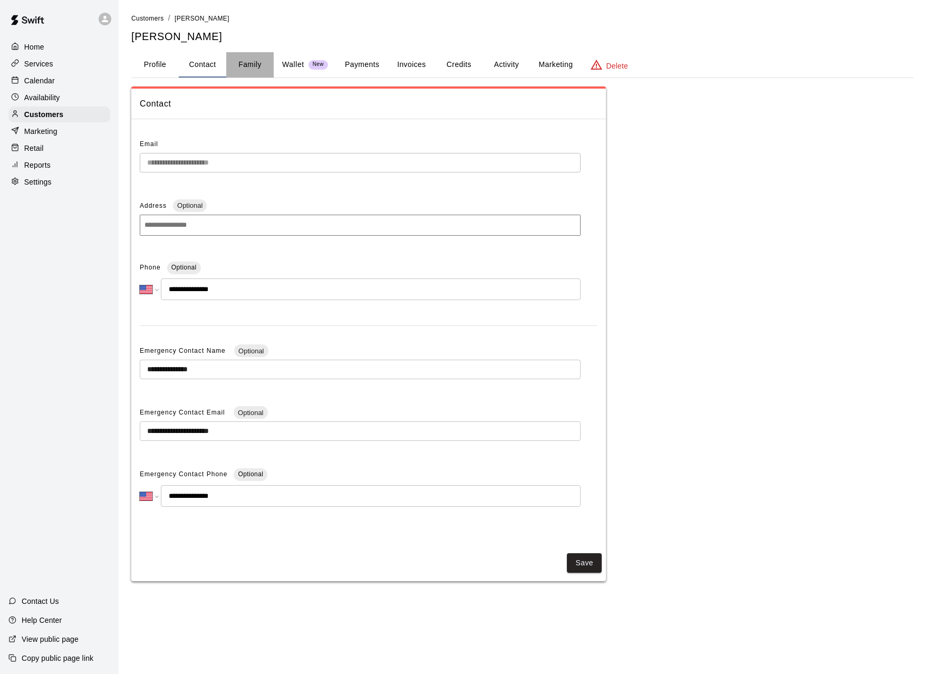
click at [258, 69] on button "Family" at bounding box center [249, 64] width 47 height 25
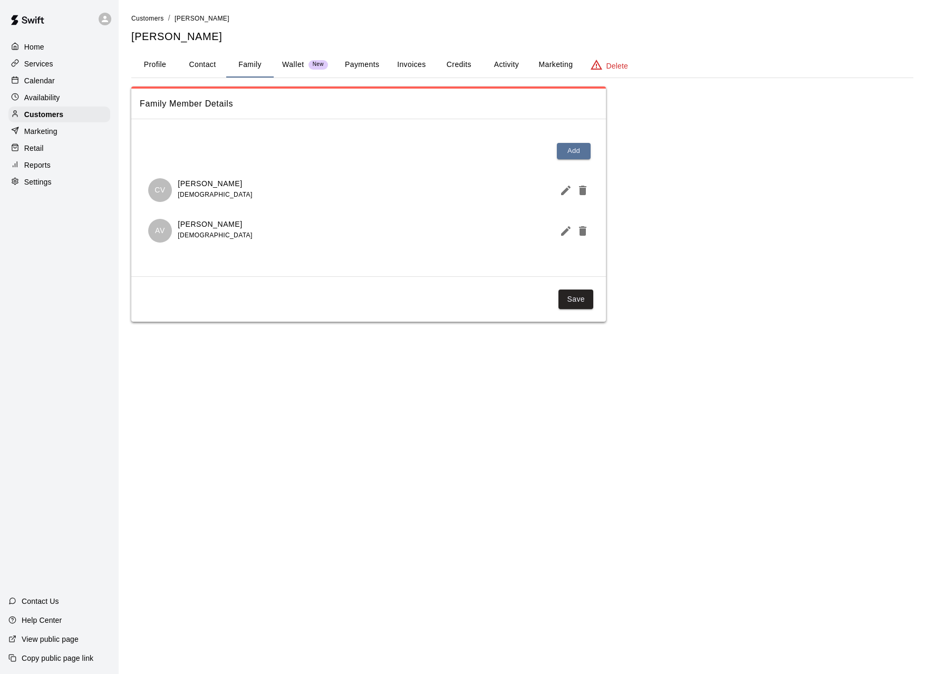
click at [285, 67] on p "Wallet" at bounding box center [293, 64] width 22 height 11
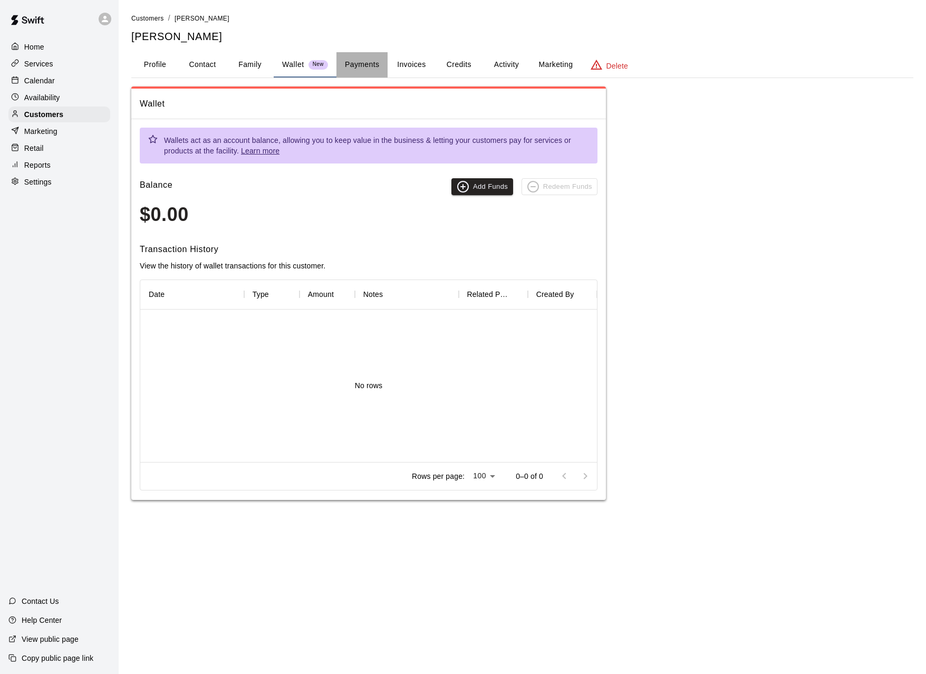
click at [358, 72] on button "Payments" at bounding box center [361, 64] width 51 height 25
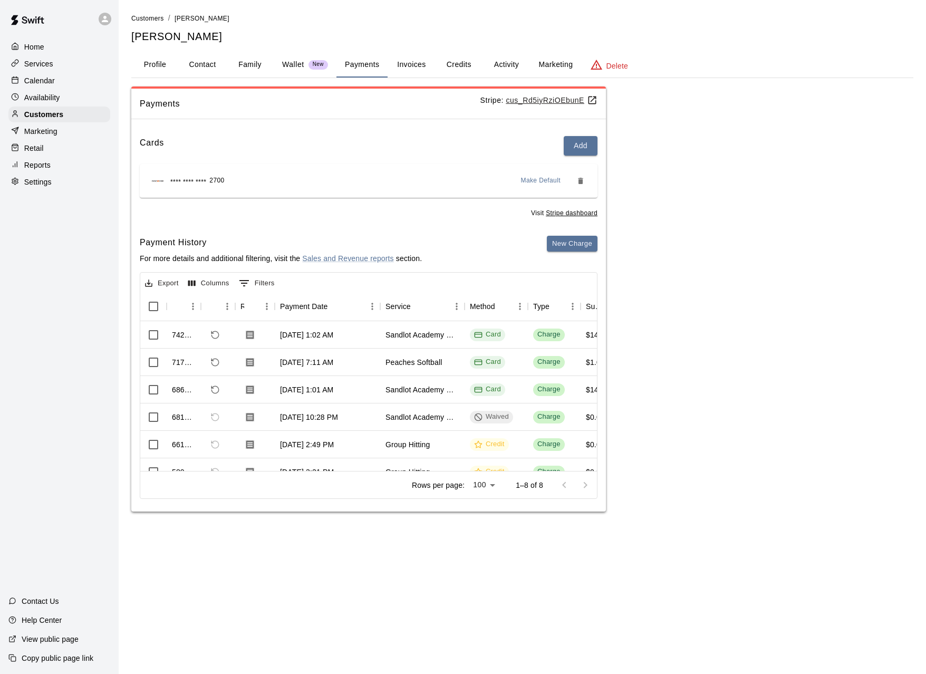
click at [405, 72] on button "Invoices" at bounding box center [411, 64] width 47 height 25
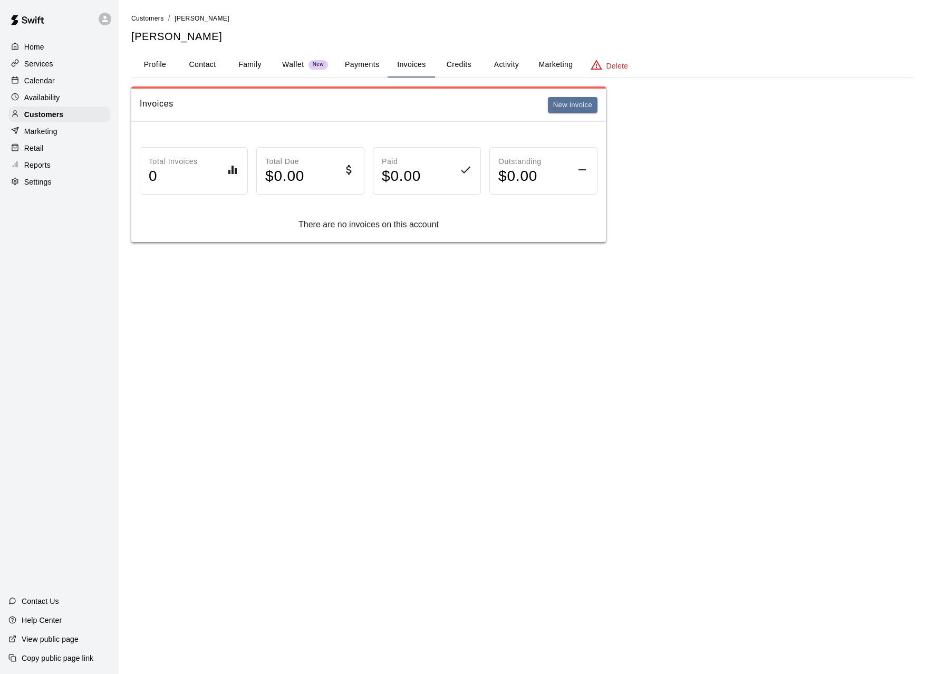
click at [468, 69] on button "Credits" at bounding box center [458, 64] width 47 height 25
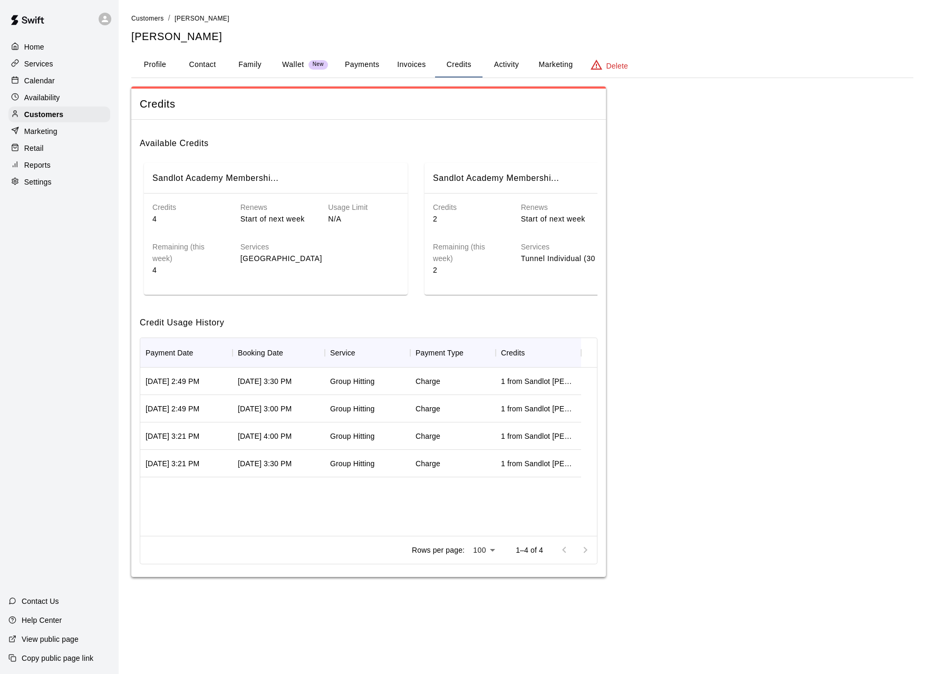
click at [505, 63] on button "Activity" at bounding box center [506, 64] width 47 height 25
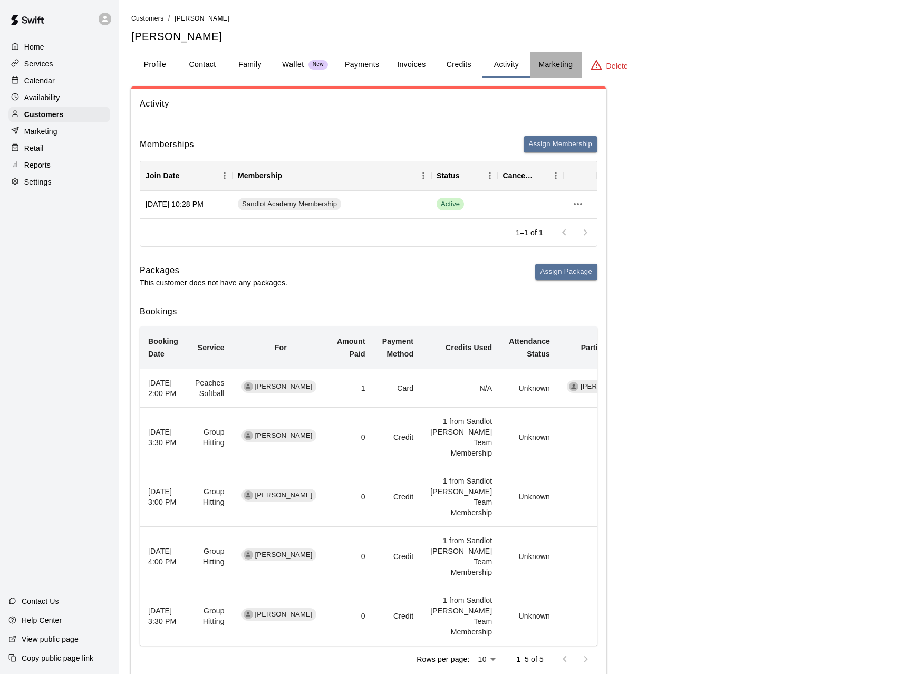
click at [546, 62] on button "Marketing" at bounding box center [555, 64] width 51 height 25
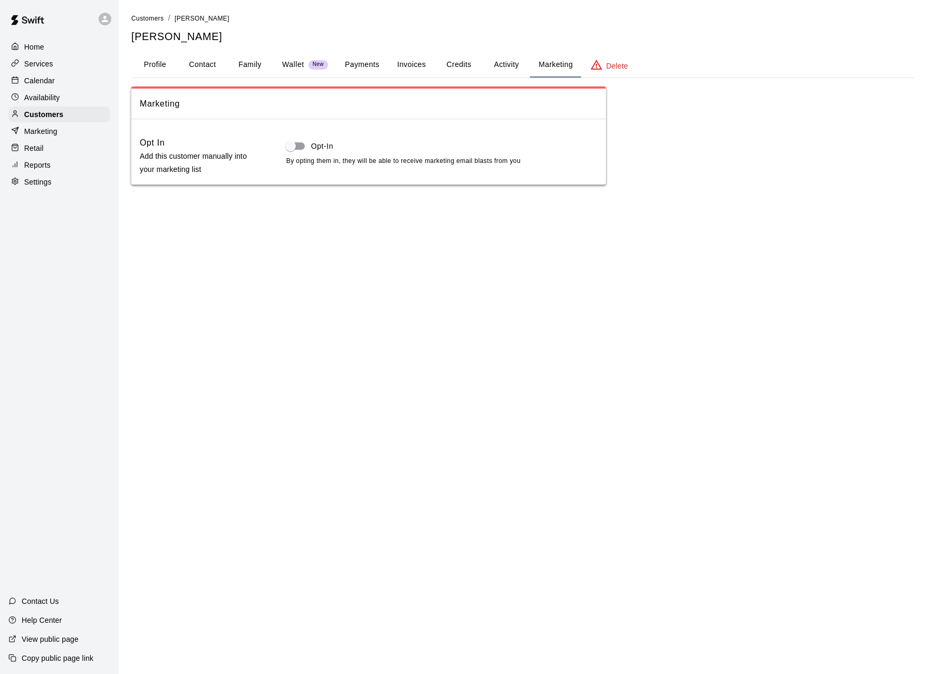
click at [168, 63] on button "Profile" at bounding box center [154, 64] width 47 height 25
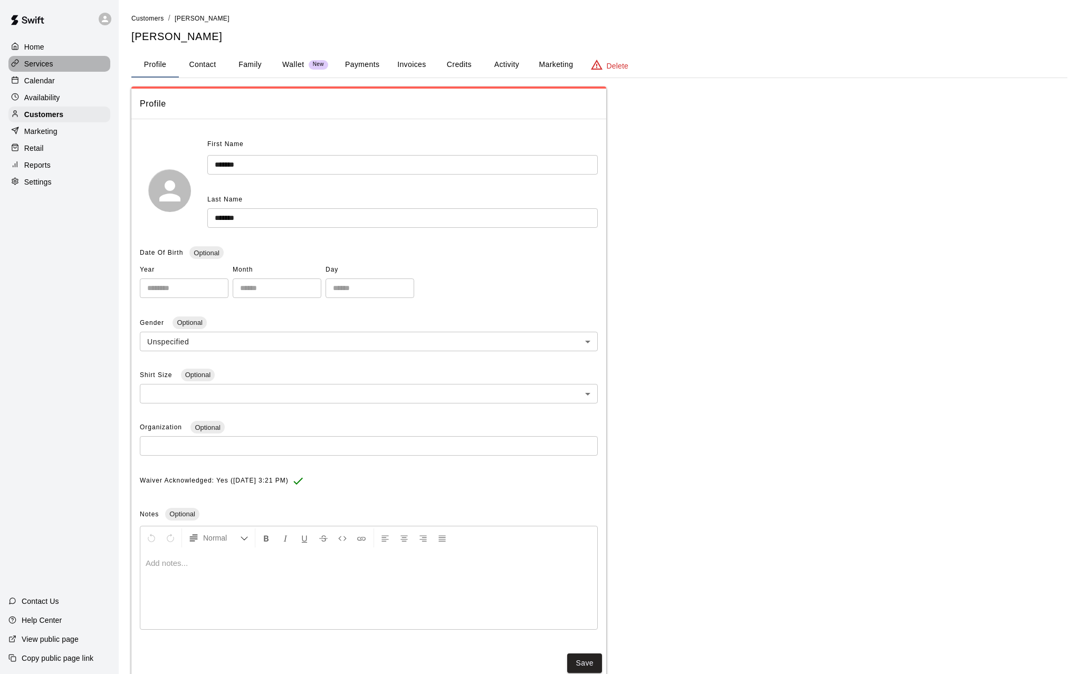
click at [37, 67] on p "Services" at bounding box center [38, 64] width 29 height 11
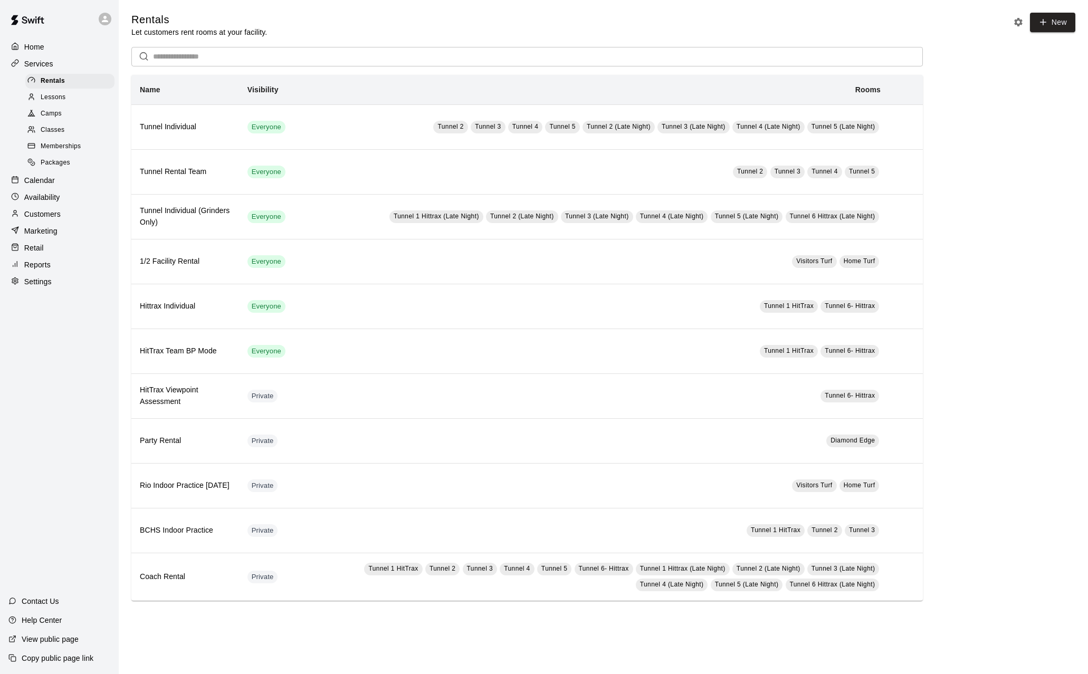
click at [68, 143] on div "Memberships" at bounding box center [69, 146] width 89 height 15
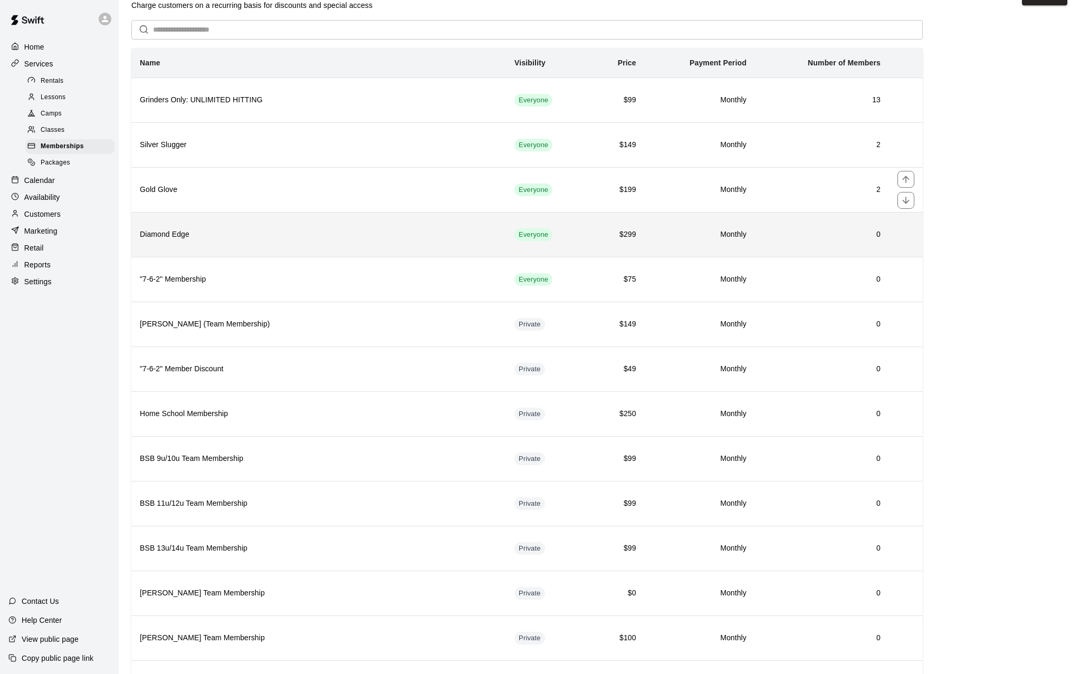
scroll to position [53, 0]
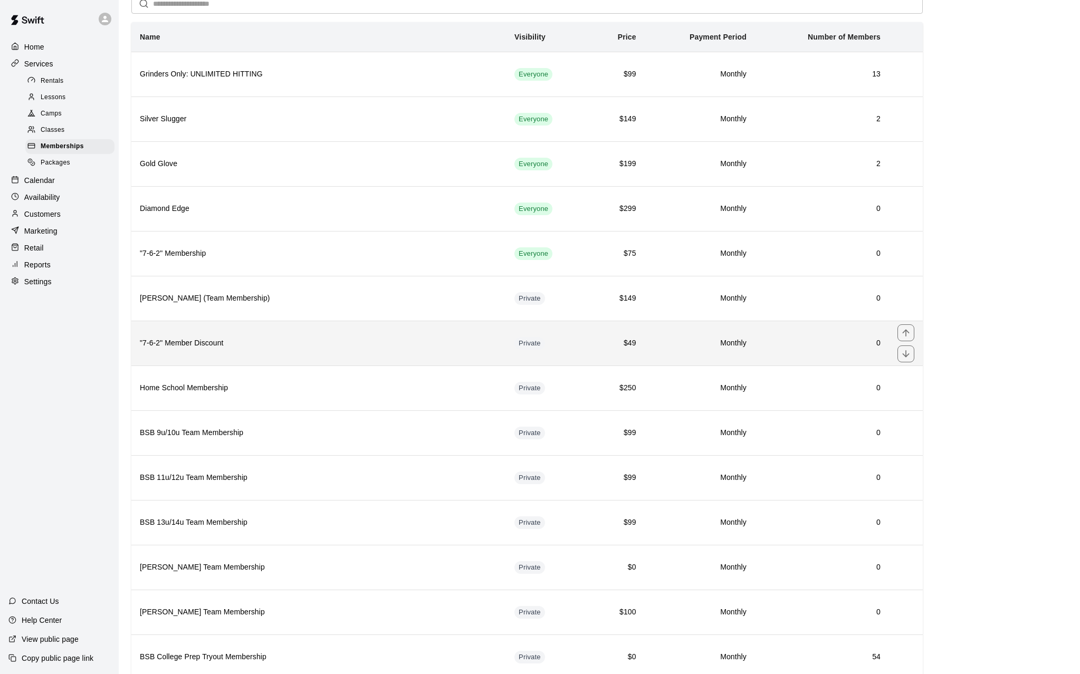
click at [806, 352] on td "0" at bounding box center [822, 343] width 134 height 45
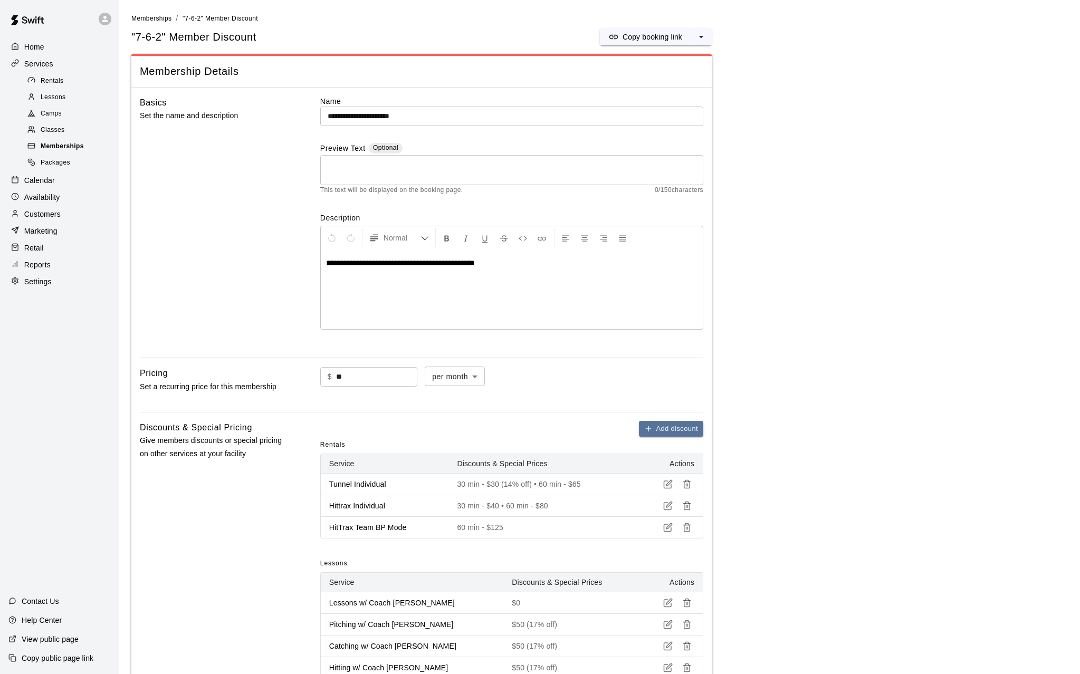
click at [66, 147] on span "Memberships" at bounding box center [62, 146] width 43 height 11
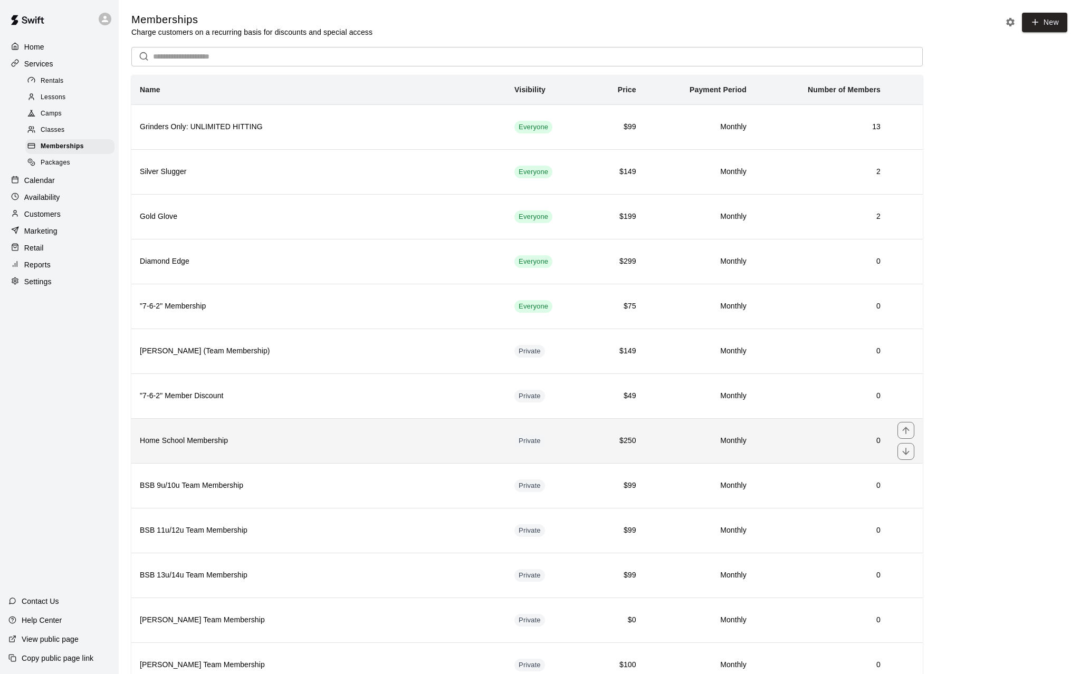
click at [395, 435] on th "Home School Membership" at bounding box center [318, 440] width 374 height 45
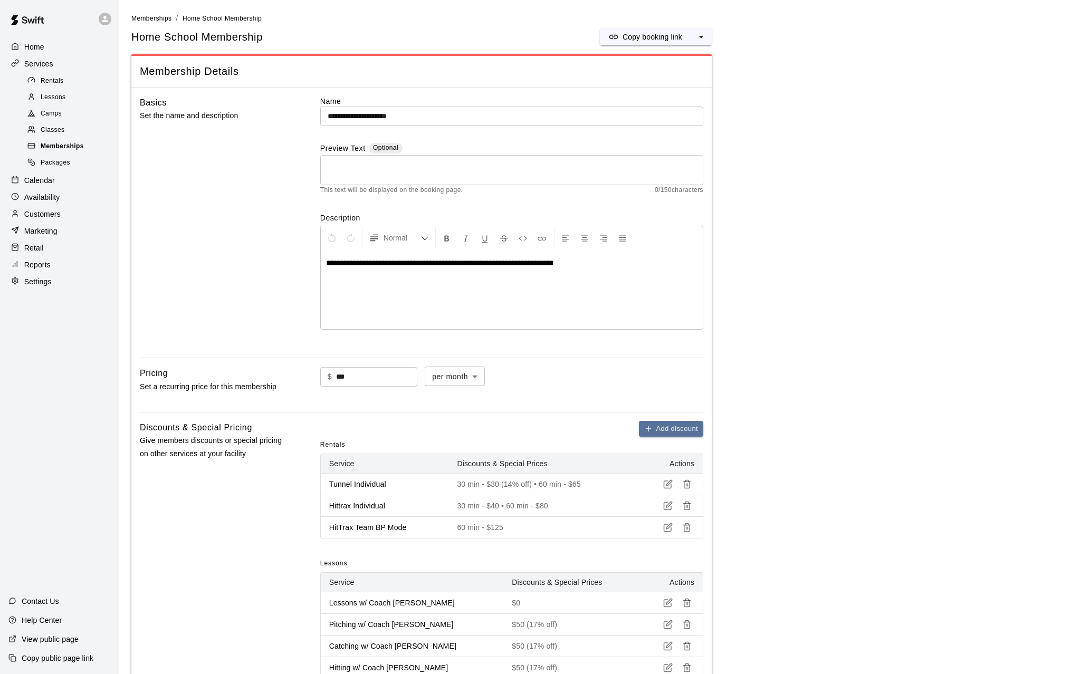
click at [50, 151] on span "Memberships" at bounding box center [62, 146] width 43 height 11
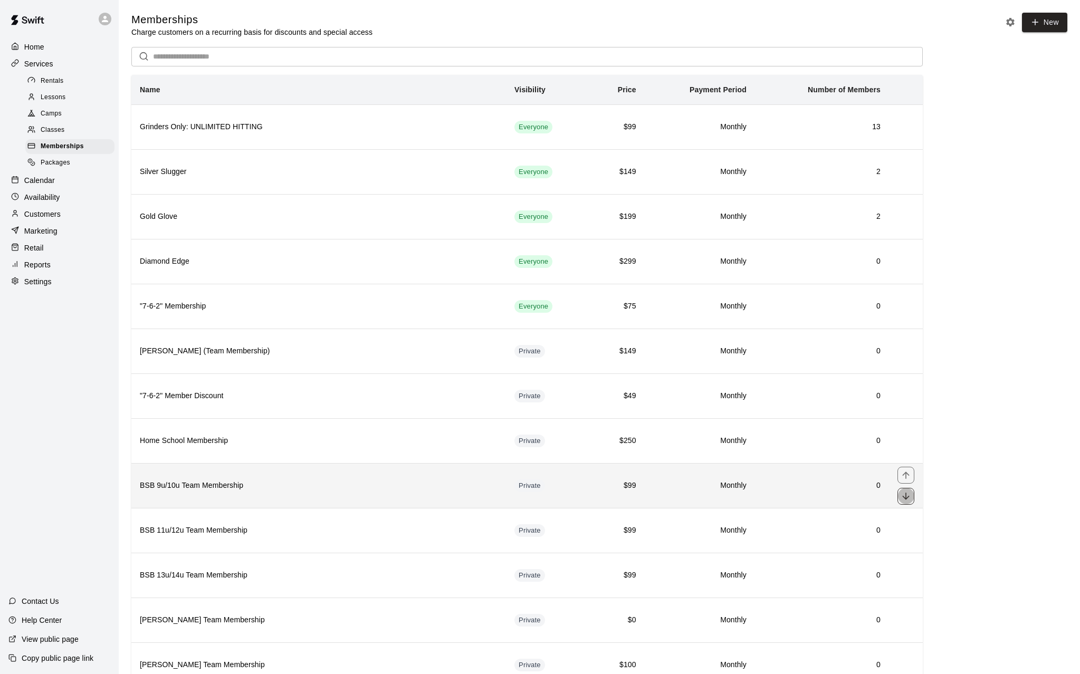
click at [903, 500] on icon "move item down" at bounding box center [905, 496] width 11 height 11
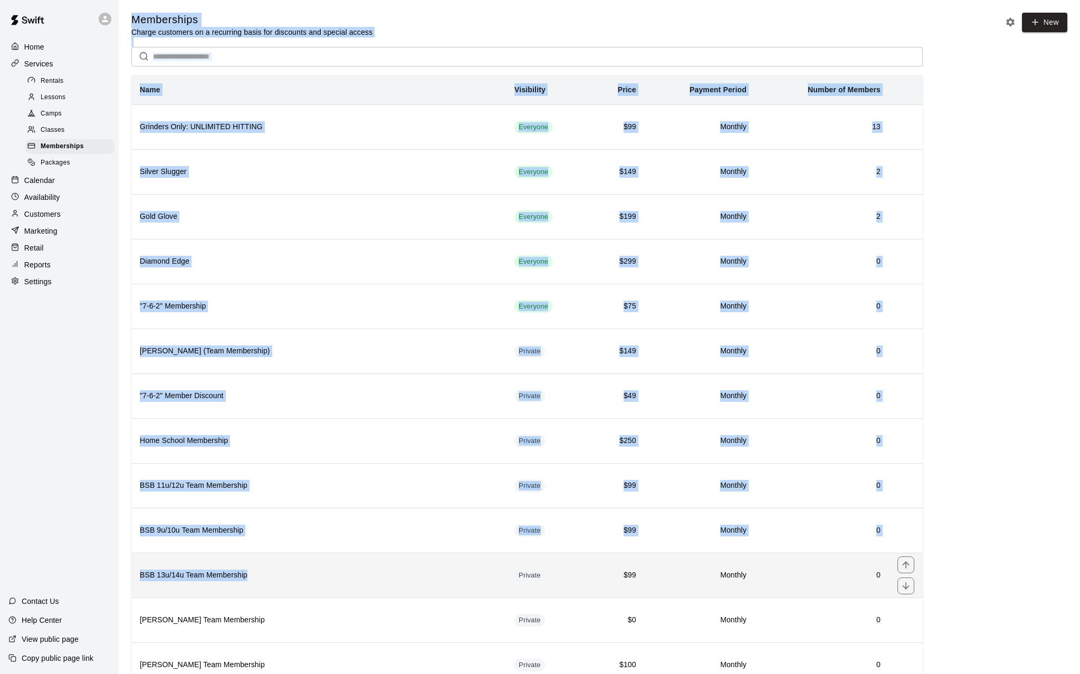
click at [320, 576] on h6 "BSB 13u/14u Team Membership" at bounding box center [319, 576] width 358 height 12
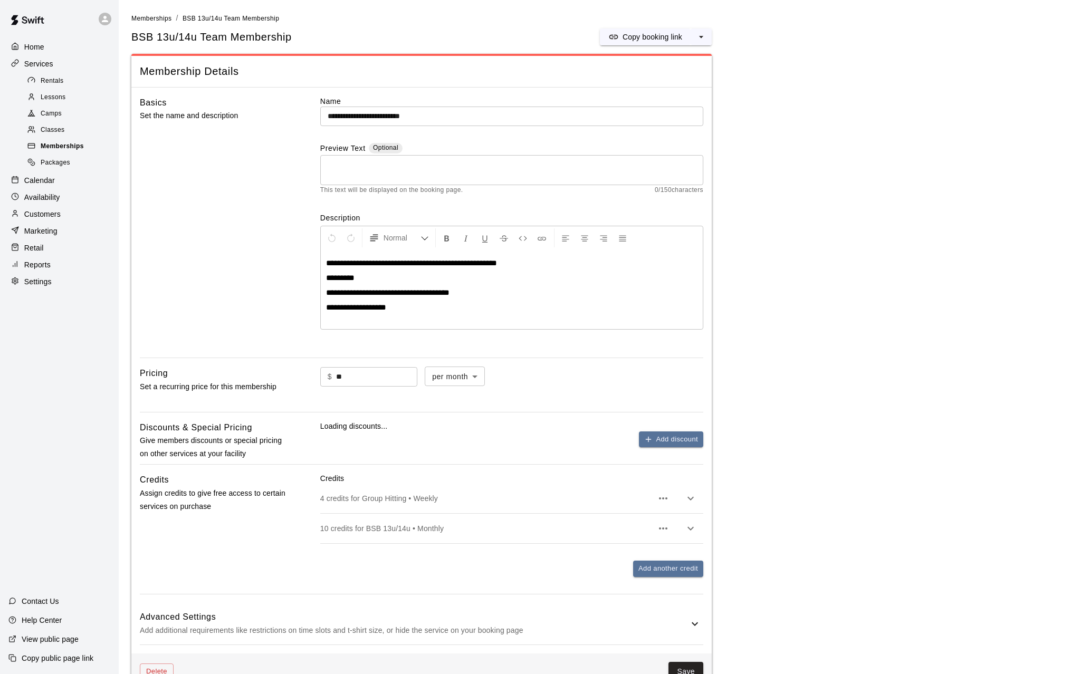
click at [76, 144] on div "Memberships" at bounding box center [69, 146] width 89 height 15
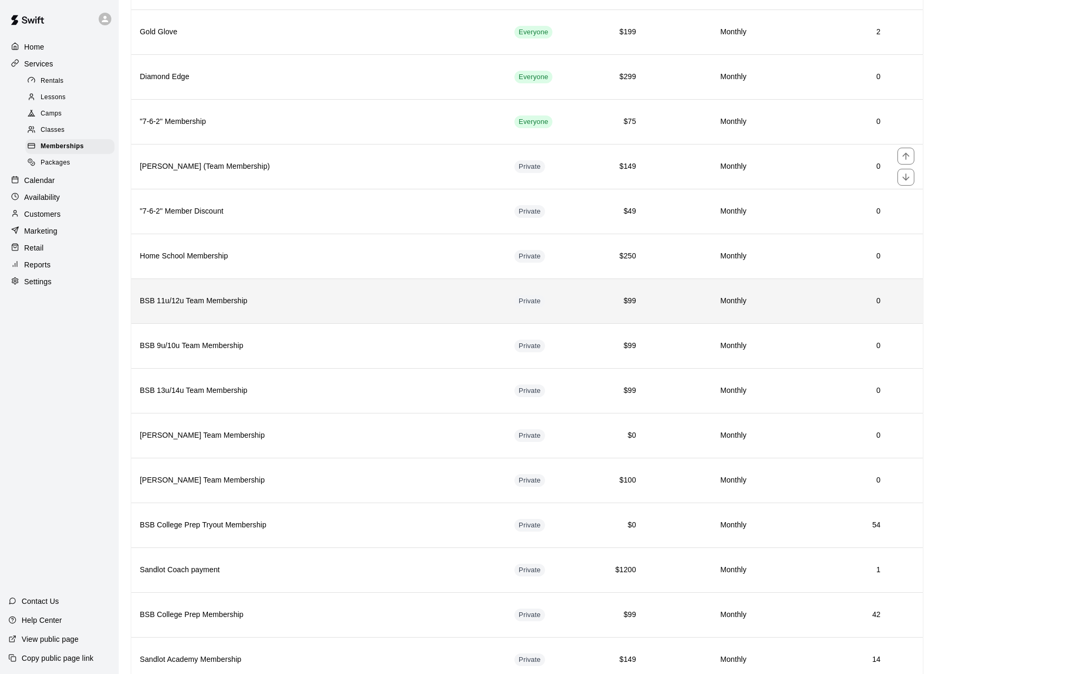
scroll to position [211, 0]
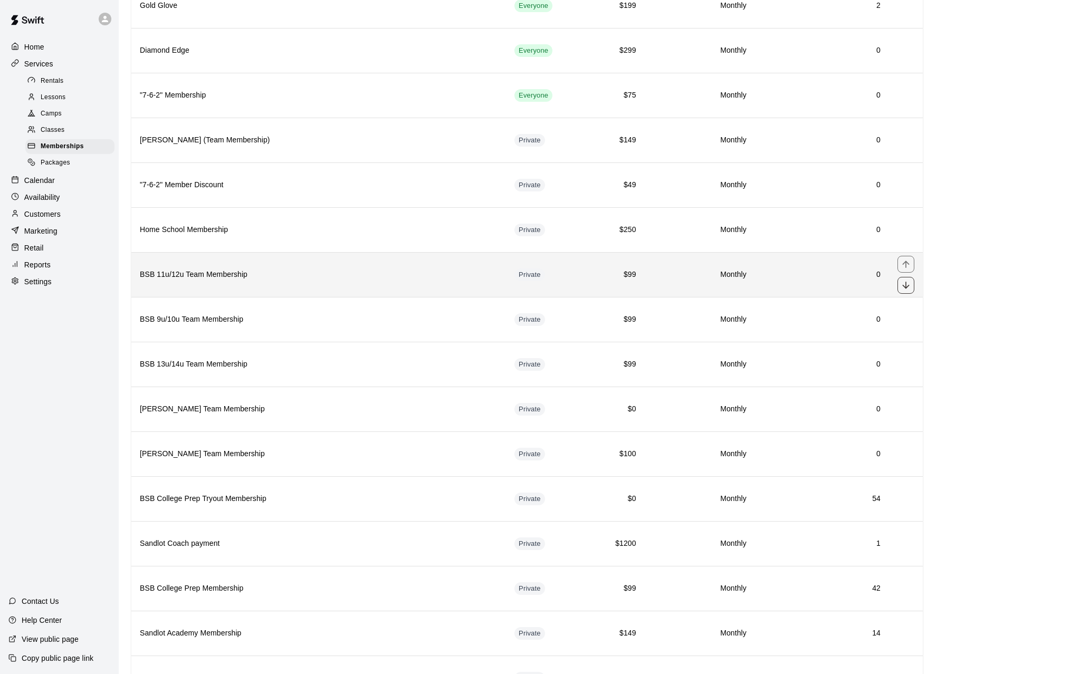
click at [912, 285] on button "move item down" at bounding box center [905, 285] width 17 height 17
click at [908, 286] on icon "move item down" at bounding box center [905, 285] width 11 height 11
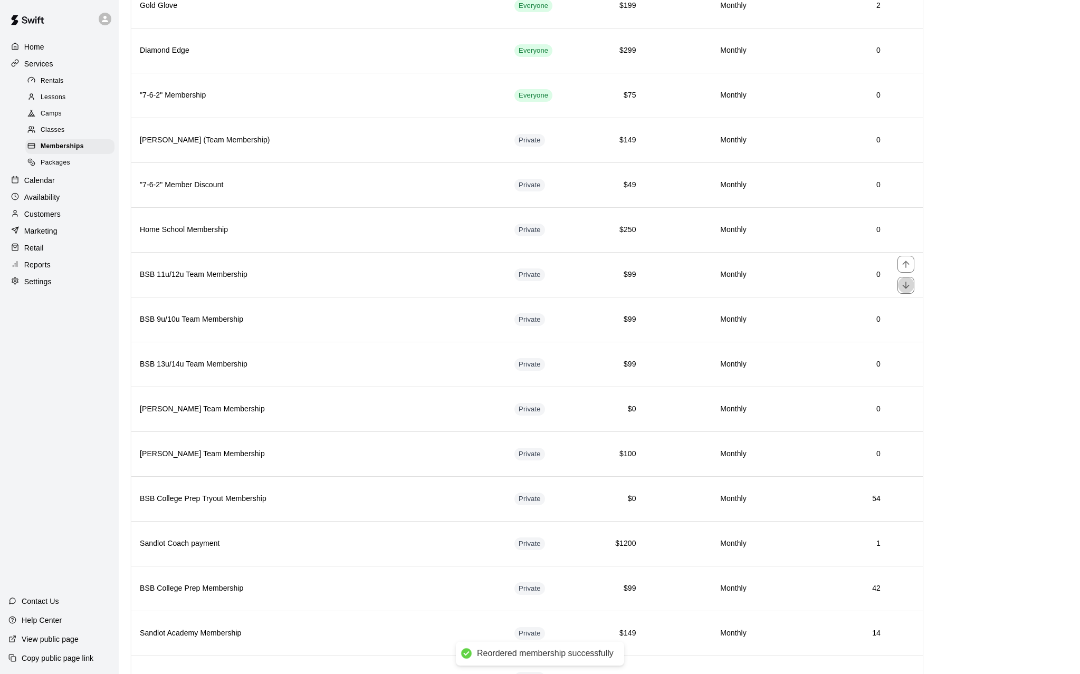
click at [908, 286] on icon "move item down" at bounding box center [905, 285] width 11 height 11
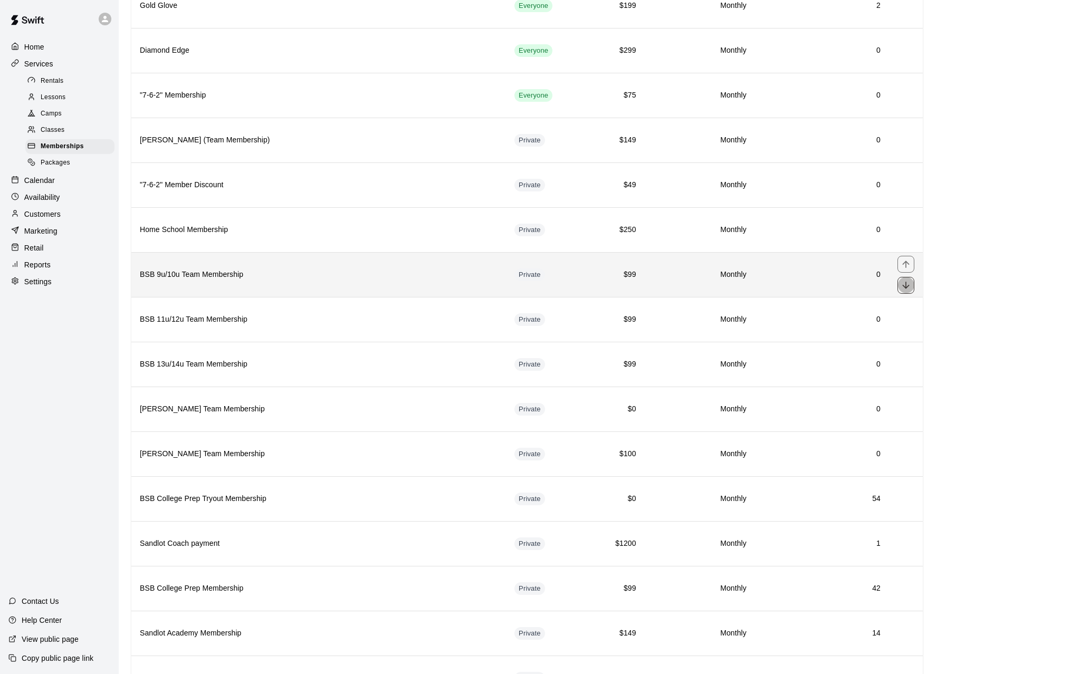
click at [907, 285] on icon "move item down" at bounding box center [905, 285] width 11 height 11
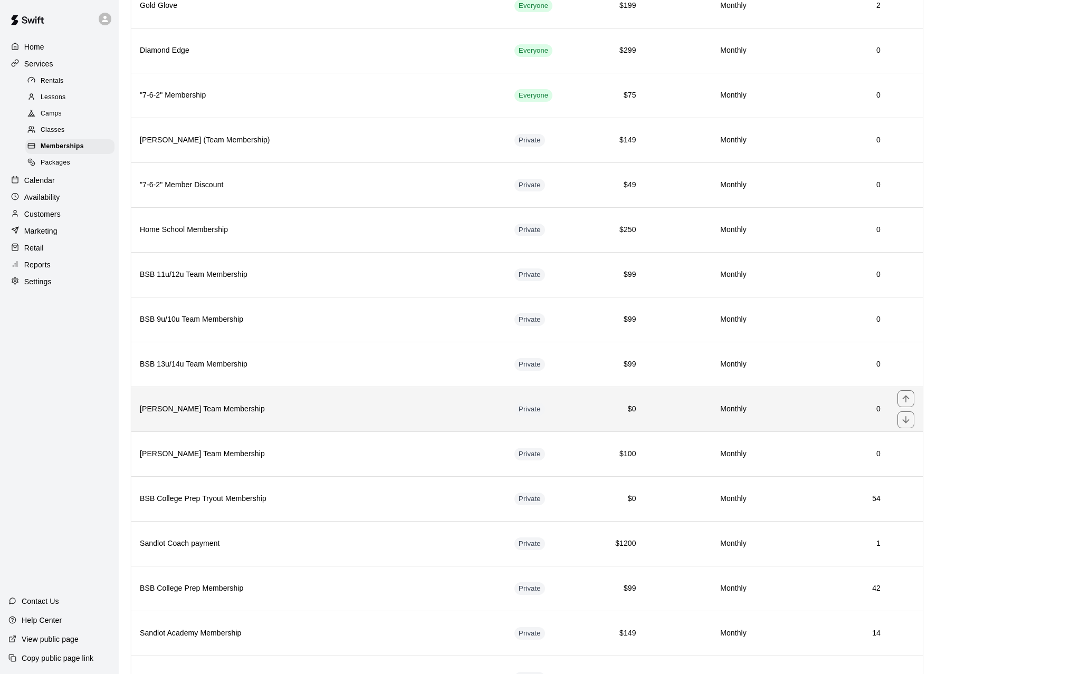
click at [806, 405] on h6 "0" at bounding box center [821, 409] width 117 height 12
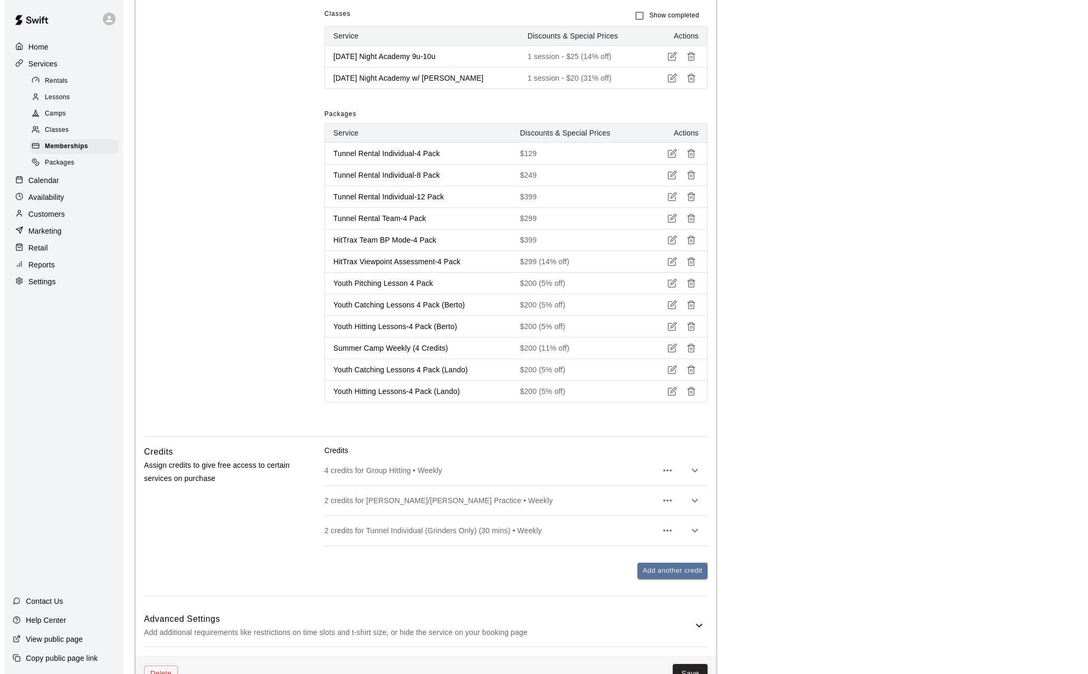
scroll to position [1013, 0]
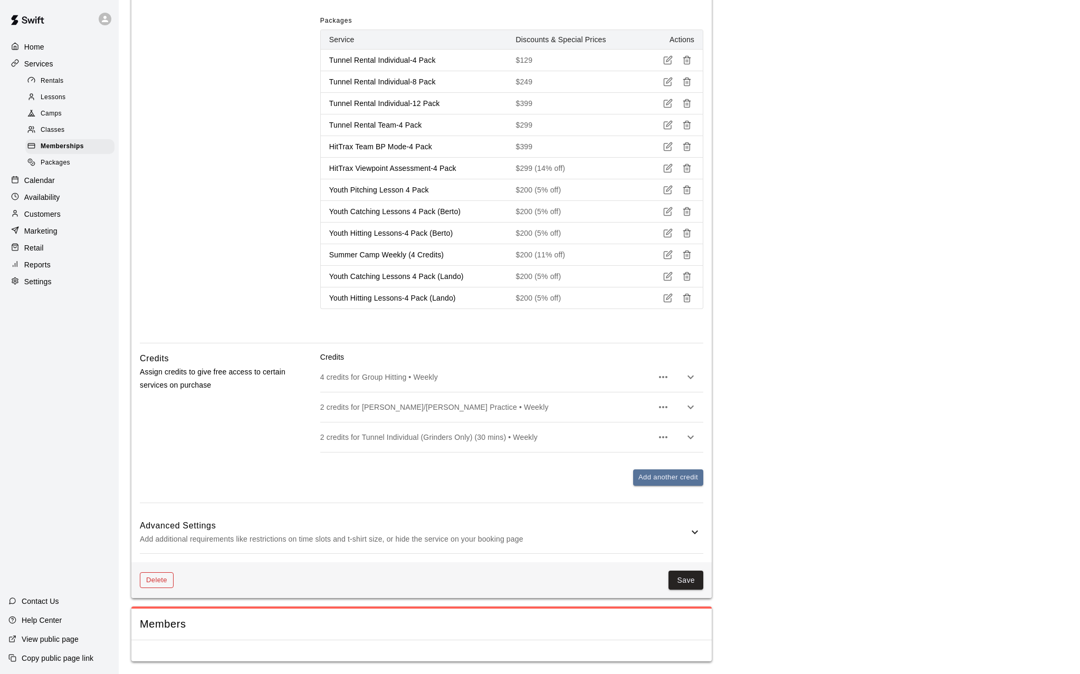
click at [148, 580] on button "Delete" at bounding box center [157, 580] width 34 height 16
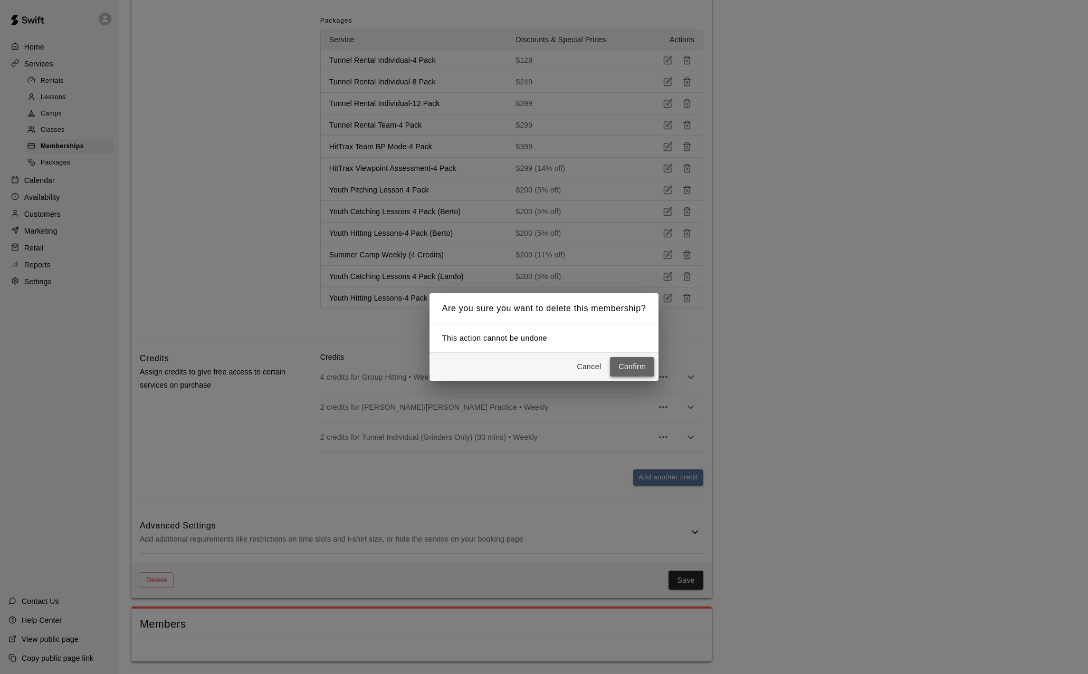
click at [643, 369] on button "Confirm" at bounding box center [632, 367] width 44 height 20
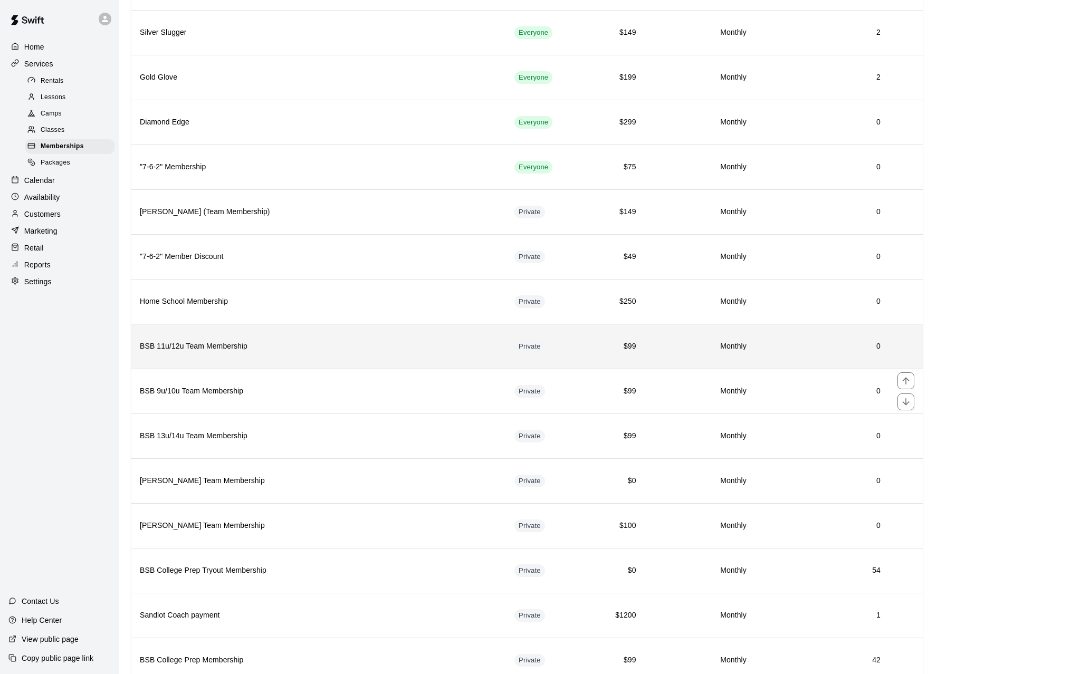
scroll to position [158, 0]
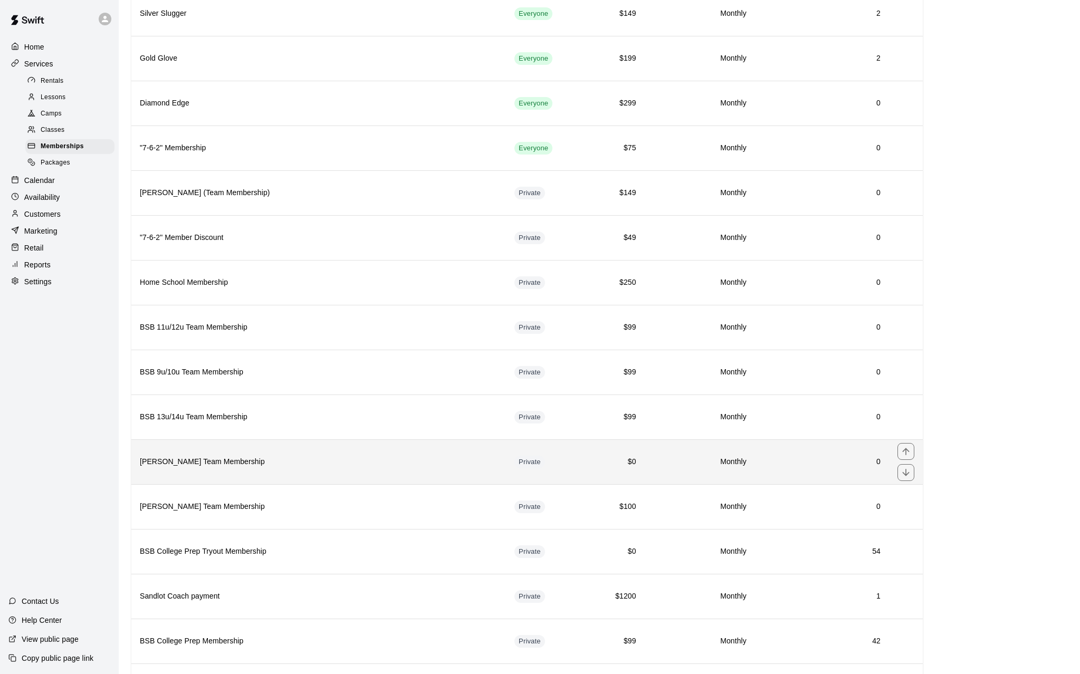
click at [798, 460] on h6 "0" at bounding box center [821, 462] width 117 height 12
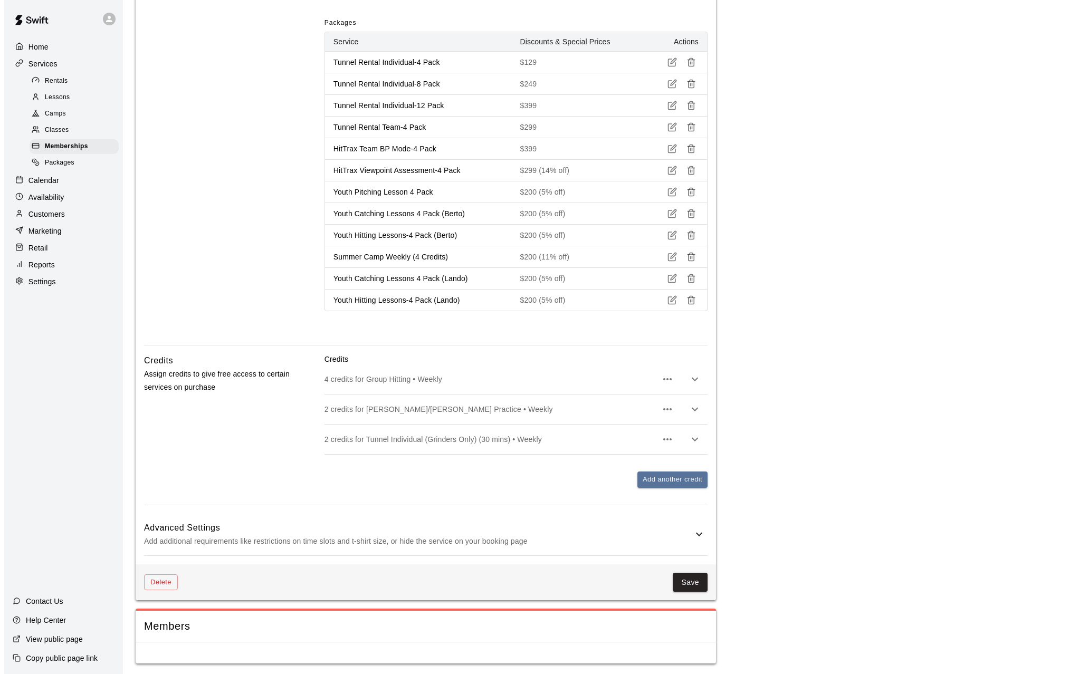
scroll to position [1013, 0]
click at [159, 576] on button "Delete" at bounding box center [157, 580] width 34 height 16
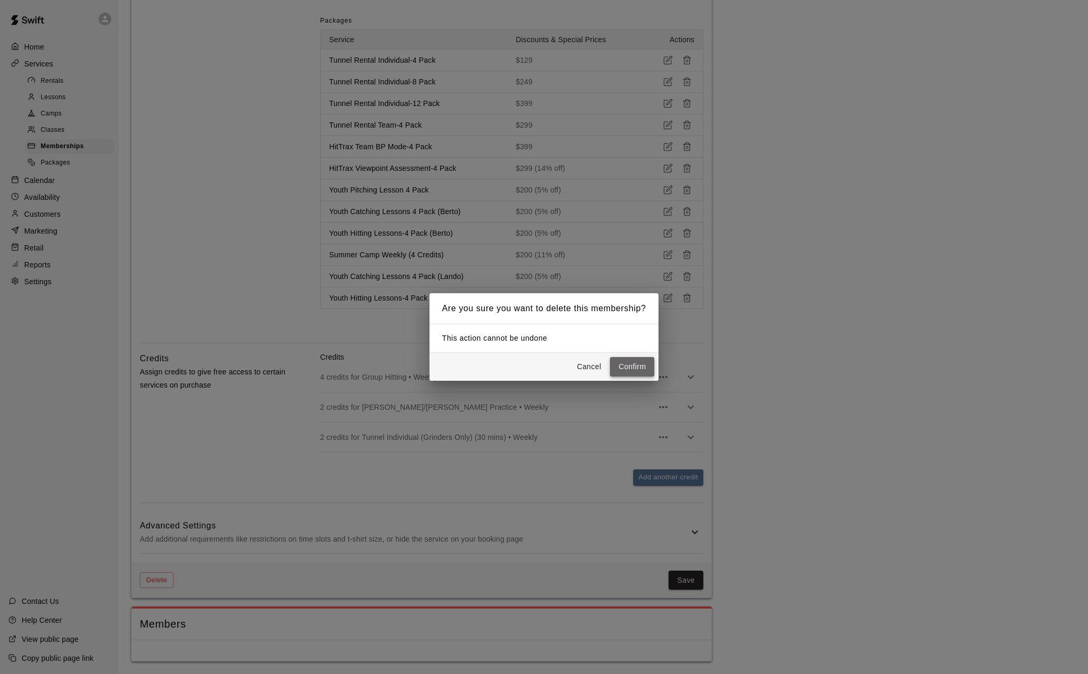
click at [636, 367] on button "Confirm" at bounding box center [632, 367] width 44 height 20
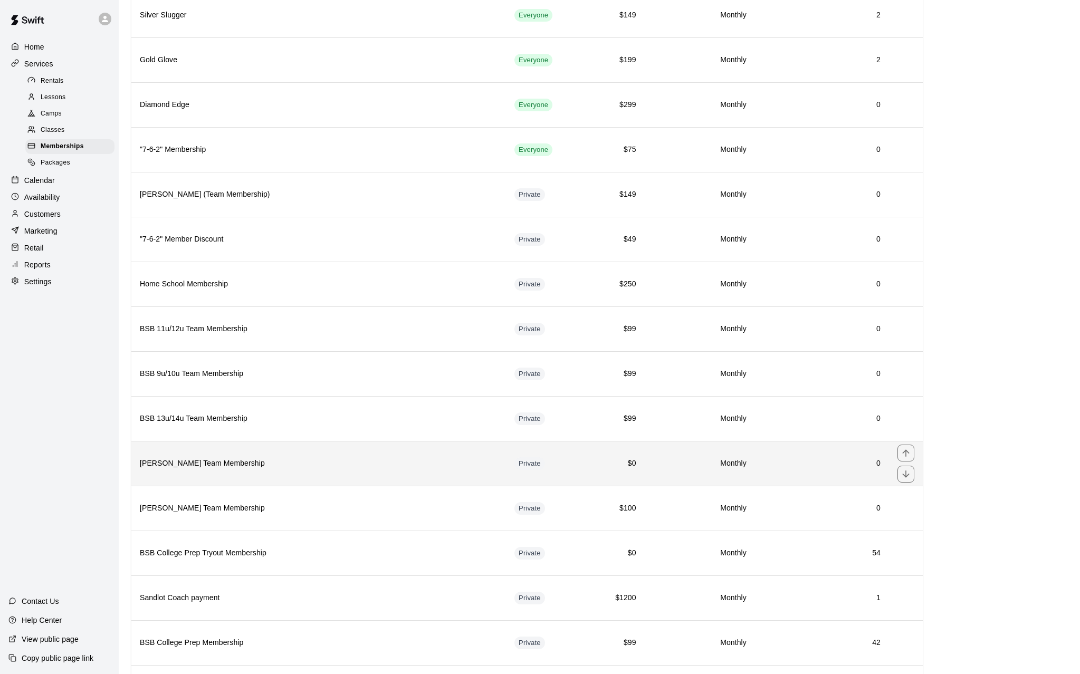
scroll to position [211, 0]
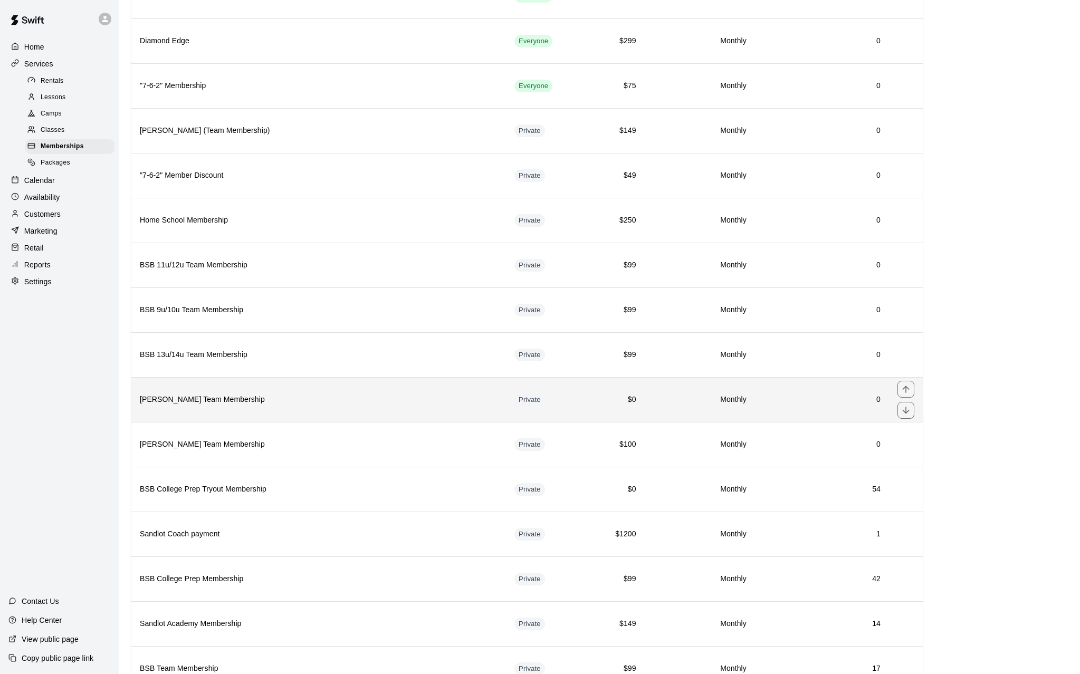
scroll to position [264, 0]
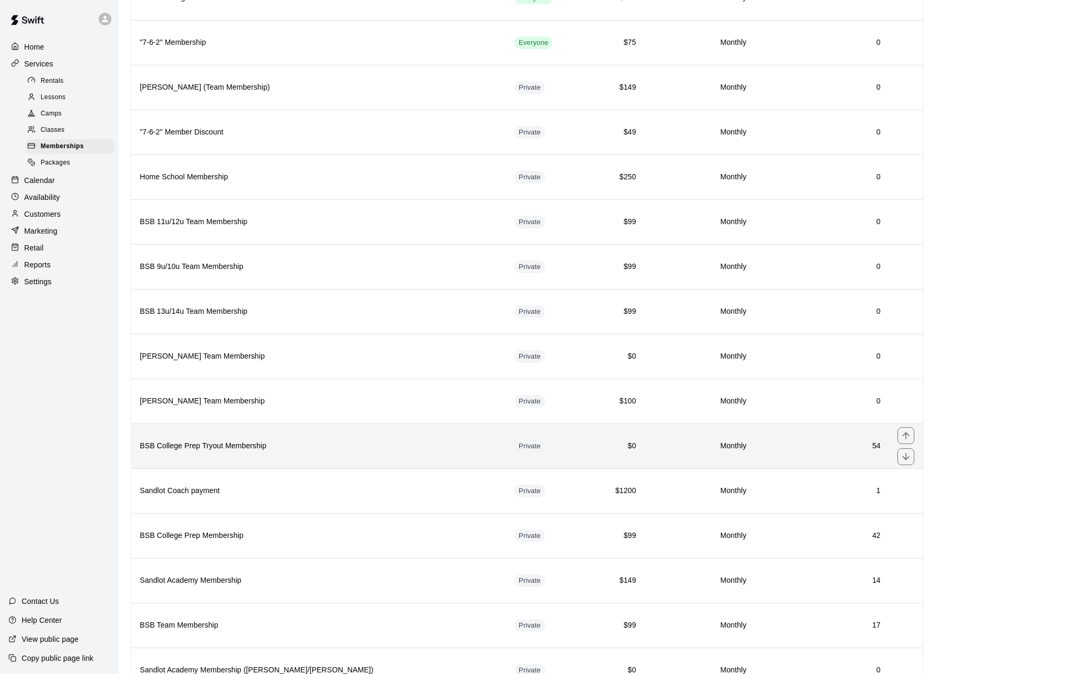
click at [365, 440] on th "BSB College Prep Tryout Membership" at bounding box center [318, 446] width 374 height 45
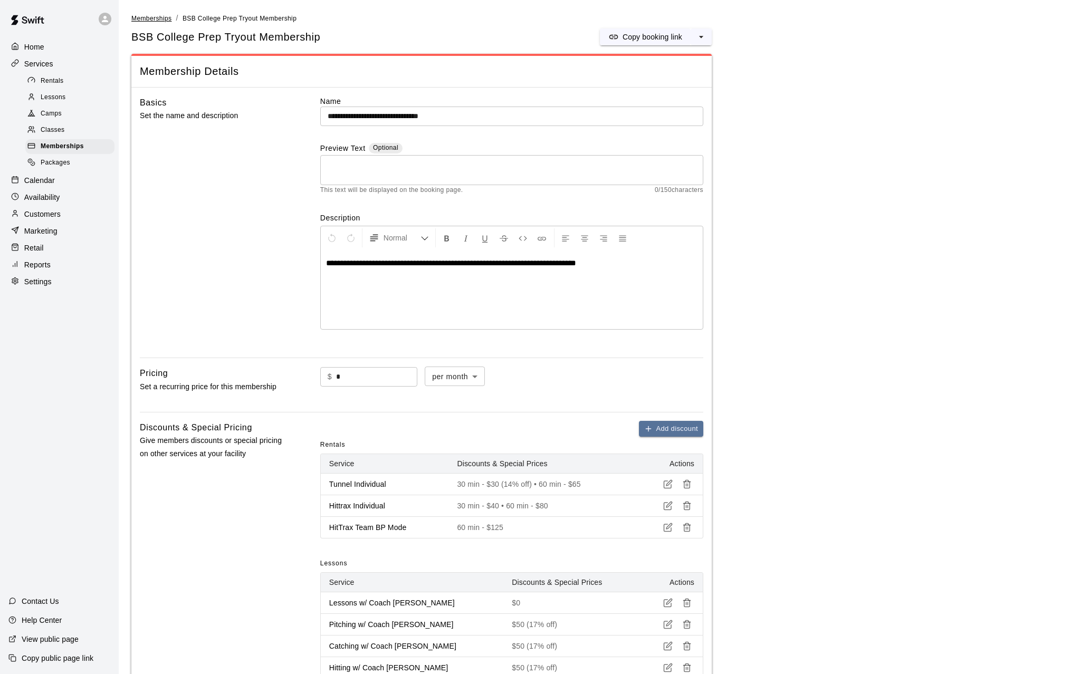
click at [139, 20] on span "Memberships" at bounding box center [151, 18] width 40 height 7
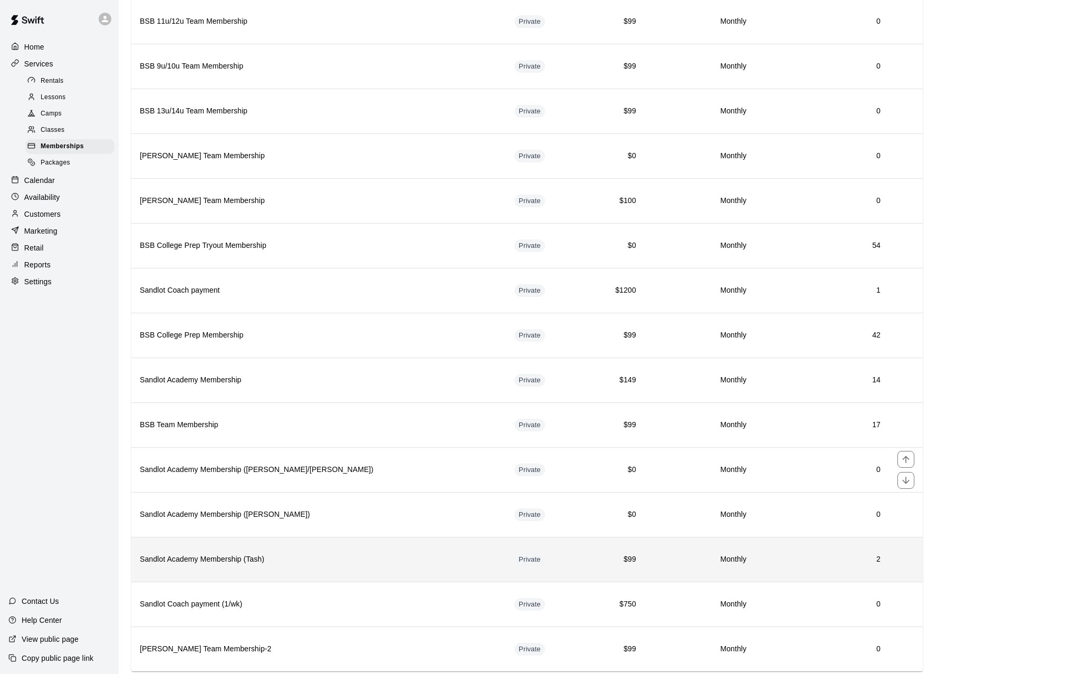
scroll to position [493, 0]
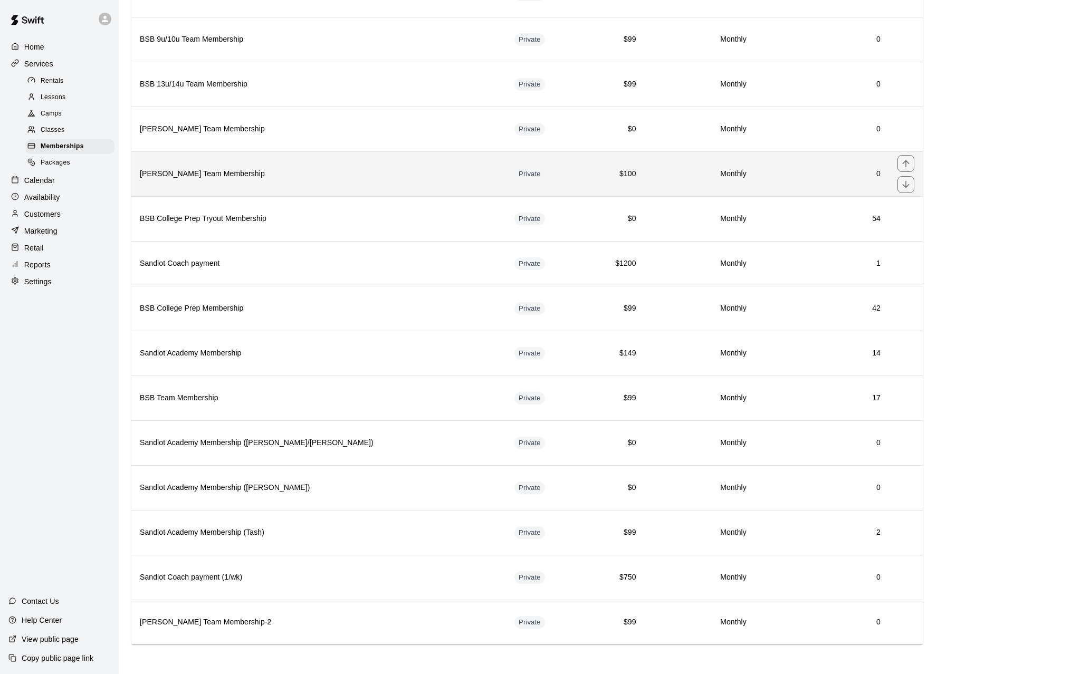
click at [825, 184] on td "0" at bounding box center [822, 173] width 134 height 45
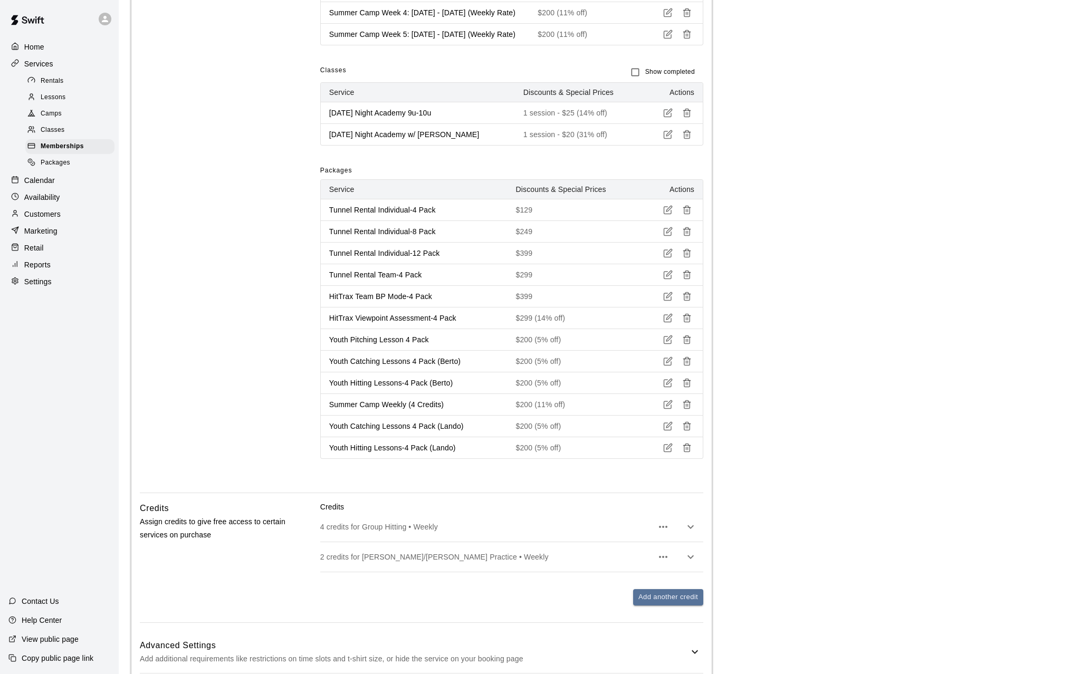
scroll to position [1026, 0]
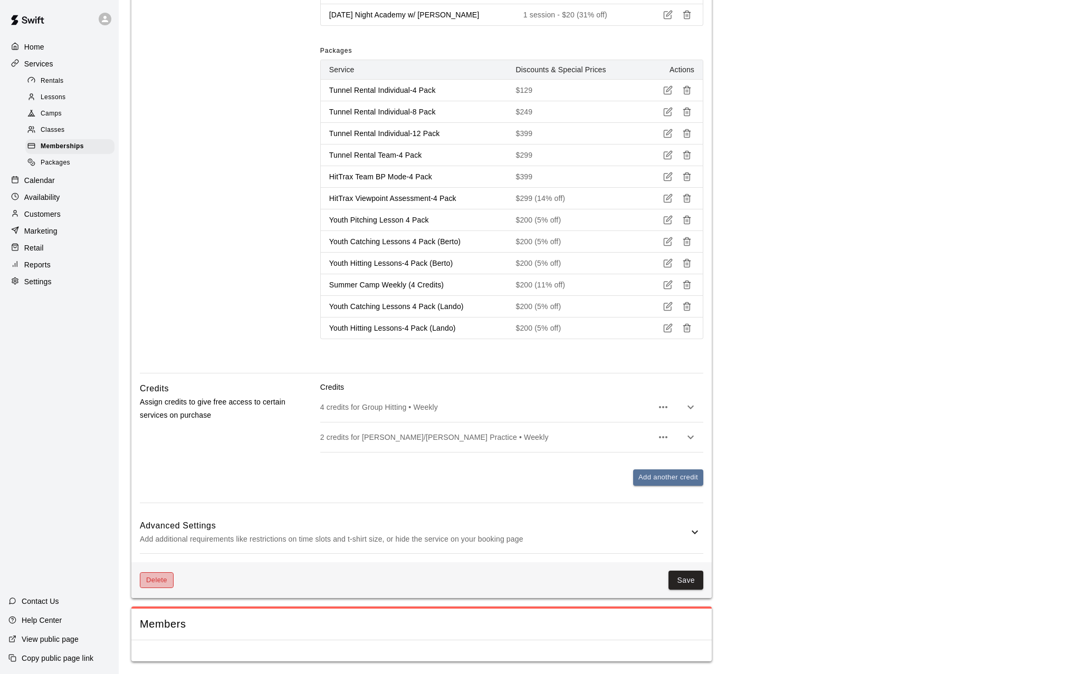
click at [147, 577] on button "Delete" at bounding box center [157, 580] width 34 height 16
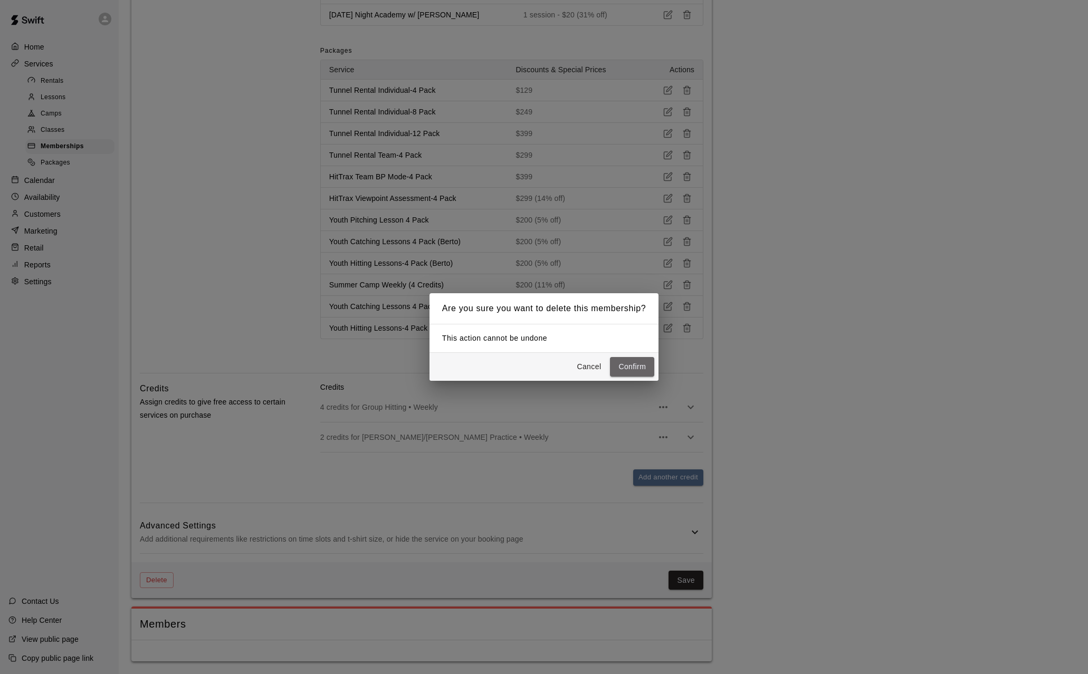
click at [622, 366] on button "Confirm" at bounding box center [632, 367] width 44 height 20
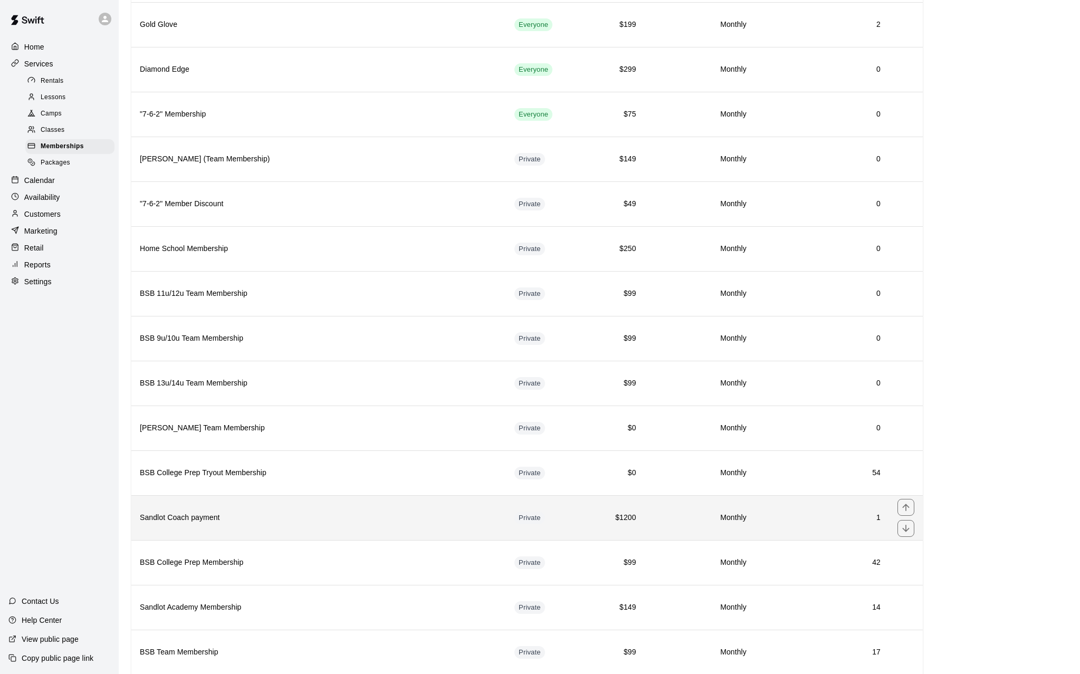
scroll to position [211, 0]
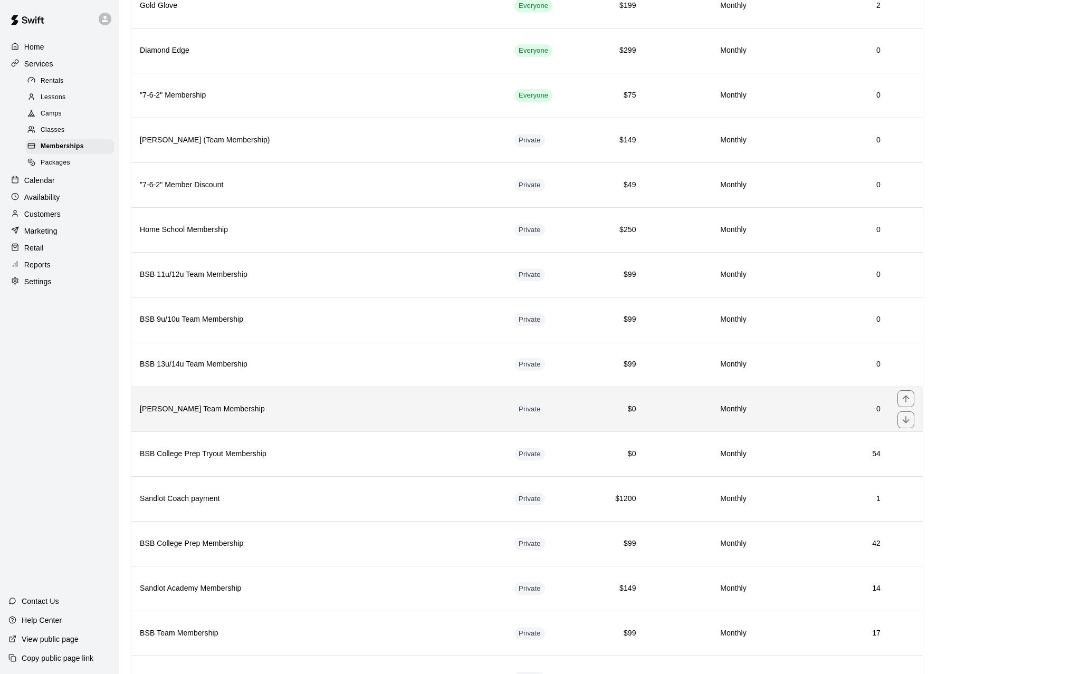
click at [655, 412] on h6 "Monthly" at bounding box center [699, 409] width 93 height 12
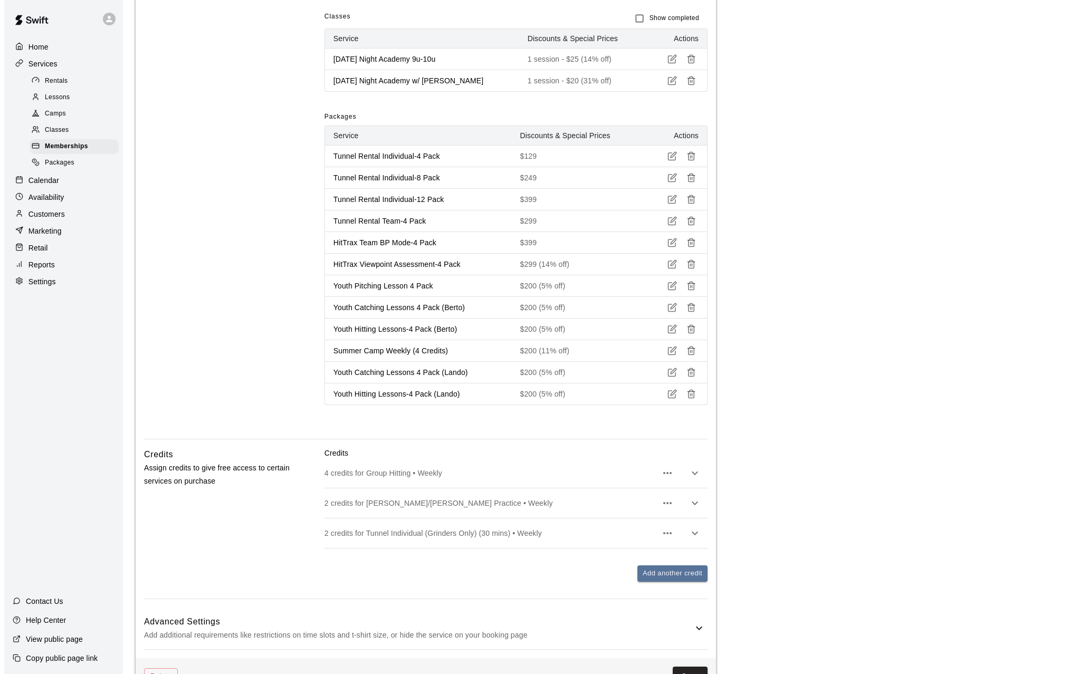
scroll to position [1013, 0]
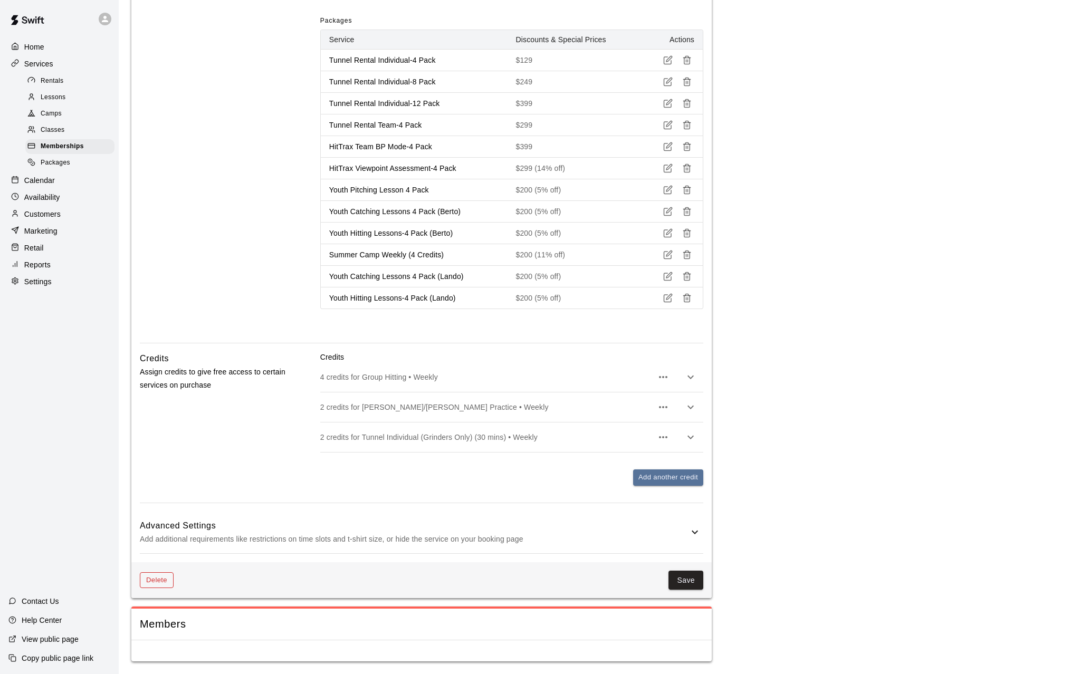
click at [167, 581] on button "Delete" at bounding box center [157, 580] width 34 height 16
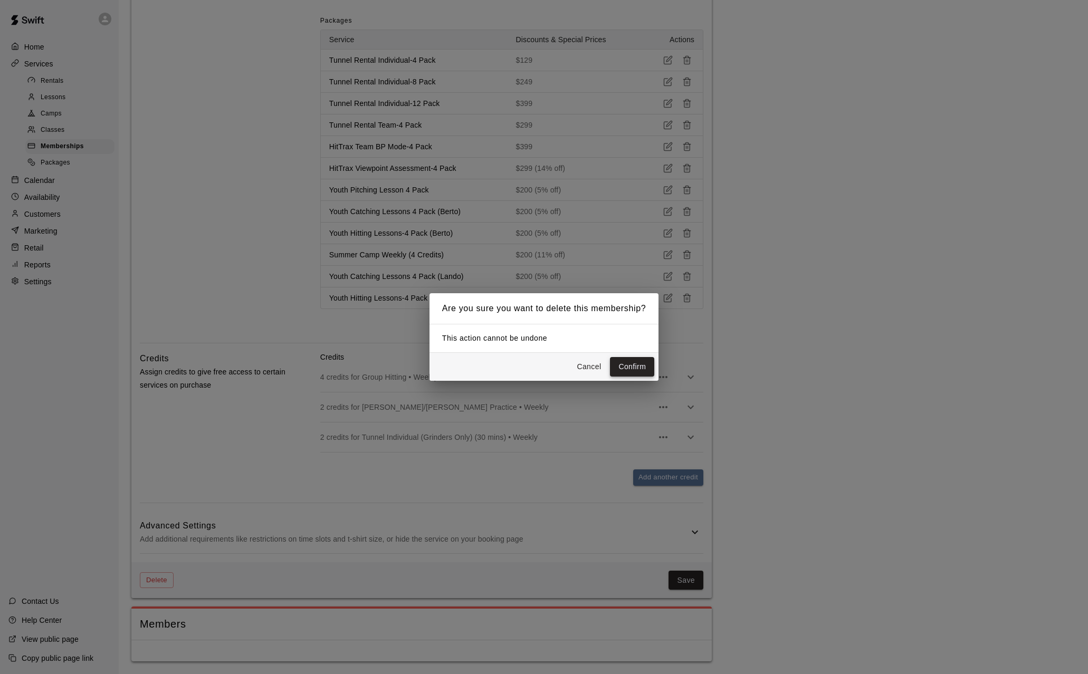
click at [641, 365] on button "Confirm" at bounding box center [632, 367] width 44 height 20
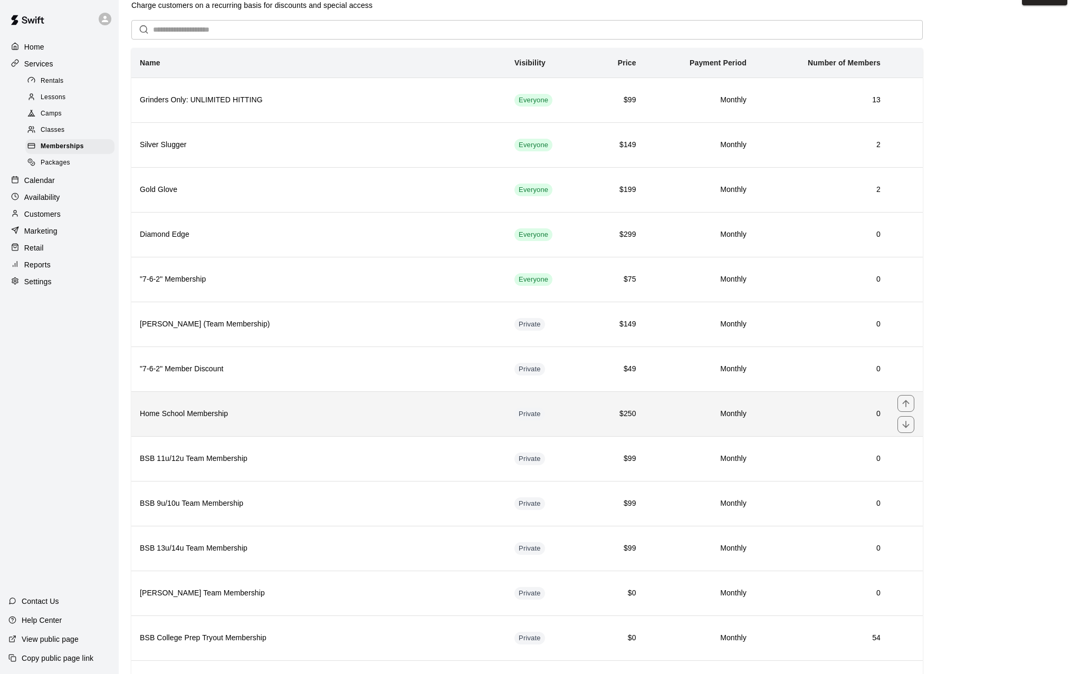
scroll to position [53, 0]
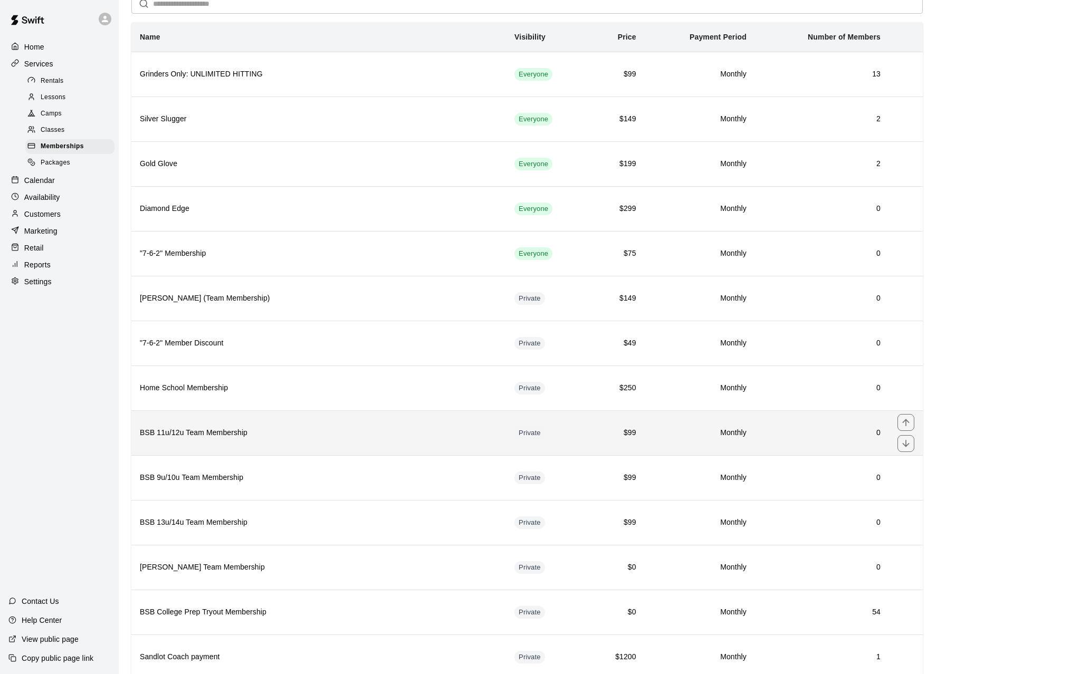
click at [835, 436] on h6 "0" at bounding box center [821, 433] width 117 height 12
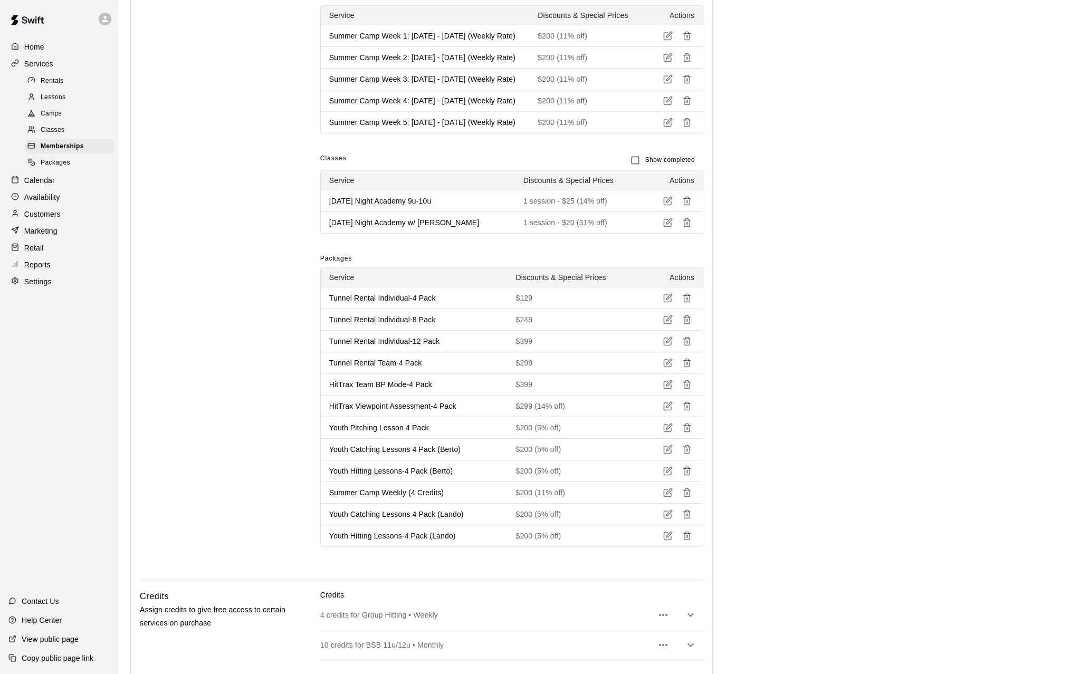
scroll to position [962, 0]
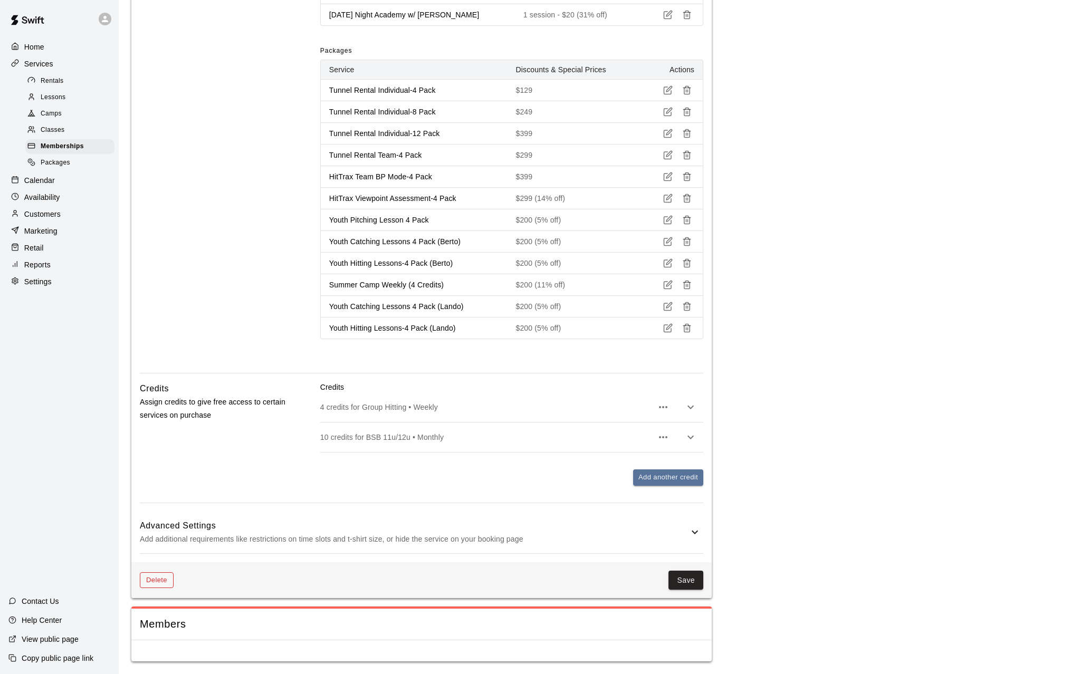
click at [151, 582] on button "Delete" at bounding box center [157, 580] width 34 height 16
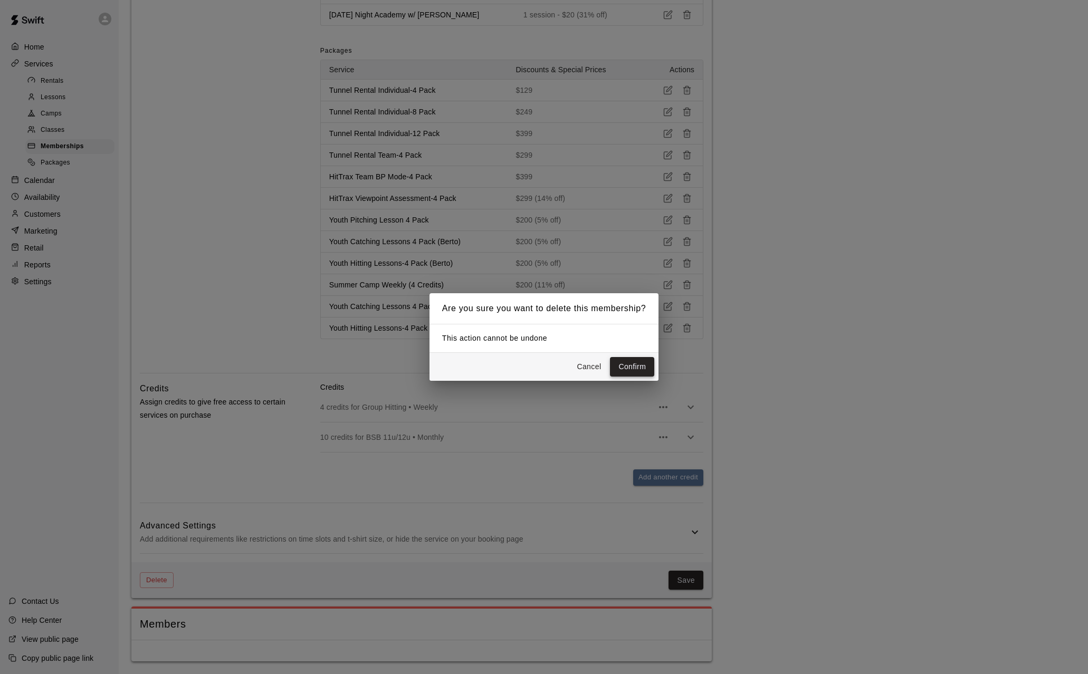
click at [627, 362] on button "Confirm" at bounding box center [632, 367] width 44 height 20
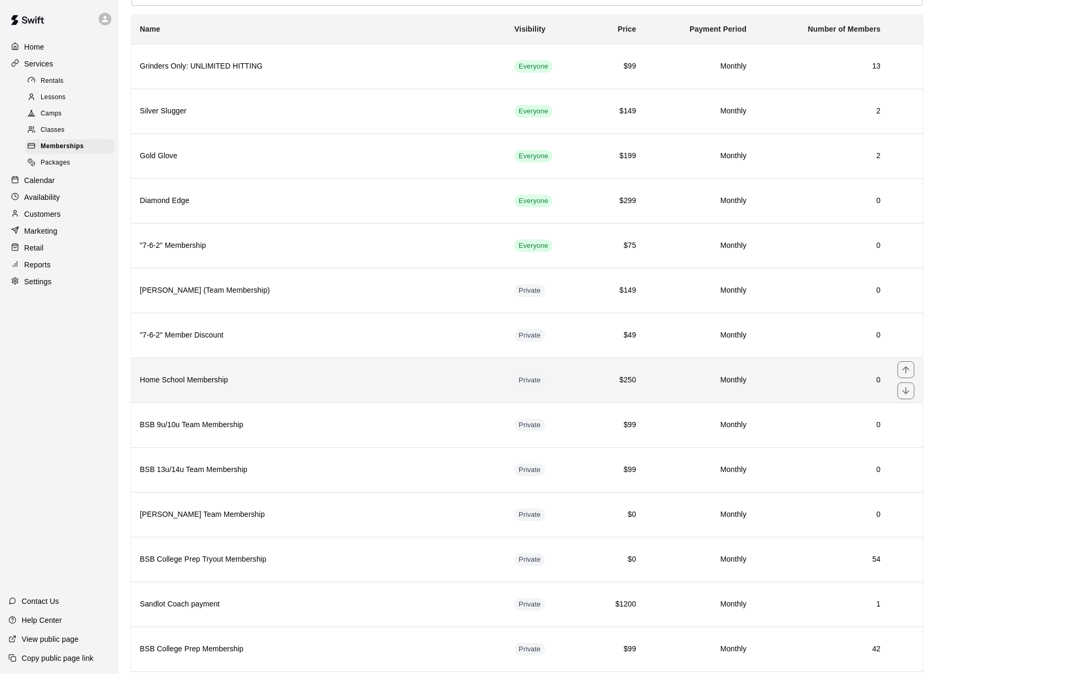
scroll to position [105, 0]
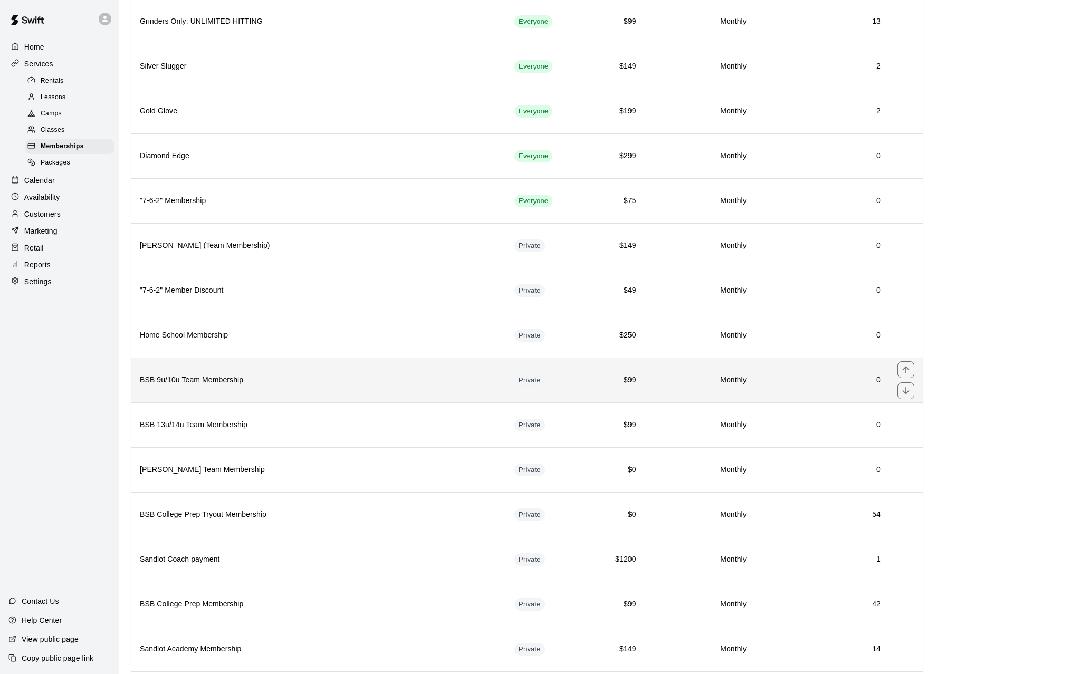
click at [826, 386] on h6 "0" at bounding box center [821, 380] width 117 height 12
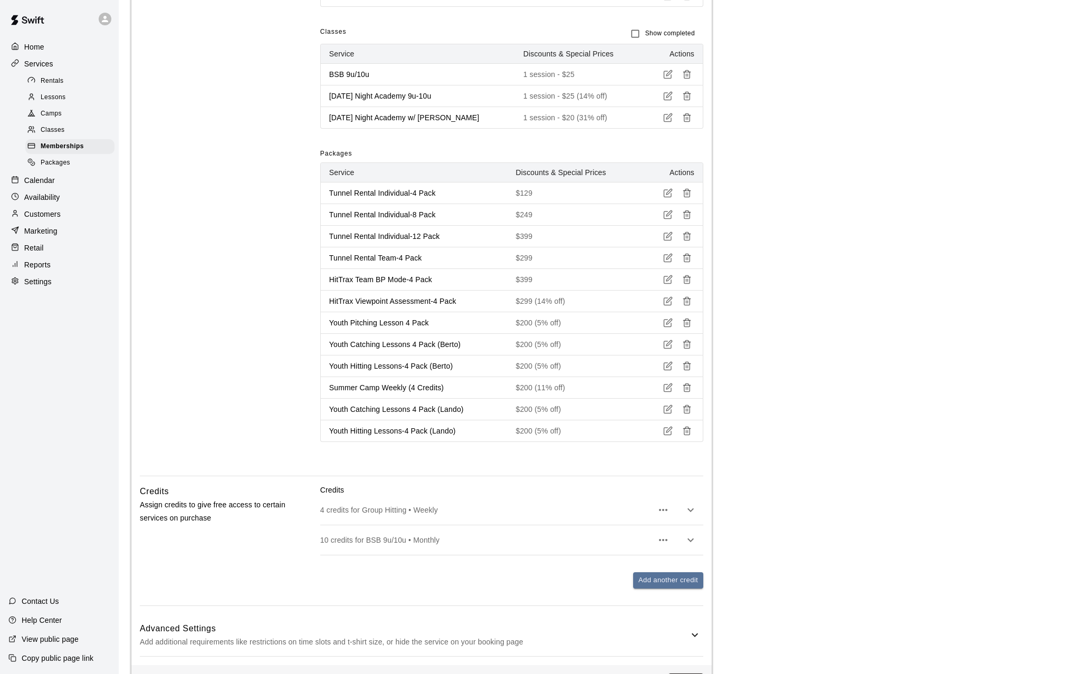
scroll to position [983, 0]
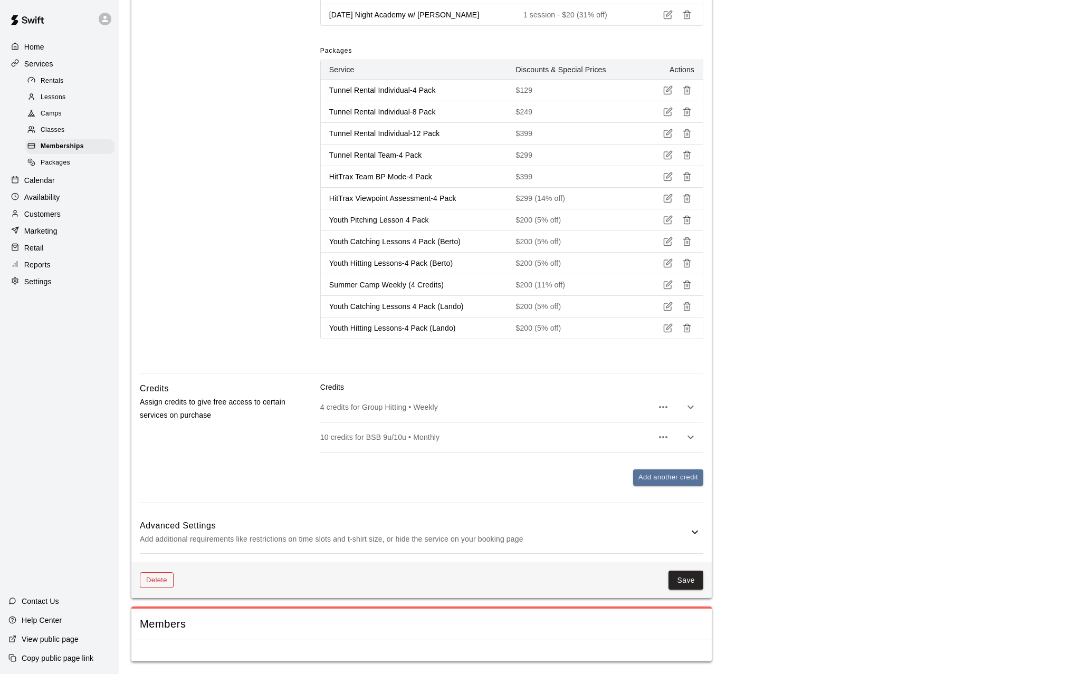
click at [161, 578] on button "Delete" at bounding box center [157, 580] width 34 height 16
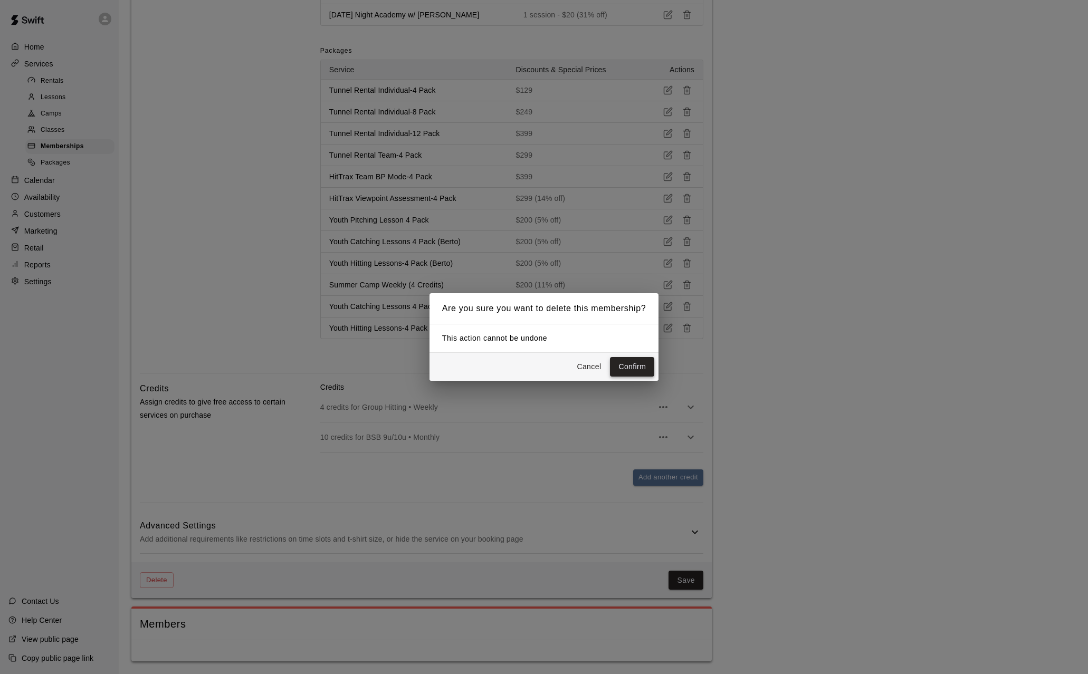
click at [626, 363] on button "Confirm" at bounding box center [632, 367] width 44 height 20
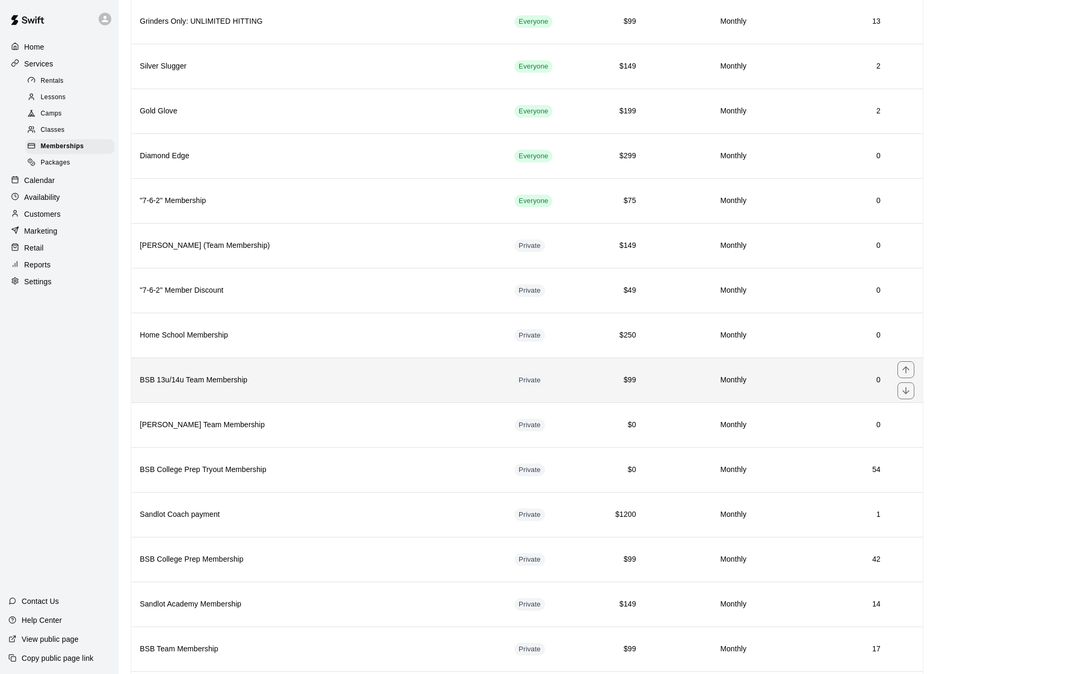
scroll to position [158, 0]
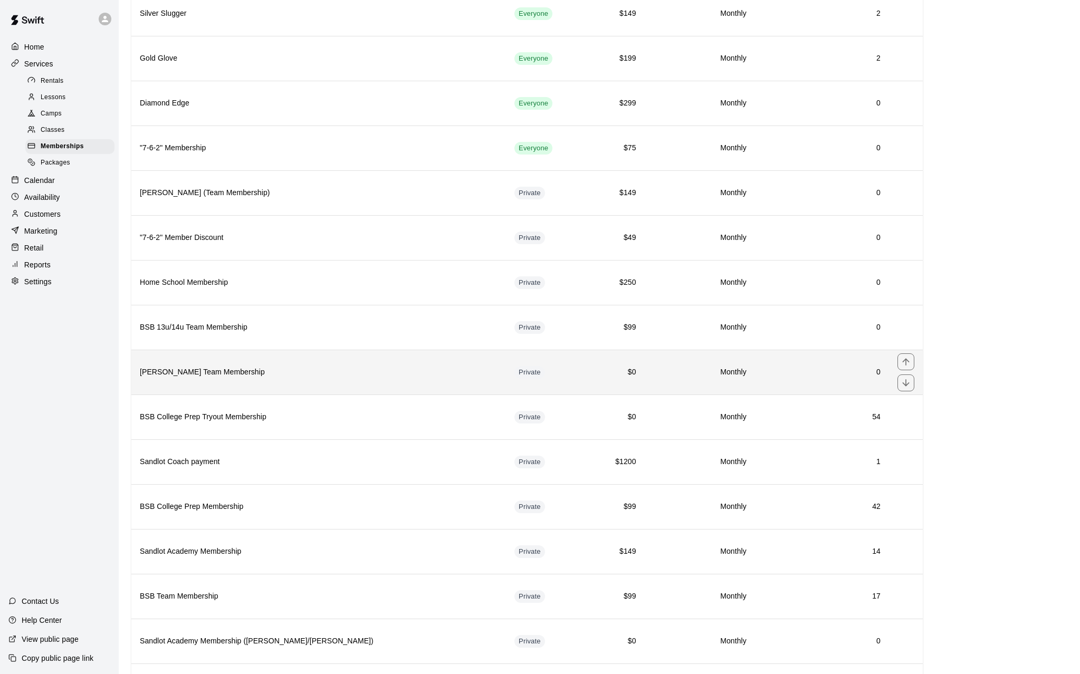
click at [659, 372] on h6 "Monthly" at bounding box center [699, 373] width 93 height 12
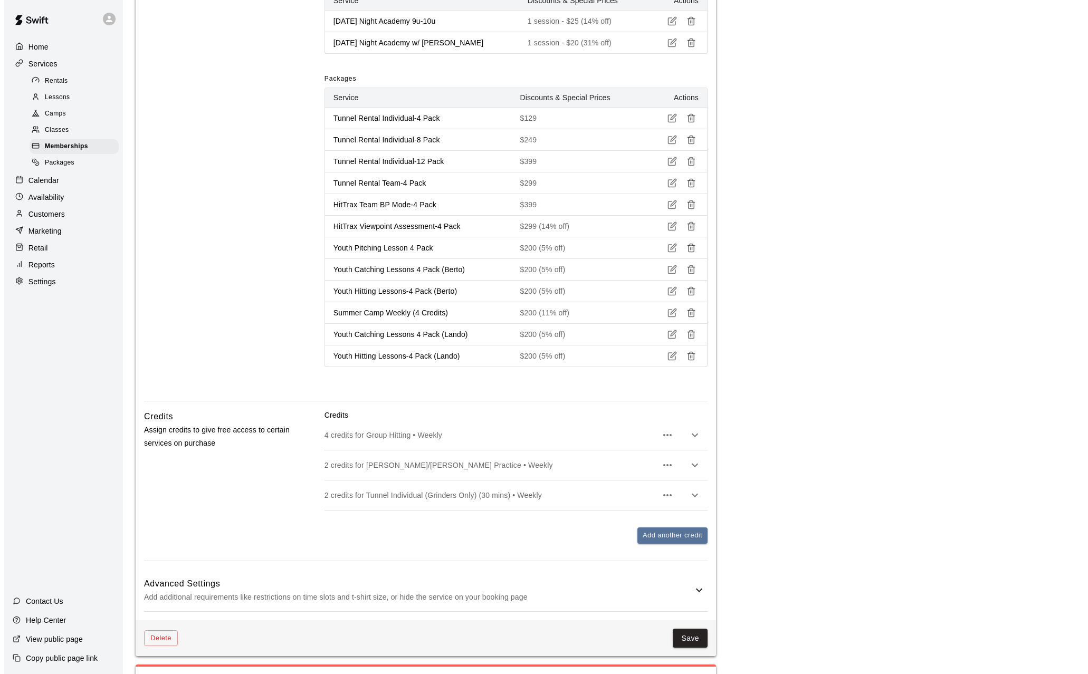
scroll to position [1013, 0]
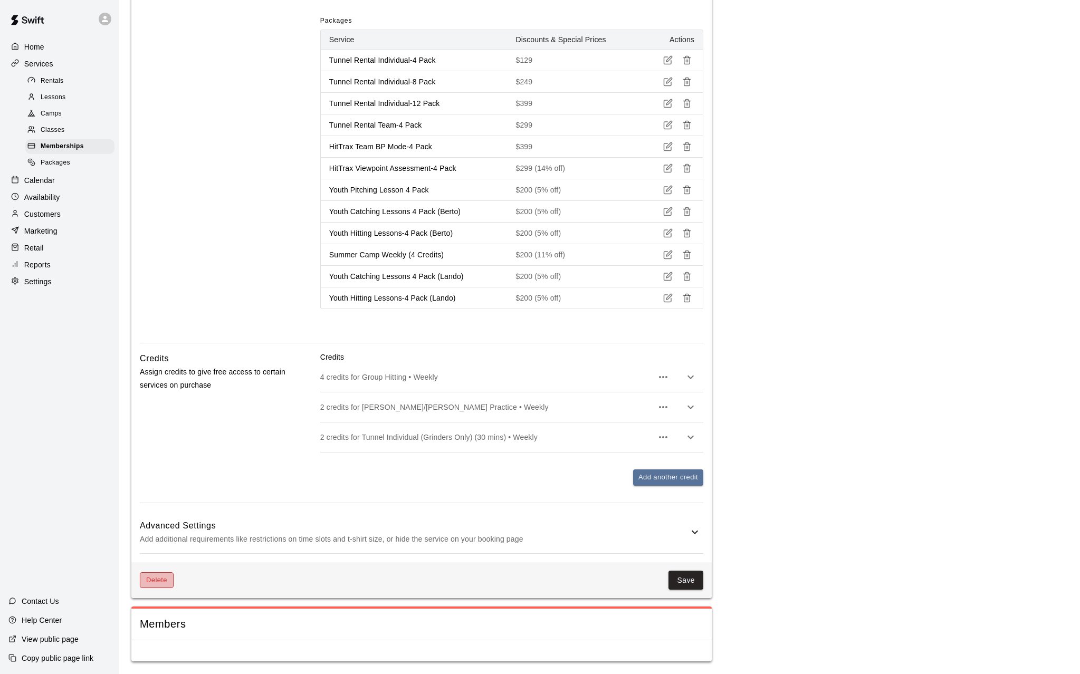
click at [158, 582] on button "Delete" at bounding box center [157, 580] width 34 height 16
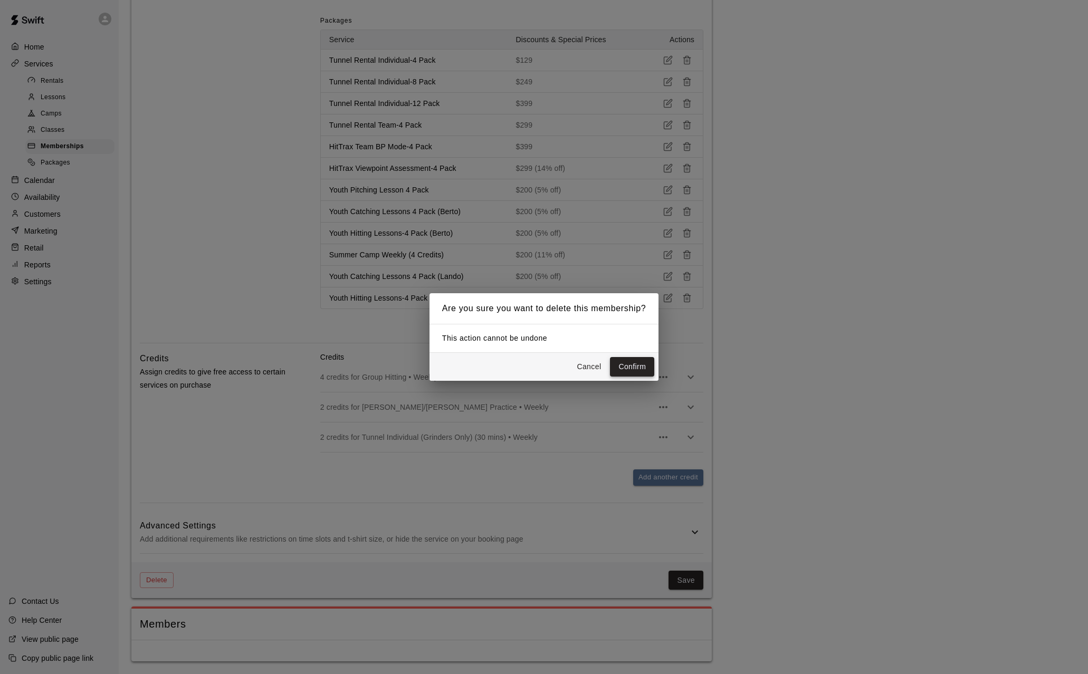
click at [642, 363] on button "Confirm" at bounding box center [632, 367] width 44 height 20
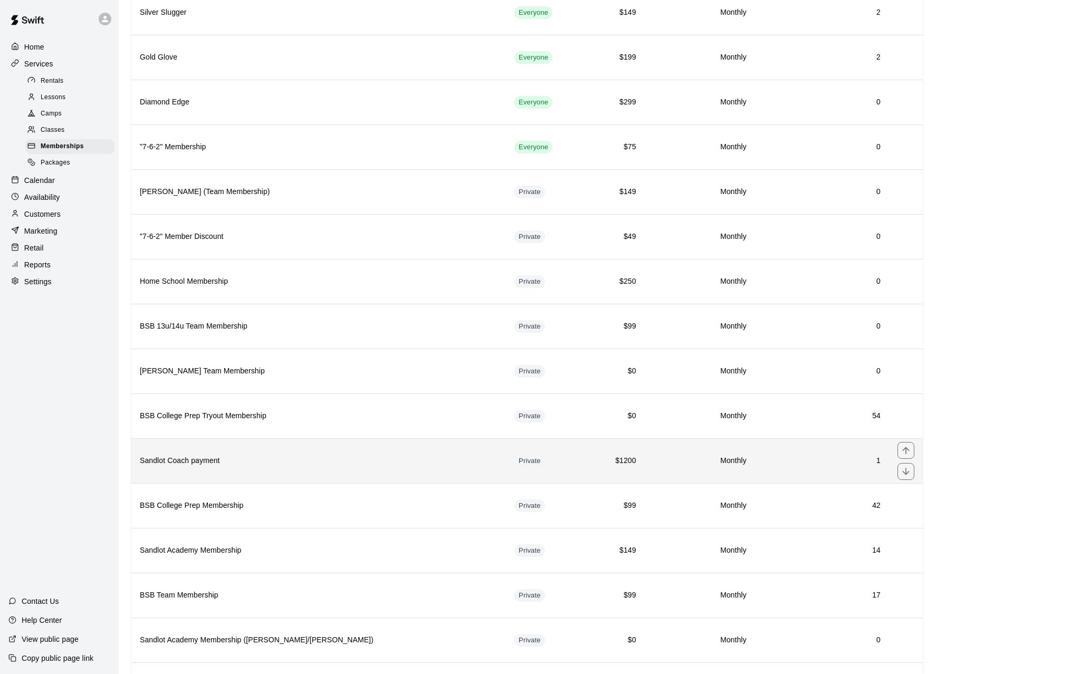
scroll to position [147, 0]
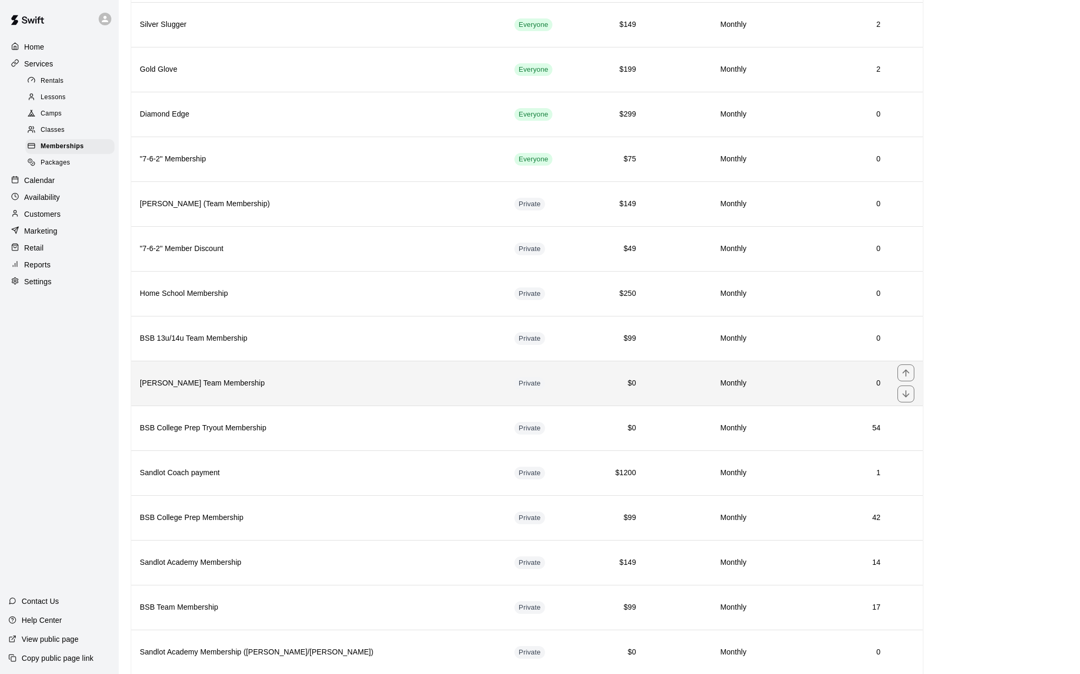
click at [780, 401] on td "0" at bounding box center [822, 383] width 134 height 45
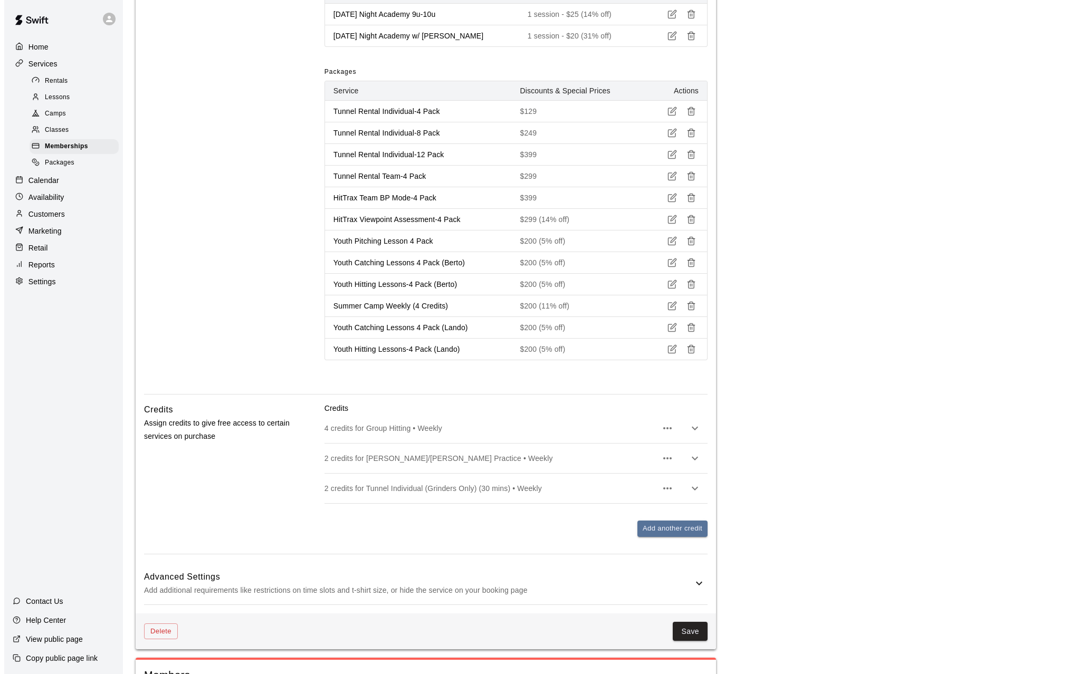
scroll to position [1013, 0]
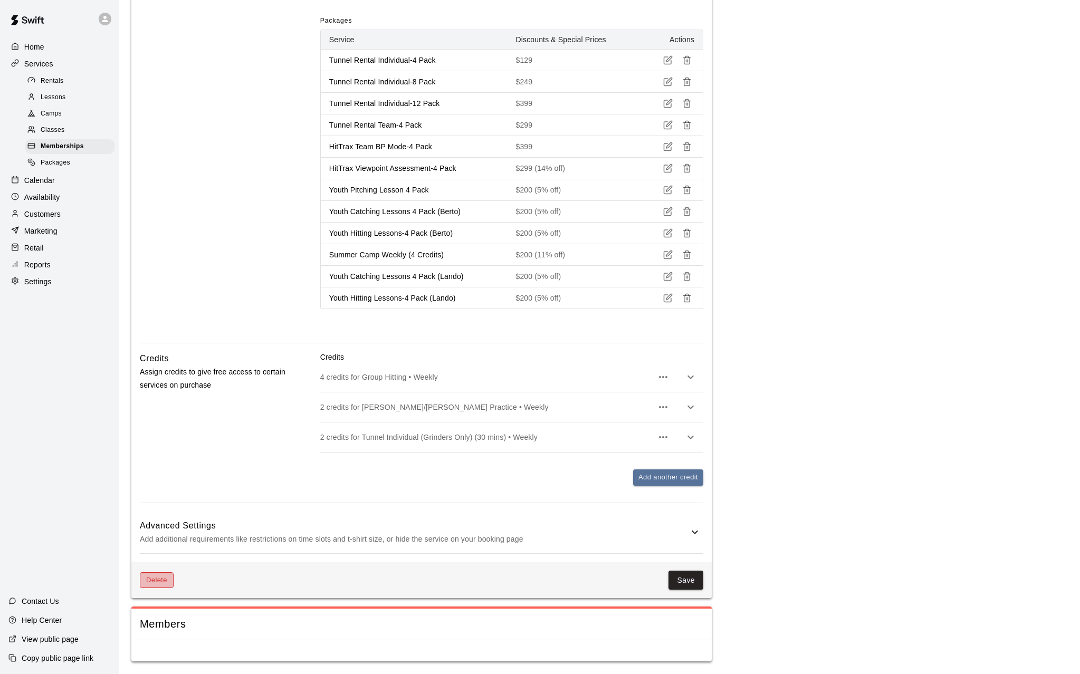
click at [152, 582] on button "Delete" at bounding box center [157, 580] width 34 height 16
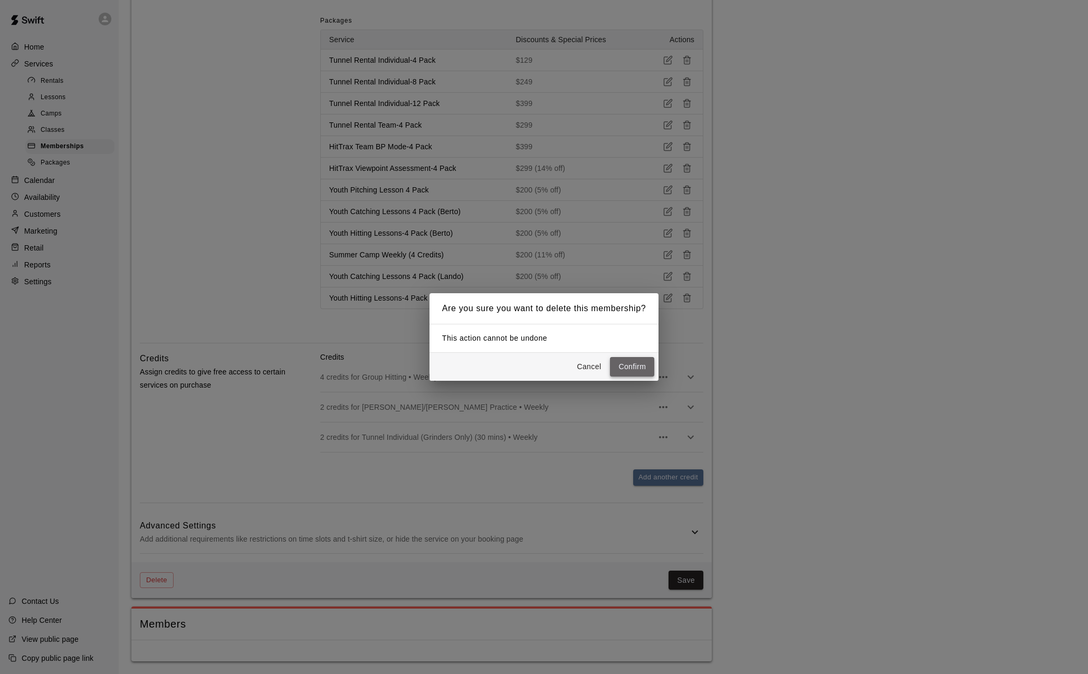
click at [632, 362] on button "Confirm" at bounding box center [632, 367] width 44 height 20
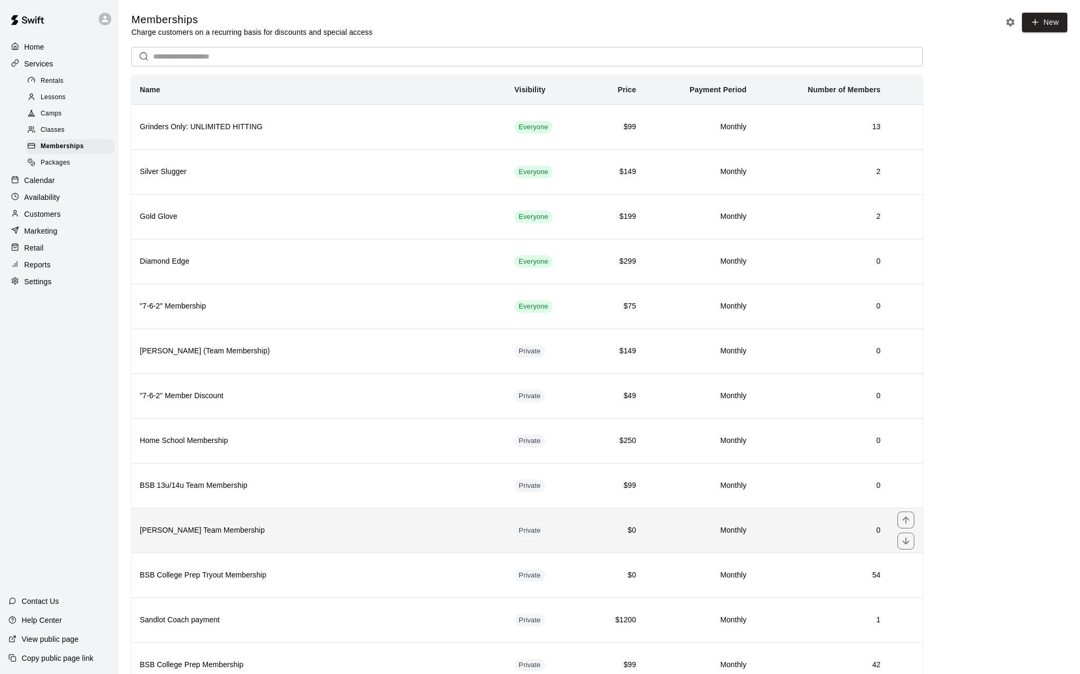
click at [820, 536] on h6 "0" at bounding box center [821, 531] width 117 height 12
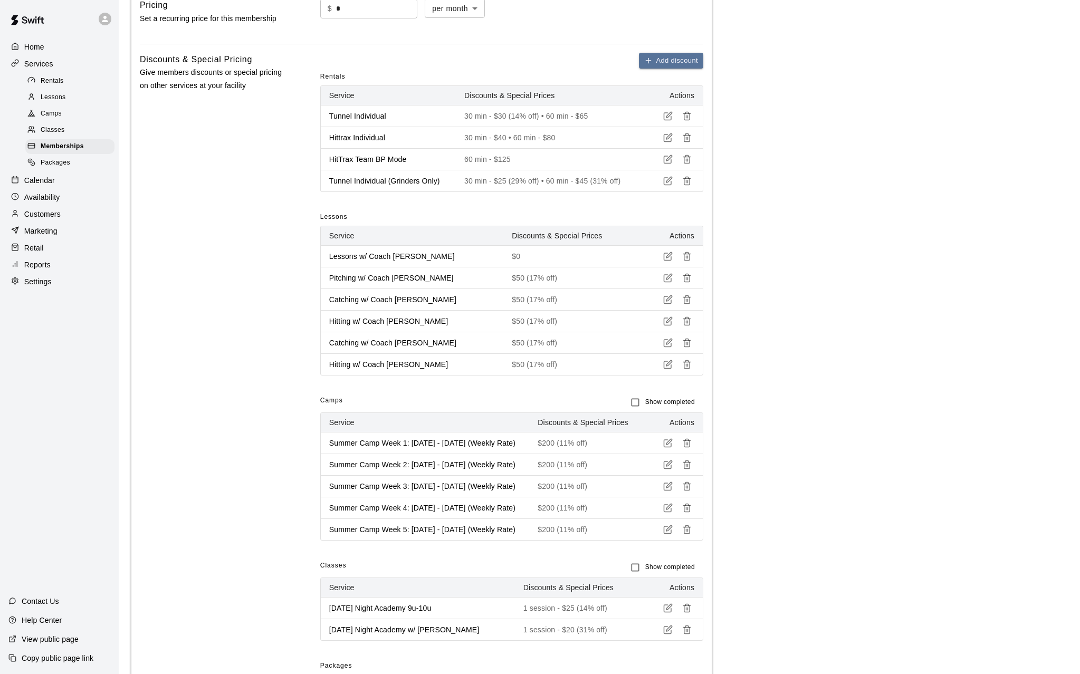
scroll to position [222, 0]
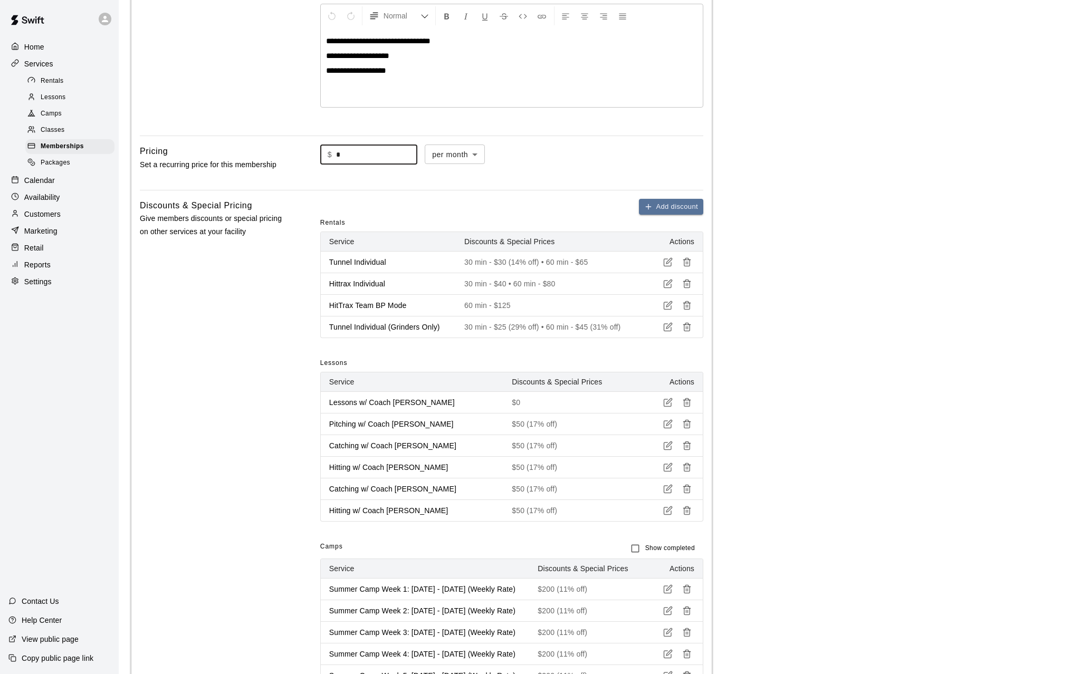
drag, startPoint x: 359, startPoint y: 152, endPoint x: 332, endPoint y: 147, distance: 27.4
click at [332, 147] on div "$ * ​" at bounding box center [368, 155] width 97 height 20
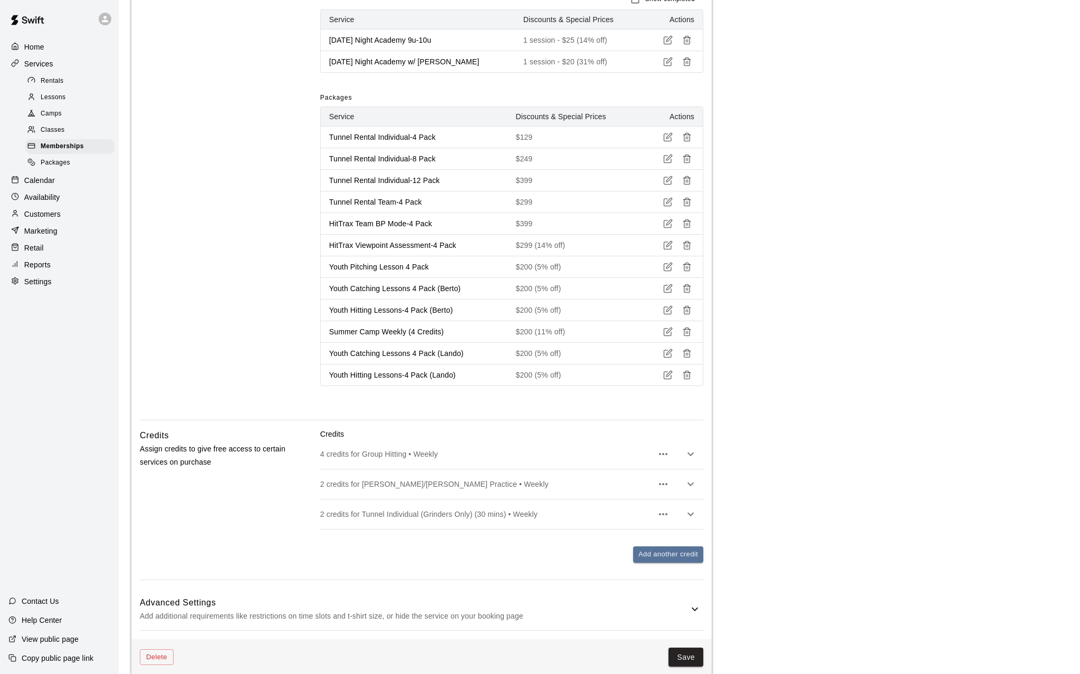
scroll to position [1013, 0]
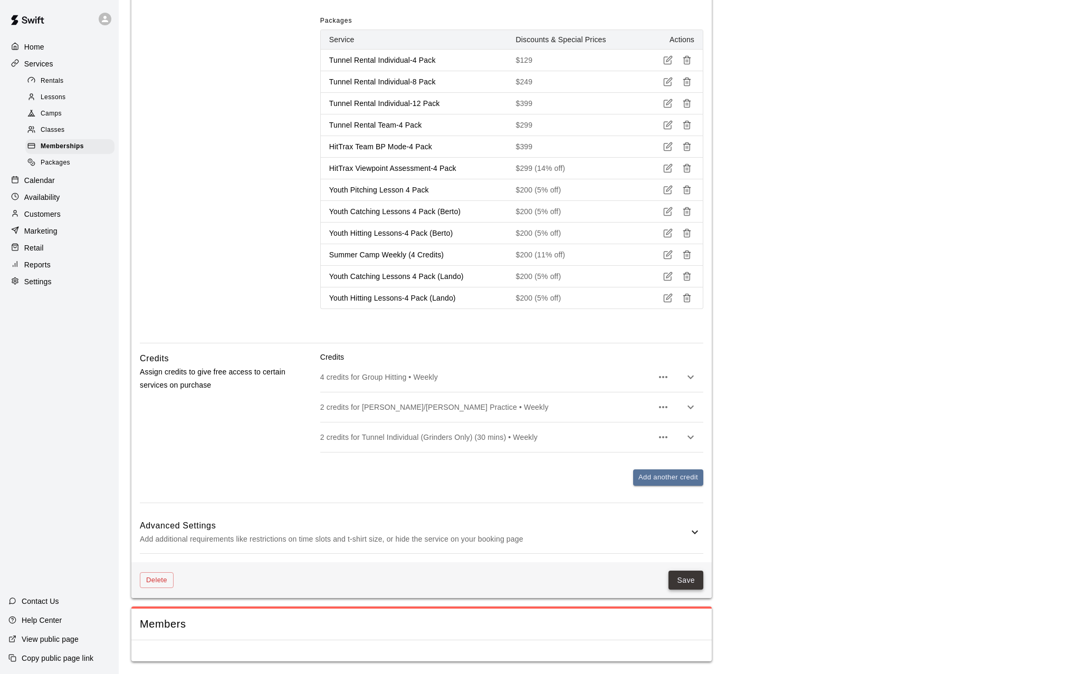
type input "**"
click at [690, 586] on button "Save" at bounding box center [685, 581] width 35 height 20
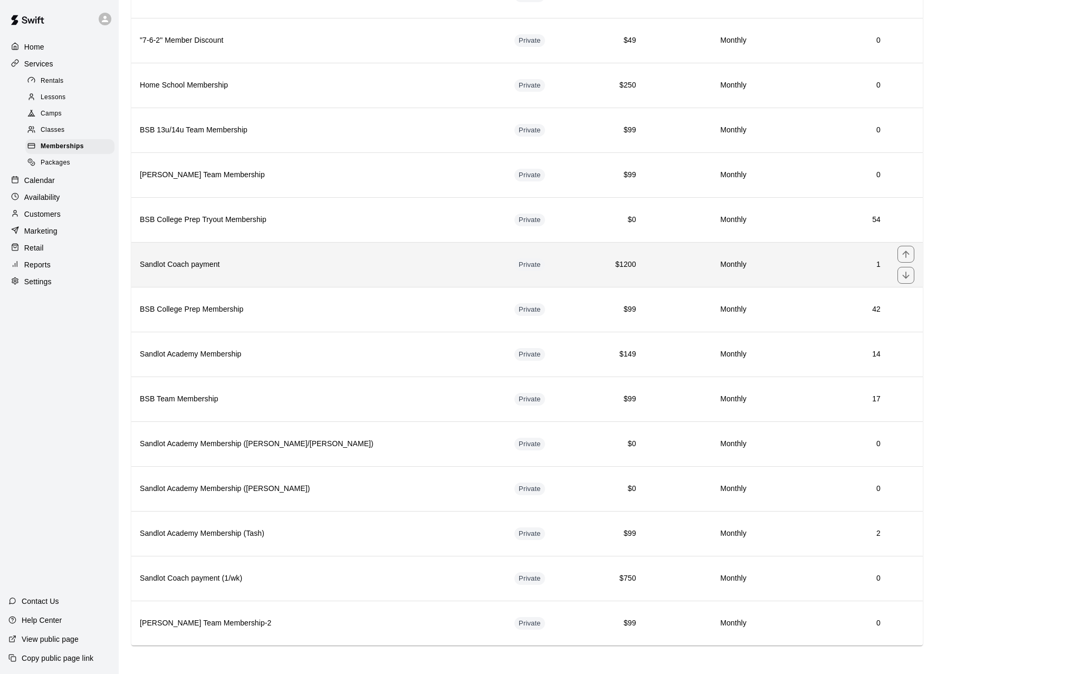
scroll to position [358, 0]
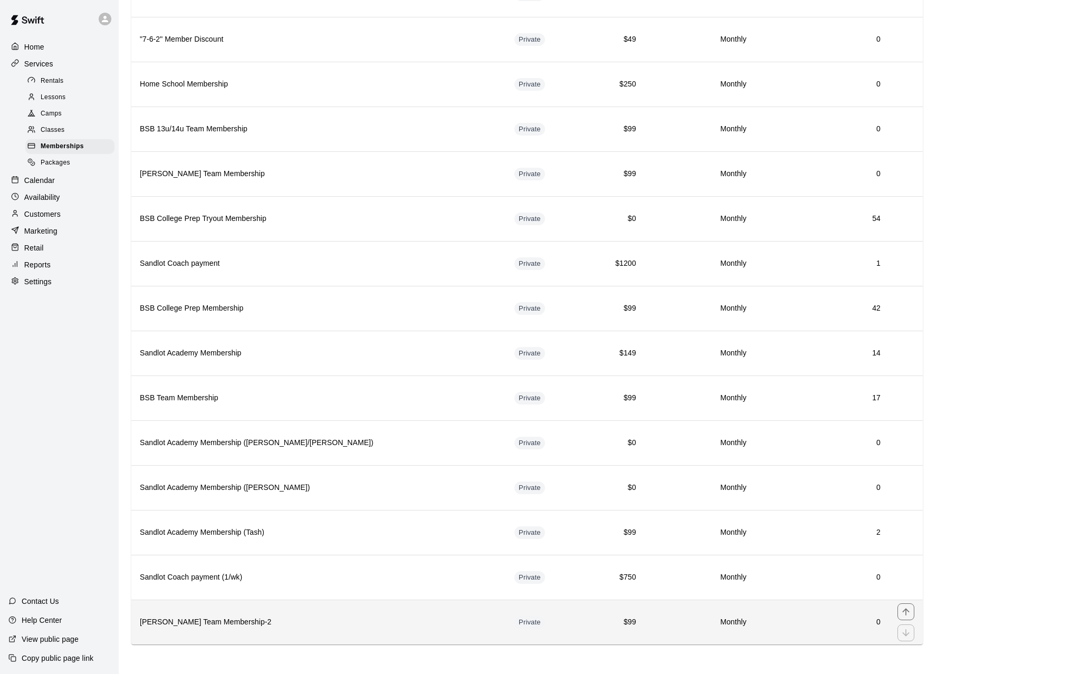
click at [588, 620] on td "$99" at bounding box center [616, 622] width 56 height 45
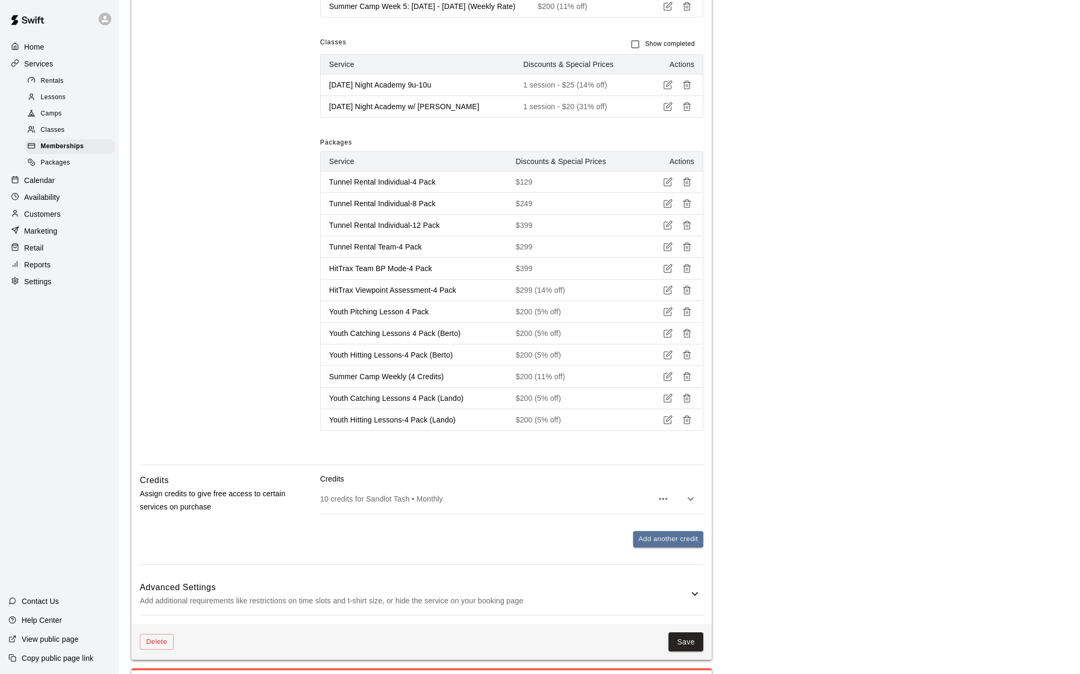
scroll to position [953, 0]
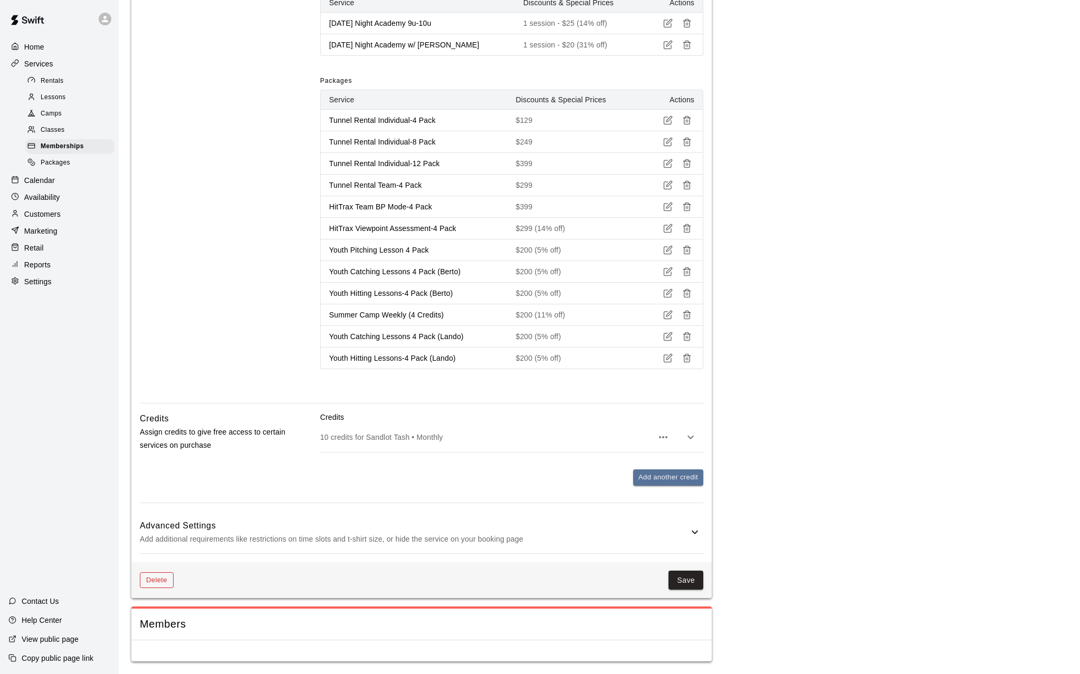
click at [148, 584] on button "Delete" at bounding box center [157, 580] width 34 height 16
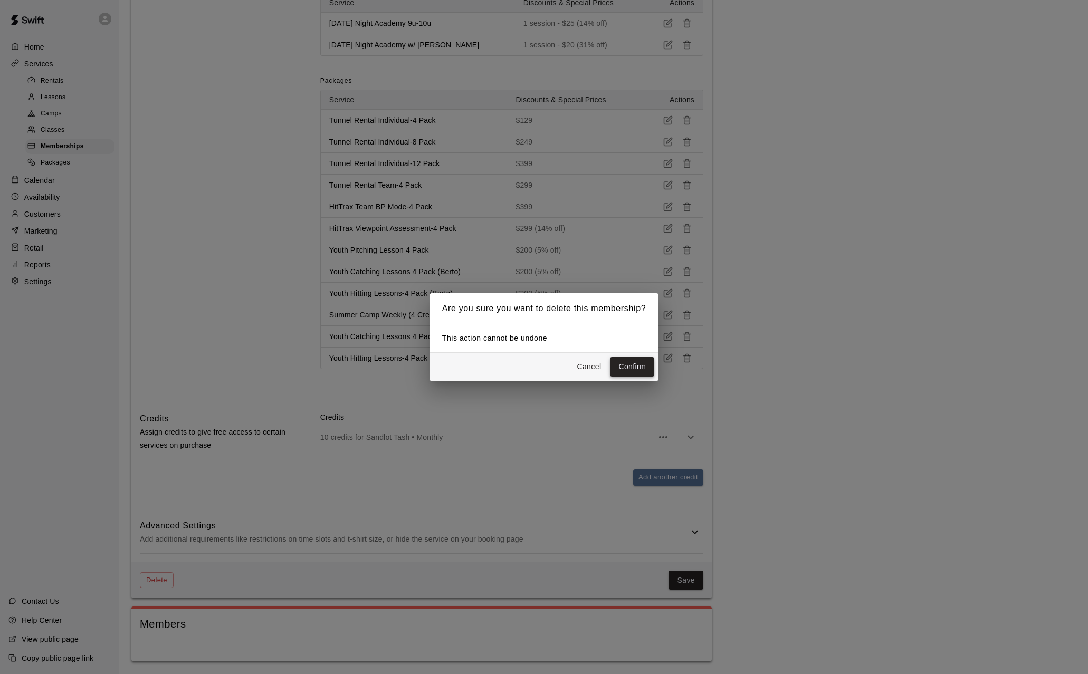
click at [618, 370] on button "Confirm" at bounding box center [632, 367] width 44 height 20
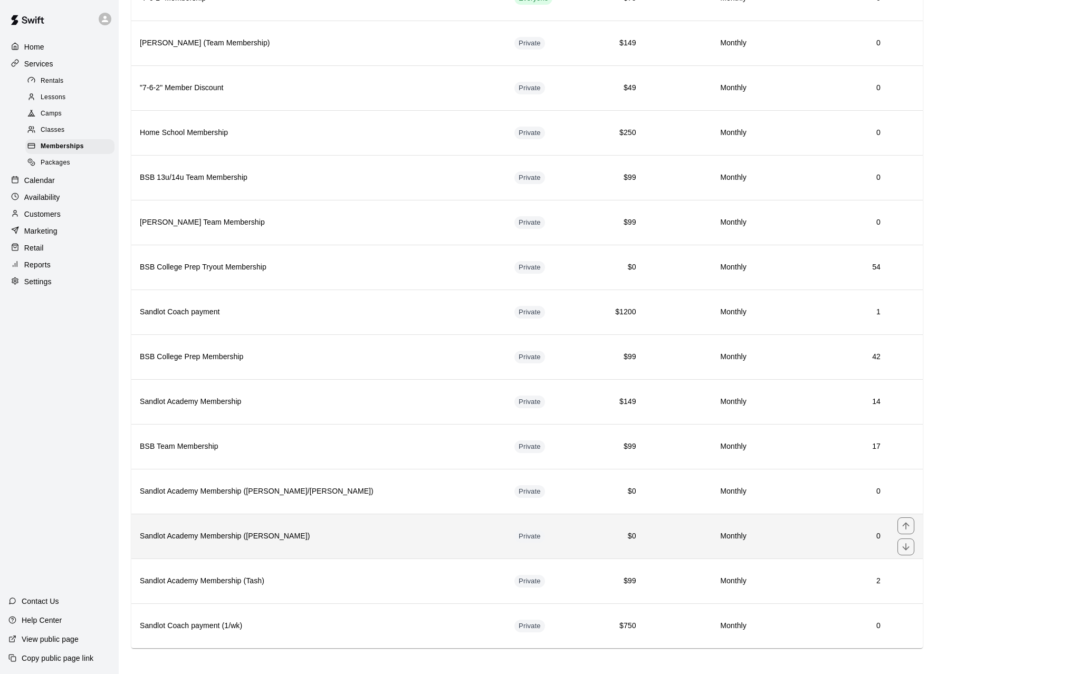
scroll to position [313, 0]
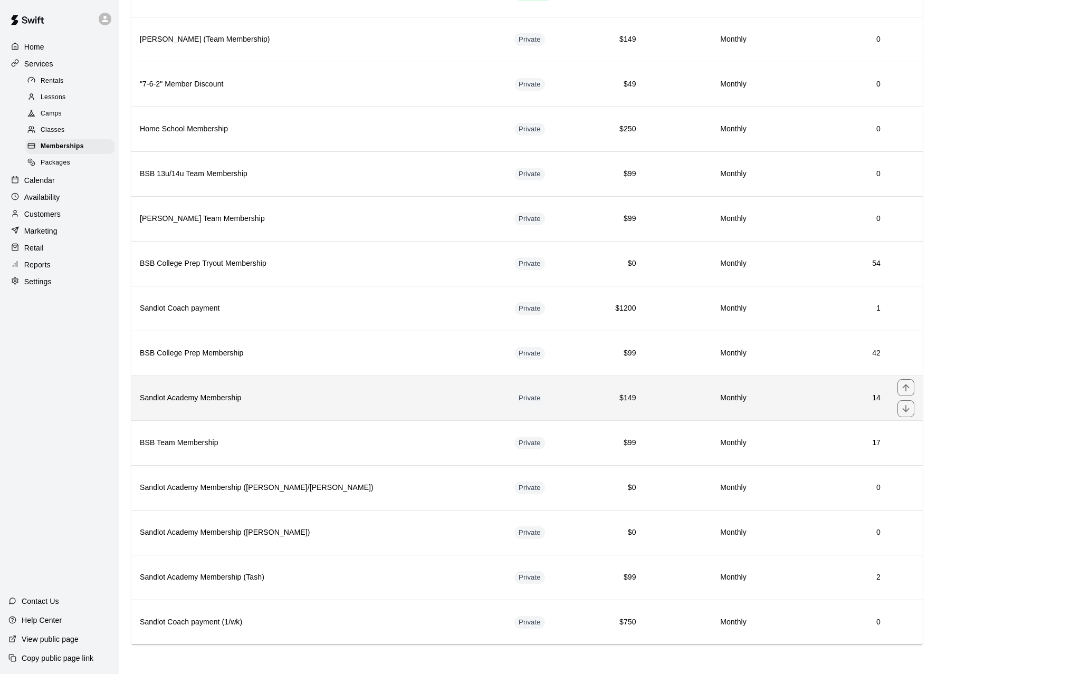
drag, startPoint x: 262, startPoint y: 400, endPoint x: 208, endPoint y: 403, distance: 53.9
click at [208, 403] on h6 "Sandlot Academy Membership" at bounding box center [319, 398] width 358 height 12
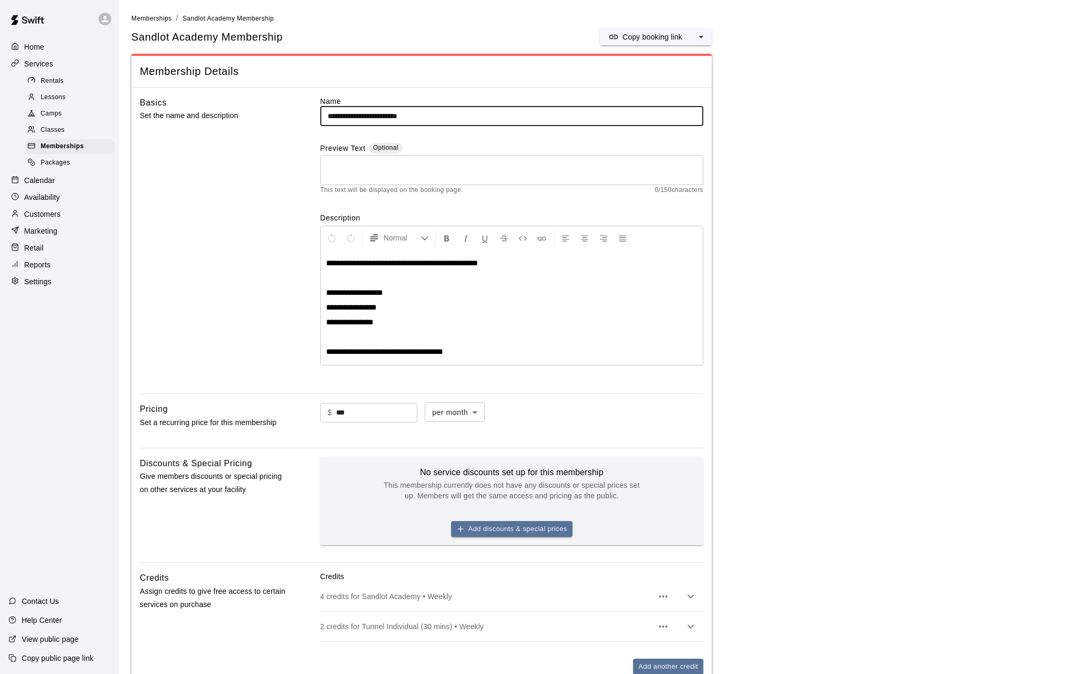
drag, startPoint x: 445, startPoint y: 118, endPoint x: 315, endPoint y: 108, distance: 130.7
click at [315, 108] on div "**********" at bounding box center [421, 241] width 563 height 290
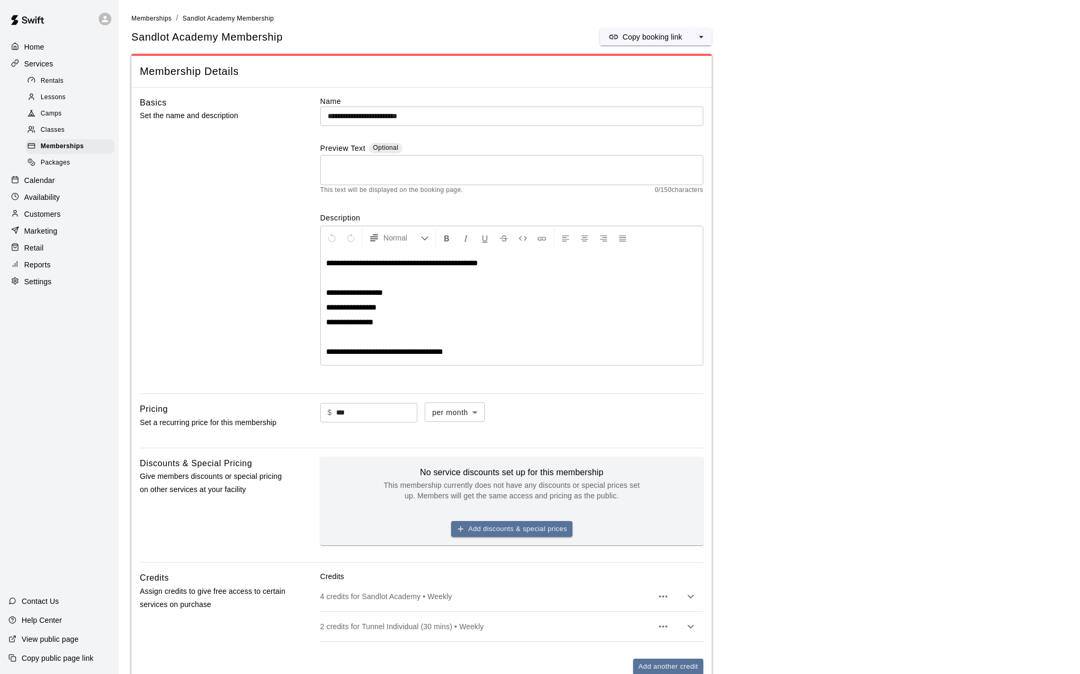
drag, startPoint x: 461, startPoint y: 351, endPoint x: 325, endPoint y: 264, distance: 162.0
click at [322, 290] on div "**********" at bounding box center [512, 307] width 382 height 115
drag, startPoint x: 325, startPoint y: 264, endPoint x: 393, endPoint y: 323, distance: 90.1
click at [389, 324] on div "**********" at bounding box center [512, 307] width 382 height 115
copy div "**********"
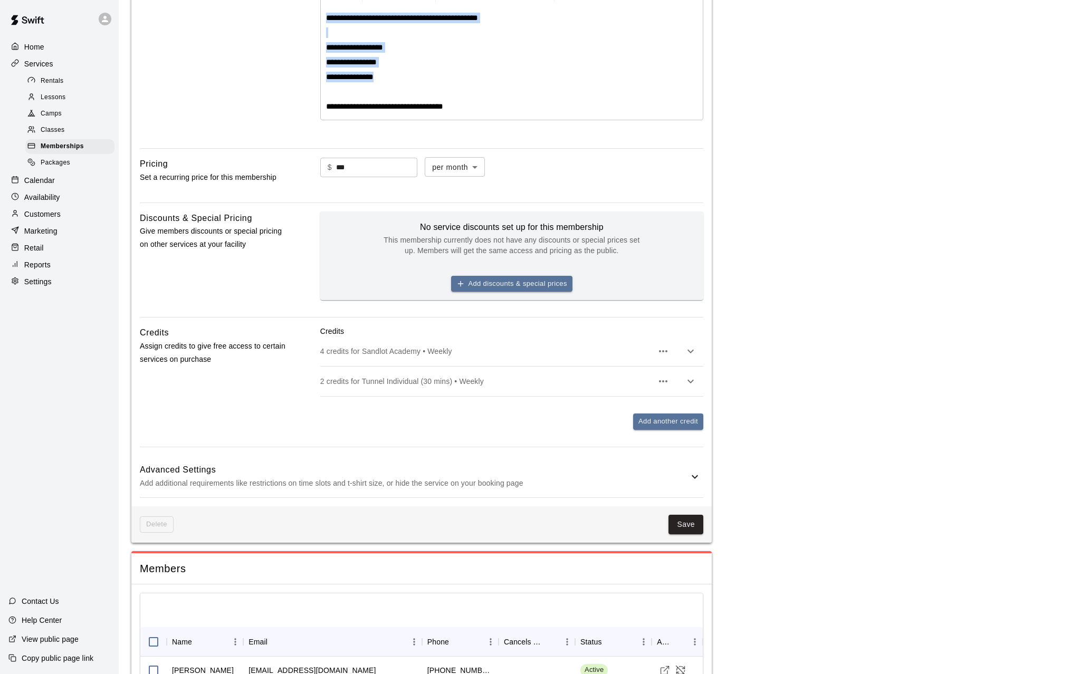
scroll to position [264, 0]
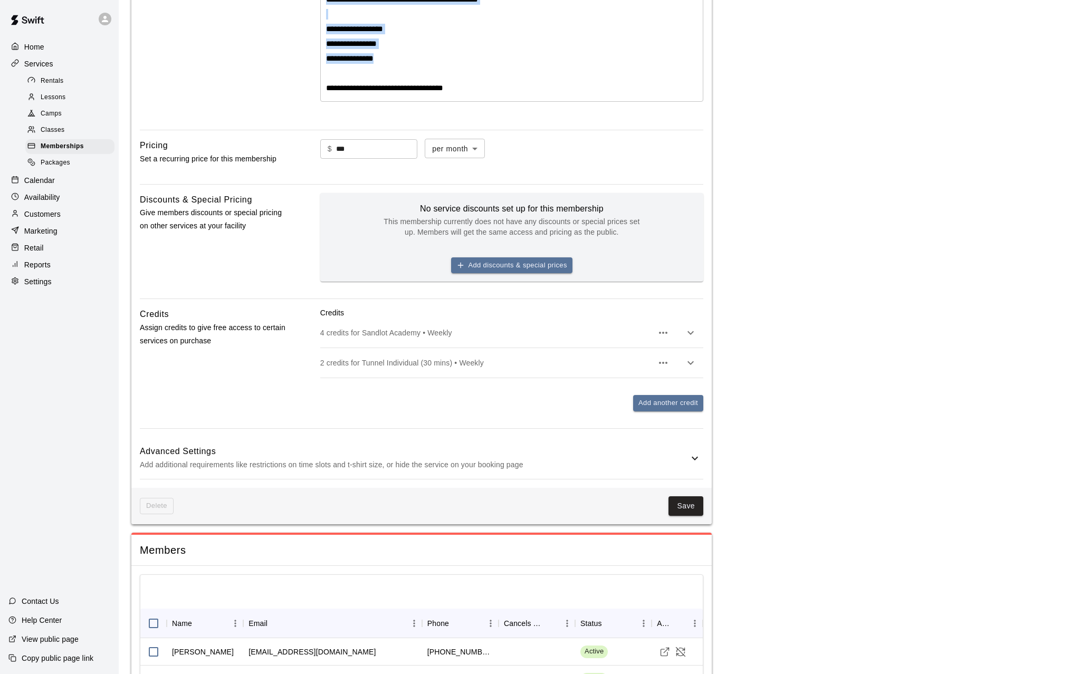
click at [665, 333] on icon "button" at bounding box center [663, 332] width 13 height 13
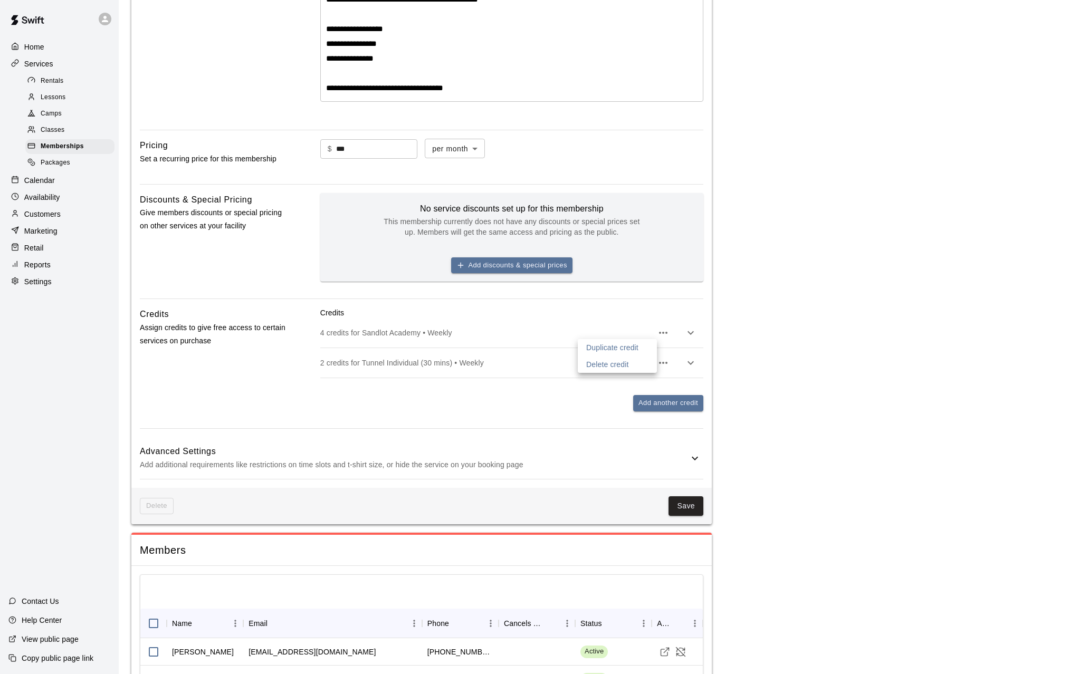
click at [690, 332] on div at bounding box center [544, 337] width 1088 height 674
click at [691, 335] on icon "button" at bounding box center [690, 332] width 13 height 13
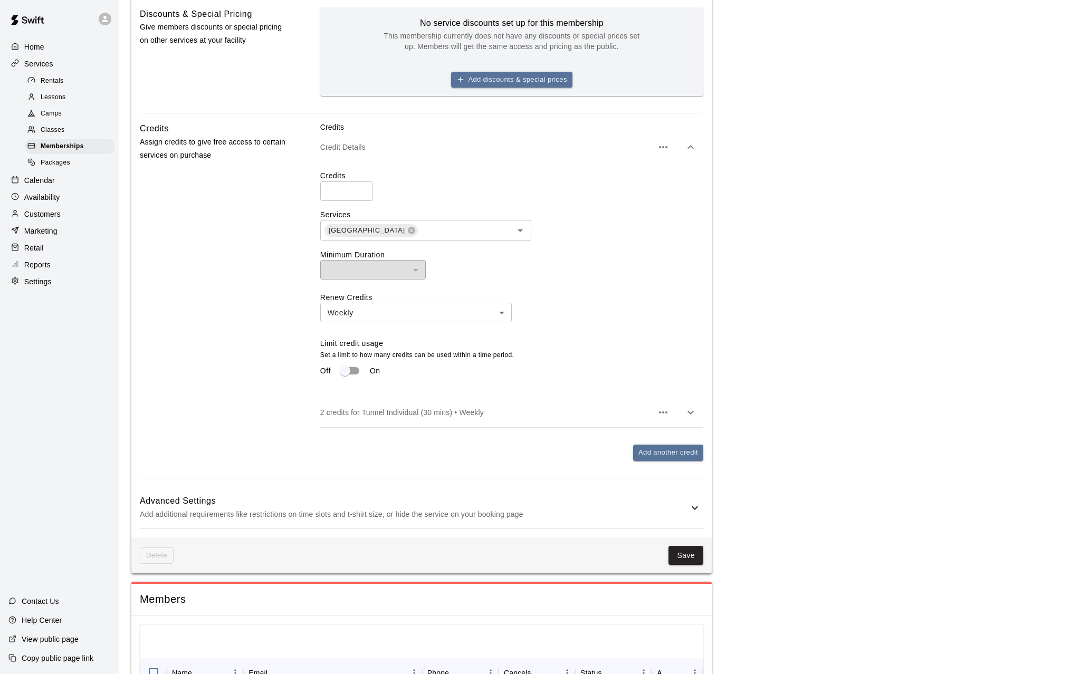
scroll to position [580, 0]
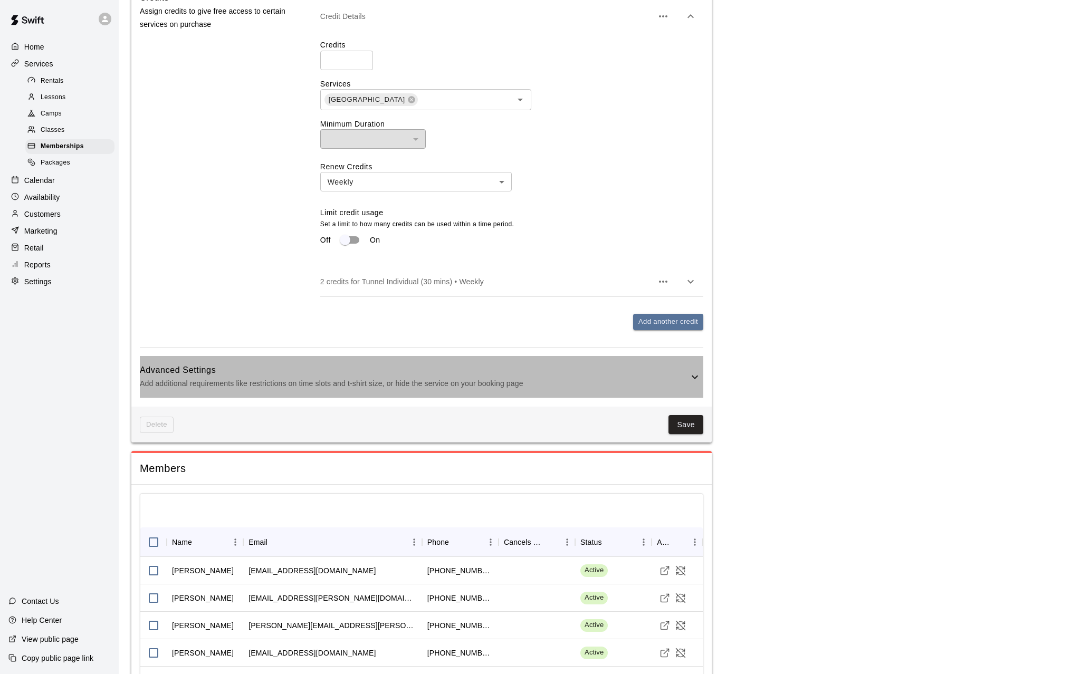
click at [695, 373] on icon at bounding box center [694, 377] width 13 height 13
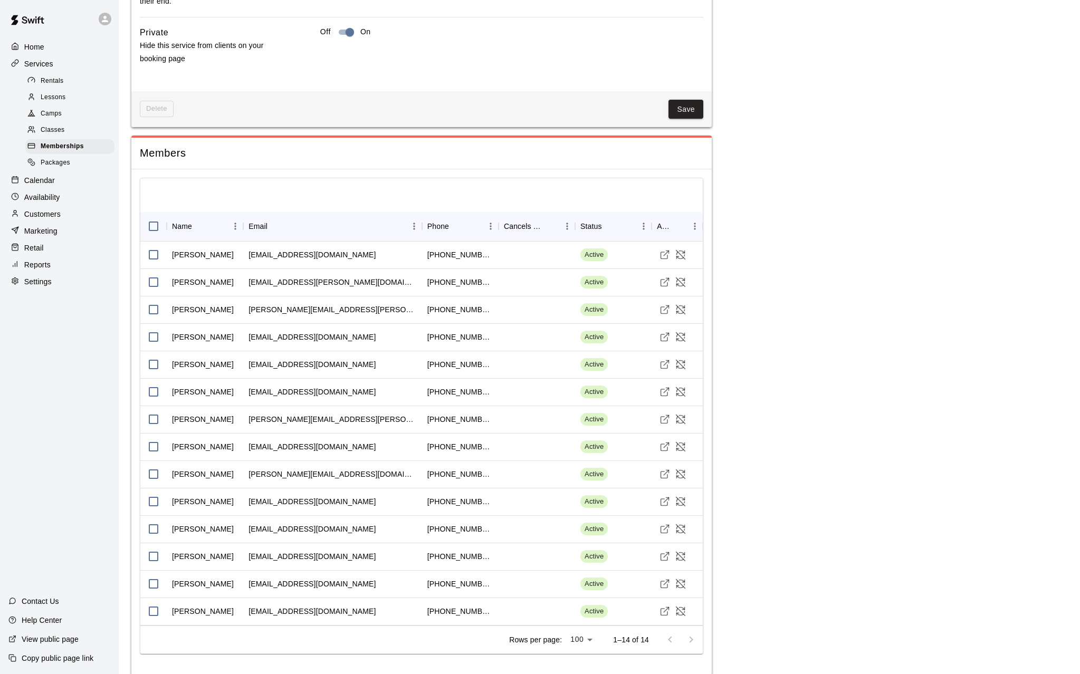
scroll to position [1427, 0]
click at [47, 151] on span "Memberships" at bounding box center [62, 146] width 43 height 11
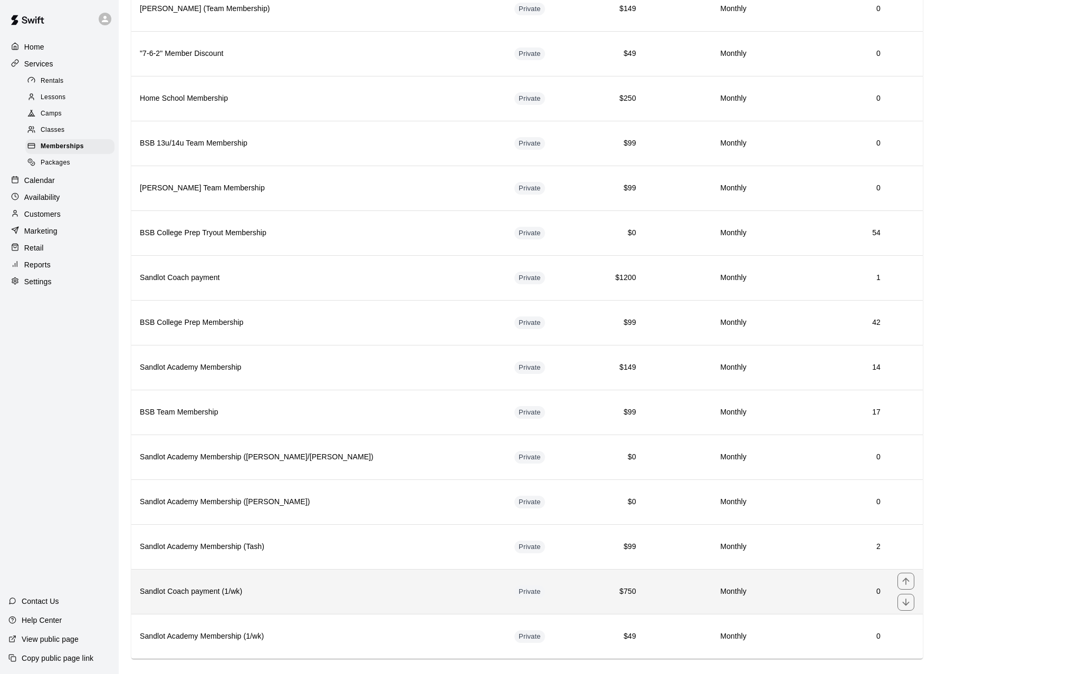
scroll to position [358, 0]
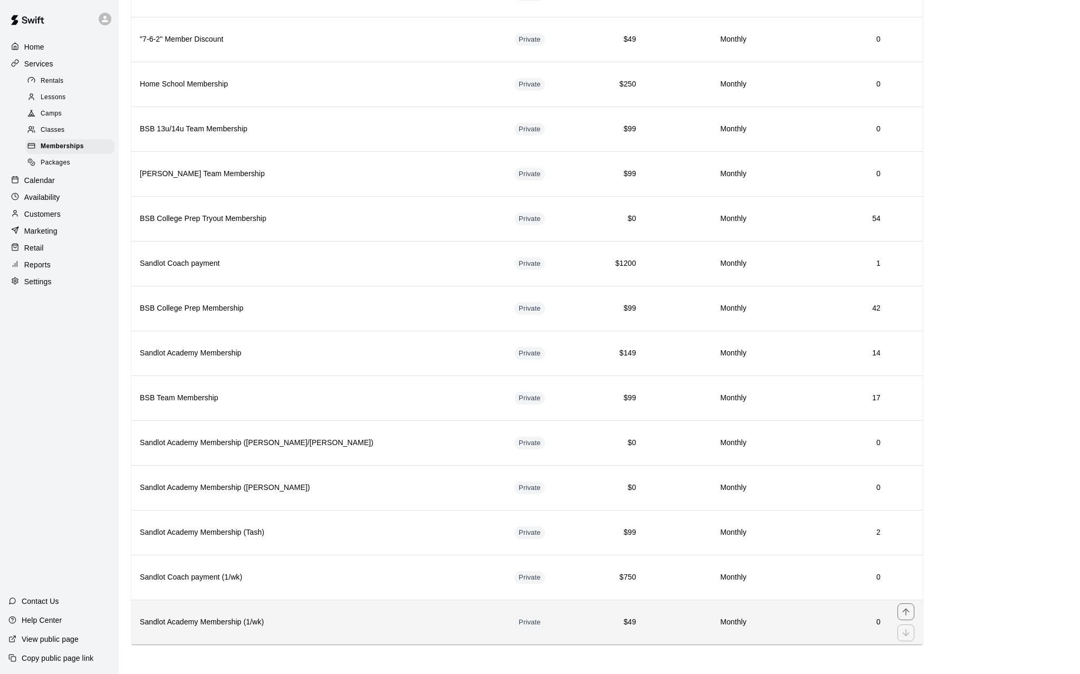
click at [266, 628] on h6 "Sandlot Academy Membership (1/wk)" at bounding box center [319, 623] width 358 height 12
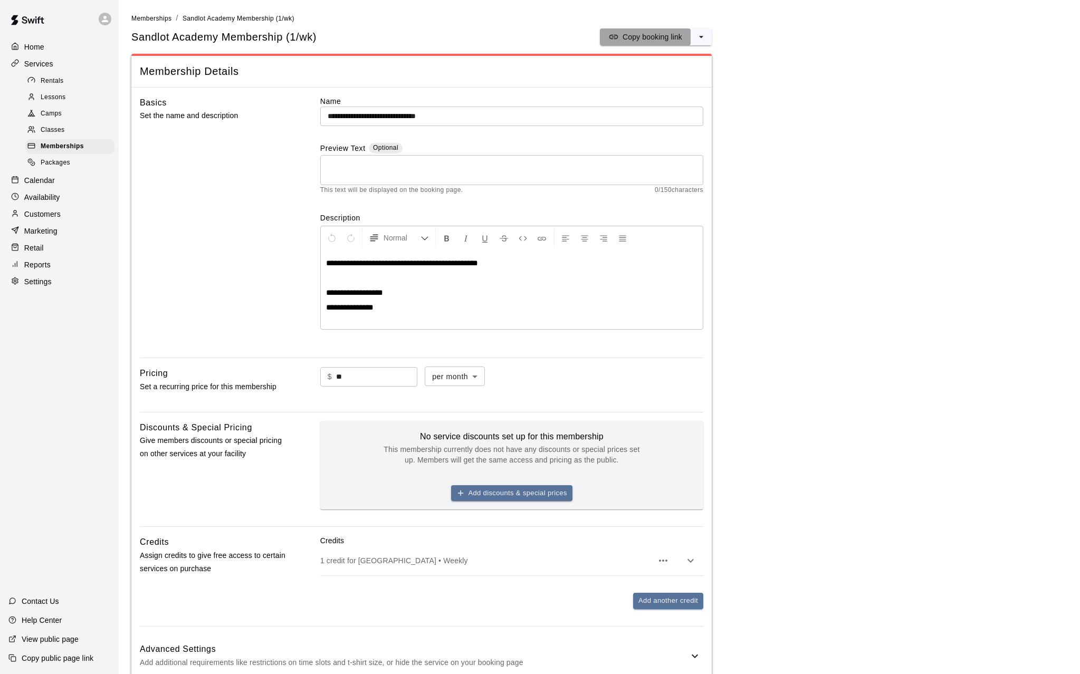
click at [640, 32] on p "Copy booking link" at bounding box center [652, 37] width 60 height 11
click at [866, 155] on main "**********" at bounding box center [599, 399] width 936 height 772
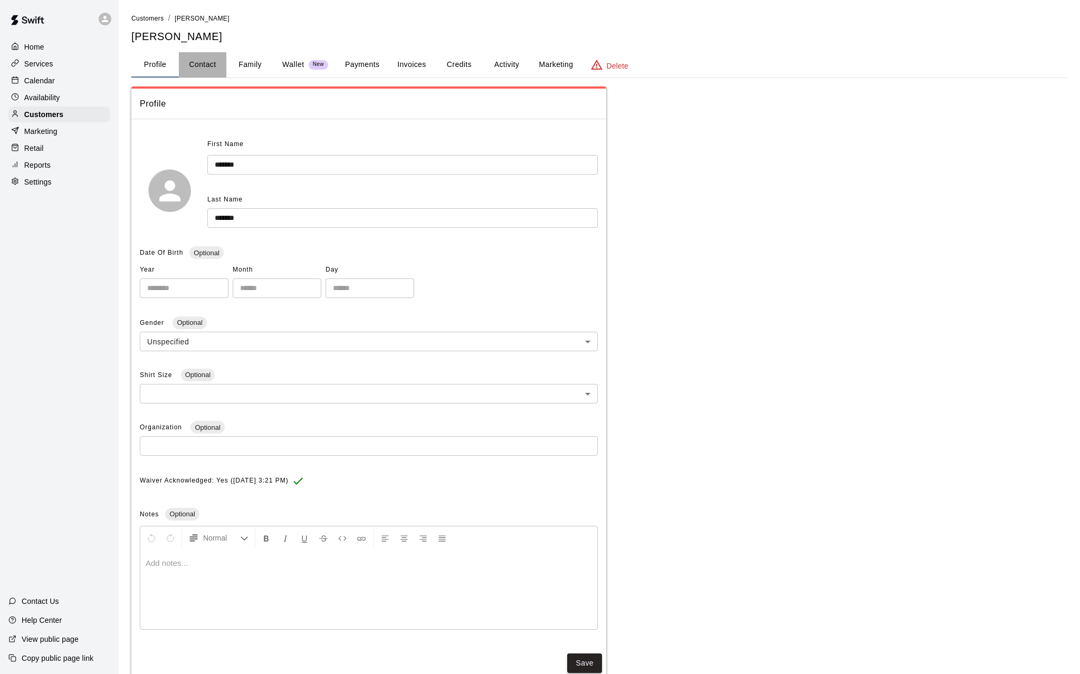
click at [207, 60] on button "Contact" at bounding box center [202, 64] width 47 height 25
select select "**"
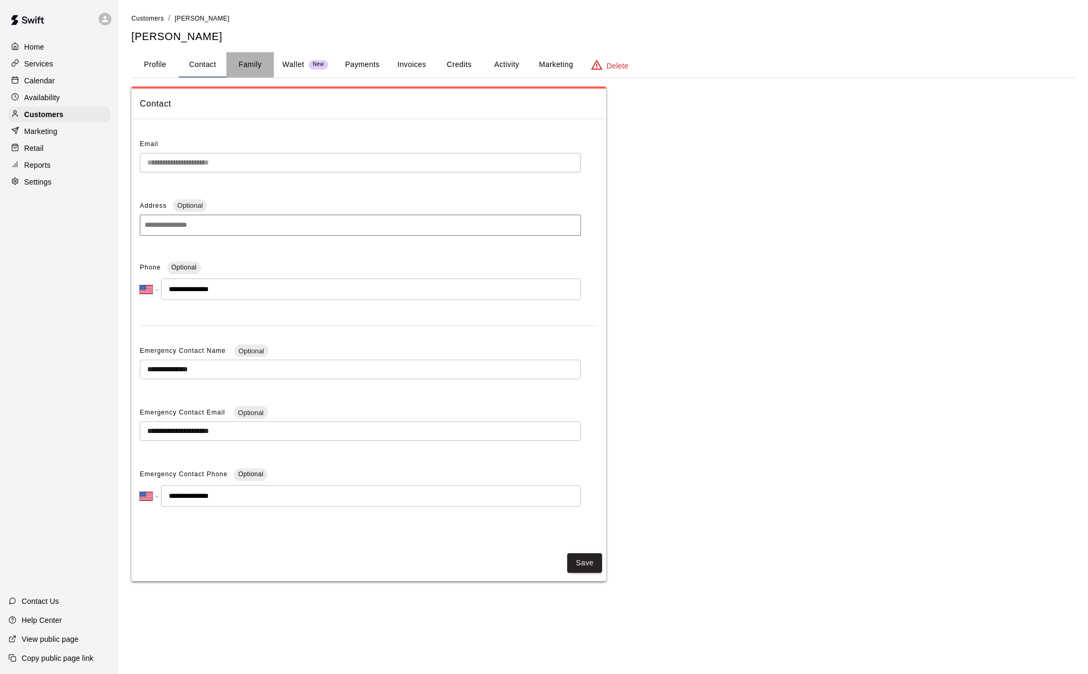
click at [255, 65] on button "Family" at bounding box center [249, 64] width 47 height 25
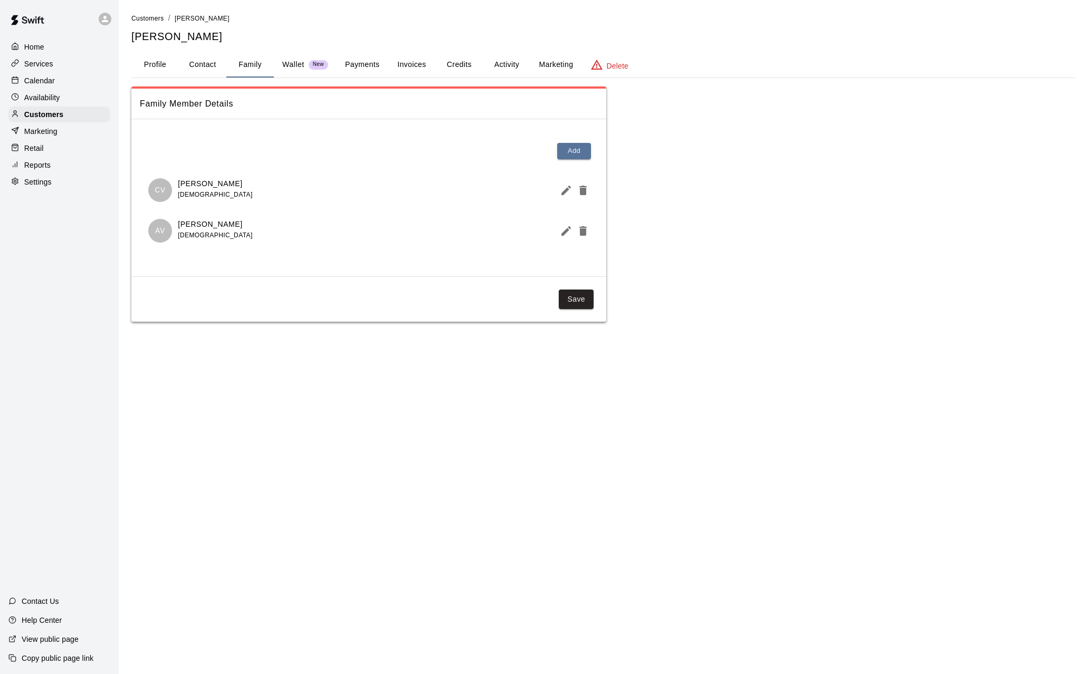
click at [360, 65] on button "Payments" at bounding box center [361, 64] width 51 height 25
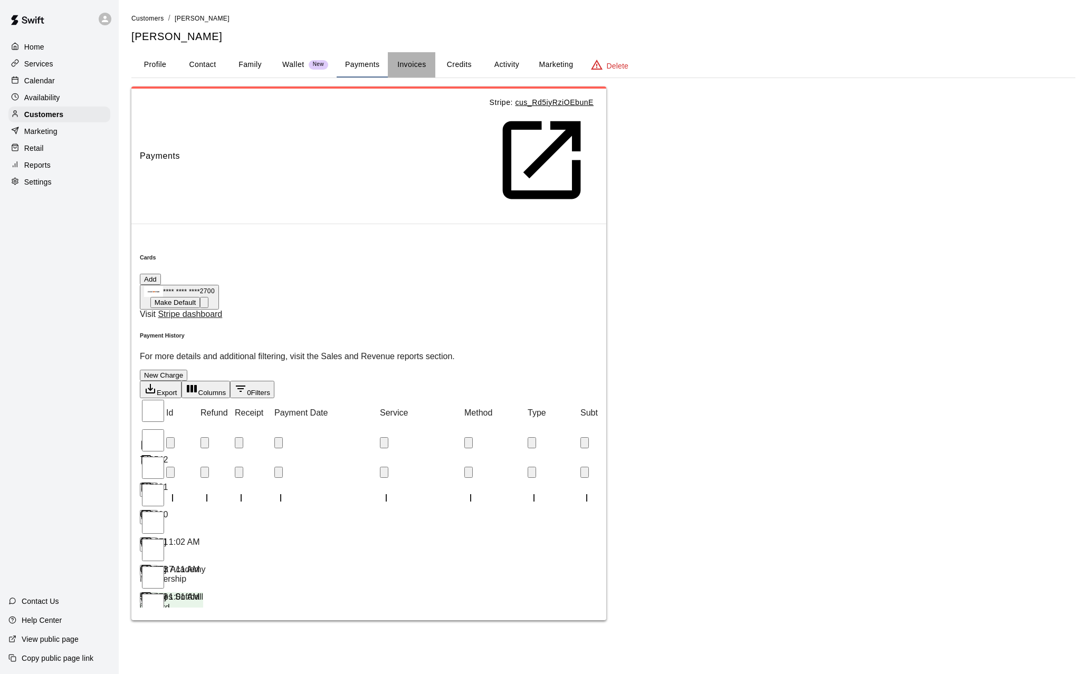
click at [420, 64] on button "Invoices" at bounding box center [411, 64] width 47 height 25
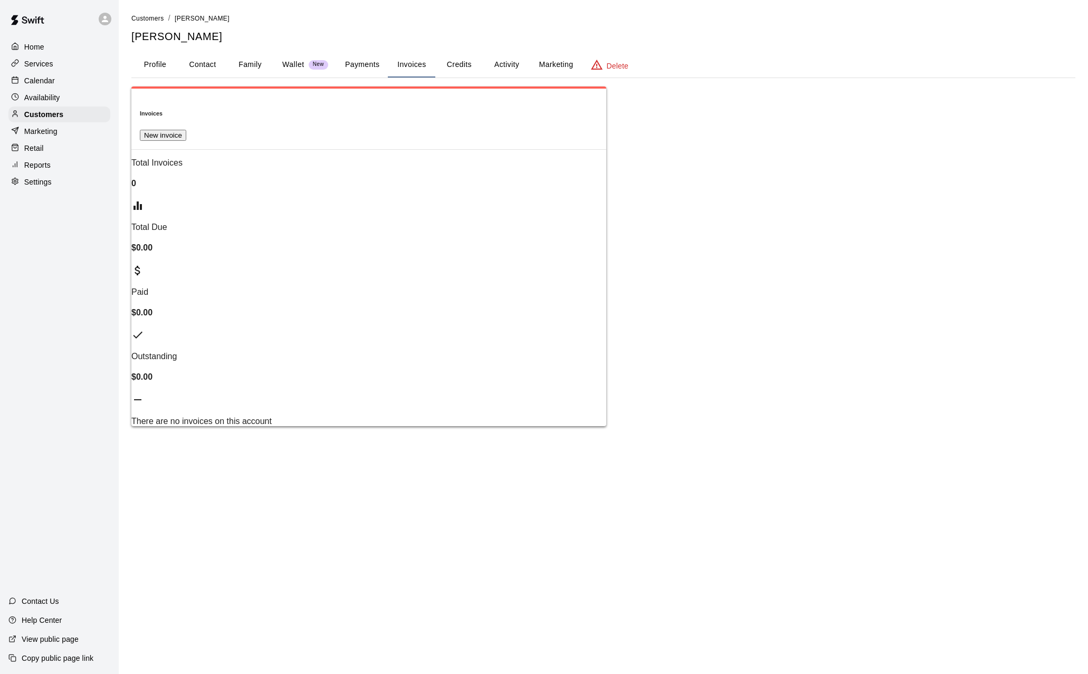
click at [523, 62] on button "Activity" at bounding box center [506, 64] width 47 height 25
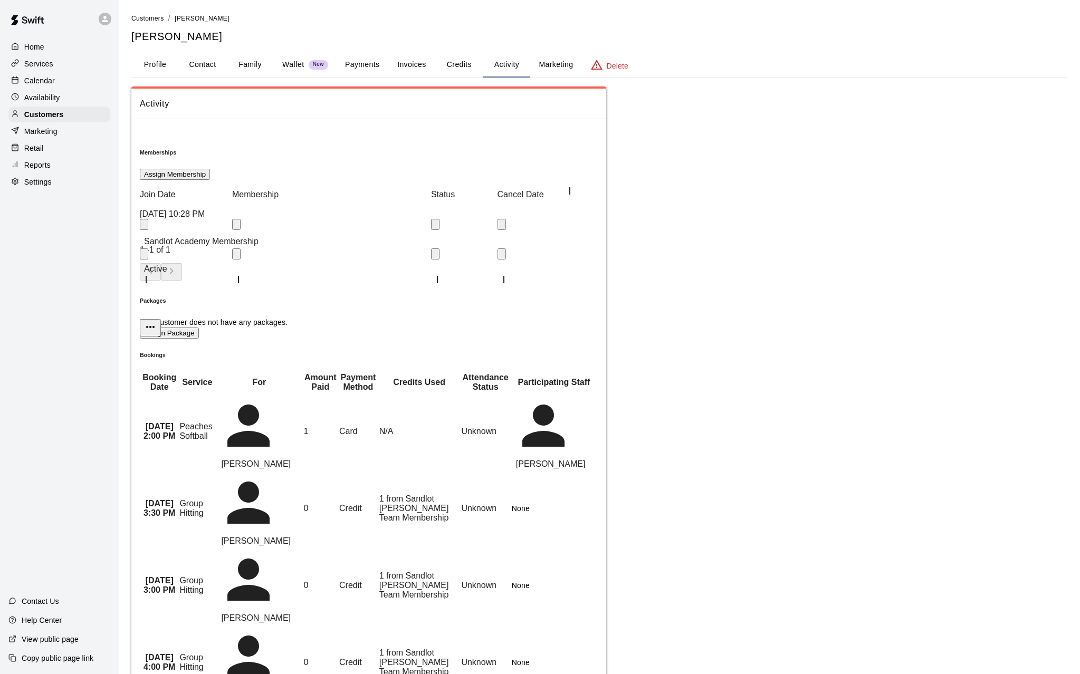
click at [155, 326] on icon "more actions" at bounding box center [150, 327] width 8 height 2
click at [210, 169] on button "Assign Membership" at bounding box center [175, 174] width 70 height 11
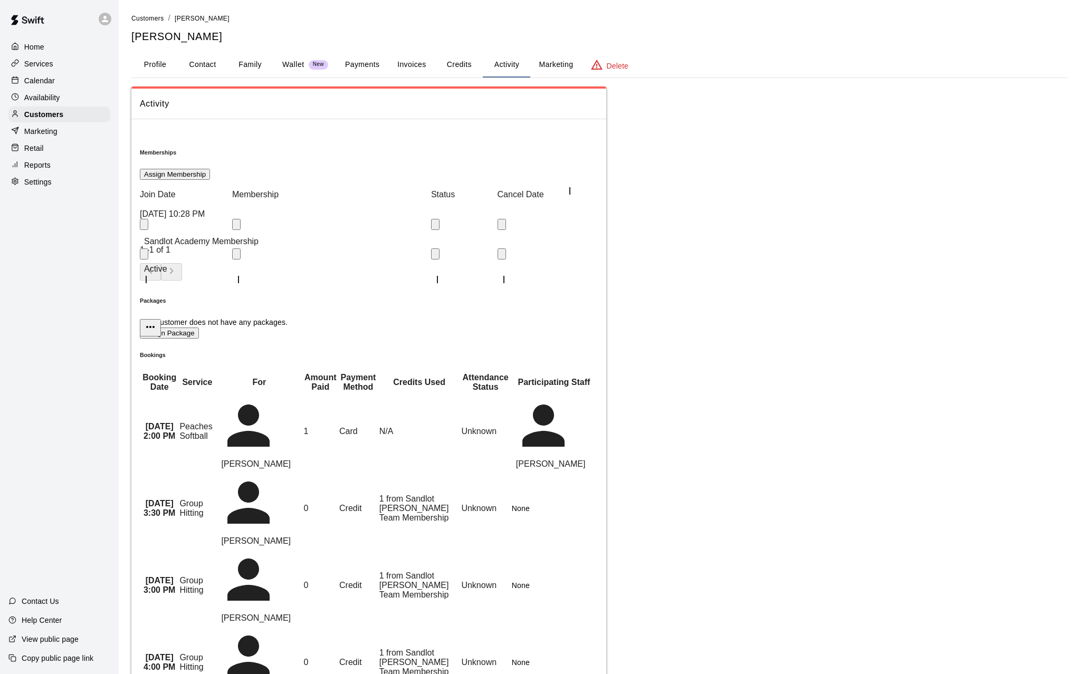
click at [157, 321] on icon "more actions" at bounding box center [150, 327] width 13 height 13
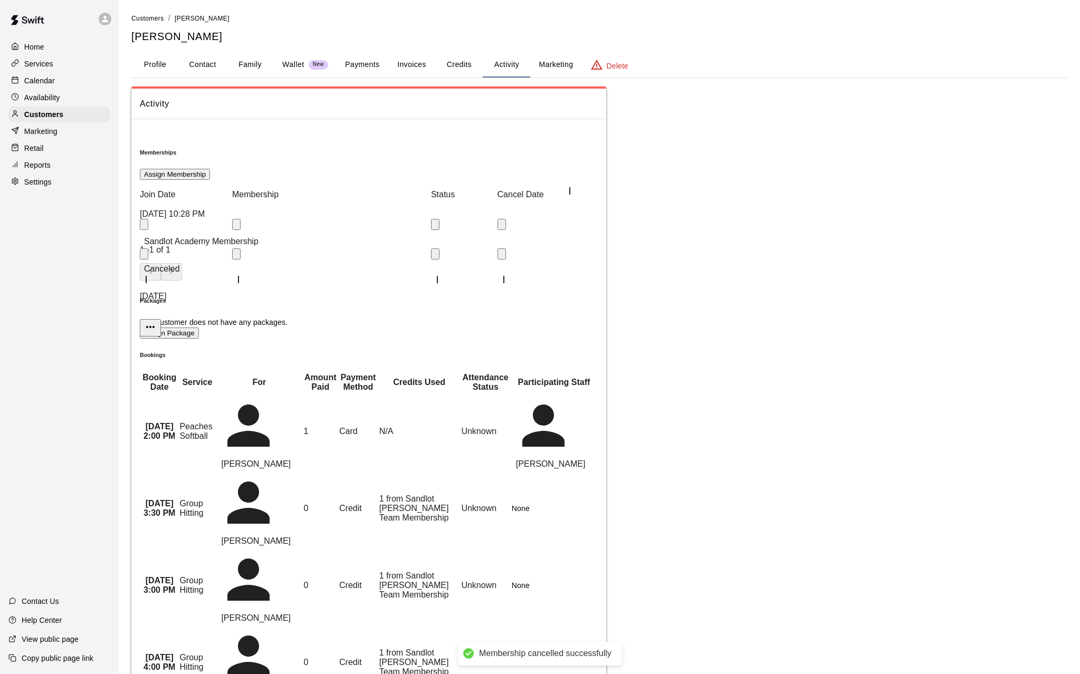
click at [210, 169] on button "Assign Membership" at bounding box center [175, 174] width 70 height 11
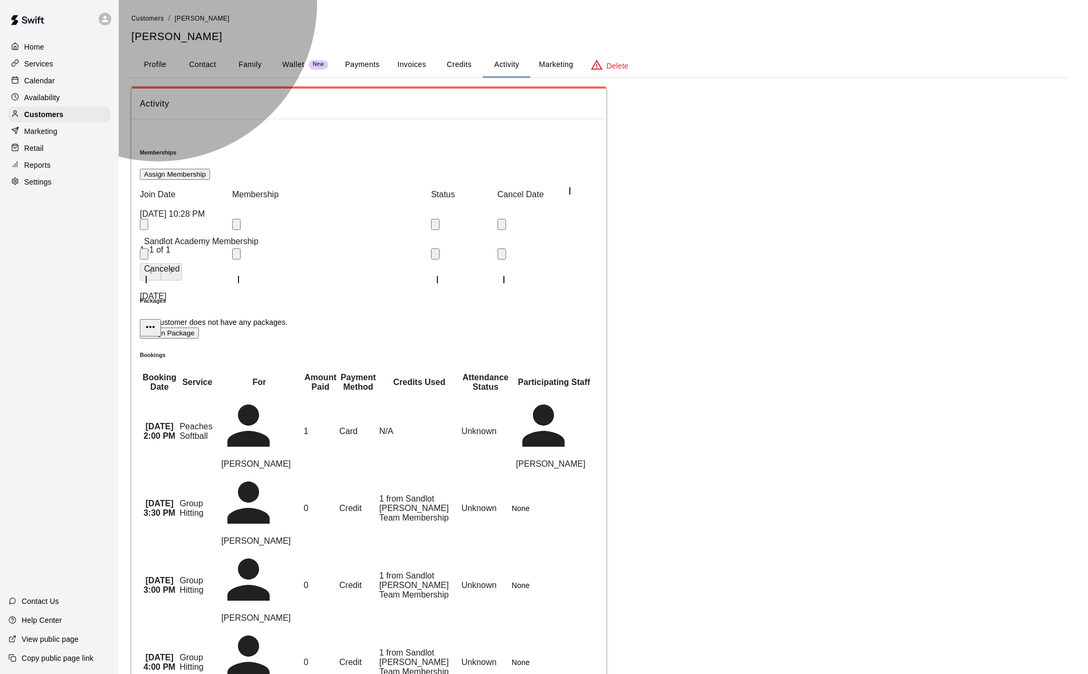
type input "**********"
